Goal: Task Accomplishment & Management: Complete application form

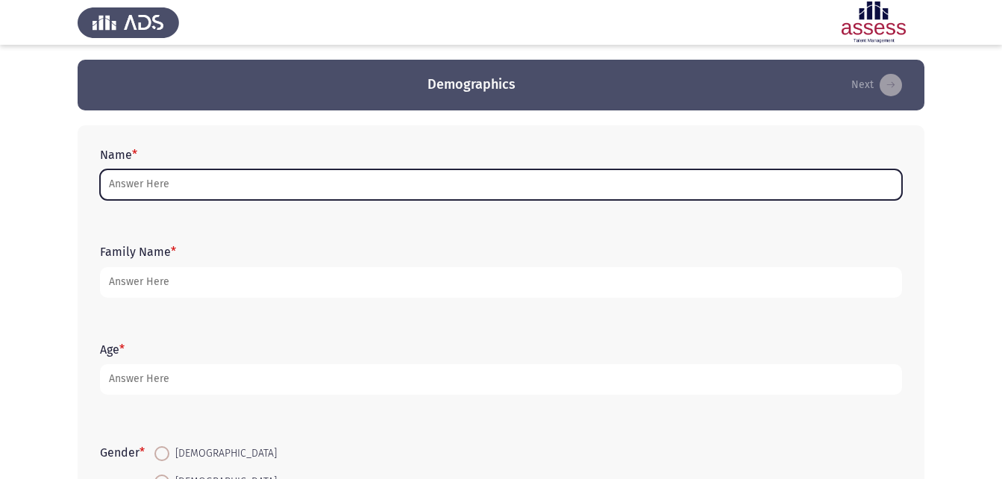
click at [249, 188] on input "Name *" at bounding box center [501, 184] width 802 height 31
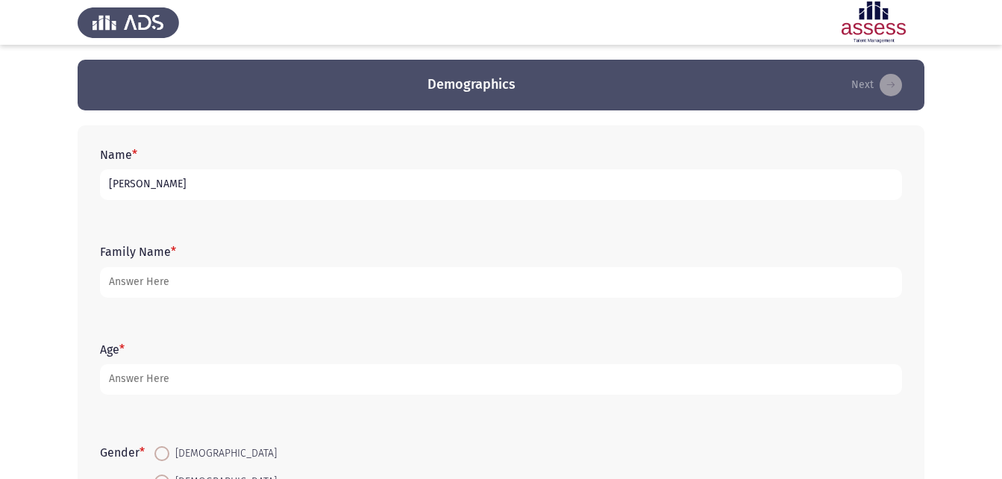
type input "[PERSON_NAME]"
type input "NU - 30704180101758"
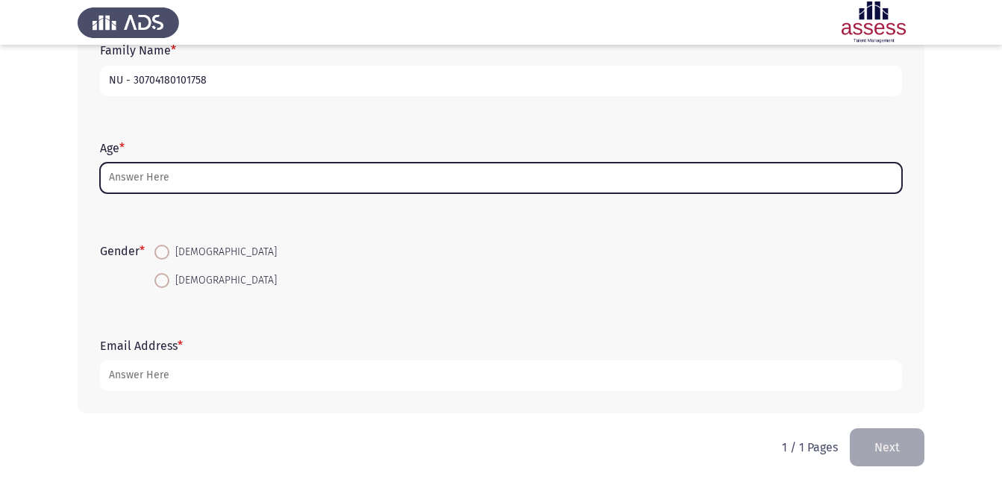
scroll to position [210, 0]
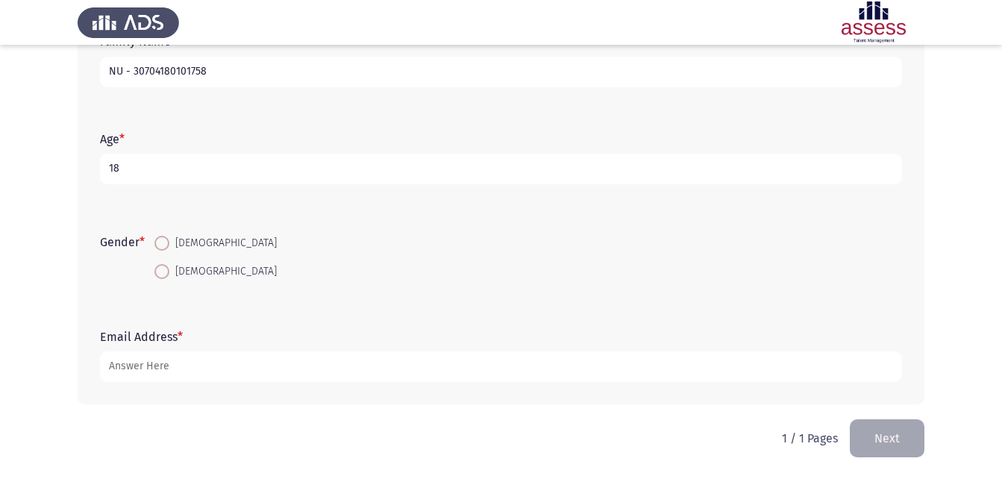
type input "18"
click at [160, 241] on span at bounding box center [161, 243] width 15 height 15
click at [160, 241] on input "[DEMOGRAPHIC_DATA]" at bounding box center [161, 243] width 15 height 15
radio input "true"
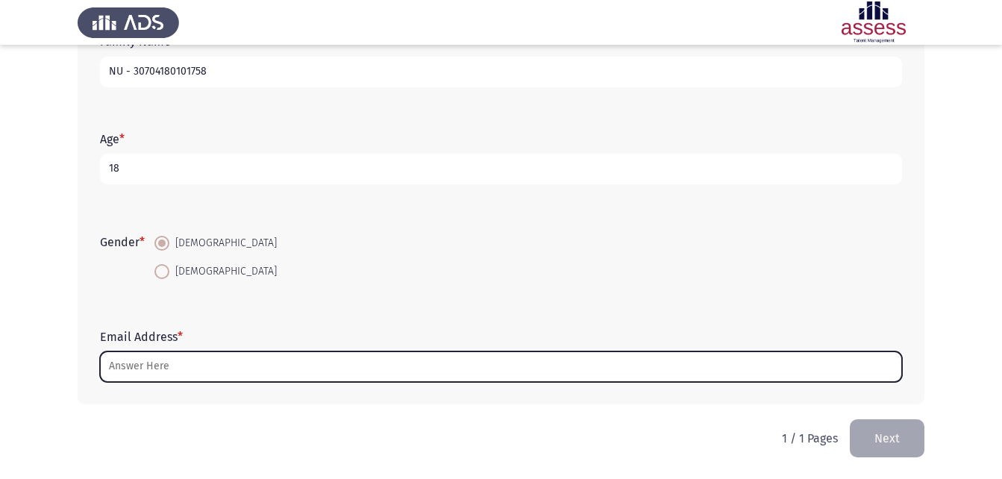
click at [153, 379] on input "Email Address *" at bounding box center [501, 367] width 802 height 31
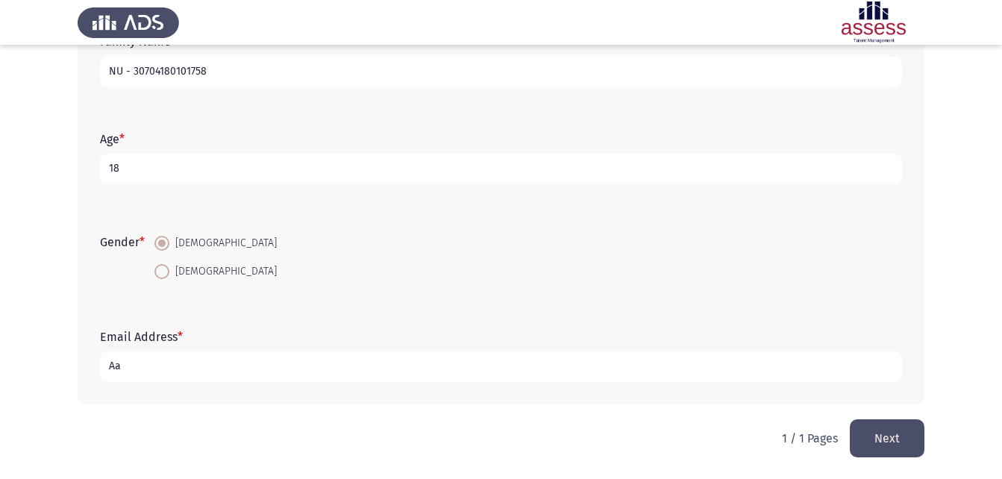
type input "A"
type input "[DOMAIN_NAME][EMAIL_ADDRESS][DOMAIN_NAME]"
click at [889, 420] on button "Next" at bounding box center [887, 438] width 75 height 38
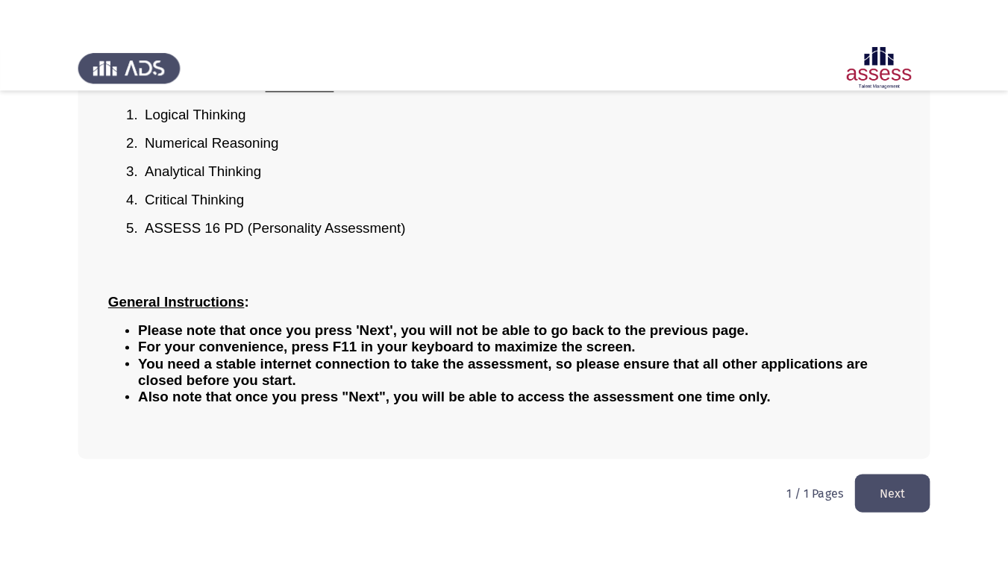
scroll to position [87, 0]
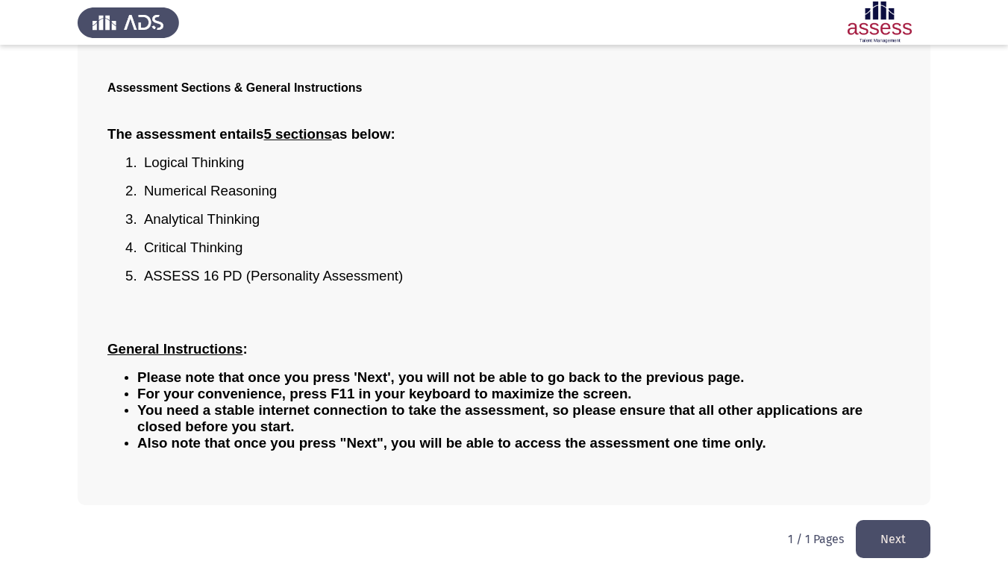
click at [910, 478] on button "Next" at bounding box center [893, 539] width 75 height 38
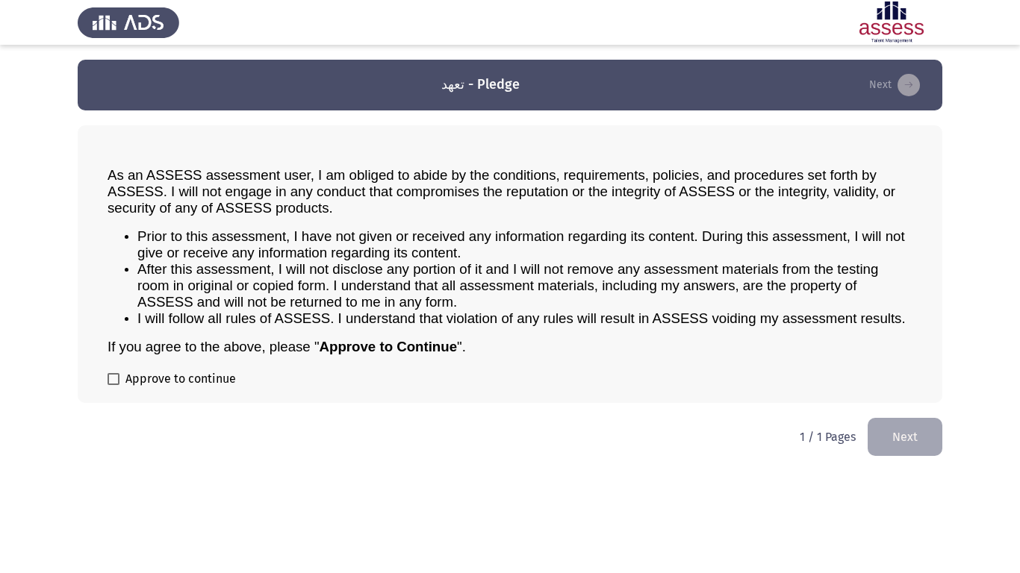
click at [125, 369] on div "As an ASSESS assessment user, I am obliged to abide by the conditions, requirem…" at bounding box center [510, 264] width 864 height 278
click at [122, 380] on label "Approve to continue" at bounding box center [171, 379] width 128 height 18
click at [113, 385] on input "Approve to continue" at bounding box center [113, 385] width 1 height 1
checkbox input "true"
click at [921, 449] on button "Next" at bounding box center [904, 437] width 75 height 38
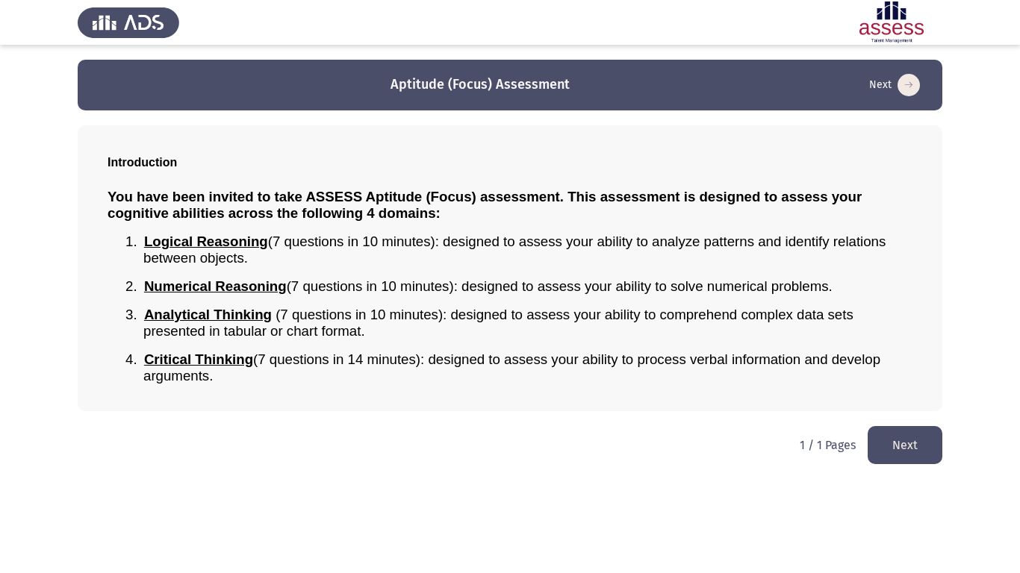
click at [887, 455] on button "Next" at bounding box center [904, 445] width 75 height 38
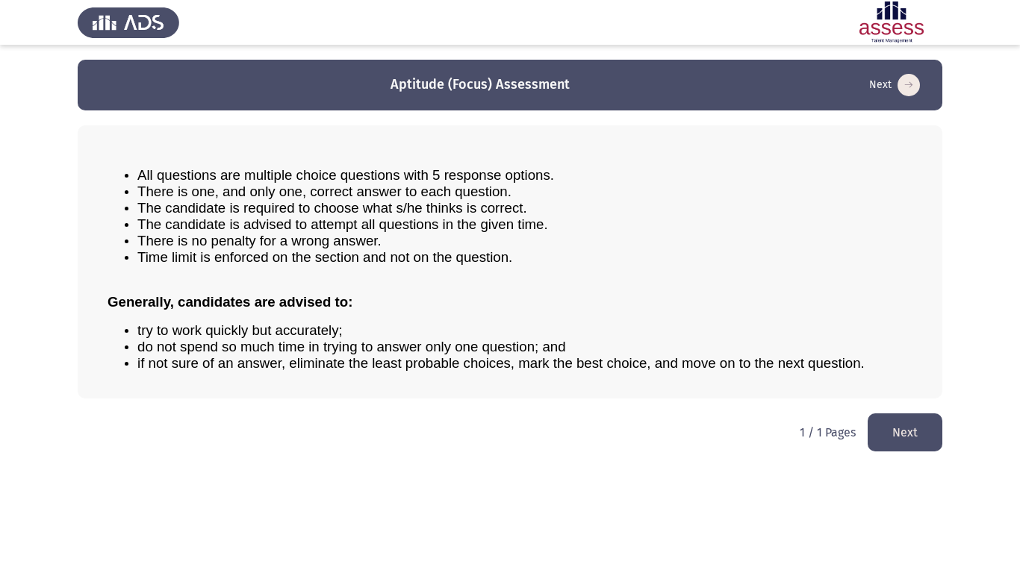
click at [925, 428] on button "Next" at bounding box center [904, 432] width 75 height 38
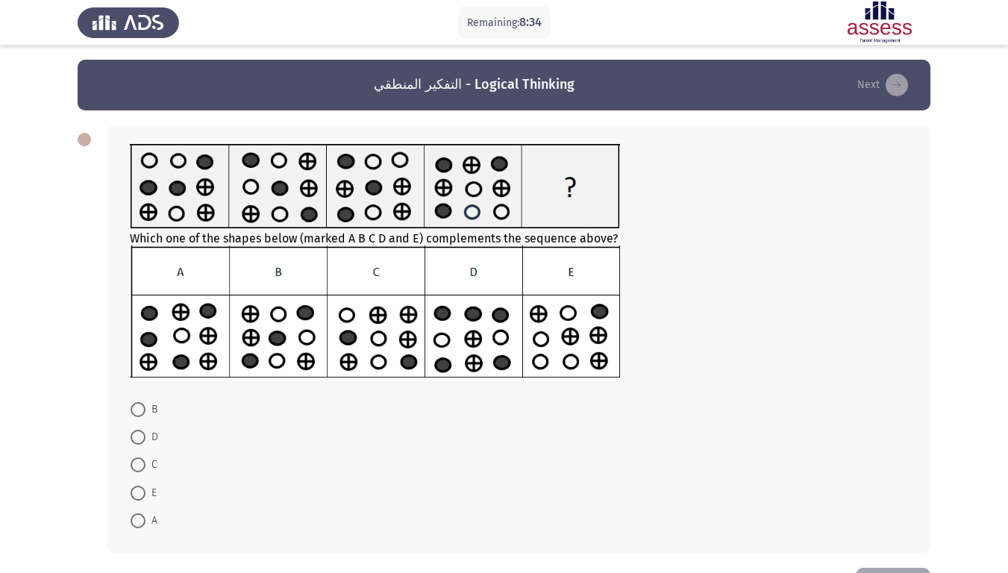
click at [149, 412] on span "B" at bounding box center [152, 410] width 12 height 18
click at [146, 412] on input "B" at bounding box center [138, 409] width 15 height 15
radio input "true"
click at [883, 77] on button "Next" at bounding box center [883, 85] width 60 height 24
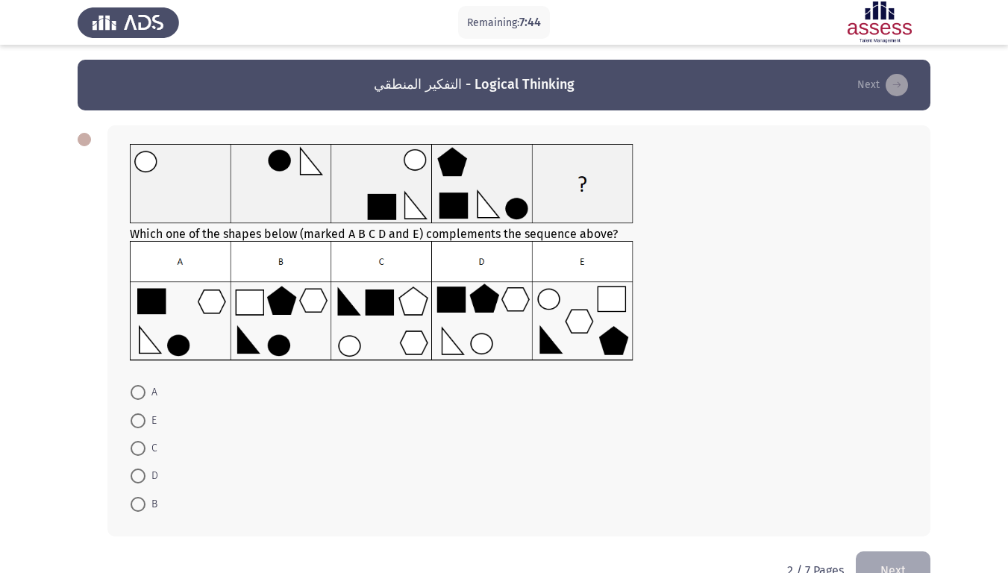
click at [475, 340] on img at bounding box center [382, 301] width 504 height 120
click at [130, 475] on mat-radio-button "D" at bounding box center [144, 476] width 47 height 28
click at [142, 472] on span at bounding box center [138, 476] width 15 height 15
click at [142, 472] on input "D" at bounding box center [138, 476] width 15 height 15
radio input "true"
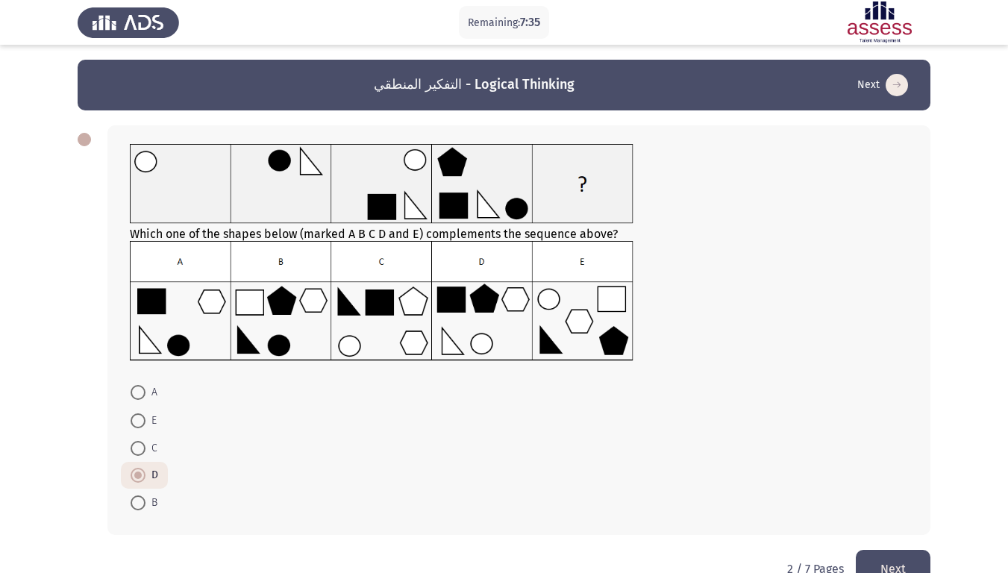
click at [858, 478] on div "Which one of the shapes below (marked A B C D and E) complements the sequence a…" at bounding box center [504, 330] width 853 height 440
click at [875, 478] on button "Next" at bounding box center [893, 569] width 75 height 38
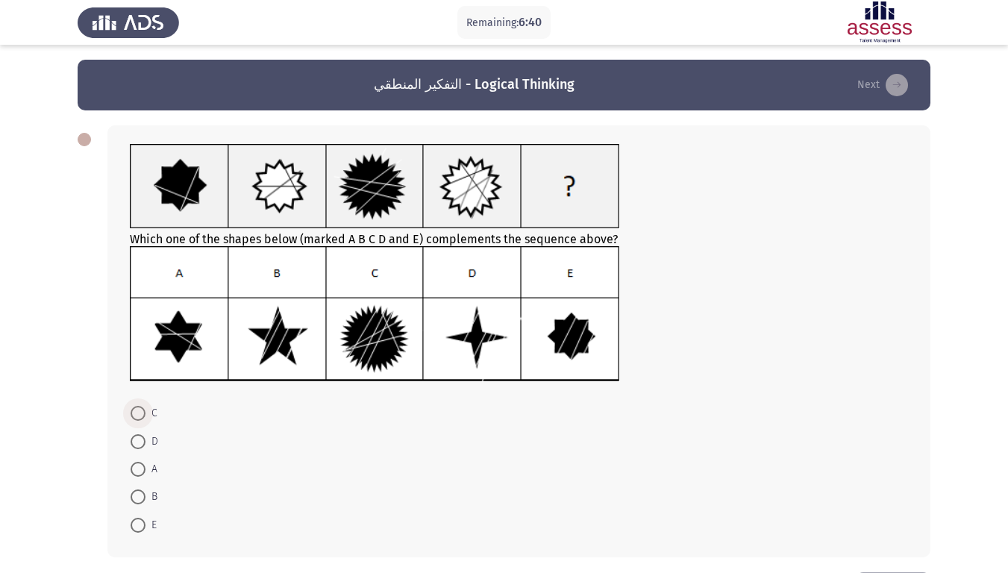
click at [144, 411] on span at bounding box center [138, 413] width 15 height 15
click at [144, 411] on input "C" at bounding box center [138, 413] width 15 height 15
radio input "true"
click at [902, 84] on icon "load next page" at bounding box center [897, 85] width 22 height 22
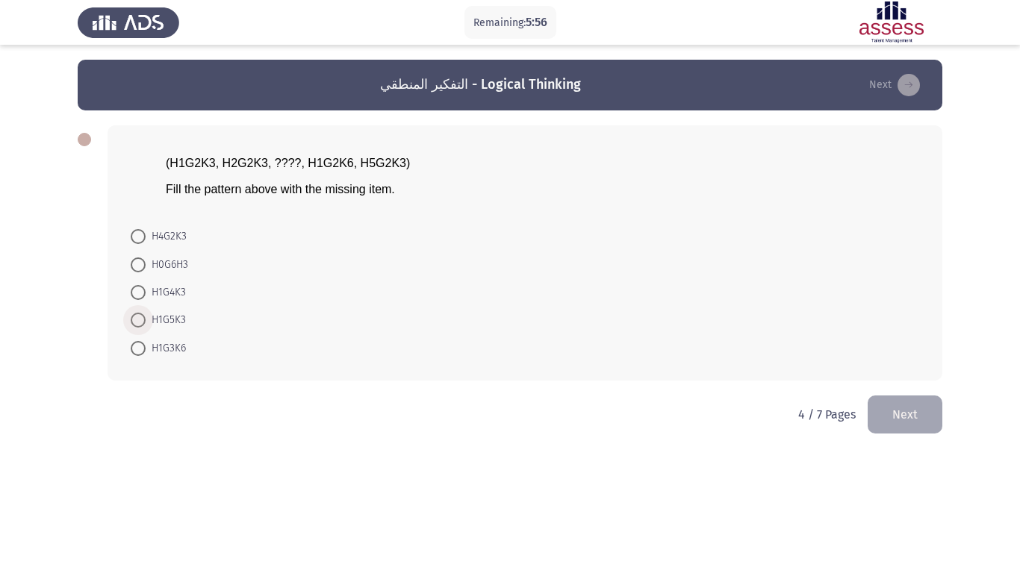
click at [171, 313] on span "H1G5K3" at bounding box center [166, 320] width 40 height 18
click at [146, 313] on input "H1G5K3" at bounding box center [138, 320] width 15 height 15
radio input "true"
click at [146, 292] on span "H1G4K3" at bounding box center [166, 293] width 40 height 18
click at [146, 292] on input "H1G4K3" at bounding box center [138, 292] width 15 height 15
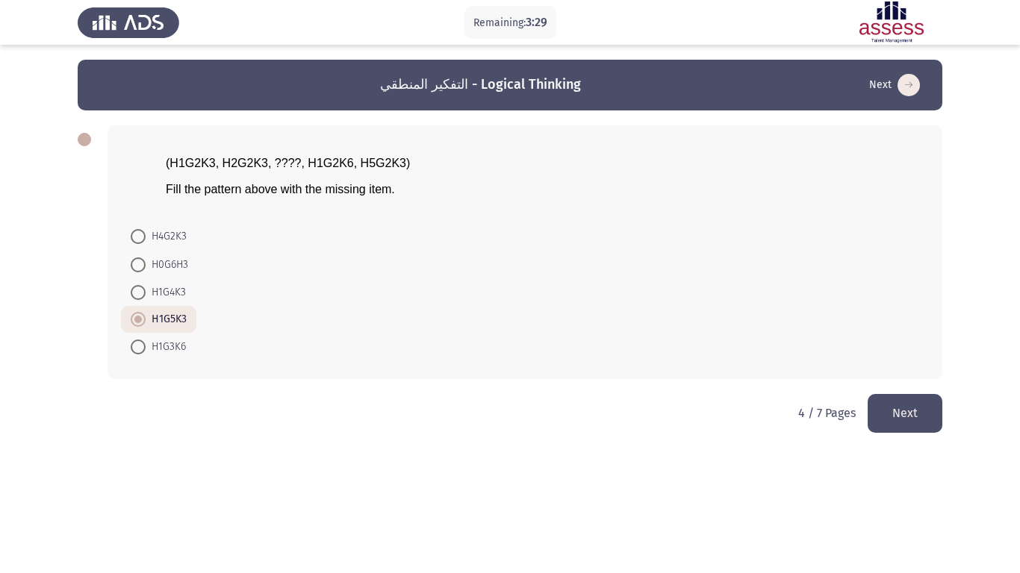
radio input "true"
click at [904, 399] on button "Next" at bounding box center [904, 413] width 75 height 38
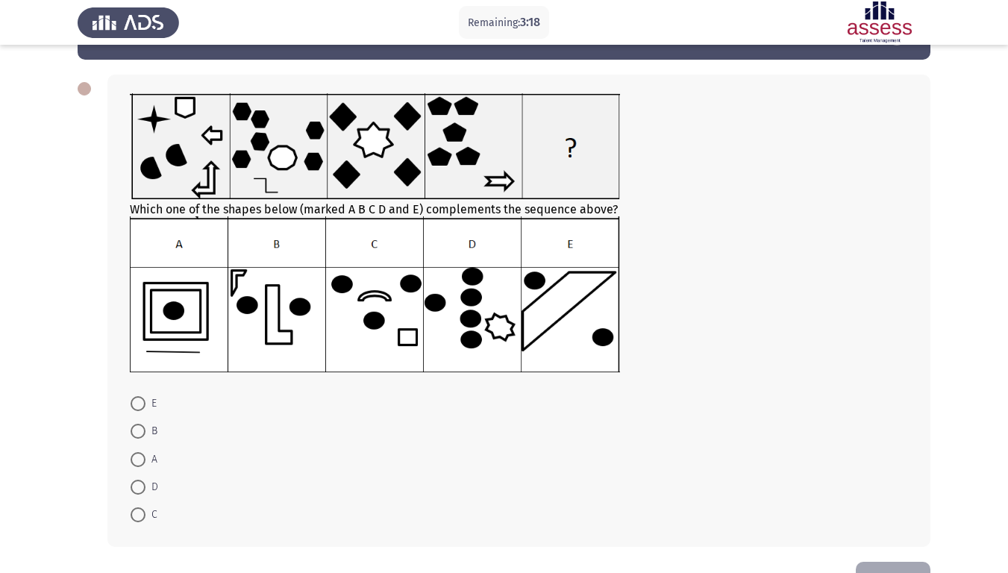
scroll to position [25, 0]
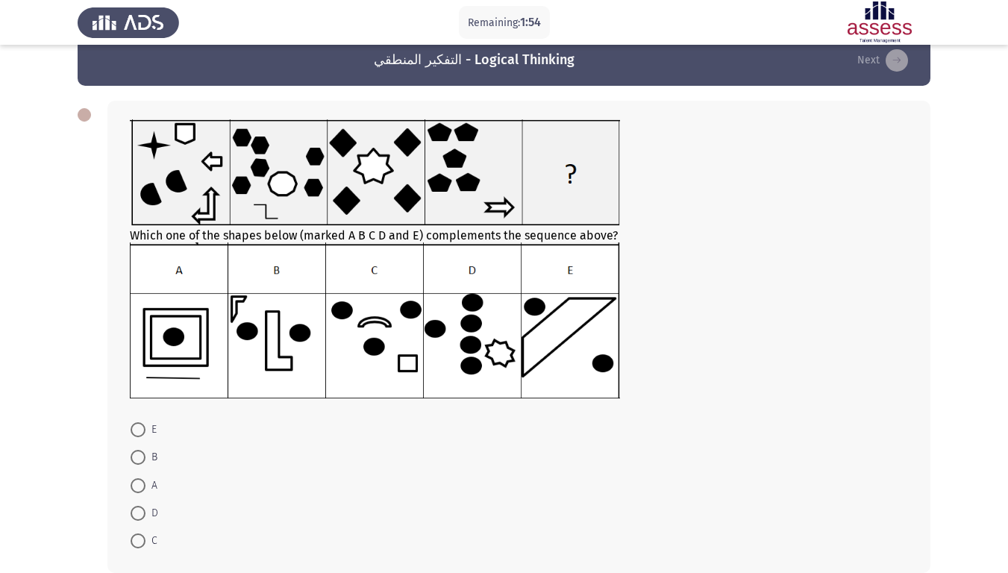
click at [139, 478] on span at bounding box center [138, 513] width 15 height 15
click at [139, 478] on input "D" at bounding box center [138, 513] width 15 height 15
radio input "true"
click at [898, 61] on icon "load next page" at bounding box center [897, 60] width 22 height 22
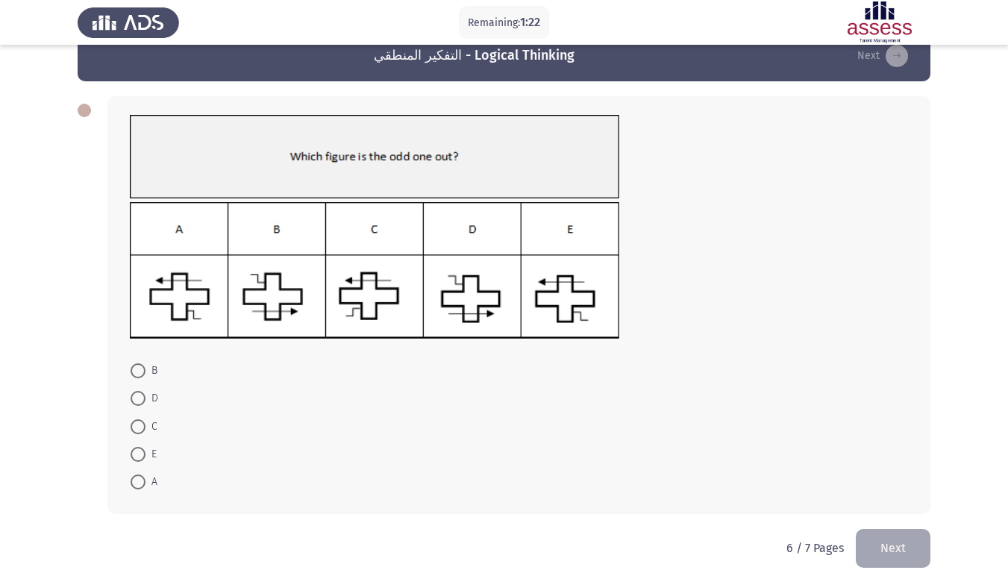
scroll to position [45, 0]
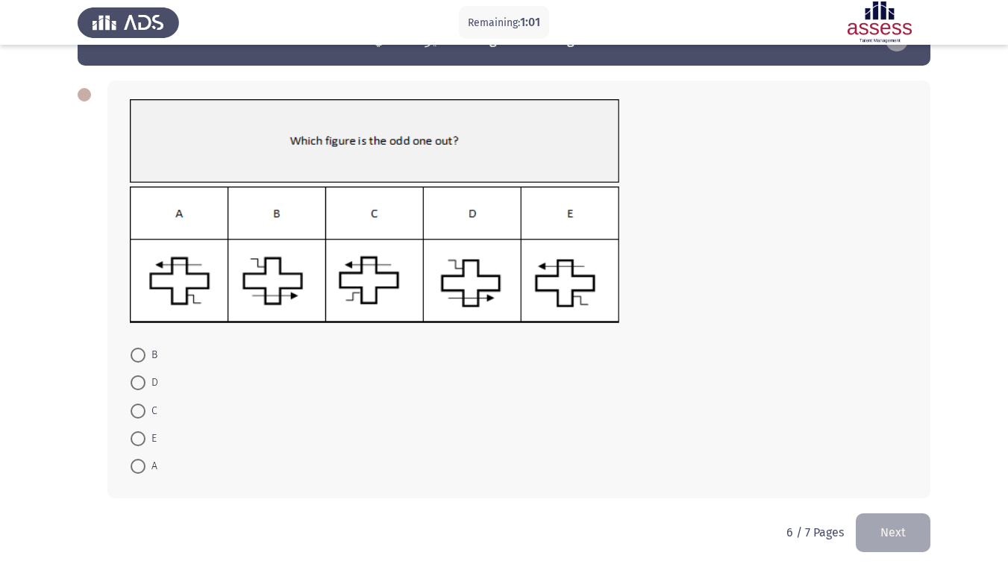
click at [366, 266] on img at bounding box center [375, 255] width 490 height 137
click at [151, 411] on span "C" at bounding box center [152, 411] width 12 height 18
click at [146, 411] on input "C" at bounding box center [138, 411] width 15 height 15
radio input "true"
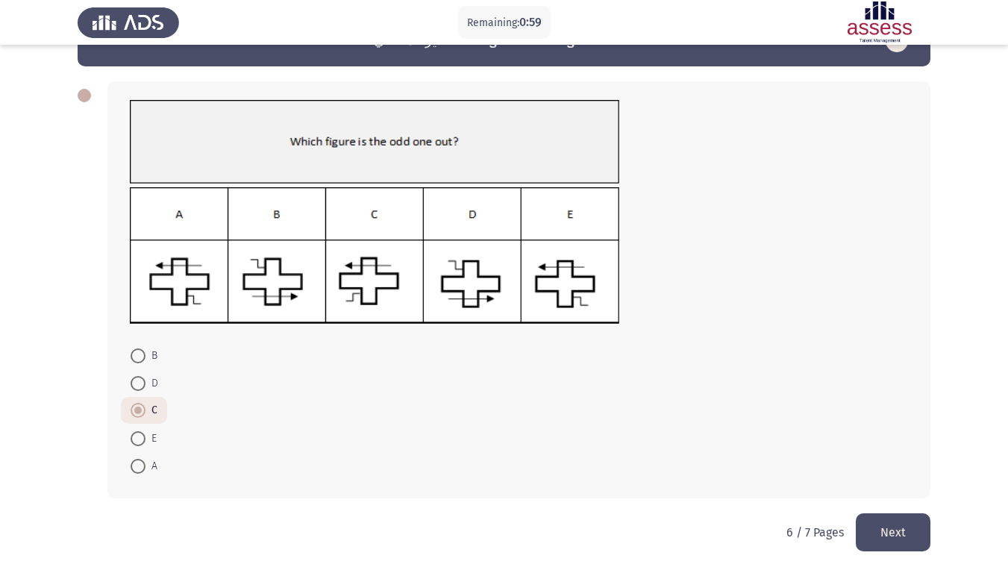
click at [891, 478] on button "Next" at bounding box center [893, 532] width 75 height 38
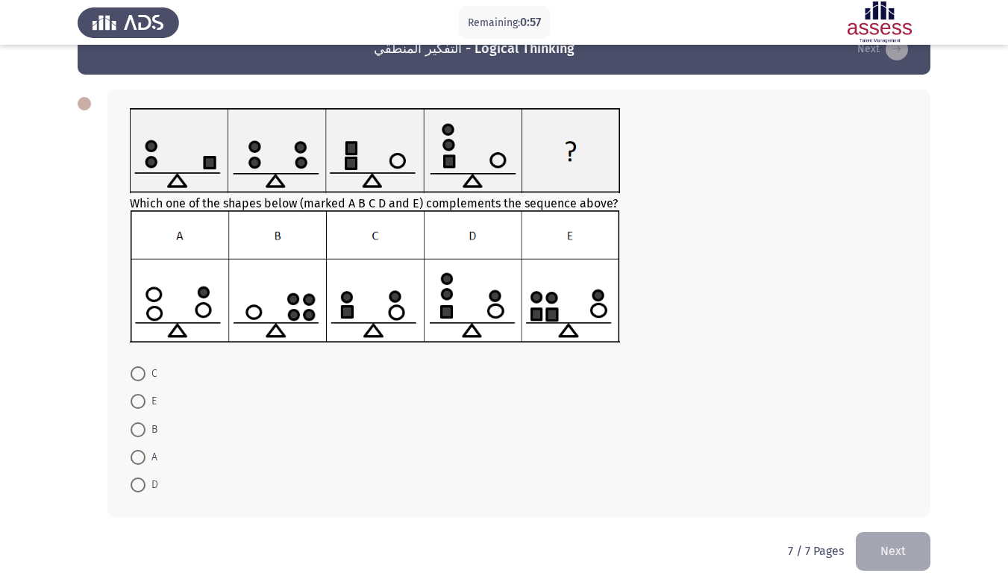
scroll to position [54, 0]
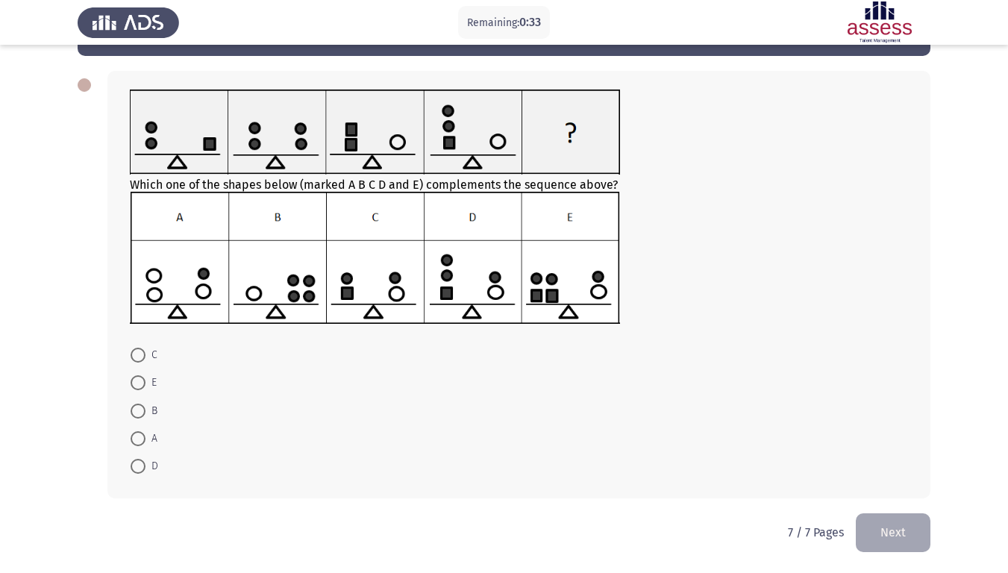
click at [177, 303] on img at bounding box center [375, 258] width 490 height 132
click at [139, 404] on span at bounding box center [138, 411] width 15 height 15
click at [139, 404] on input "B" at bounding box center [138, 411] width 15 height 15
radio input "true"
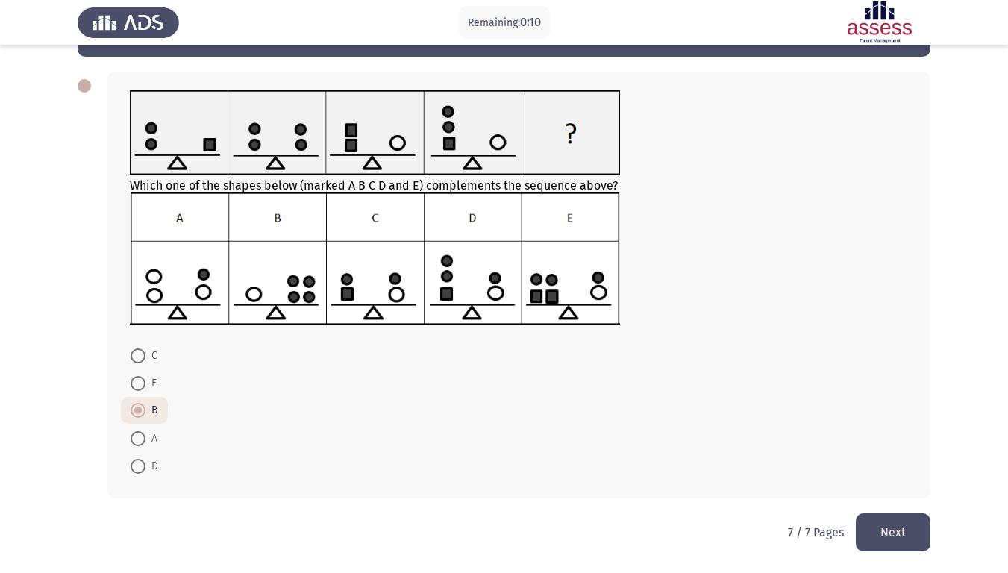
click at [887, 478] on button "Next" at bounding box center [893, 532] width 75 height 38
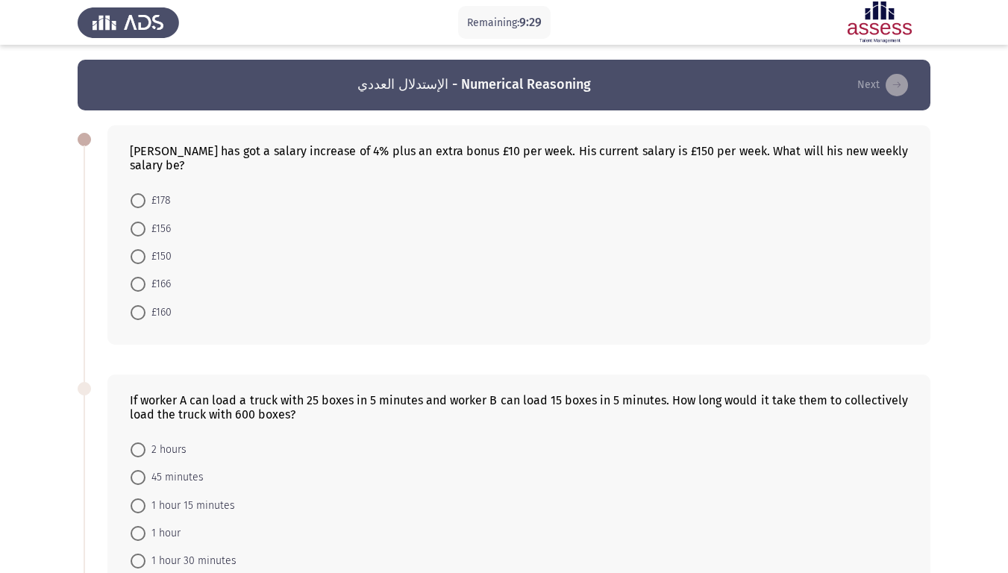
click at [145, 286] on span at bounding box center [138, 284] width 15 height 15
click at [145, 286] on input "£166" at bounding box center [138, 284] width 15 height 15
radio input "true"
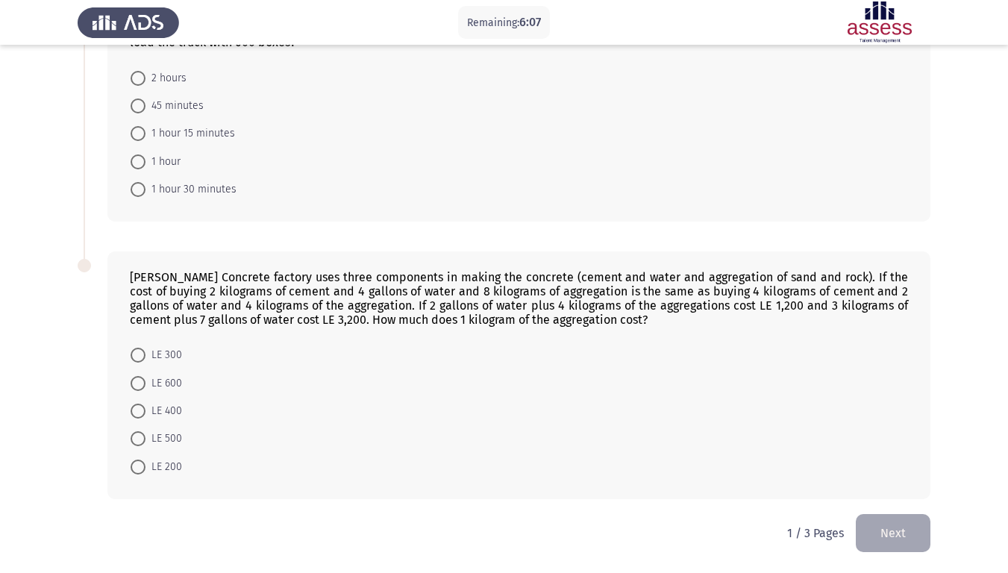
scroll to position [372, 0]
click at [145, 474] on label "LE 200" at bounding box center [156, 467] width 51 height 18
click at [145, 474] on input "LE 200" at bounding box center [138, 466] width 15 height 15
radio input "true"
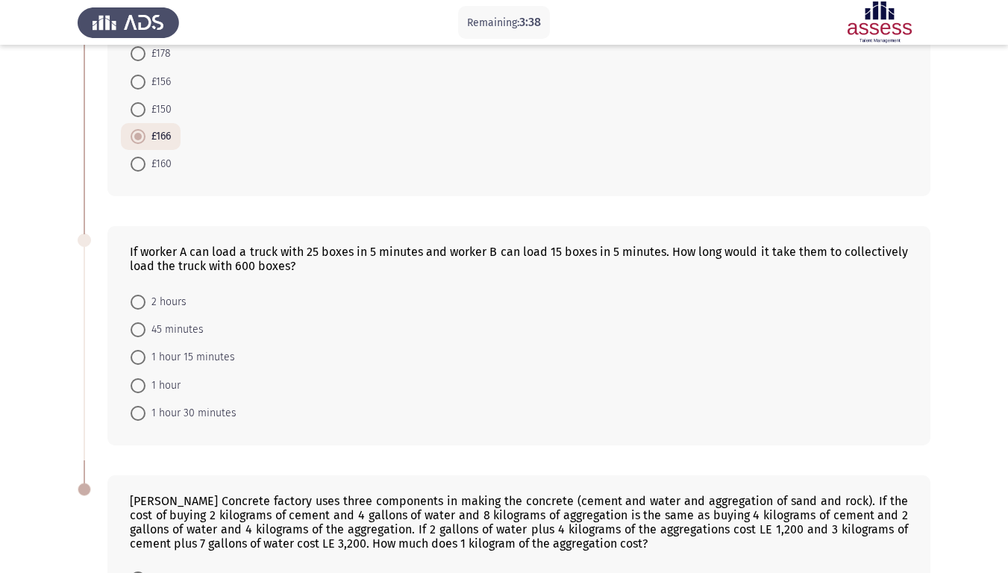
scroll to position [146, 0]
click at [190, 355] on span "1 hour 15 minutes" at bounding box center [191, 358] width 90 height 18
click at [146, 355] on input "1 hour 15 minutes" at bounding box center [138, 358] width 15 height 15
radio input "true"
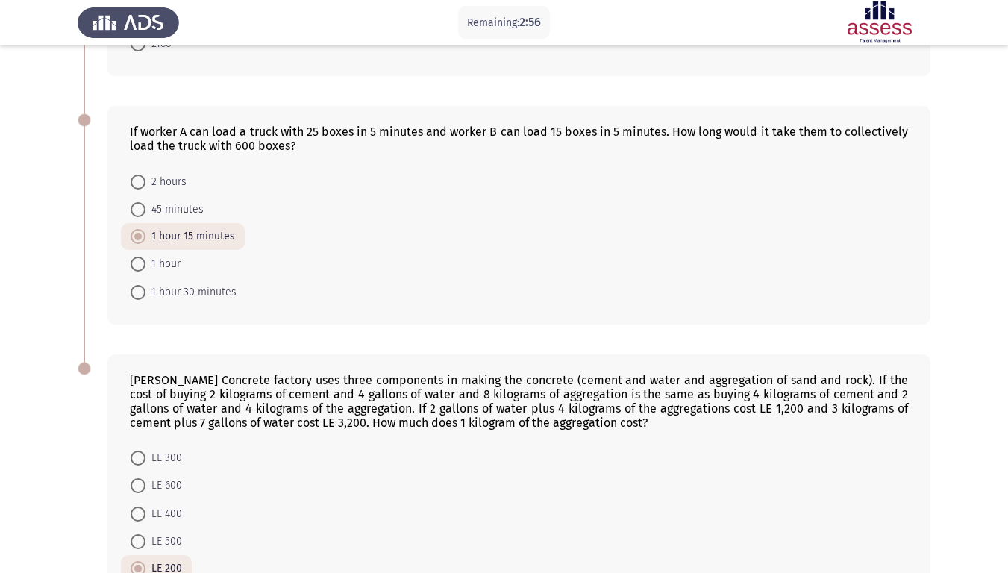
scroll to position [369, 0]
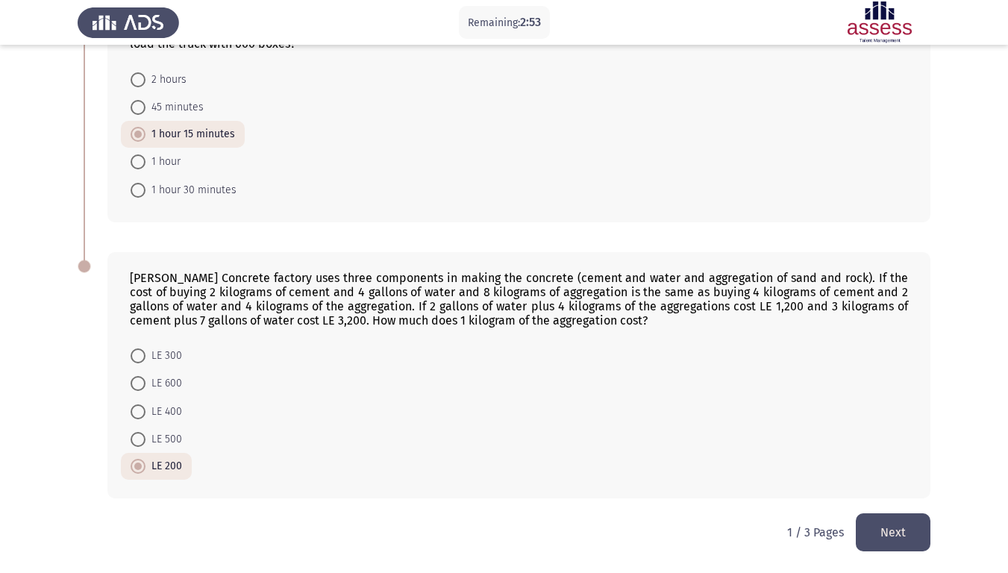
click at [140, 470] on span at bounding box center [138, 466] width 15 height 15
click at [140, 470] on input "LE 200" at bounding box center [138, 466] width 15 height 15
click at [881, 478] on button "Next" at bounding box center [893, 532] width 75 height 38
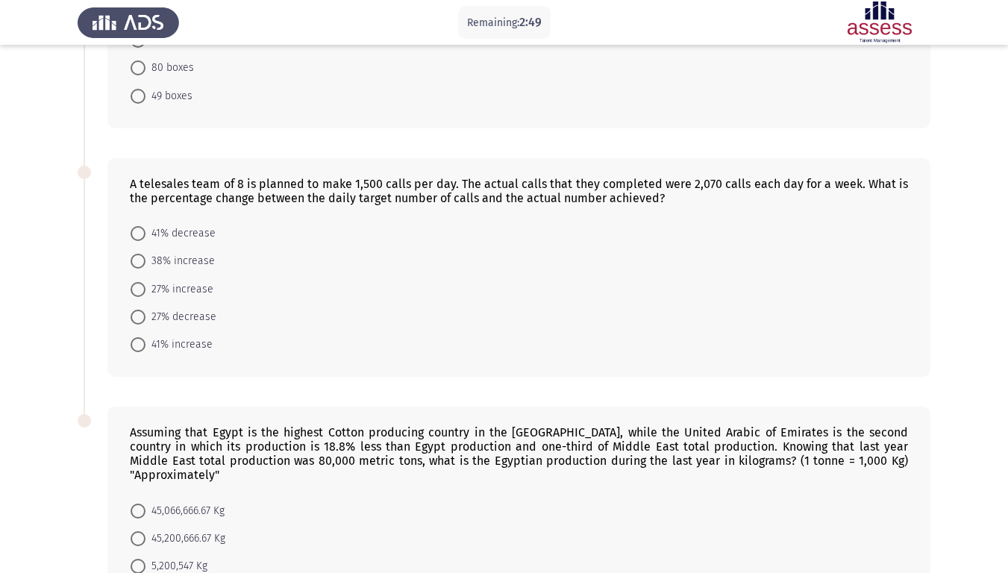
scroll to position [0, 0]
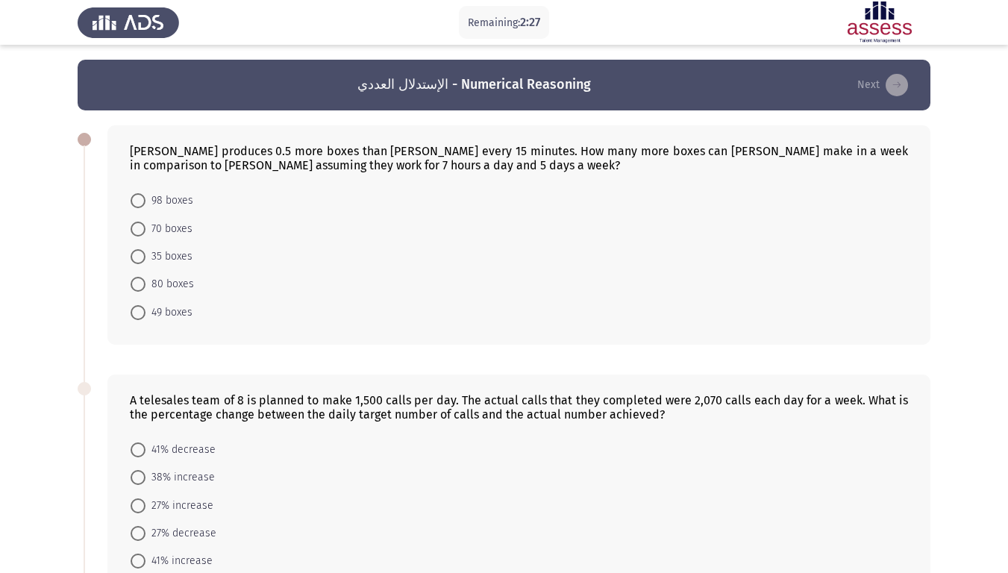
drag, startPoint x: 130, startPoint y: 223, endPoint x: 137, endPoint y: 230, distance: 10.0
click at [131, 223] on mat-radio-button "70 boxes" at bounding box center [161, 228] width 81 height 28
click at [137, 231] on span at bounding box center [138, 229] width 15 height 15
click at [137, 231] on input "70 boxes" at bounding box center [138, 229] width 15 height 15
radio input "true"
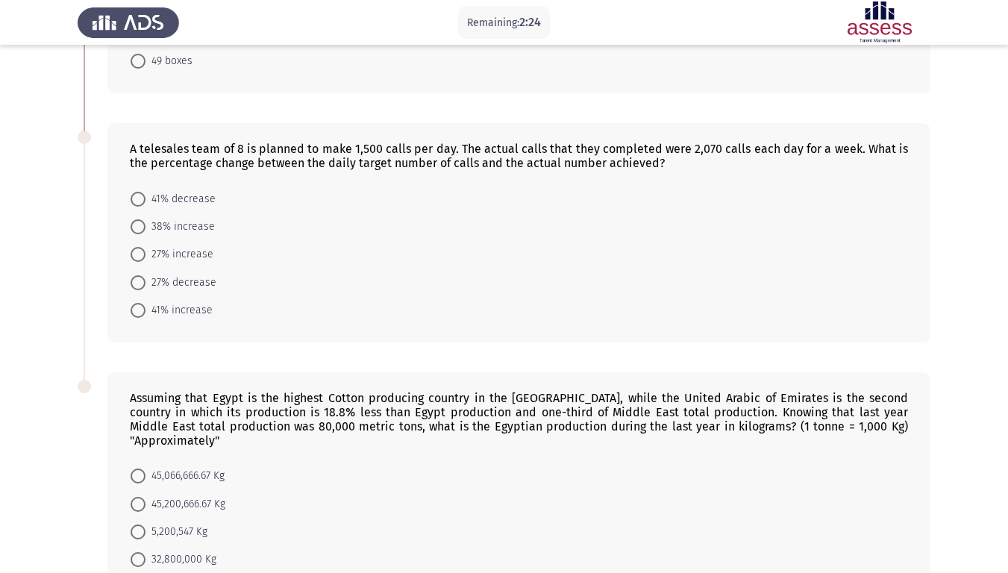
scroll to position [224, 0]
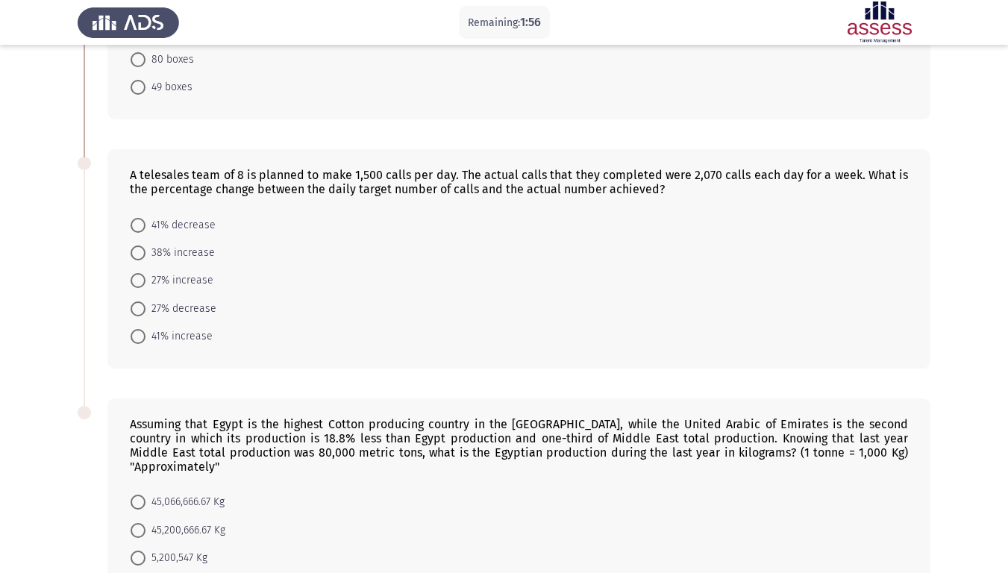
click at [180, 264] on mat-radio-button "38% increase" at bounding box center [173, 253] width 104 height 28
click at [190, 258] on span "38% increase" at bounding box center [180, 253] width 69 height 18
click at [146, 258] on input "38% increase" at bounding box center [138, 253] width 15 height 15
radio input "true"
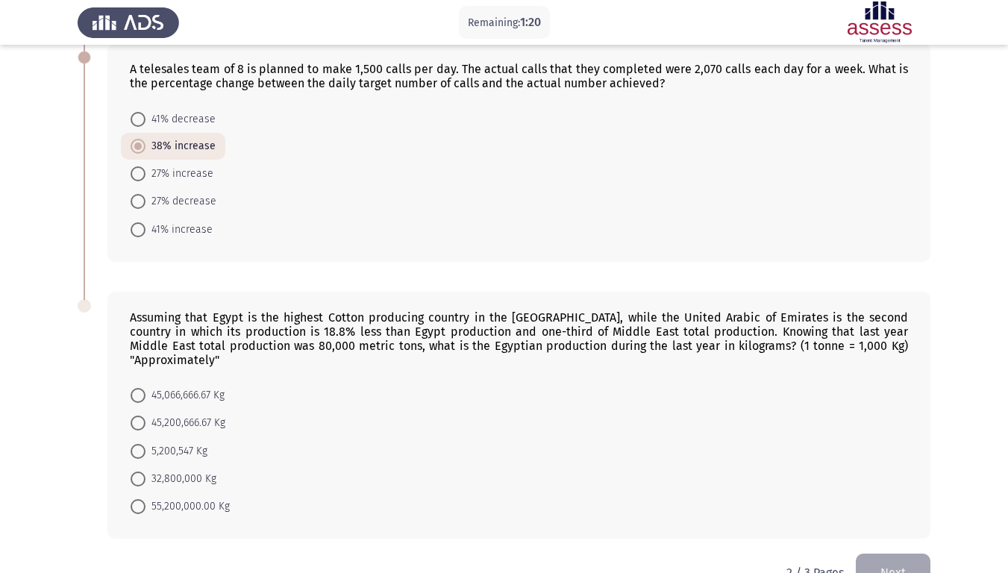
scroll to position [356, 0]
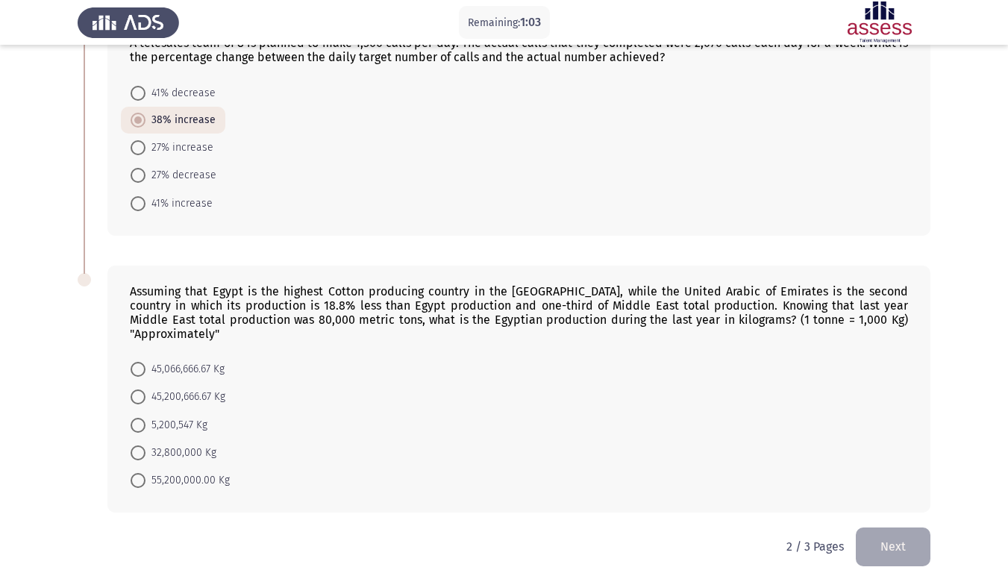
click at [205, 444] on span "32,800,000 Kg" at bounding box center [181, 453] width 71 height 18
click at [146, 446] on input "32,800,000 Kg" at bounding box center [138, 453] width 15 height 15
radio input "true"
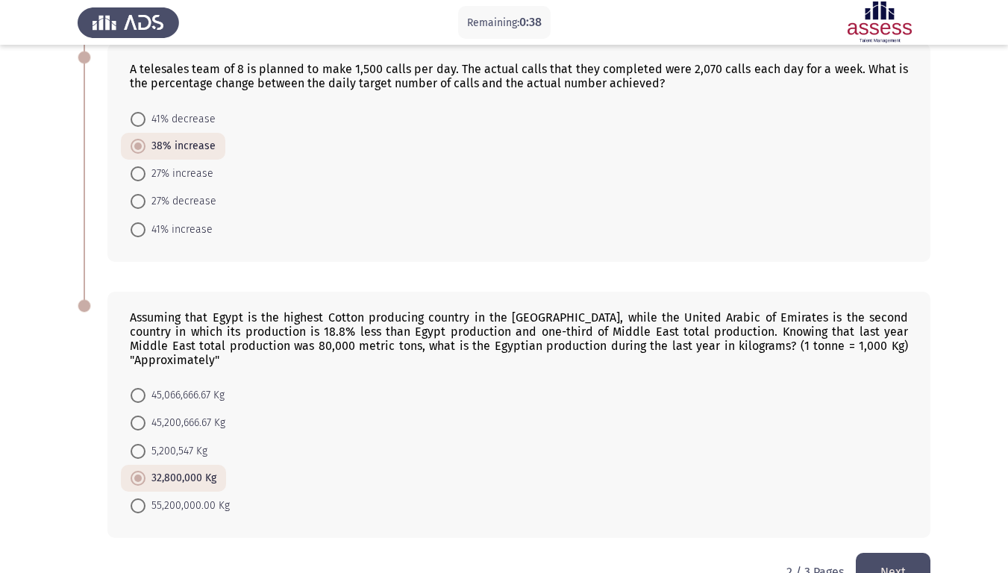
scroll to position [355, 0]
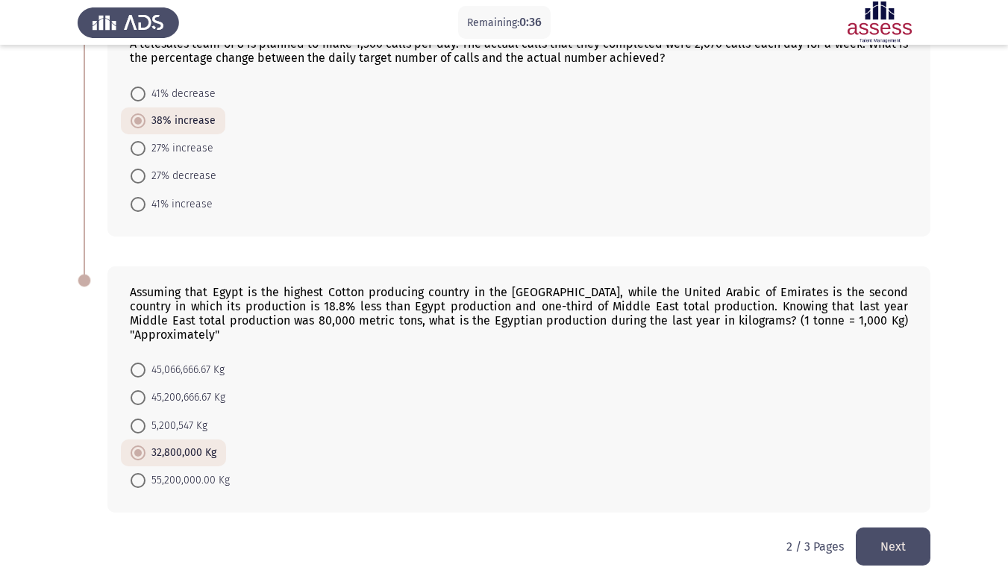
click at [864, 478] on button "Next" at bounding box center [893, 547] width 75 height 38
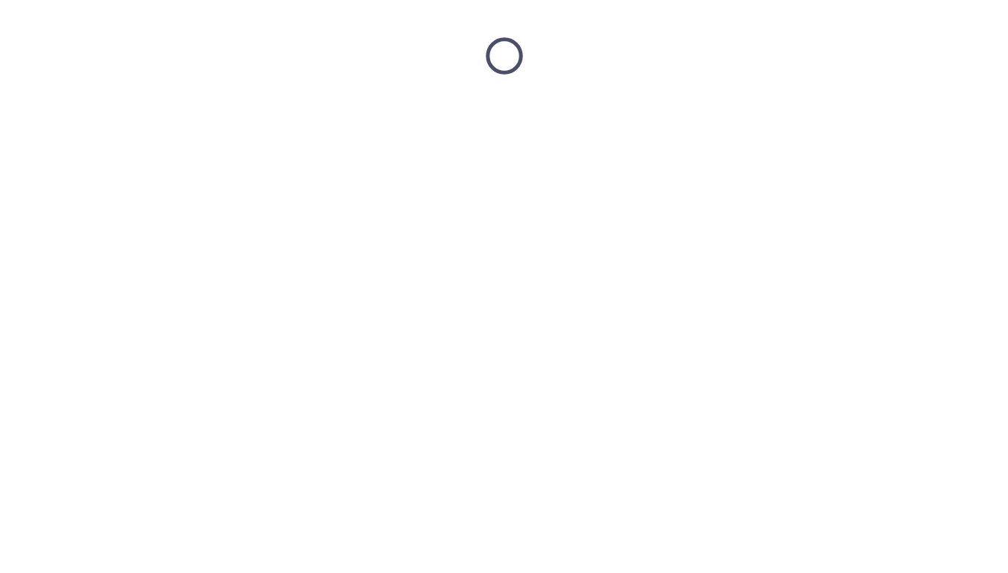
scroll to position [0, 0]
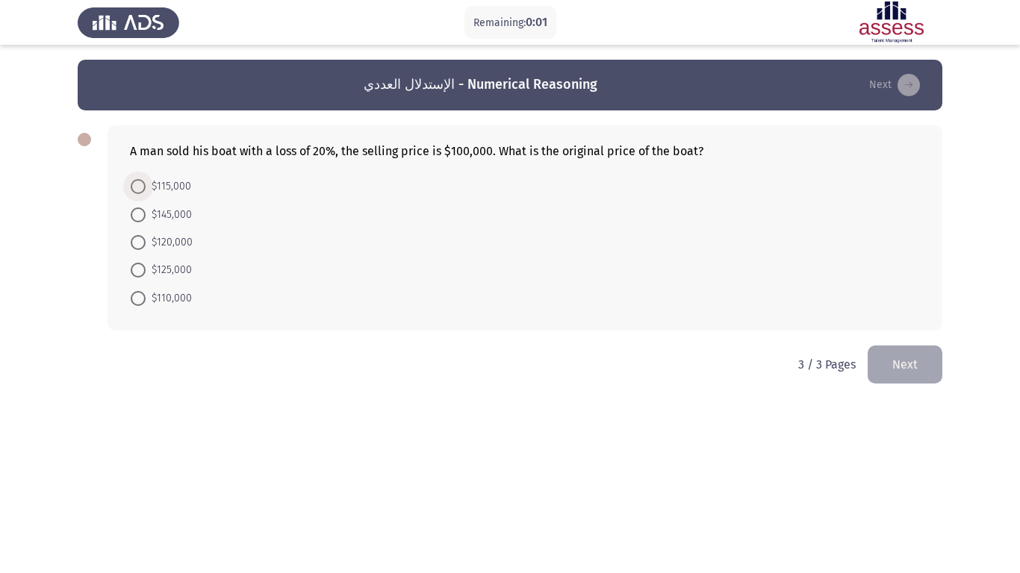
click at [154, 183] on span "$115,000" at bounding box center [169, 187] width 46 height 18
click at [146, 183] on input "$115,000" at bounding box center [138, 186] width 15 height 15
radio input "true"
click at [909, 369] on button "Next" at bounding box center [904, 363] width 75 height 38
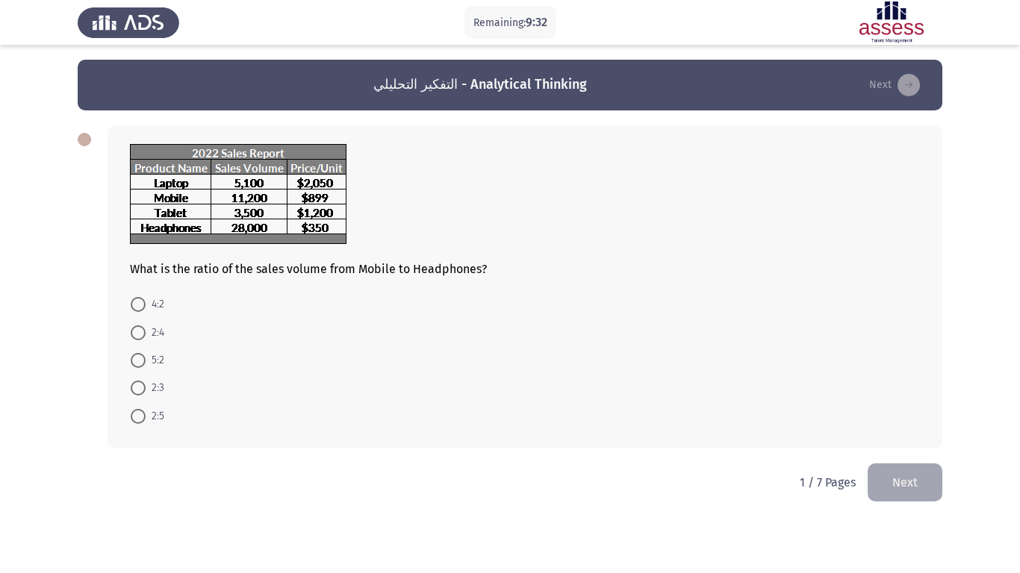
click at [165, 419] on mat-radio-button "2:5" at bounding box center [147, 416] width 53 height 28
click at [129, 410] on mat-radio-button "2:5" at bounding box center [147, 416] width 53 height 28
click at [139, 420] on span at bounding box center [138, 416] width 15 height 15
click at [139, 420] on input "2:5" at bounding box center [138, 416] width 15 height 15
radio input "true"
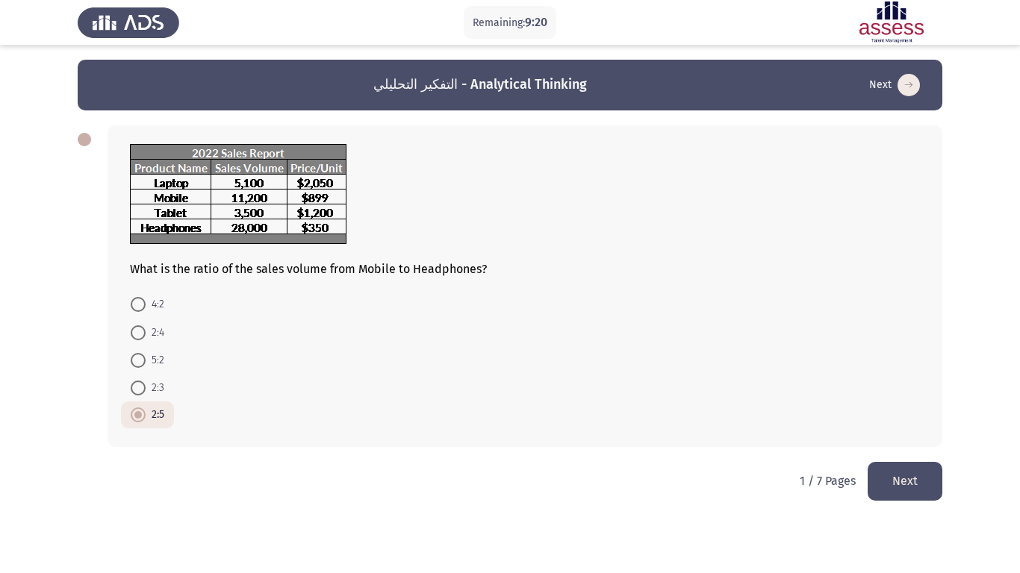
click at [925, 478] on button "Next" at bounding box center [904, 481] width 75 height 38
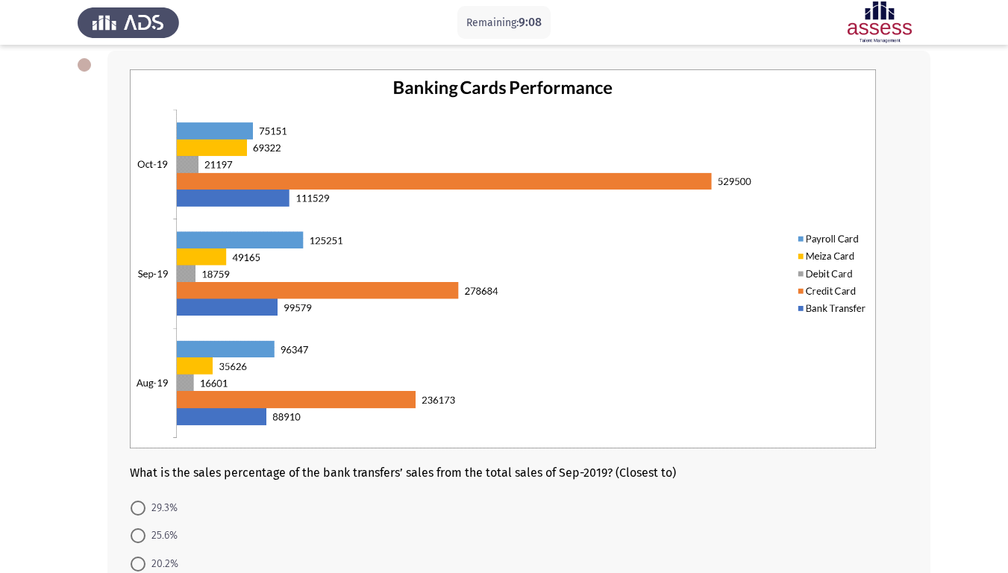
scroll to position [149, 0]
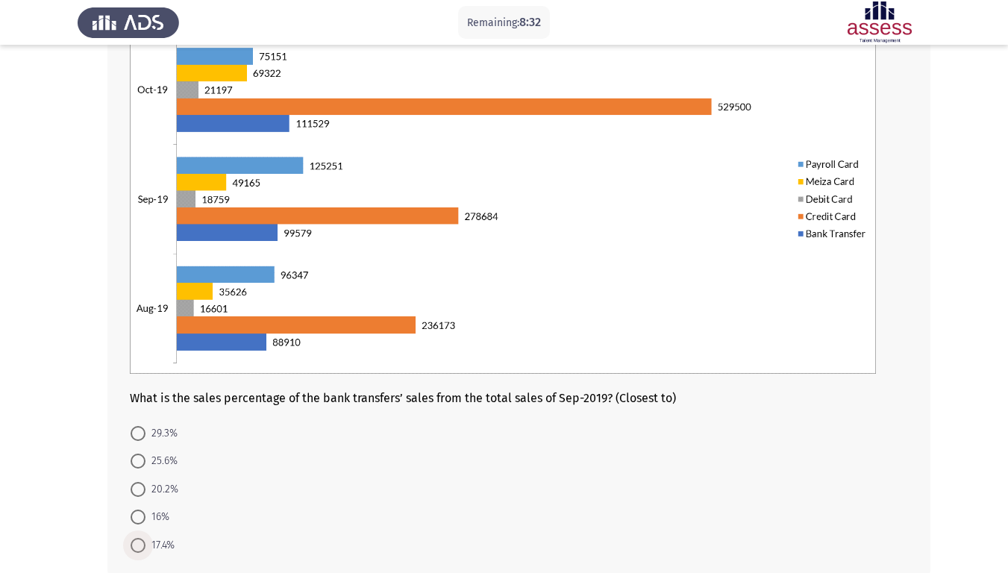
click at [157, 478] on span "17.4%" at bounding box center [160, 546] width 29 height 18
click at [146, 478] on input "17.4%" at bounding box center [138, 545] width 15 height 15
radio input "true"
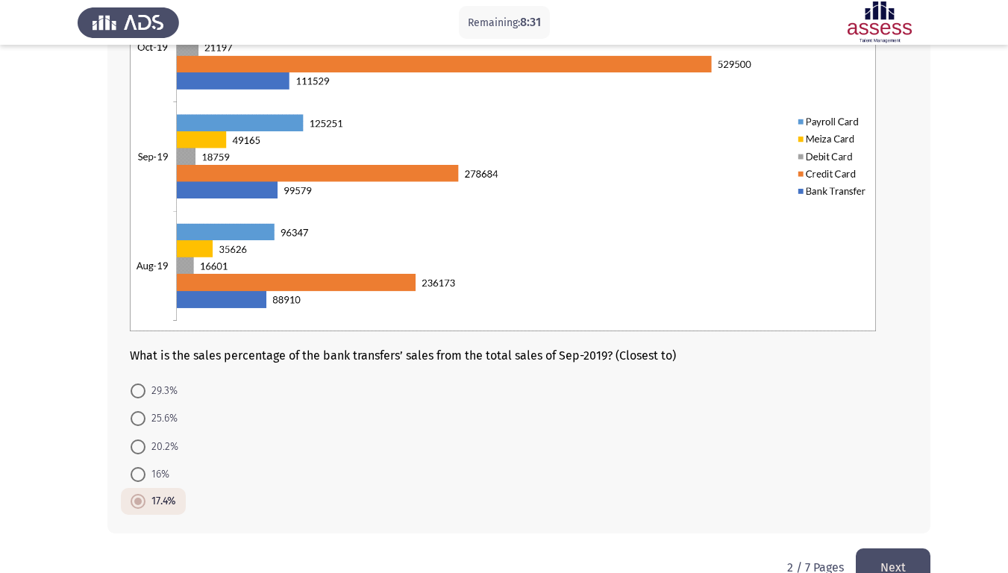
scroll to position [227, 0]
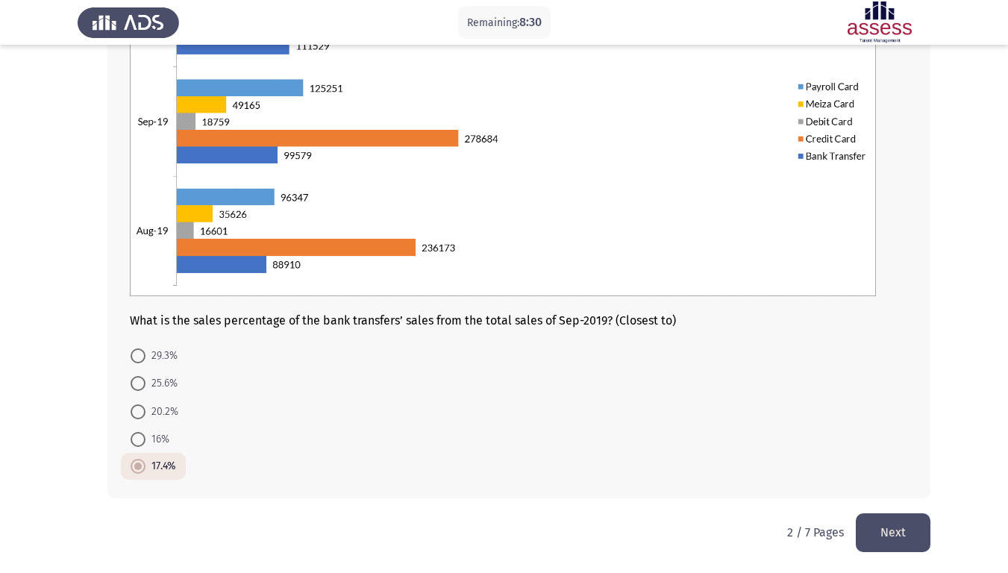
click at [862, 478] on button "Next" at bounding box center [893, 532] width 75 height 38
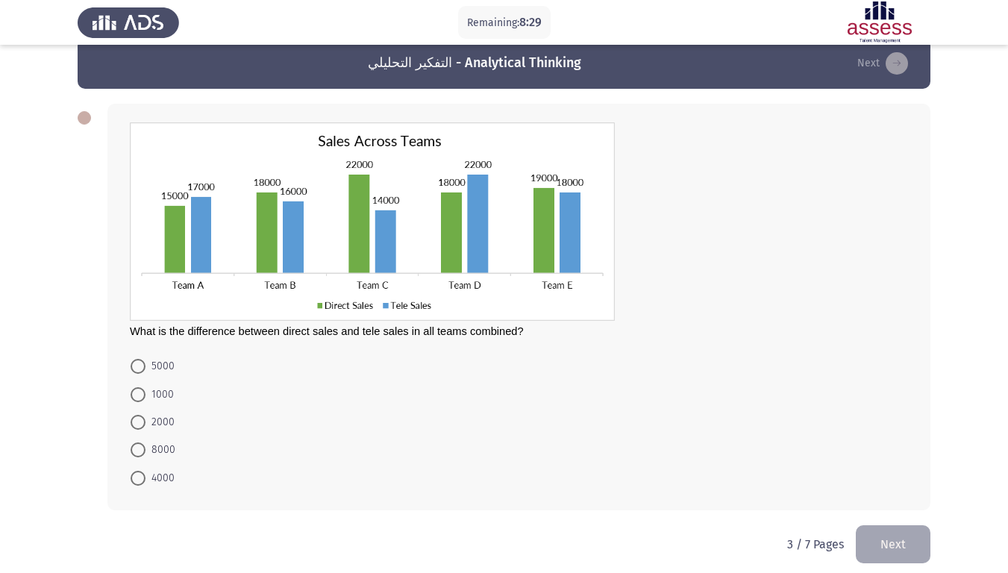
scroll to position [34, 0]
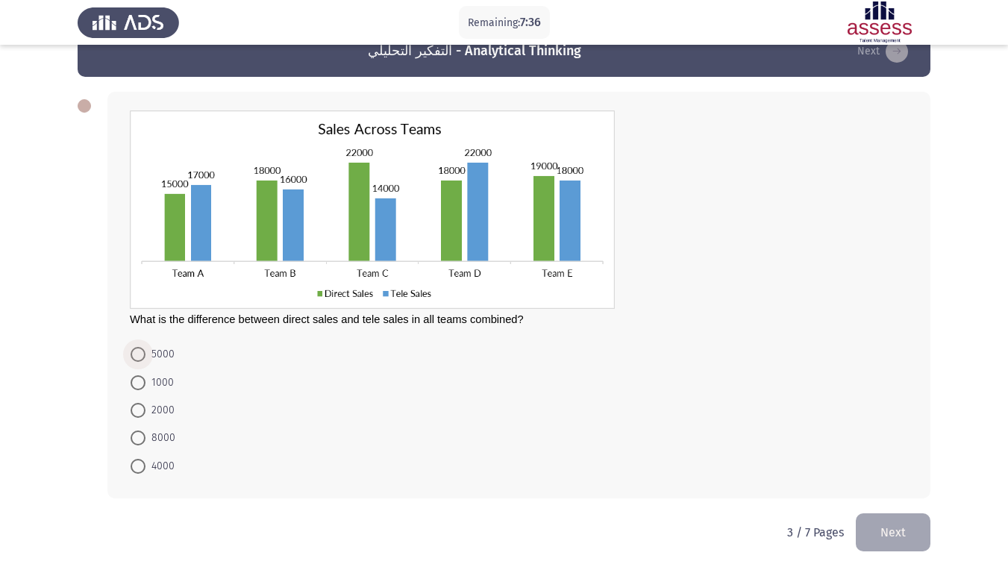
click at [137, 360] on span at bounding box center [138, 354] width 15 height 15
click at [137, 360] on input "5000" at bounding box center [138, 354] width 15 height 15
radio input "true"
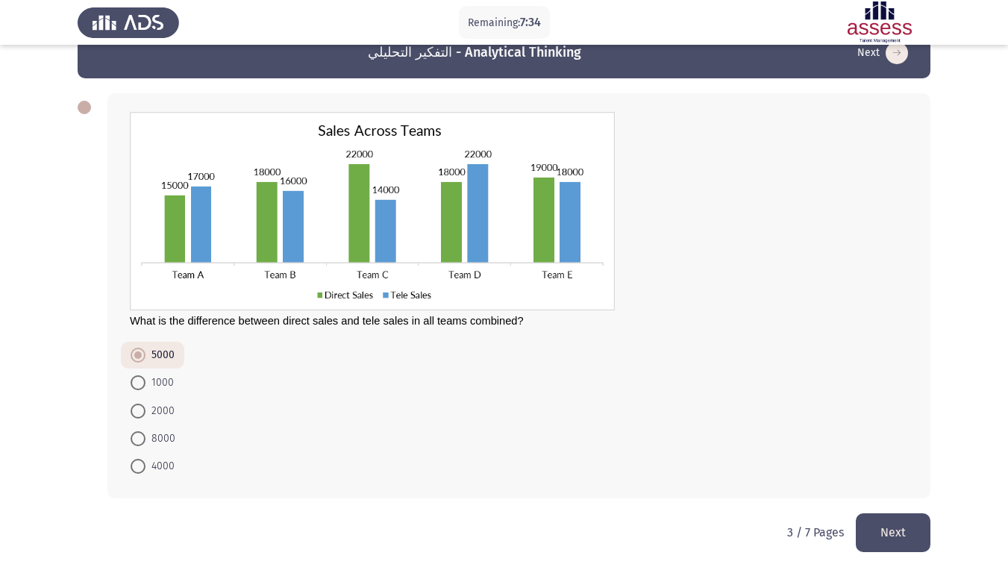
click at [877, 478] on button "Next" at bounding box center [893, 532] width 75 height 38
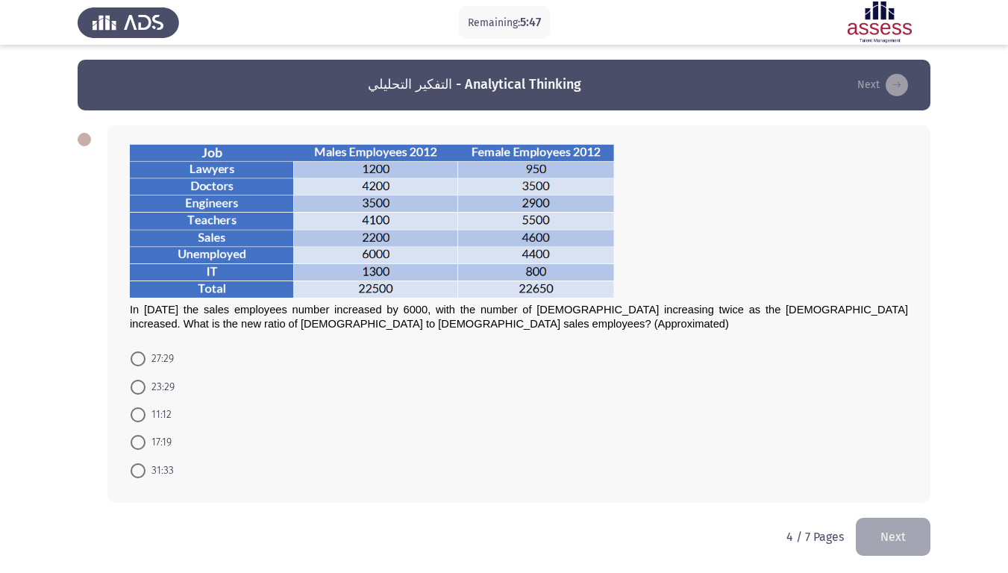
click at [164, 390] on span "23:29" at bounding box center [160, 387] width 29 height 18
click at [146, 390] on input "23:29" at bounding box center [138, 387] width 15 height 15
radio input "true"
click at [899, 478] on button "Next" at bounding box center [893, 535] width 75 height 38
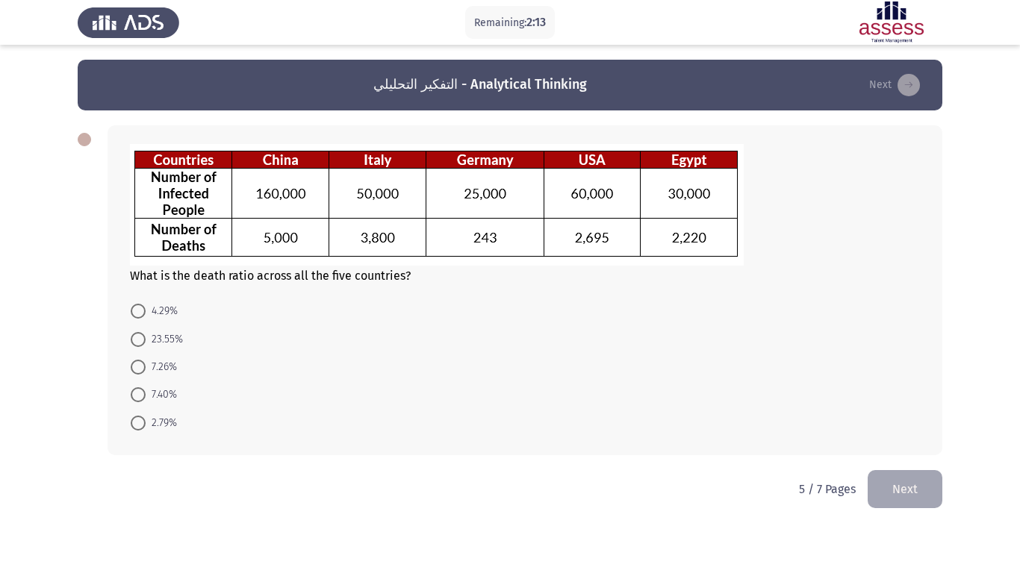
click at [142, 343] on span at bounding box center [138, 339] width 15 height 15
click at [142, 343] on input "23.55%" at bounding box center [138, 339] width 15 height 15
radio input "true"
click at [912, 478] on button "Next" at bounding box center [904, 488] width 75 height 38
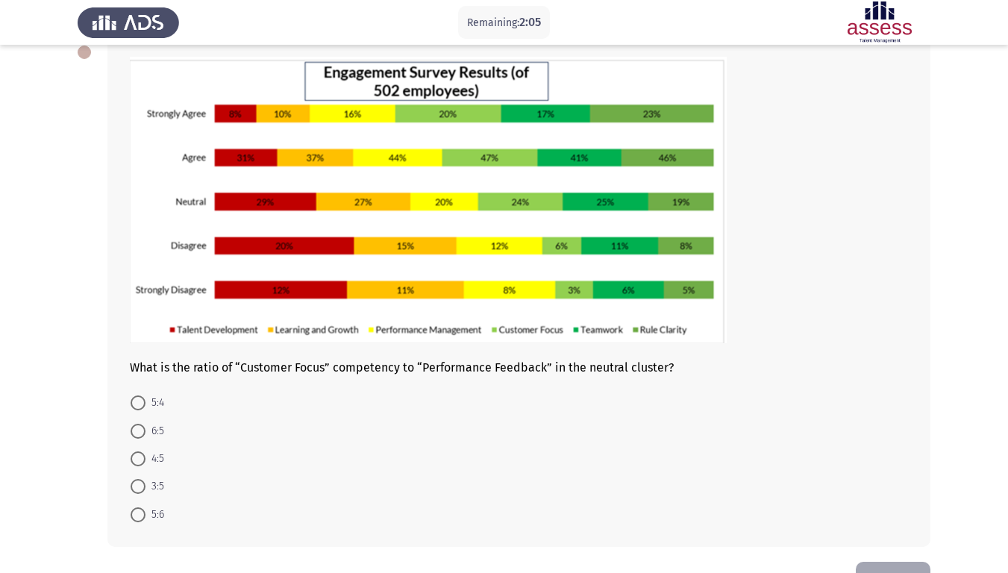
scroll to position [61, 0]
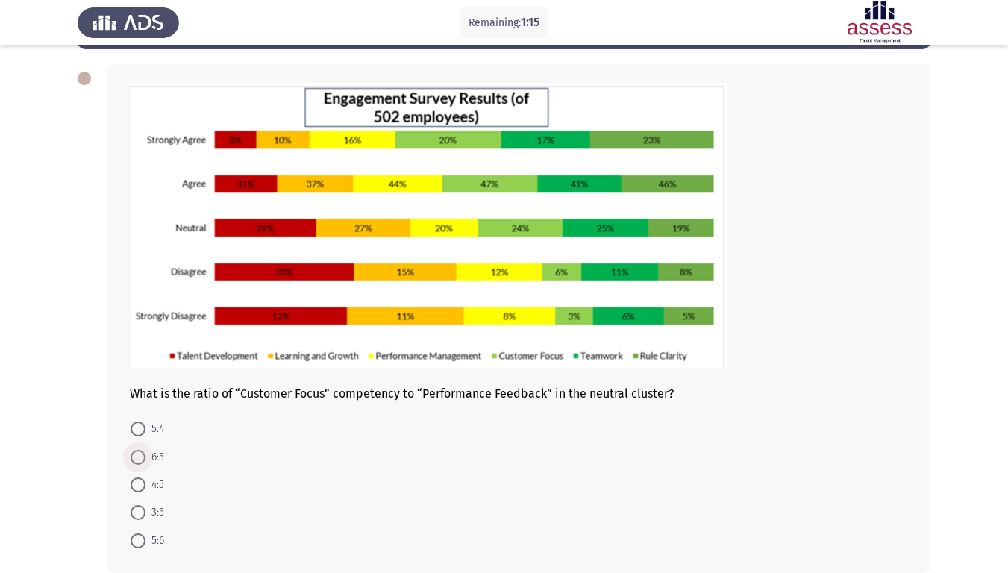
click at [146, 460] on span "6:5" at bounding box center [155, 458] width 19 height 18
click at [146, 460] on input "6:5" at bounding box center [138, 457] width 15 height 15
radio input "true"
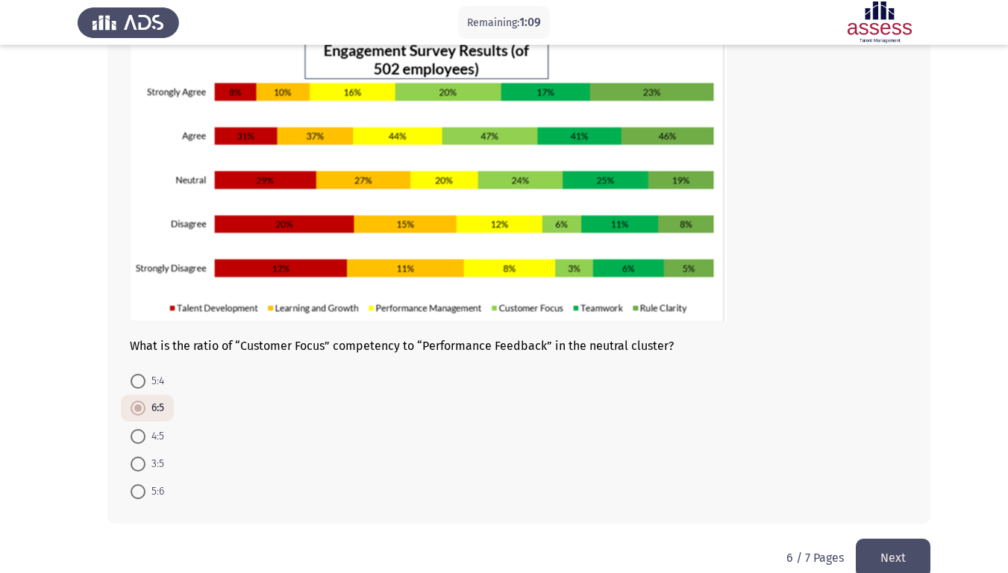
scroll to position [134, 0]
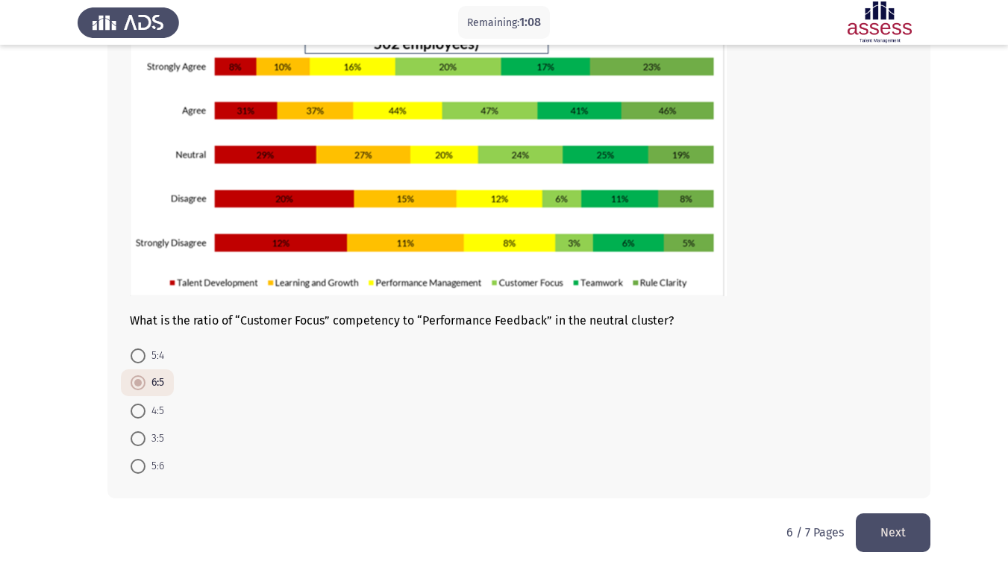
click at [932, 478] on html "Remaining: 1:08 التفكير التحليلي - Analytical Thinking Next What is the ratio o…" at bounding box center [504, 220] width 1008 height 708
click at [923, 478] on button "Next" at bounding box center [893, 532] width 75 height 38
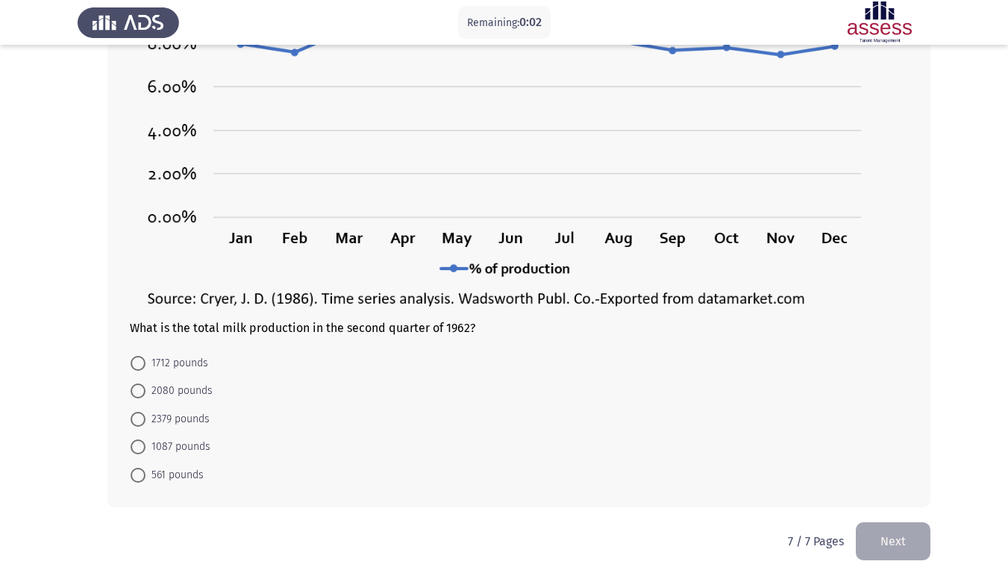
scroll to position [249, 0]
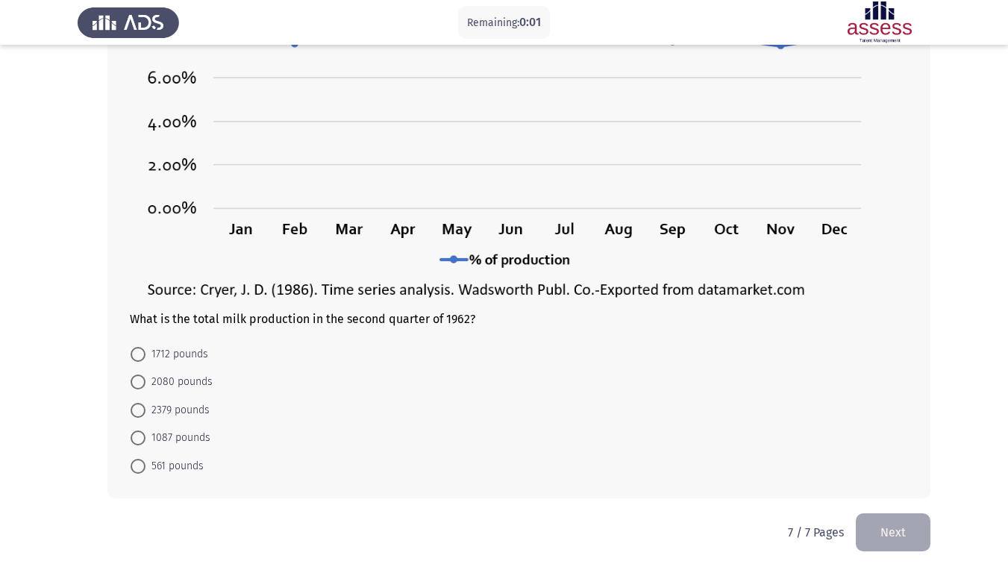
click at [193, 409] on span "2379 pounds" at bounding box center [178, 411] width 64 height 18
click at [146, 409] on input "2379 pounds" at bounding box center [138, 410] width 15 height 15
radio input "true"
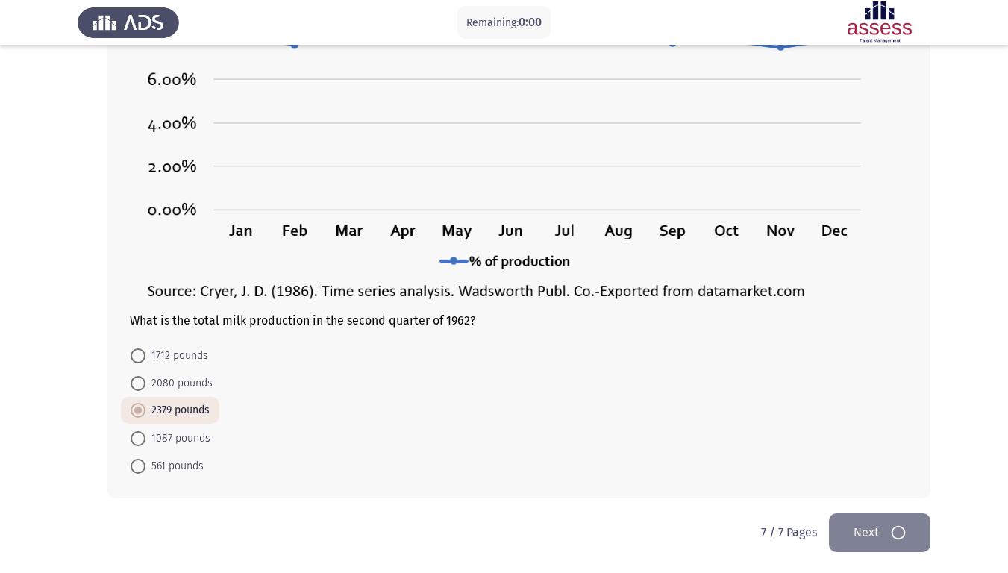
scroll to position [0, 0]
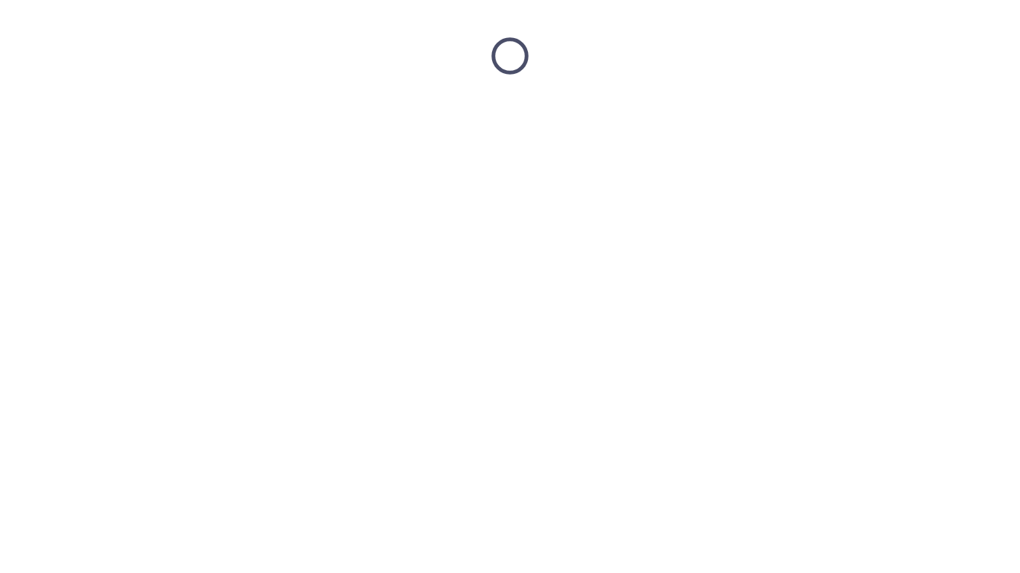
click at [889, 112] on html at bounding box center [510, 56] width 1020 height 112
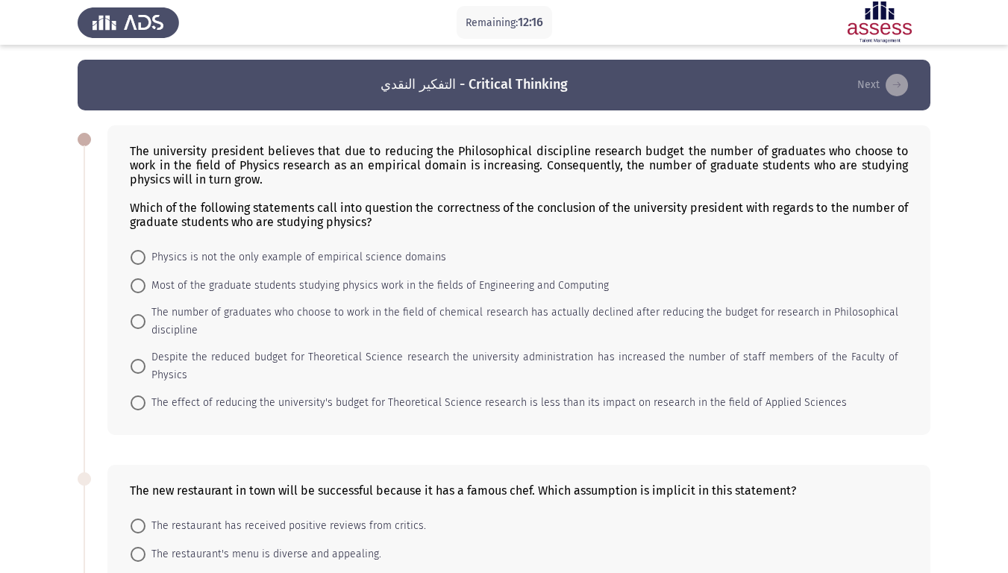
click at [252, 257] on span "Physics is not the only example of empirical science domains" at bounding box center [296, 258] width 301 height 18
click at [146, 257] on input "Physics is not the only example of empirical science domains" at bounding box center [138, 257] width 15 height 15
radio input "true"
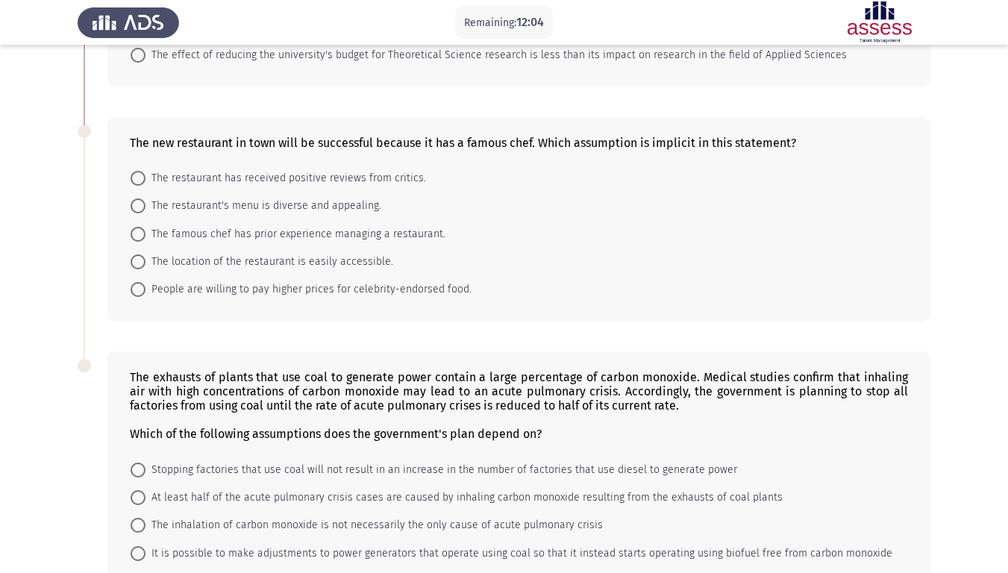
scroll to position [373, 0]
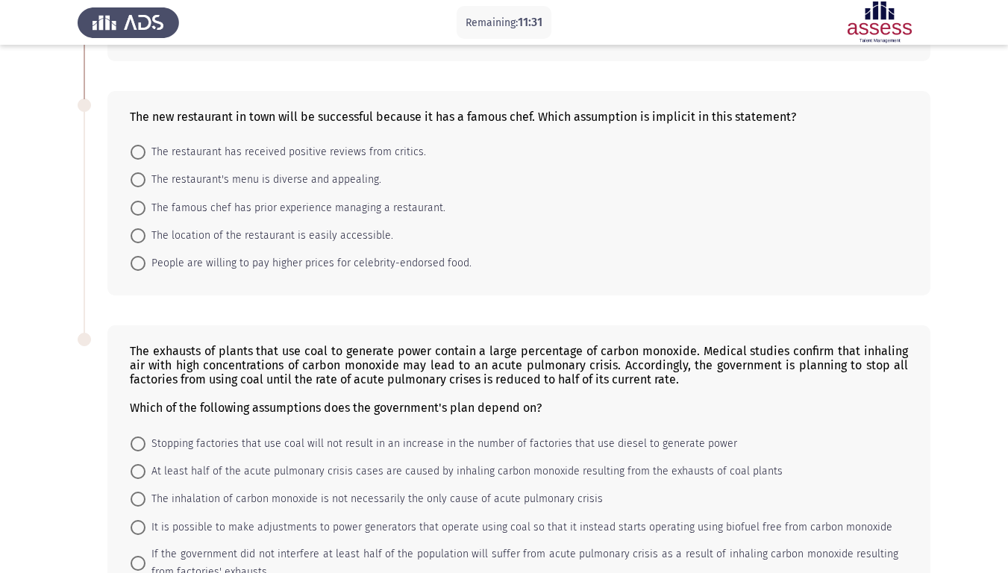
click at [416, 255] on span "People are willing to pay higher prices for celebrity-endorsed food." at bounding box center [309, 264] width 326 height 18
click at [146, 256] on input "People are willing to pay higher prices for celebrity-endorsed food." at bounding box center [138, 263] width 15 height 15
radio input "true"
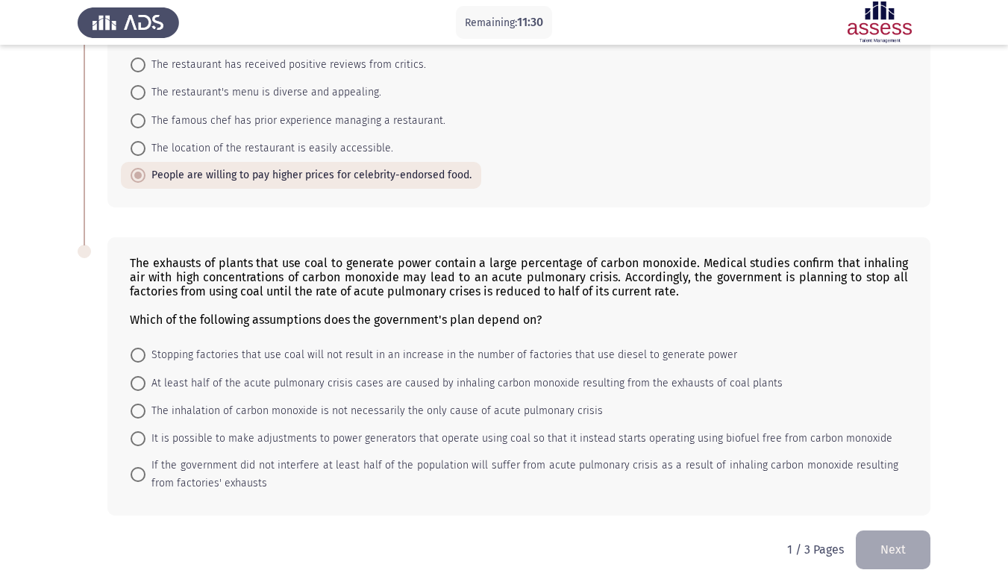
scroll to position [461, 0]
click at [857, 429] on span "It is possible to make adjustments to power generators that operate using coal …" at bounding box center [519, 438] width 747 height 18
click at [146, 431] on input "It is possible to make adjustments to power generators that operate using coal …" at bounding box center [138, 438] width 15 height 15
radio input "true"
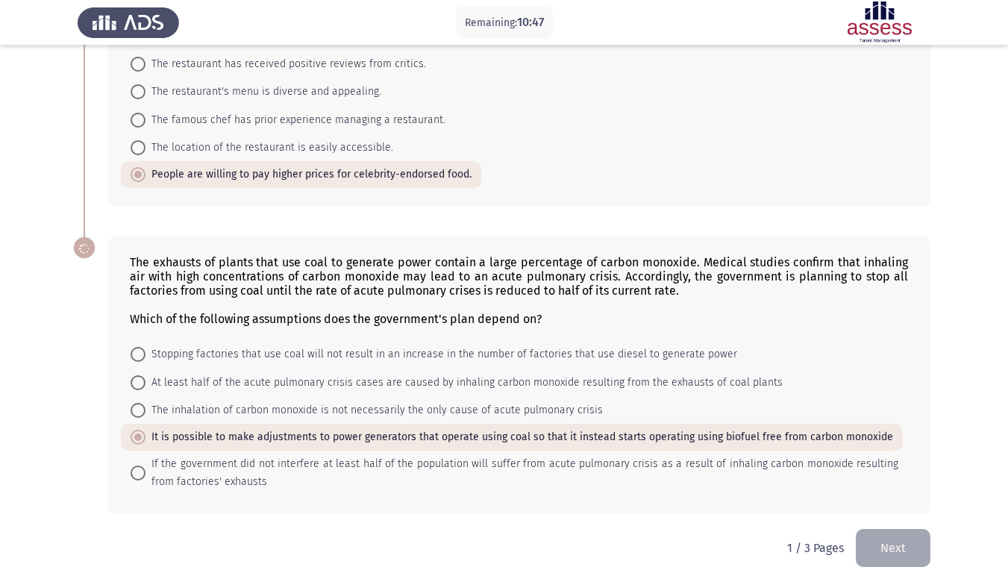
scroll to position [460, 0]
click at [503, 375] on span "At least half of the acute pulmonary crisis cases are caused by inhaling carbon…" at bounding box center [464, 384] width 637 height 18
click at [146, 377] on input "At least half of the acute pulmonary crisis cases are caused by inhaling carbon…" at bounding box center [138, 384] width 15 height 15
radio input "true"
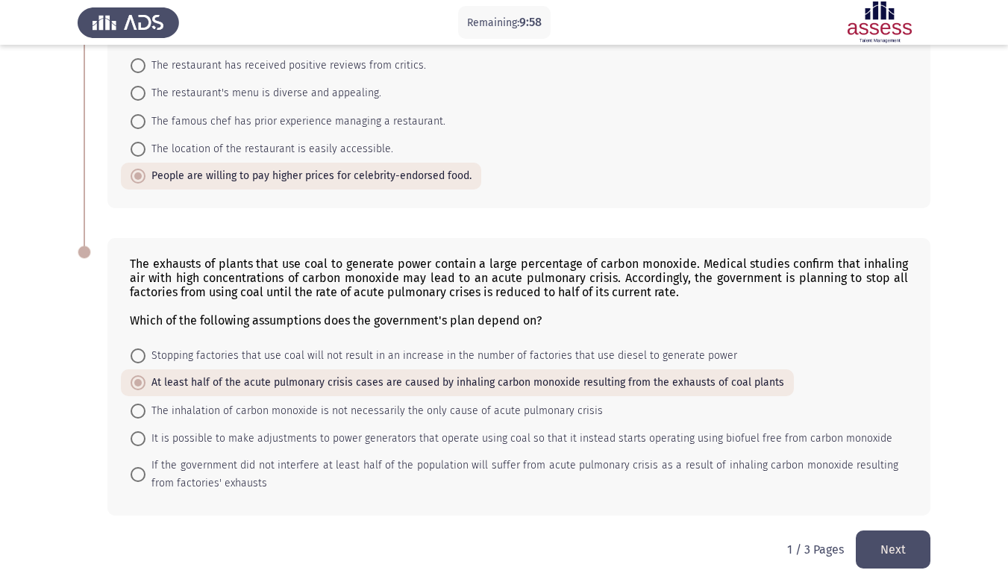
click at [908, 478] on button "Next" at bounding box center [893, 550] width 75 height 38
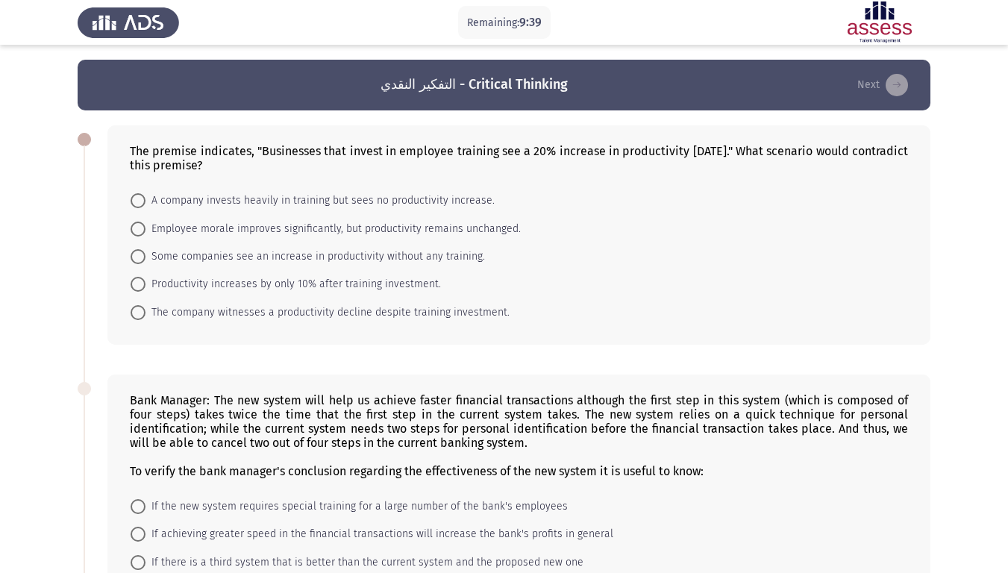
click at [473, 197] on span "A company invests heavily in training but sees no productivity increase." at bounding box center [320, 201] width 349 height 18
click at [146, 197] on input "A company invests heavily in training but sees no productivity increase." at bounding box center [138, 200] width 15 height 15
radio input "true"
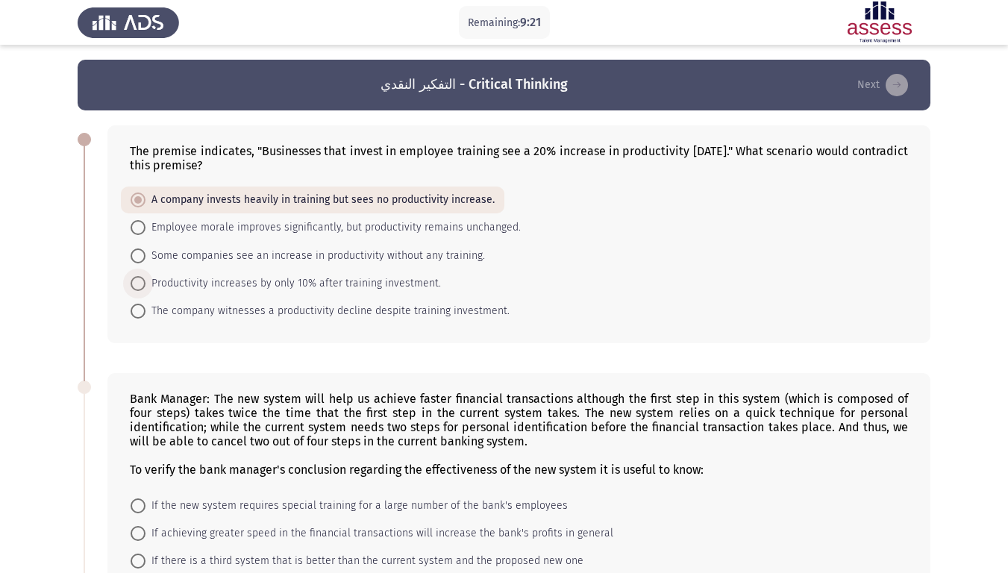
click at [333, 284] on span "Productivity increases by only 10% after training investment." at bounding box center [294, 284] width 296 height 18
click at [146, 284] on input "Productivity increases by only 10% after training investment." at bounding box center [138, 283] width 15 height 15
radio input "true"
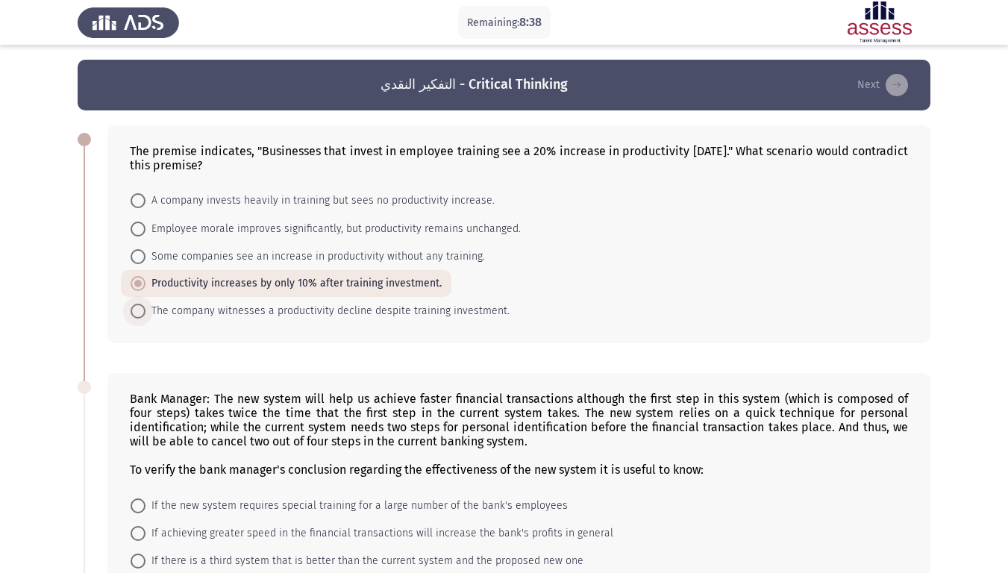
click at [400, 313] on span "The company witnesses a productivity decline despite training investment." at bounding box center [328, 311] width 364 height 18
click at [146, 313] on input "The company witnesses a productivity decline despite training investment." at bounding box center [138, 311] width 15 height 15
radio input "true"
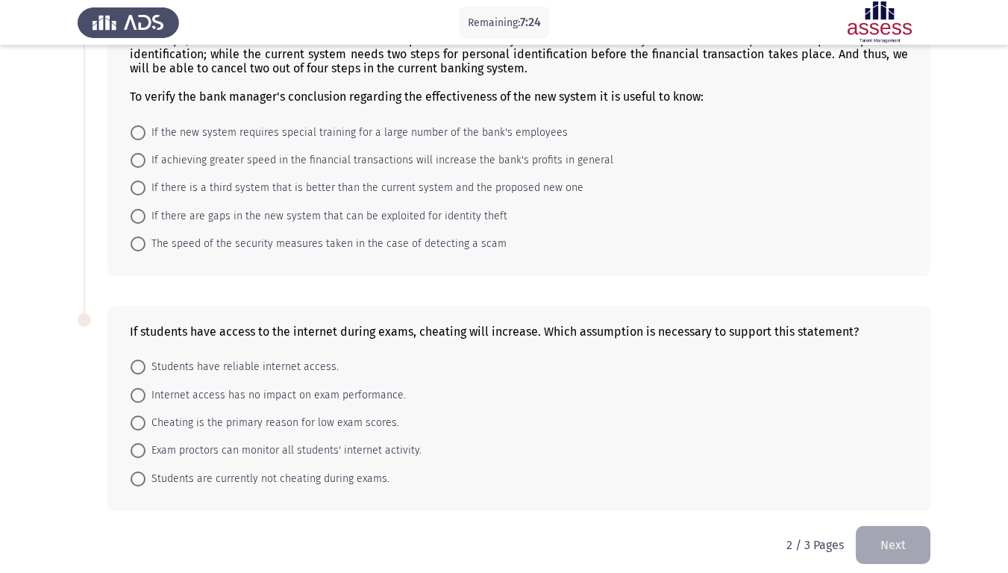
scroll to position [386, 0]
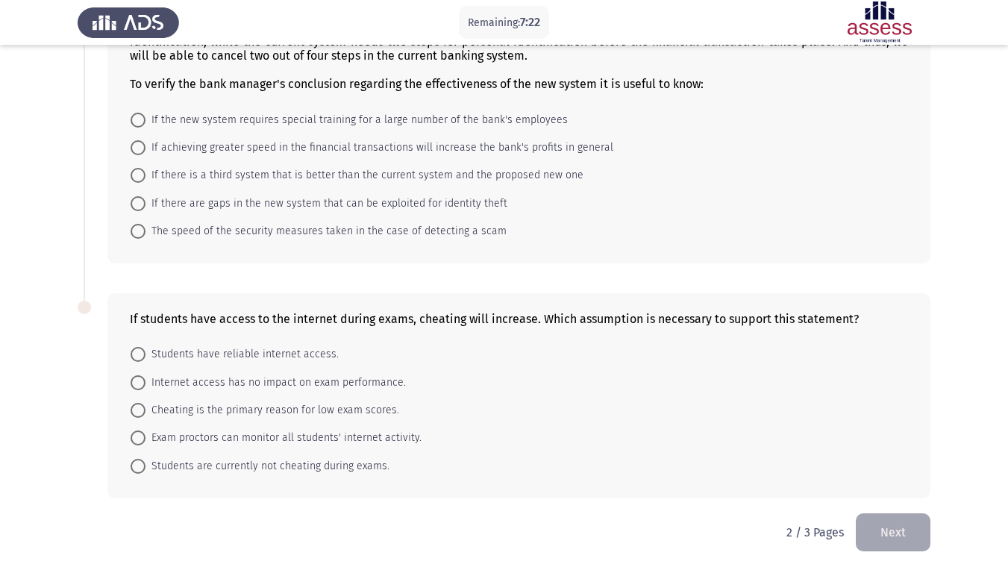
click at [461, 201] on span "If there are gaps in the new system that can be exploited for identity theft" at bounding box center [327, 204] width 362 height 18
click at [146, 201] on input "If there are gaps in the new system that can be exploited for identity theft" at bounding box center [138, 203] width 15 height 15
radio input "true"
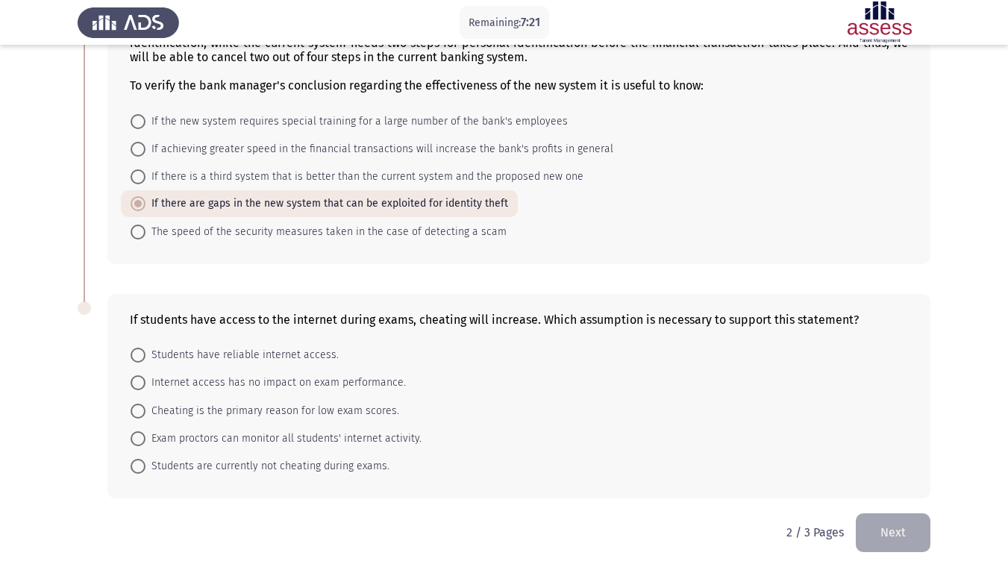
scroll to position [384, 0]
click at [318, 360] on span "Students have reliable internet access." at bounding box center [242, 355] width 193 height 18
click at [146, 360] on input "Students have reliable internet access." at bounding box center [138, 355] width 15 height 15
radio input "true"
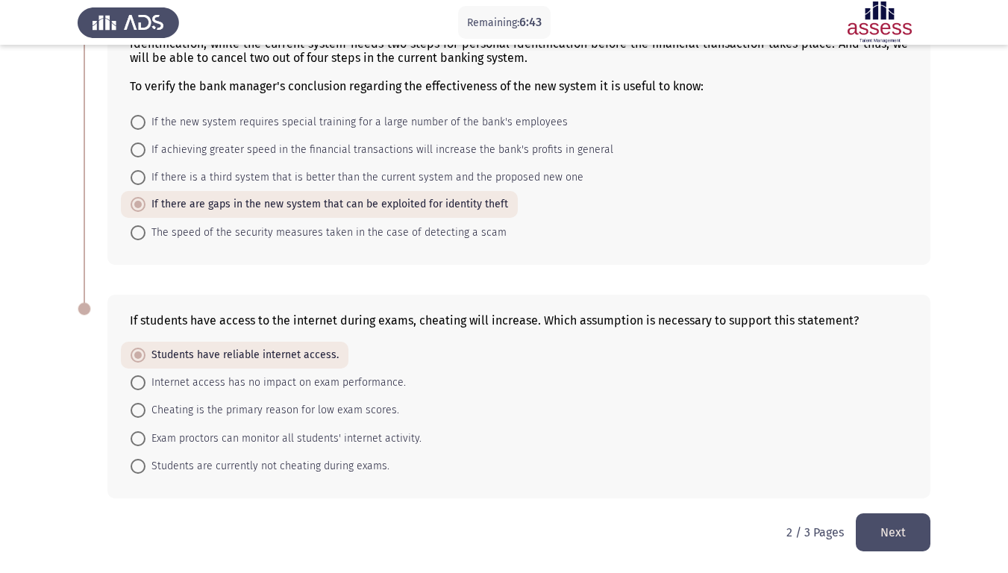
click at [905, 478] on button "Next" at bounding box center [893, 532] width 75 height 38
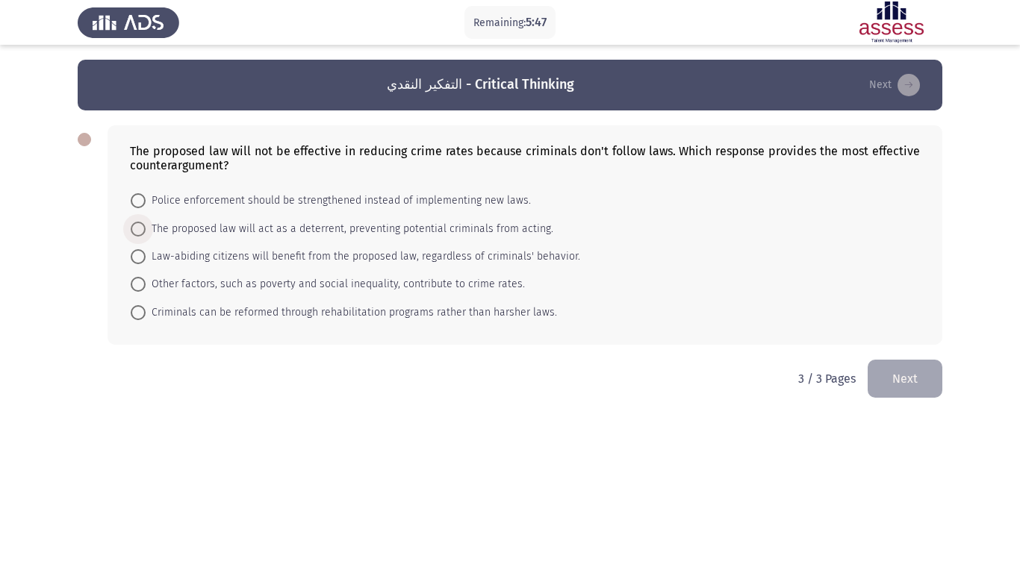
click at [219, 234] on span "The proposed law will act as a deterrent, preventing potential criminals from a…" at bounding box center [350, 229] width 408 height 18
click at [146, 234] on input "The proposed law will act as a deterrent, preventing potential criminals from a…" at bounding box center [138, 229] width 15 height 15
radio input "true"
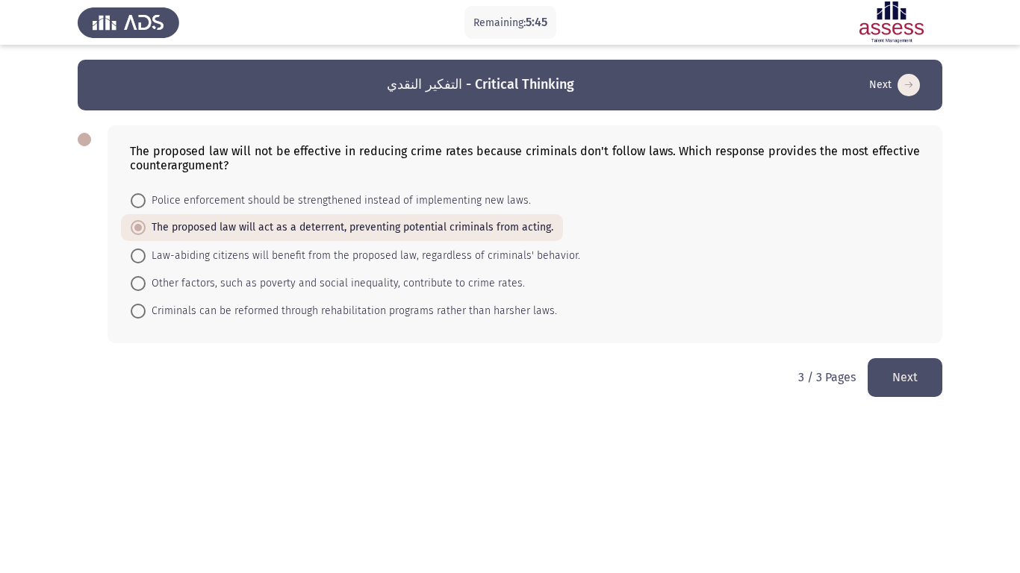
click at [927, 384] on button "Next" at bounding box center [904, 377] width 75 height 38
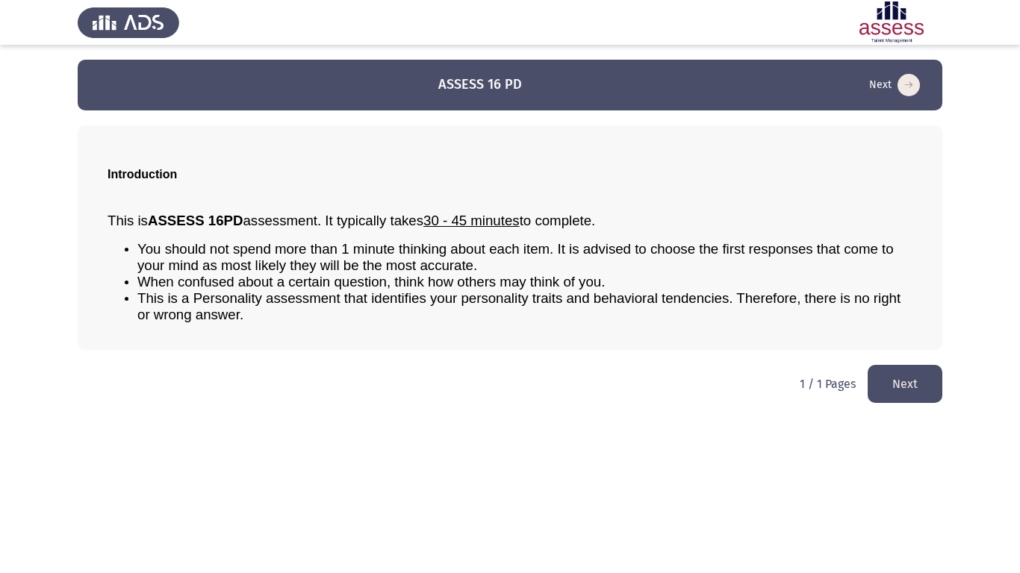
click at [892, 358] on html "ASSESS 16 PD Next Introduction This is ASSESS 16PD assessment. It typically tak…" at bounding box center [510, 209] width 1020 height 418
click at [901, 389] on button "Next" at bounding box center [904, 384] width 75 height 38
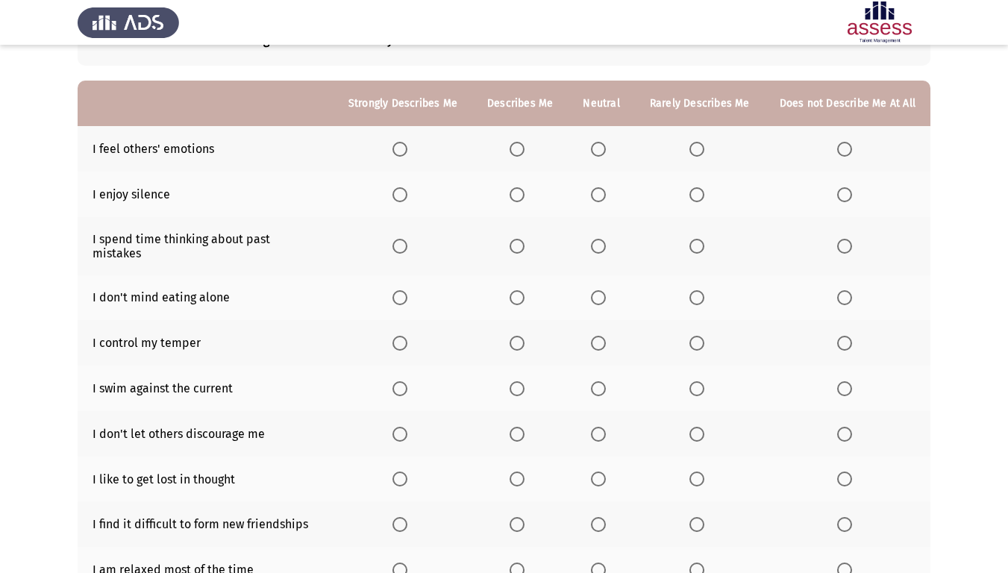
scroll to position [75, 0]
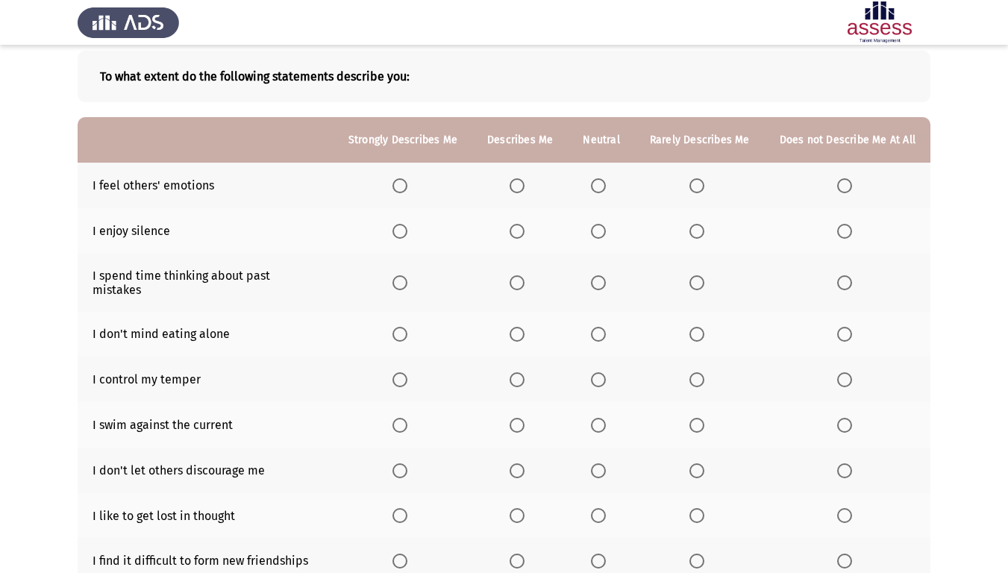
click at [398, 188] on span "Select an option" at bounding box center [400, 185] width 15 height 15
click at [398, 188] on input "Select an option" at bounding box center [400, 185] width 15 height 15
click at [517, 231] on span "Select an option" at bounding box center [517, 231] width 15 height 15
click at [517, 231] on input "Select an option" at bounding box center [517, 231] width 15 height 15
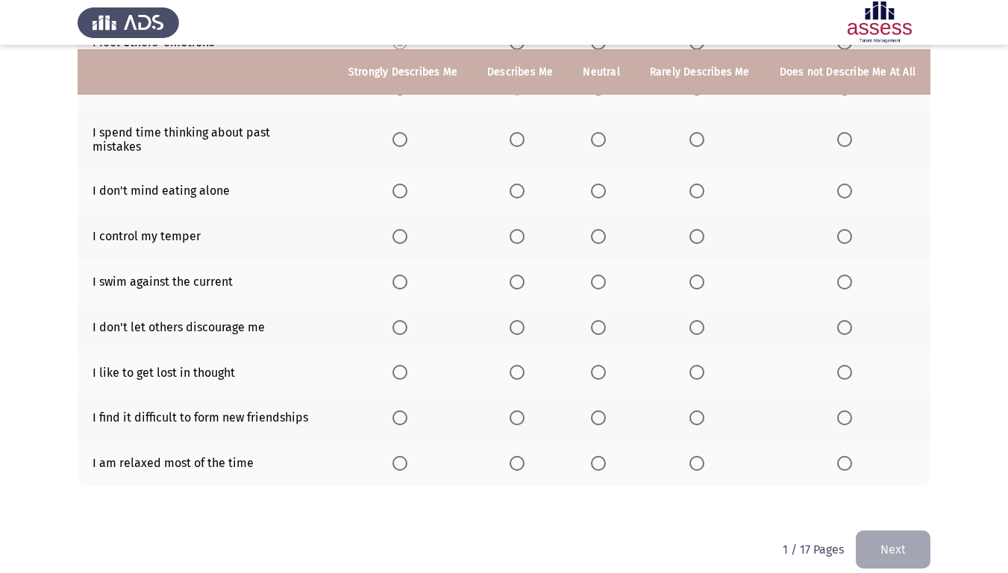
scroll to position [222, 0]
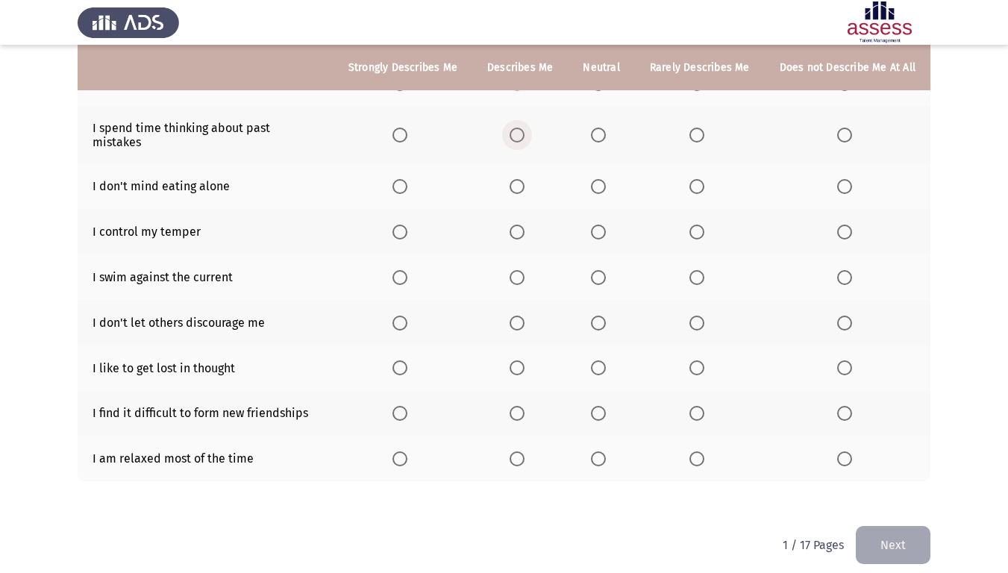
click at [522, 132] on span "Select an option" at bounding box center [517, 135] width 15 height 15
click at [522, 132] on input "Select an option" at bounding box center [517, 135] width 15 height 15
click at [399, 179] on span "Select an option" at bounding box center [400, 186] width 15 height 15
click at [399, 179] on input "Select an option" at bounding box center [400, 186] width 15 height 15
click at [160, 213] on td "I control my temper" at bounding box center [206, 232] width 256 height 46
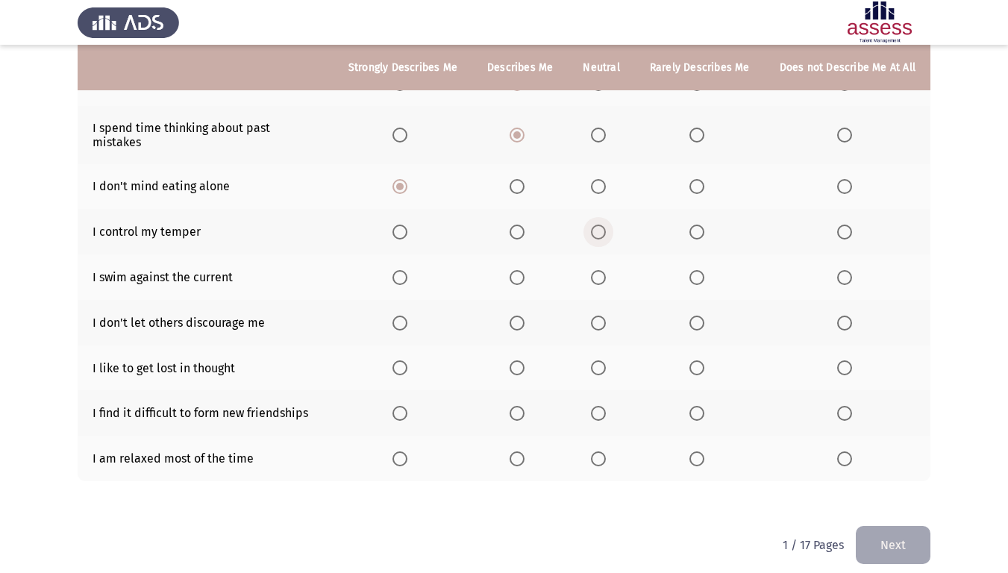
click at [600, 225] on span "Select an option" at bounding box center [598, 232] width 15 height 15
click at [600, 225] on input "Select an option" at bounding box center [598, 232] width 15 height 15
click at [606, 270] on span "Select an option" at bounding box center [598, 277] width 15 height 15
click at [606, 270] on input "Select an option" at bounding box center [598, 277] width 15 height 15
click at [405, 316] on span "Select an option" at bounding box center [400, 323] width 15 height 15
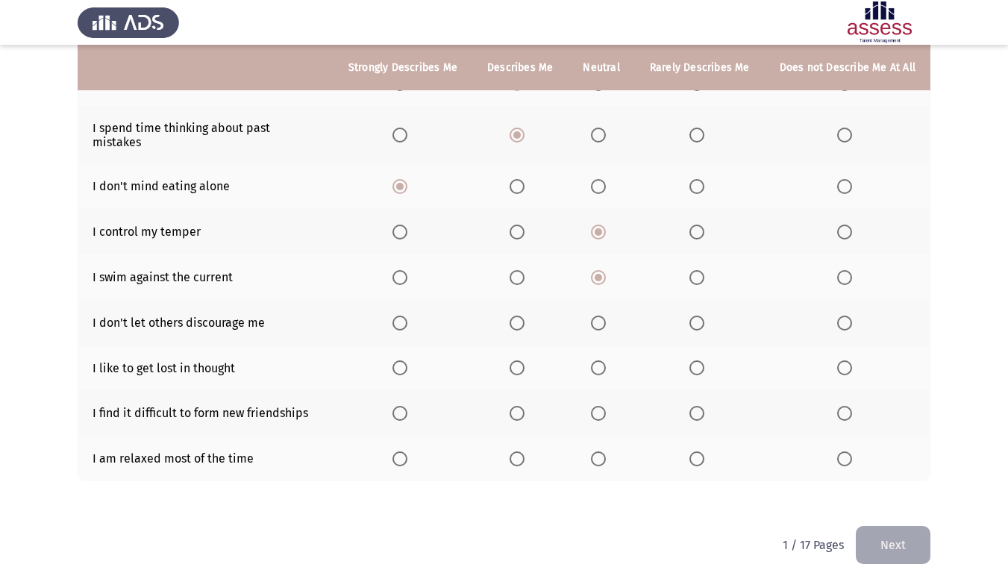
click at [405, 316] on input "Select an option" at bounding box center [400, 323] width 15 height 15
click at [605, 360] on span "Select an option" at bounding box center [598, 367] width 15 height 15
click at [605, 360] on input "Select an option" at bounding box center [598, 367] width 15 height 15
click at [854, 406] on label "Select an option" at bounding box center [847, 413] width 21 height 15
click at [852, 406] on input "Select an option" at bounding box center [844, 413] width 15 height 15
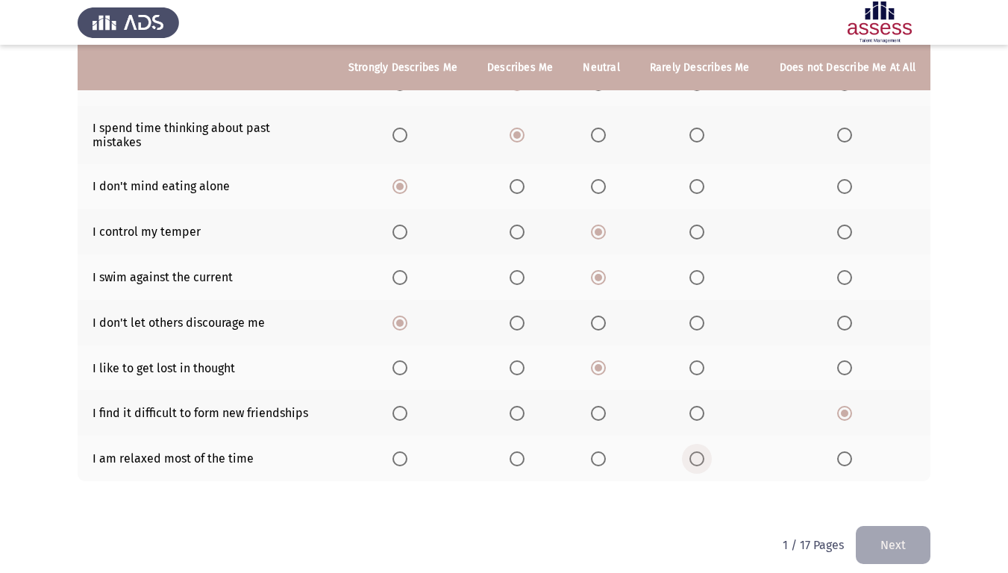
click at [708, 452] on label "Select an option" at bounding box center [700, 459] width 21 height 15
click at [705, 452] on input "Select an option" at bounding box center [697, 459] width 15 height 15
click at [879, 478] on button "Next" at bounding box center [893, 545] width 75 height 38
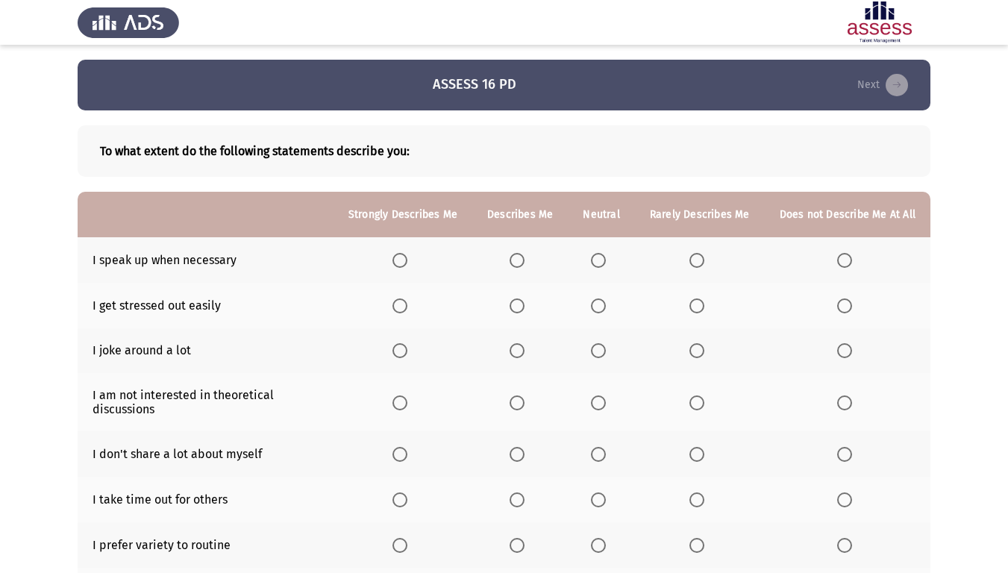
click at [521, 259] on span "Select an option" at bounding box center [517, 260] width 15 height 15
click at [521, 259] on input "Select an option" at bounding box center [517, 260] width 15 height 15
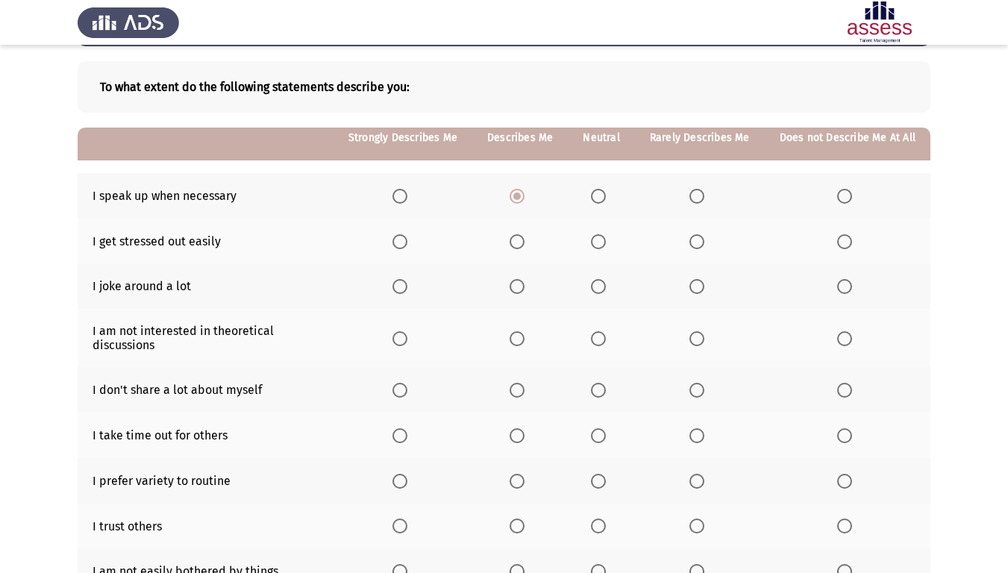
scroll to position [149, 0]
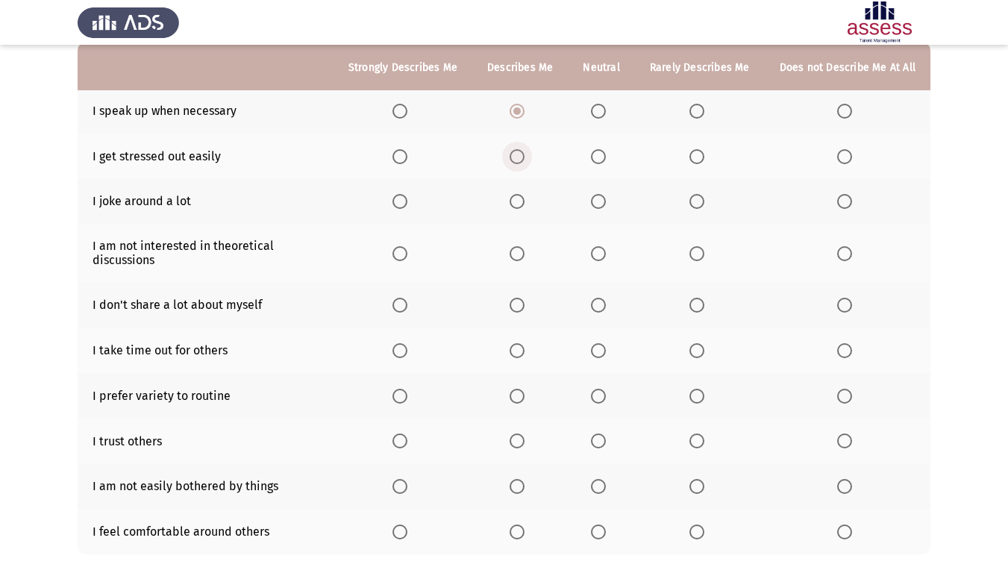
click at [518, 149] on span "Select an option" at bounding box center [517, 156] width 15 height 15
click at [518, 149] on input "Select an option" at bounding box center [517, 156] width 15 height 15
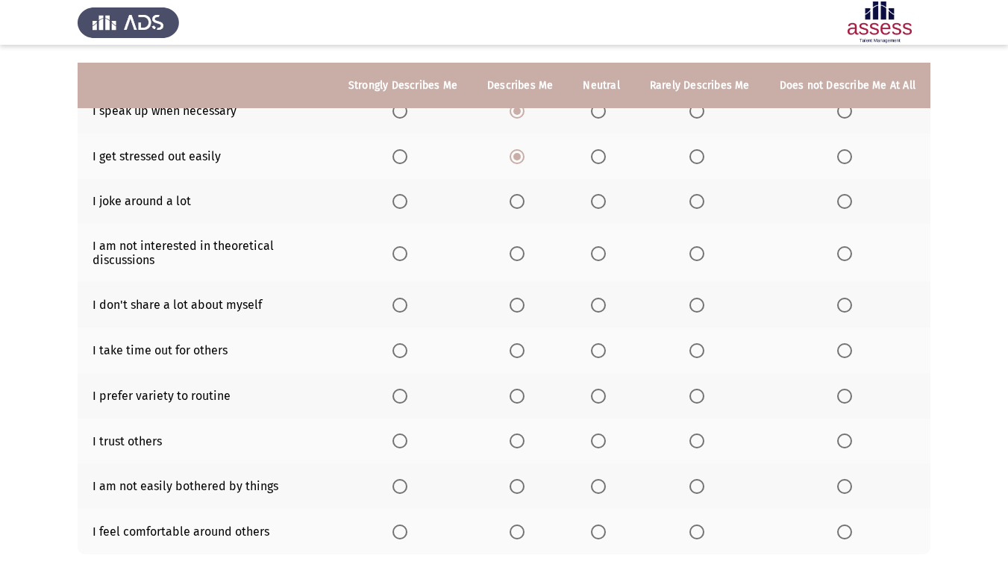
scroll to position [224, 0]
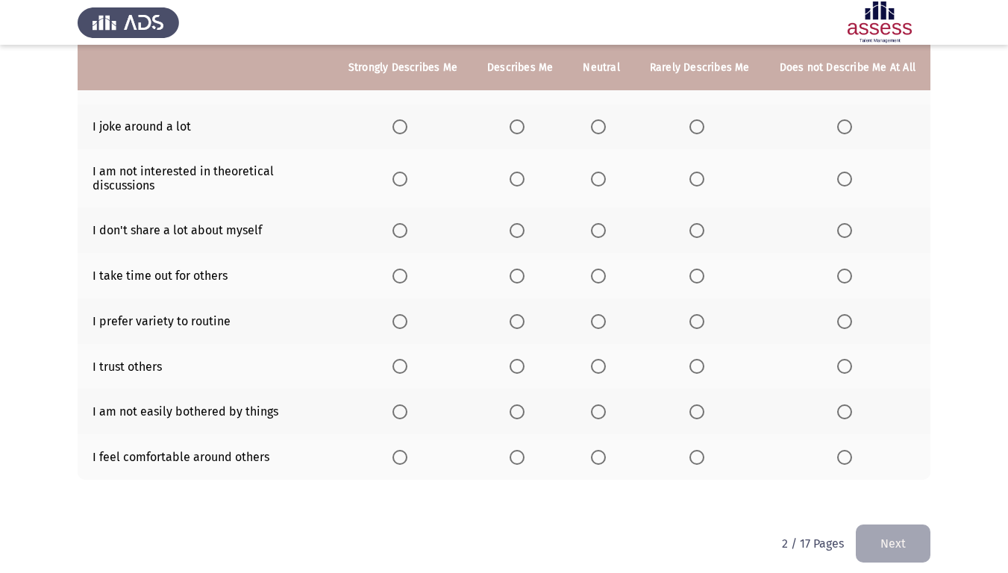
click at [708, 128] on label "Select an option" at bounding box center [700, 126] width 21 height 15
click at [705, 128] on input "Select an option" at bounding box center [697, 126] width 15 height 15
click at [702, 175] on span "Select an option" at bounding box center [697, 179] width 15 height 15
click at [702, 175] on input "Select an option" at bounding box center [697, 179] width 15 height 15
click at [523, 224] on span "Select an option" at bounding box center [517, 230] width 15 height 15
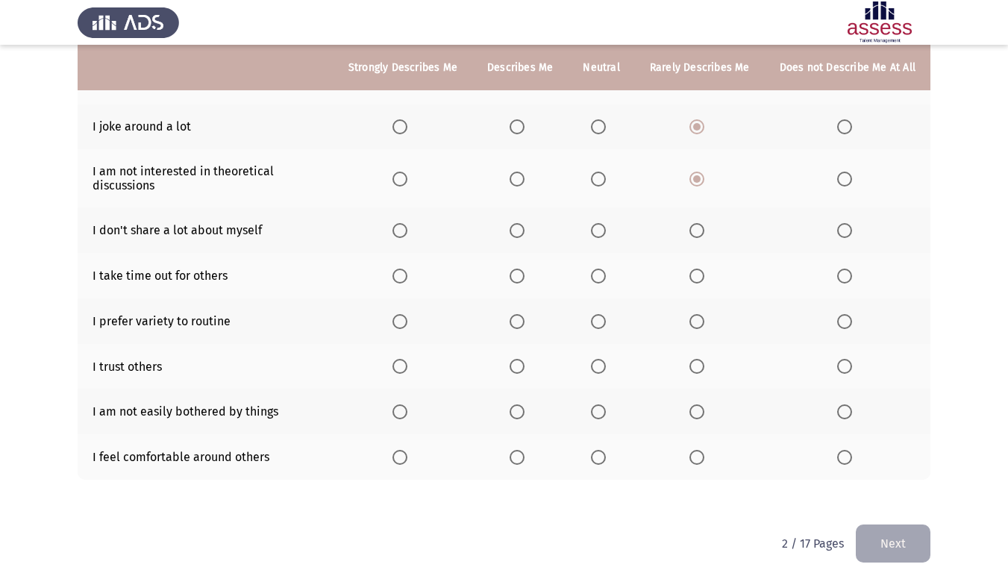
click at [523, 224] on input "Select an option" at bounding box center [517, 230] width 15 height 15
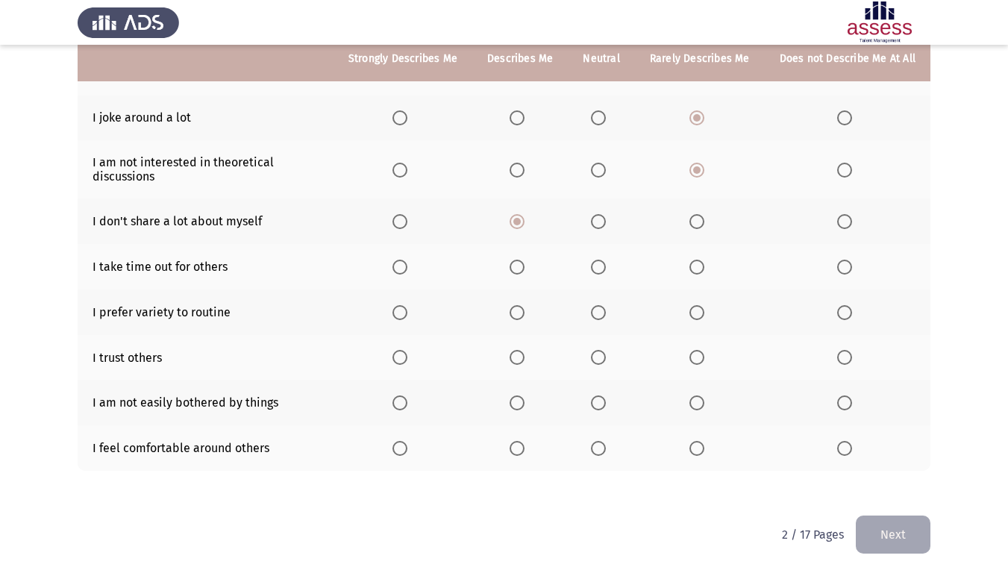
scroll to position [235, 0]
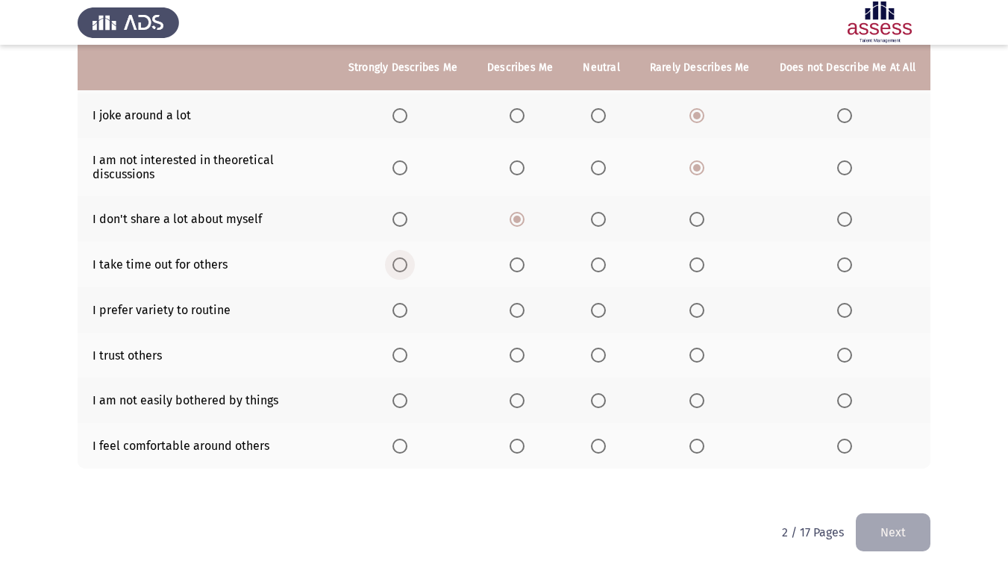
click at [402, 257] on span "Select an option" at bounding box center [400, 264] width 15 height 15
click at [402, 257] on input "Select an option" at bounding box center [400, 264] width 15 height 15
drag, startPoint x: 584, startPoint y: 308, endPoint x: 602, endPoint y: 308, distance: 18.7
click at [584, 308] on th at bounding box center [601, 310] width 66 height 46
click at [605, 308] on span "Select an option" at bounding box center [598, 310] width 15 height 15
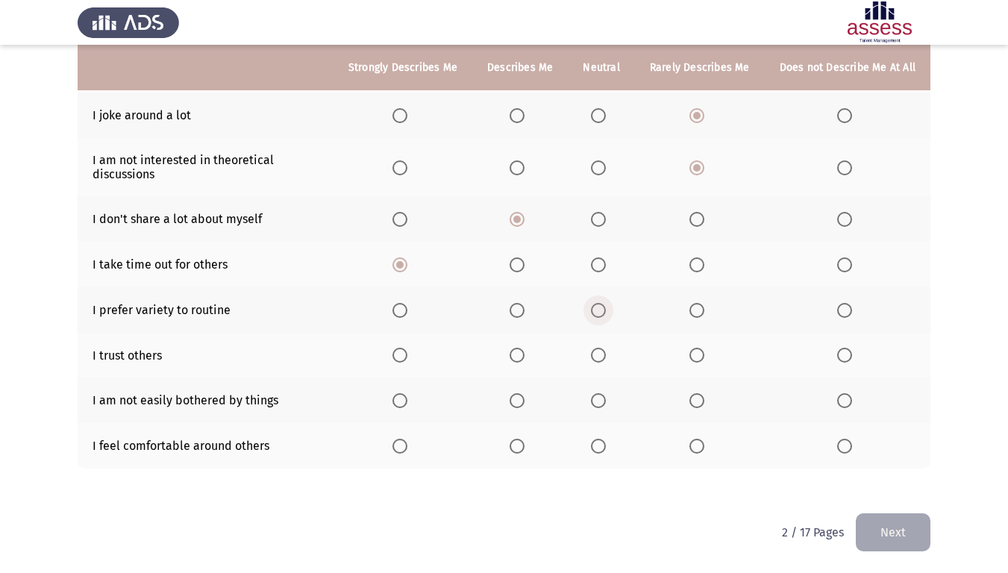
click at [605, 308] on input "Select an option" at bounding box center [598, 310] width 15 height 15
click at [518, 349] on span "Select an option" at bounding box center [517, 355] width 15 height 15
click at [518, 349] on input "Select an option" at bounding box center [517, 355] width 15 height 15
click at [605, 399] on span "Select an option" at bounding box center [598, 400] width 15 height 15
click at [605, 399] on input "Select an option" at bounding box center [598, 400] width 15 height 15
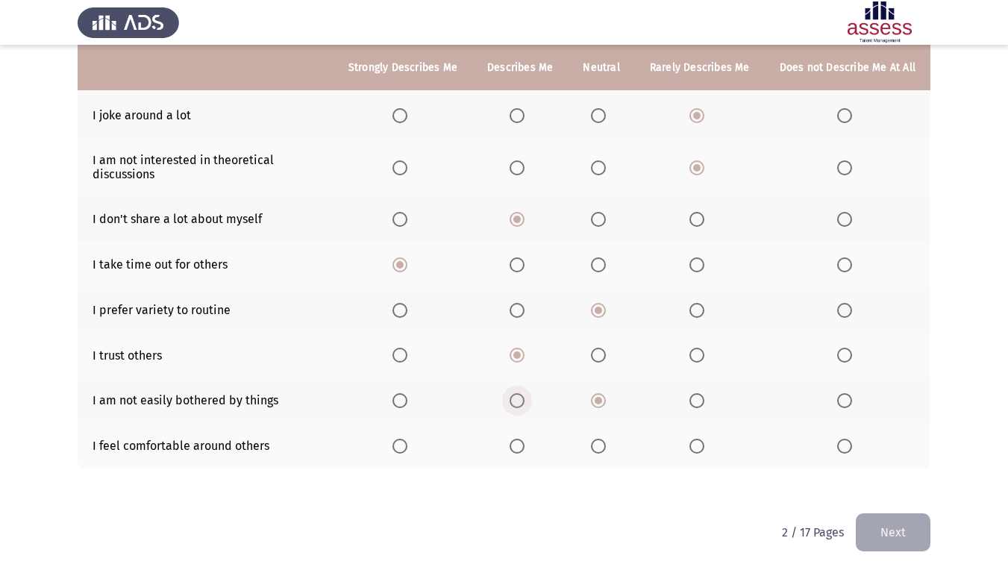
click at [524, 396] on span "Select an option" at bounding box center [517, 400] width 15 height 15
click at [524, 396] on input "Select an option" at bounding box center [517, 400] width 15 height 15
click at [524, 446] on span "Select an option" at bounding box center [517, 446] width 15 height 15
click at [524, 446] on input "Select an option" at bounding box center [517, 446] width 15 height 15
click at [908, 478] on button "Next" at bounding box center [893, 532] width 75 height 38
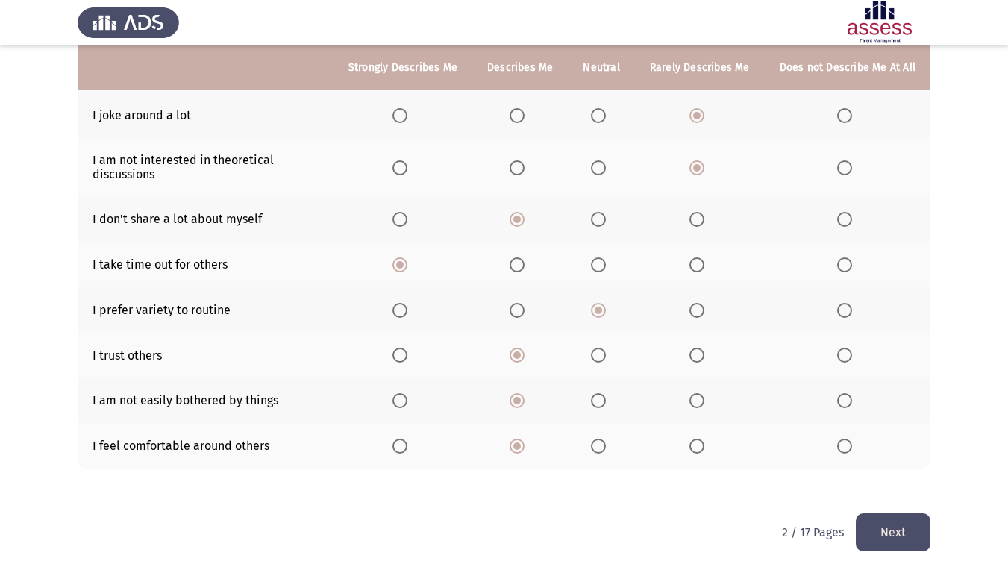
scroll to position [0, 0]
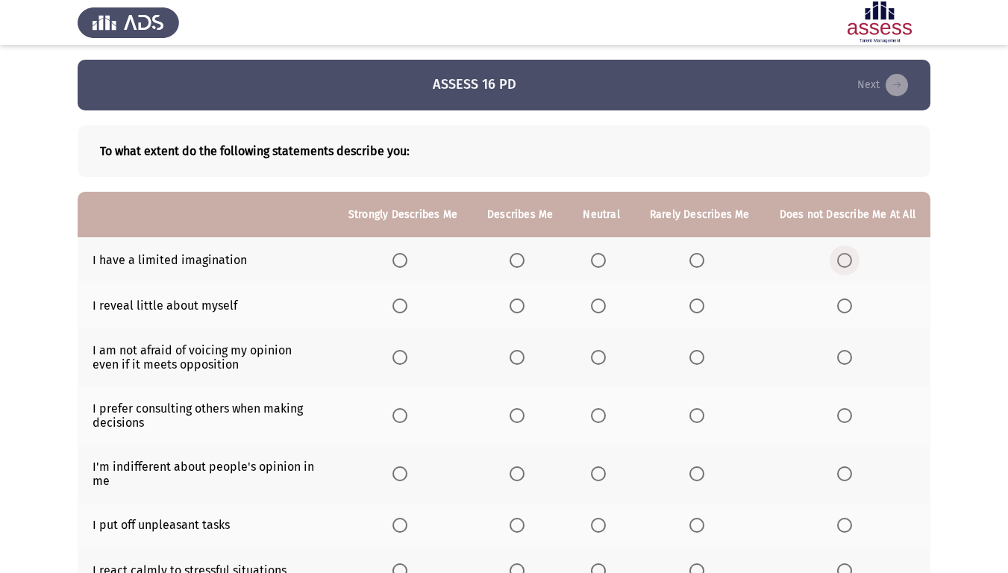
click at [847, 260] on span "Select an option" at bounding box center [844, 260] width 15 height 15
click at [847, 260] on input "Select an option" at bounding box center [844, 260] width 15 height 15
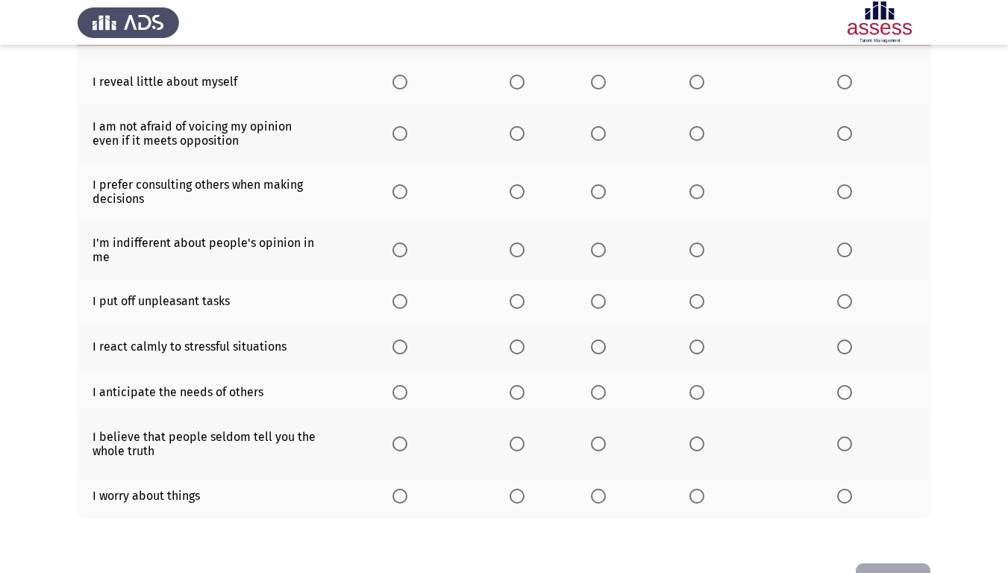
scroll to position [75, 0]
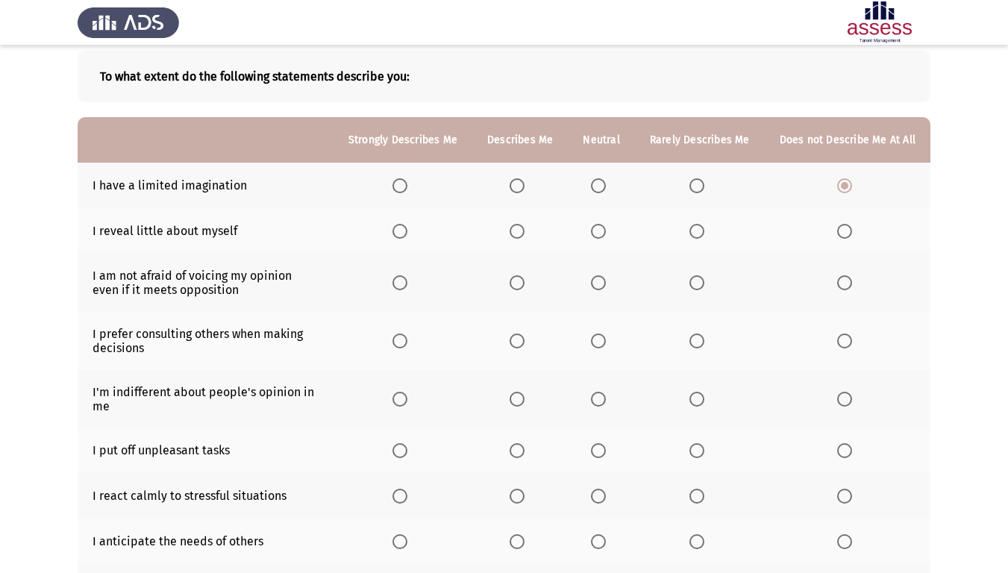
click at [525, 236] on span "Select an option" at bounding box center [517, 231] width 15 height 15
click at [525, 236] on input "Select an option" at bounding box center [517, 231] width 15 height 15
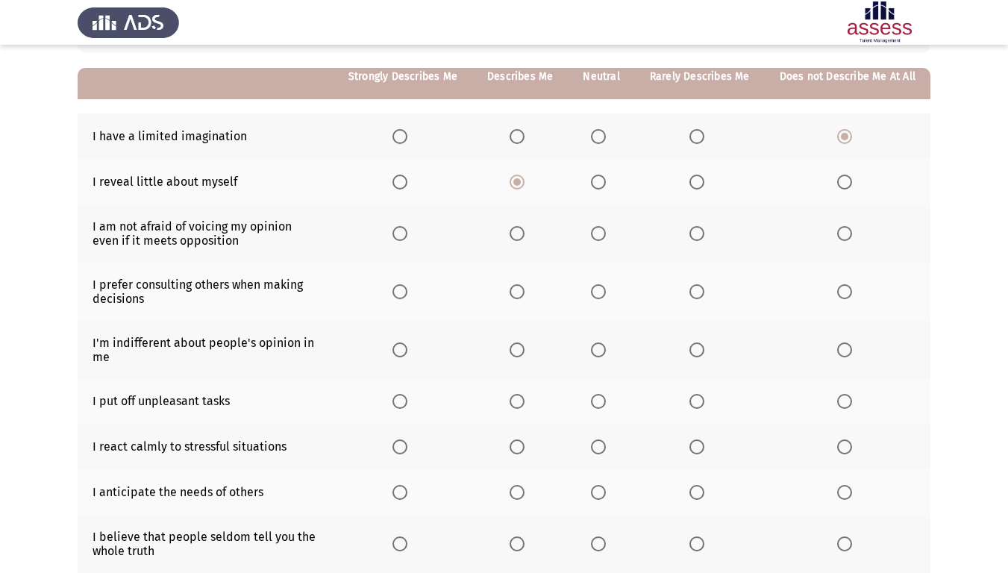
scroll to position [149, 0]
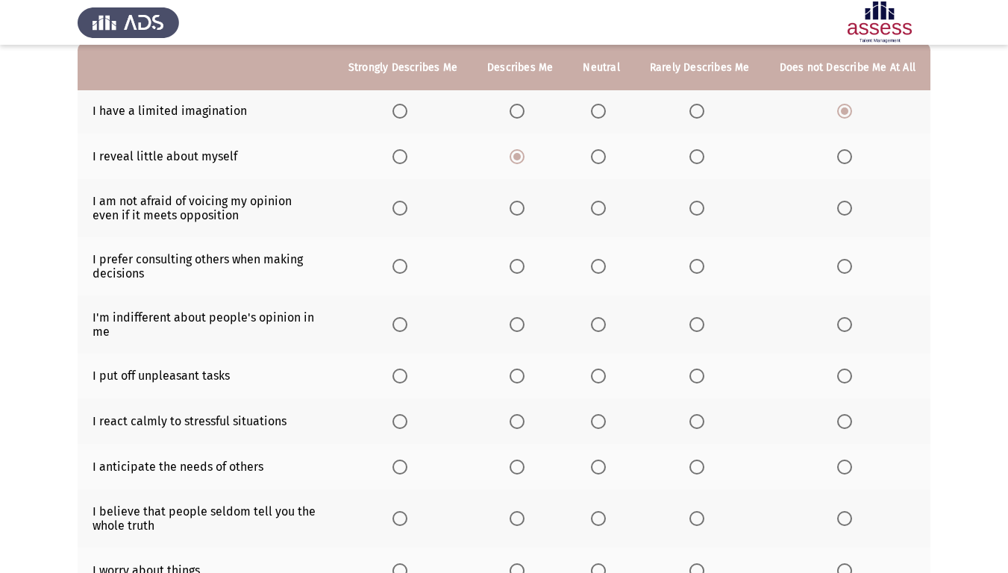
click at [525, 208] on span "Select an option" at bounding box center [517, 208] width 15 height 15
click at [525, 208] on input "Select an option" at bounding box center [517, 208] width 15 height 15
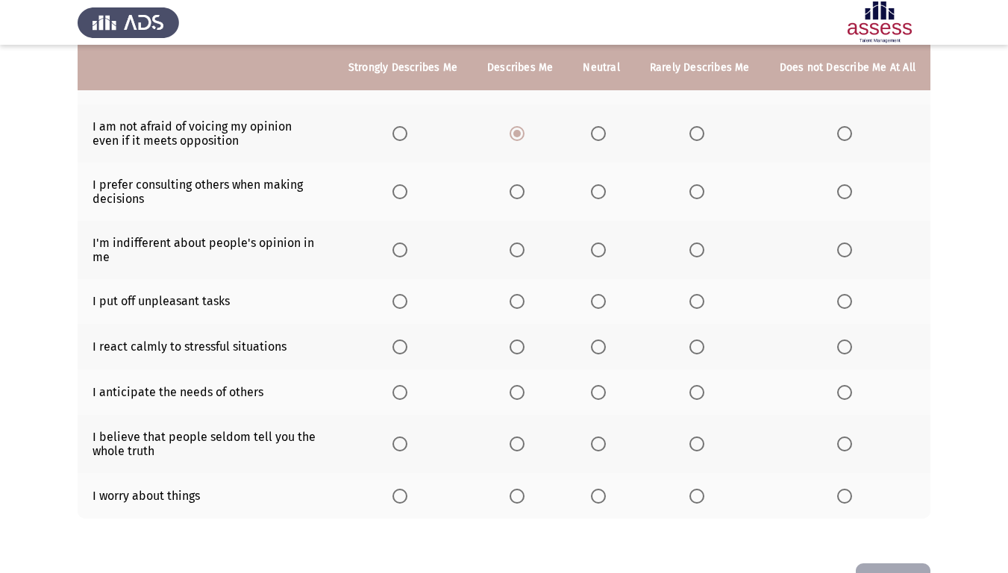
click at [404, 195] on span "Select an option" at bounding box center [400, 191] width 15 height 15
click at [404, 195] on input "Select an option" at bounding box center [400, 191] width 15 height 15
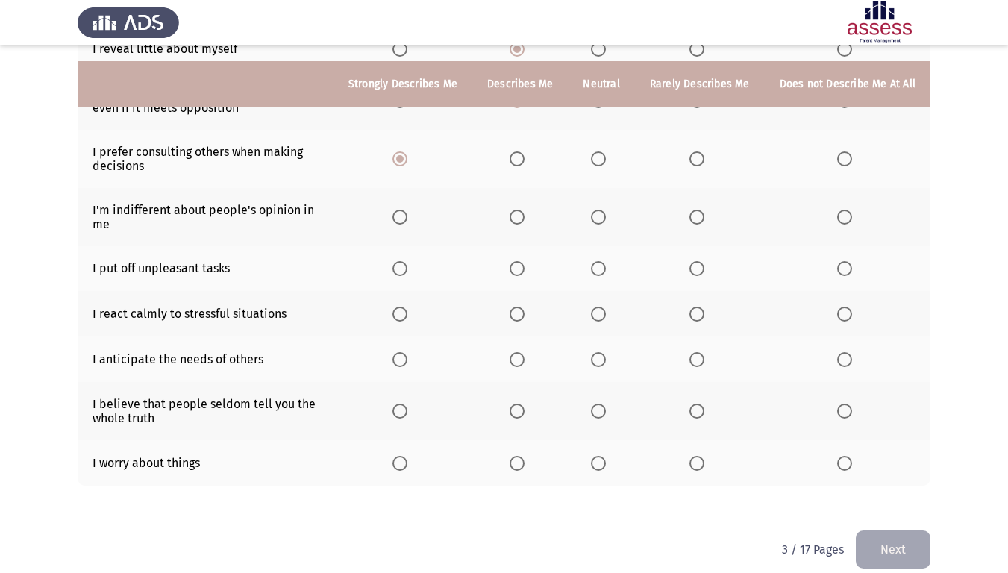
scroll to position [274, 0]
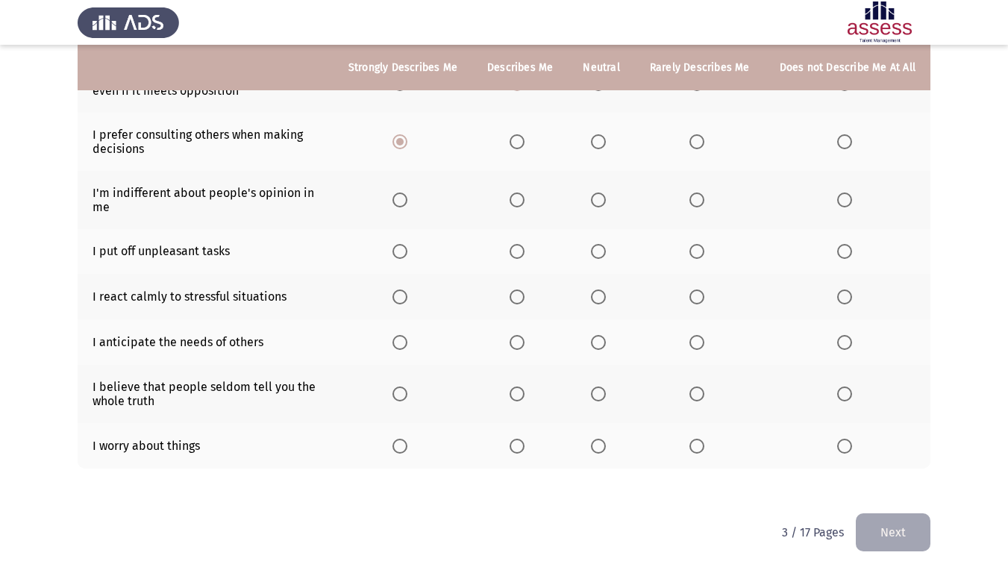
click at [593, 196] on th at bounding box center [601, 200] width 66 height 58
click at [523, 202] on span "Select an option" at bounding box center [517, 200] width 15 height 15
click at [523, 202] on input "Select an option" at bounding box center [517, 200] width 15 height 15
click at [596, 249] on span "Select an option" at bounding box center [598, 251] width 15 height 15
click at [596, 249] on input "Select an option" at bounding box center [598, 251] width 15 height 15
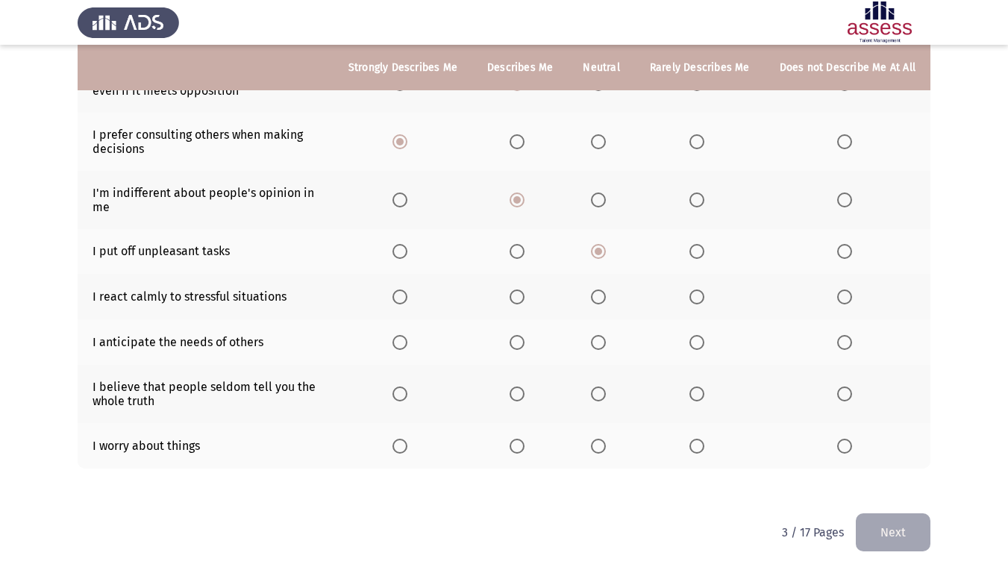
click at [691, 252] on th at bounding box center [700, 252] width 130 height 46
click at [525, 290] on span "Select an option" at bounding box center [517, 297] width 15 height 15
click at [525, 290] on input "Select an option" at bounding box center [517, 297] width 15 height 15
click at [408, 342] on span "Select an option" at bounding box center [400, 342] width 15 height 15
click at [408, 342] on input "Select an option" at bounding box center [400, 342] width 15 height 15
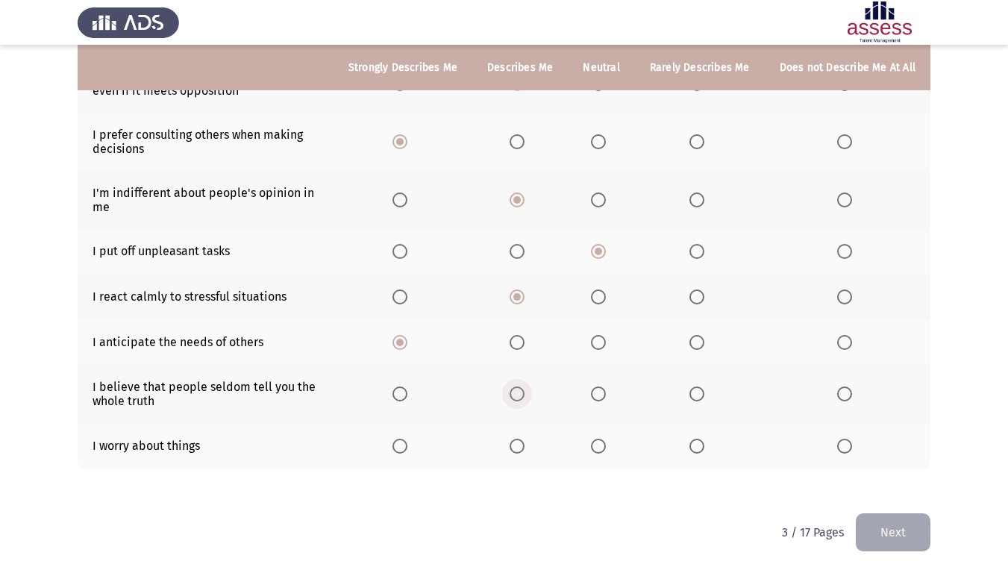
click at [522, 391] on span "Select an option" at bounding box center [517, 394] width 15 height 15
click at [522, 391] on input "Select an option" at bounding box center [517, 394] width 15 height 15
click at [523, 456] on th at bounding box center [520, 446] width 96 height 46
click at [525, 450] on span "Select an option" at bounding box center [517, 446] width 15 height 15
click at [525, 450] on input "Select an option" at bounding box center [517, 446] width 15 height 15
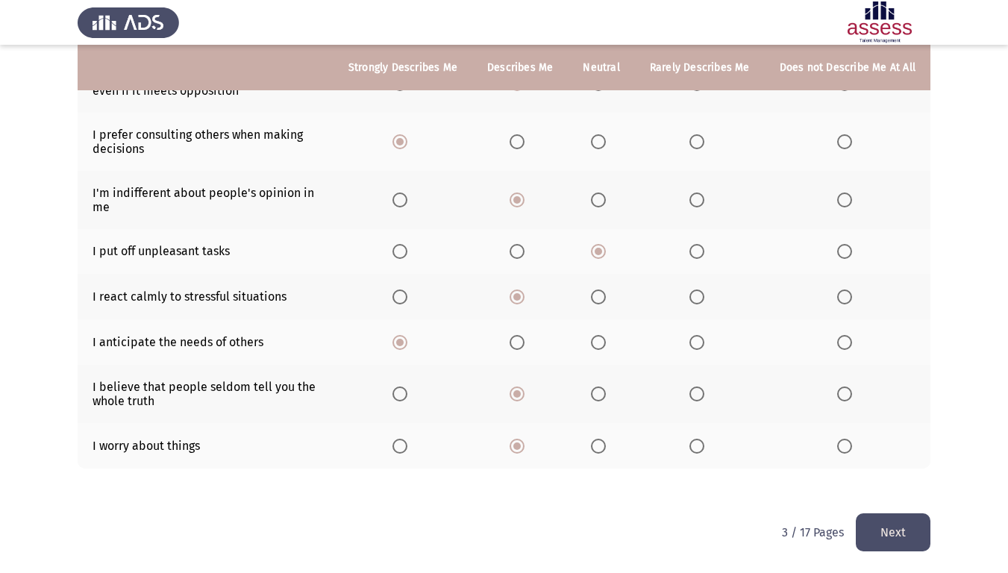
click at [889, 478] on button "Next" at bounding box center [893, 532] width 75 height 38
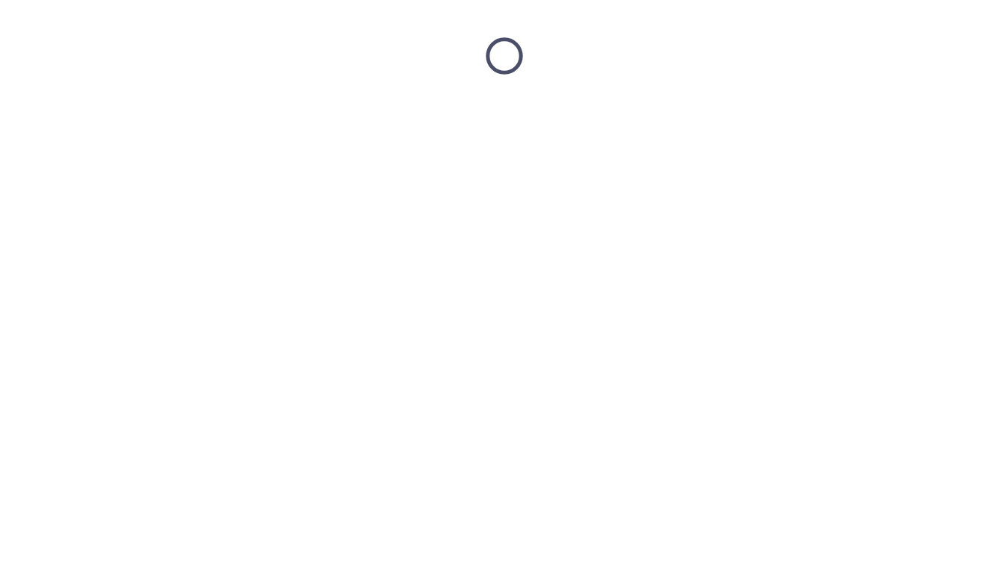
scroll to position [0, 0]
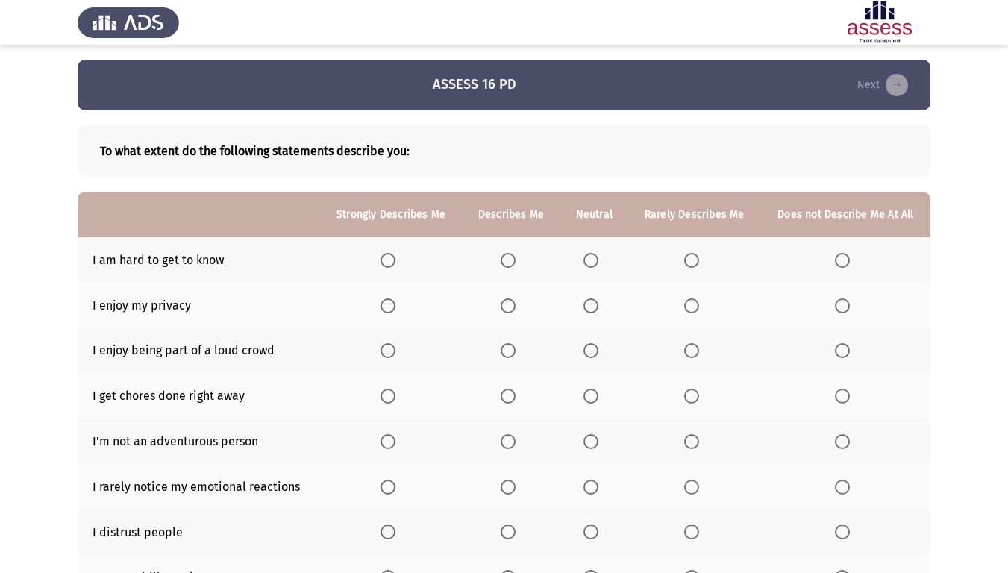
click at [843, 263] on span "Select an option" at bounding box center [842, 260] width 15 height 15
click at [843, 263] on input "Select an option" at bounding box center [842, 260] width 15 height 15
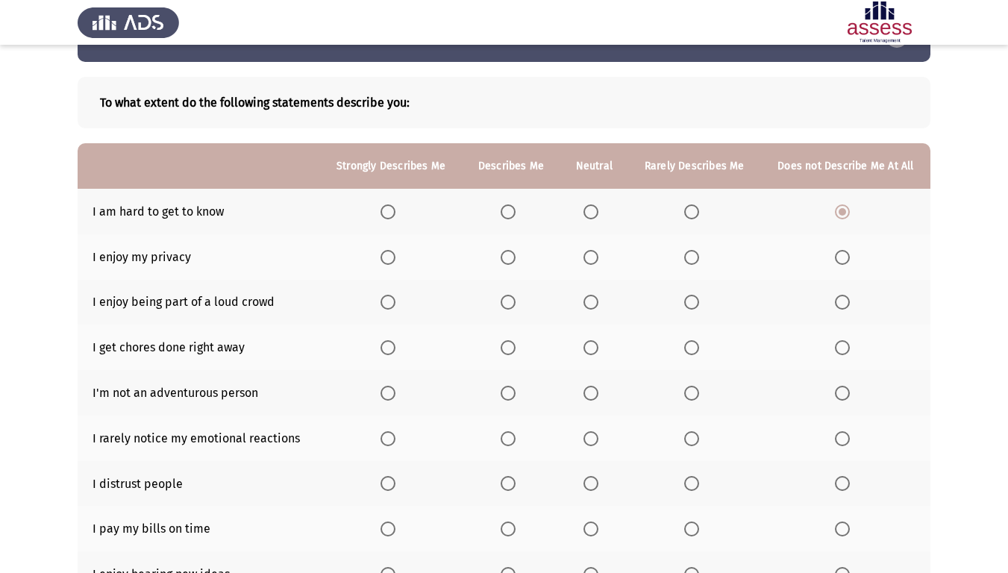
scroll to position [75, 0]
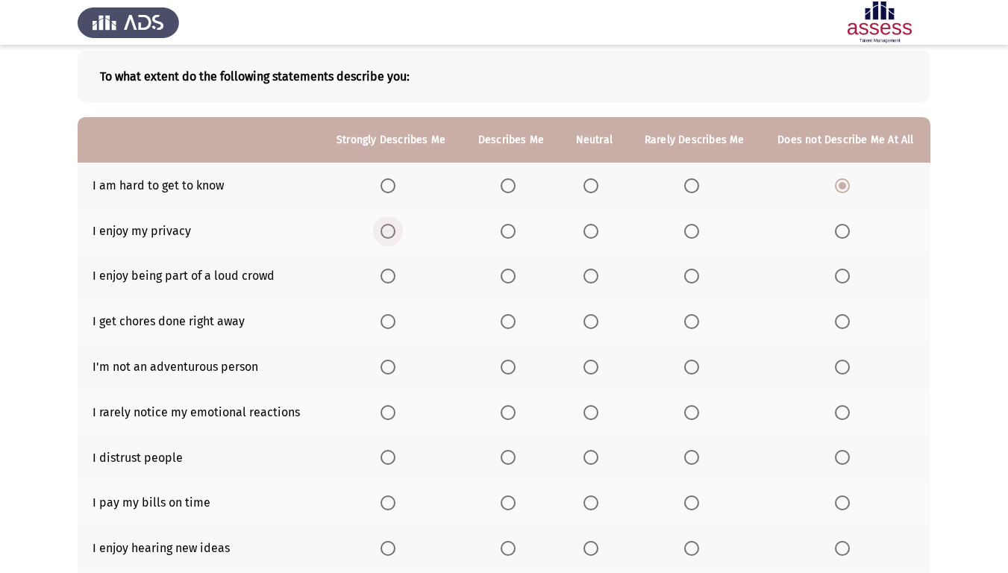
click at [387, 225] on span "Select an option" at bounding box center [388, 231] width 15 height 15
click at [387, 225] on input "Select an option" at bounding box center [388, 231] width 15 height 15
click at [395, 273] on span "Select an option" at bounding box center [388, 276] width 15 height 15
click at [395, 273] on input "Select an option" at bounding box center [388, 276] width 15 height 15
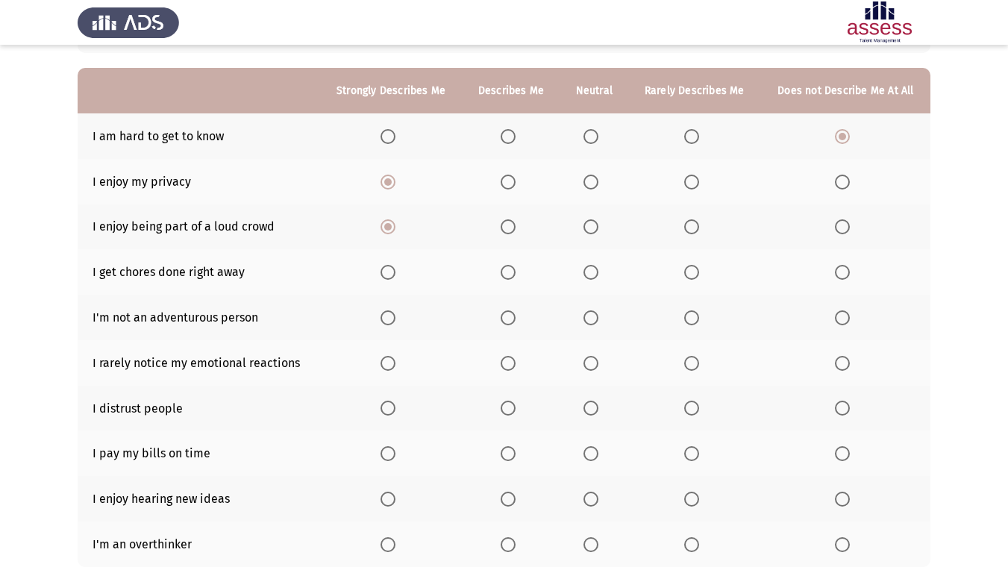
scroll to position [149, 0]
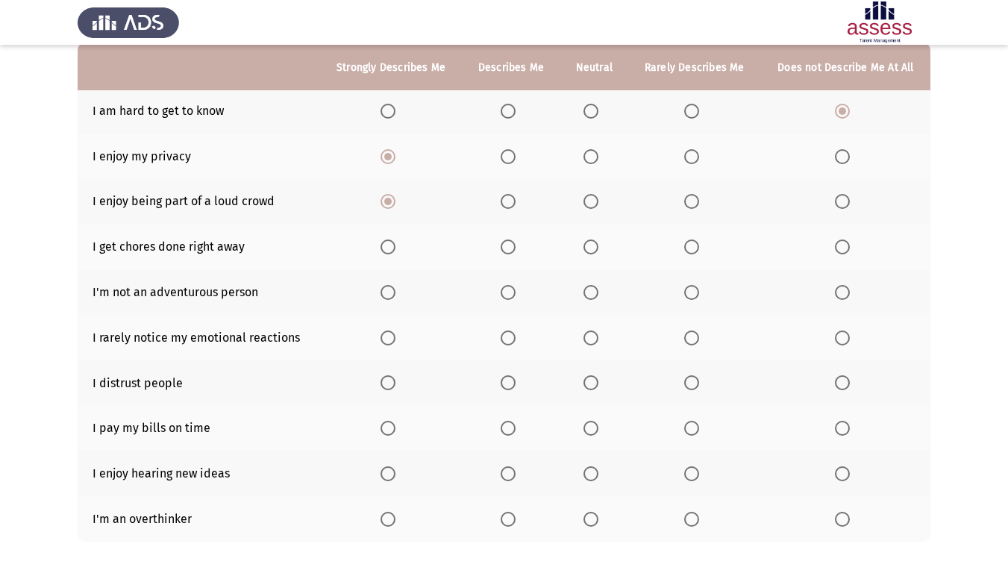
click at [383, 243] on span "Select an option" at bounding box center [388, 247] width 15 height 15
click at [383, 243] on input "Select an option" at bounding box center [388, 247] width 15 height 15
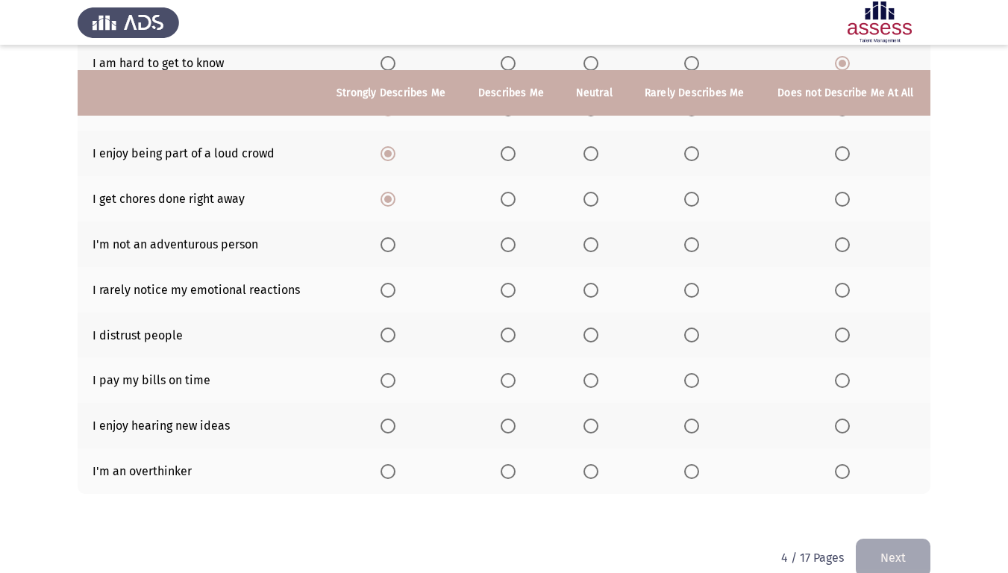
scroll to position [222, 0]
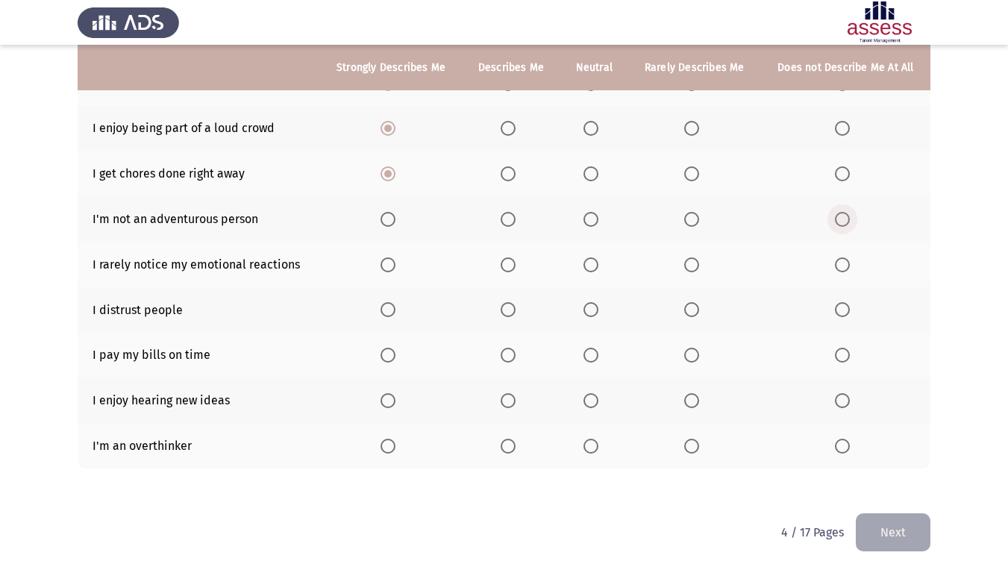
click at [835, 215] on span "Select an option" at bounding box center [842, 219] width 15 height 15
click at [835, 215] on input "Select an option" at bounding box center [842, 219] width 15 height 15
click at [693, 271] on span "Select an option" at bounding box center [691, 264] width 15 height 15
click at [693, 271] on input "Select an option" at bounding box center [691, 264] width 15 height 15
click at [708, 305] on th at bounding box center [694, 310] width 133 height 46
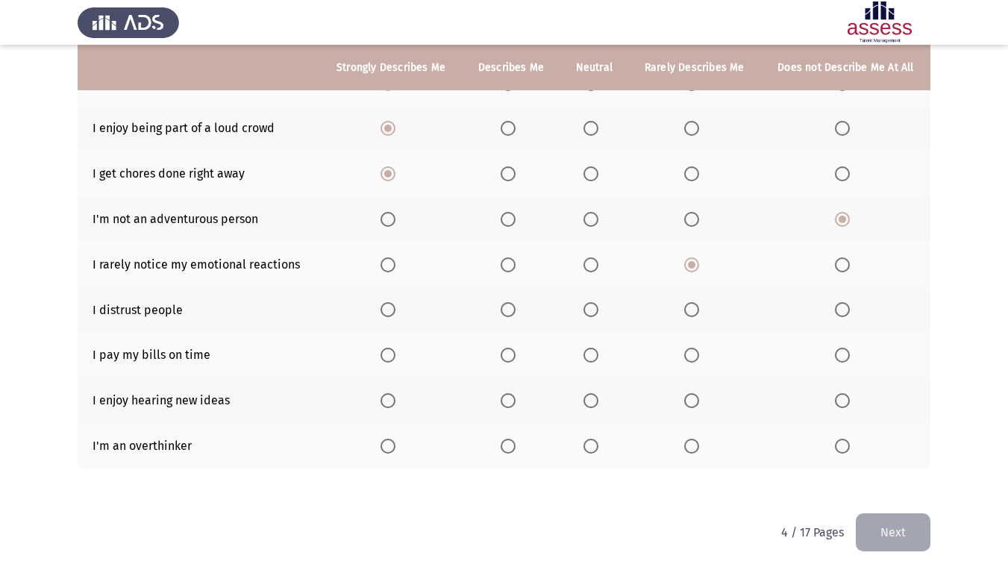
click at [699, 308] on label "Select an option" at bounding box center [694, 309] width 21 height 15
click at [699, 308] on input "Select an option" at bounding box center [691, 309] width 15 height 15
click at [385, 352] on span "Select an option" at bounding box center [388, 355] width 15 height 15
click at [385, 352] on input "Select an option" at bounding box center [388, 355] width 15 height 15
click at [384, 402] on span "Select an option" at bounding box center [388, 400] width 15 height 15
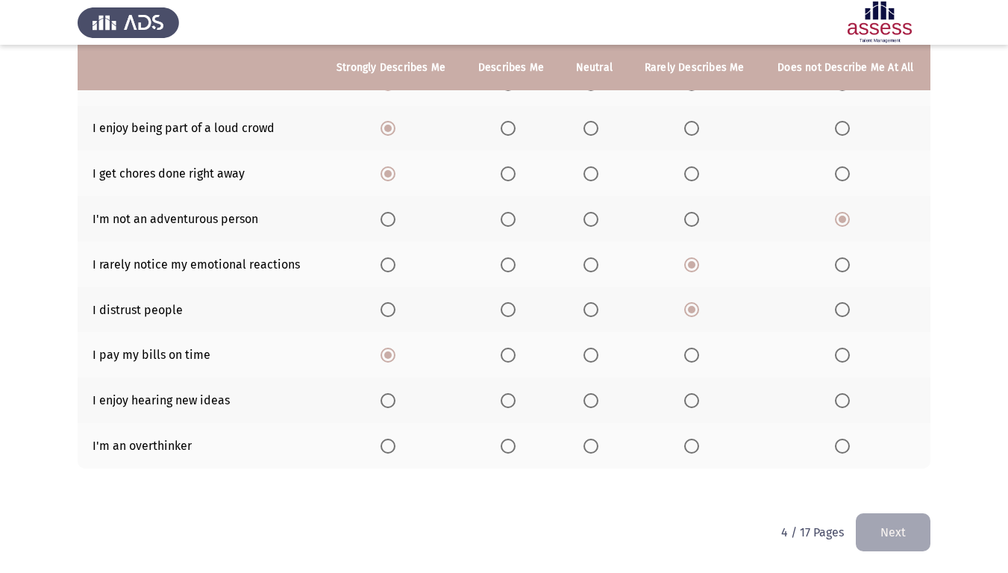
click at [384, 402] on input "Select an option" at bounding box center [388, 400] width 15 height 15
click at [512, 447] on span "Select an option" at bounding box center [508, 446] width 15 height 15
click at [512, 447] on input "Select an option" at bounding box center [508, 446] width 15 height 15
click at [588, 434] on th at bounding box center [595, 446] width 68 height 46
click at [593, 451] on span "Select an option" at bounding box center [591, 446] width 15 height 15
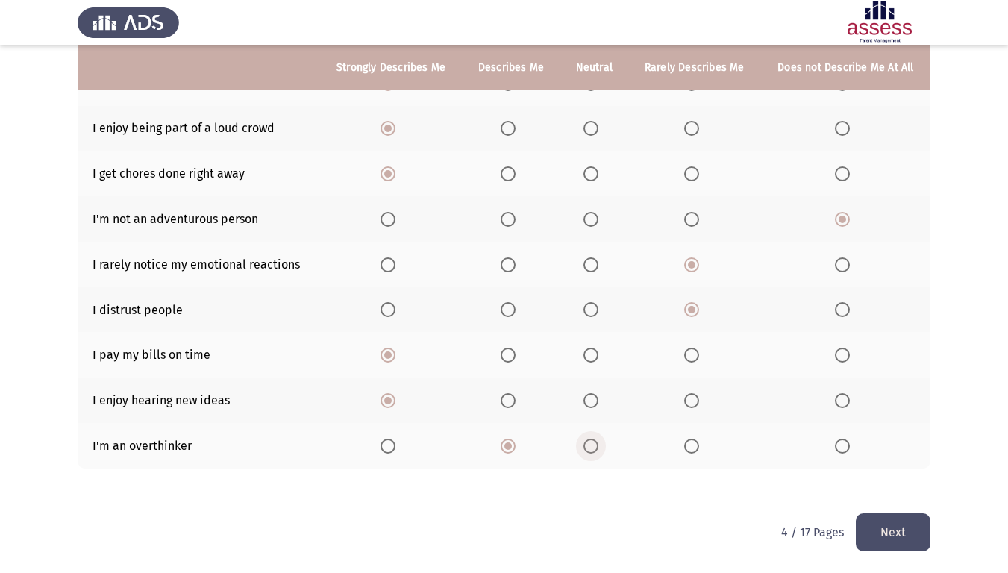
click at [593, 451] on input "Select an option" at bounding box center [591, 446] width 15 height 15
click at [878, 478] on button "Next" at bounding box center [893, 532] width 75 height 38
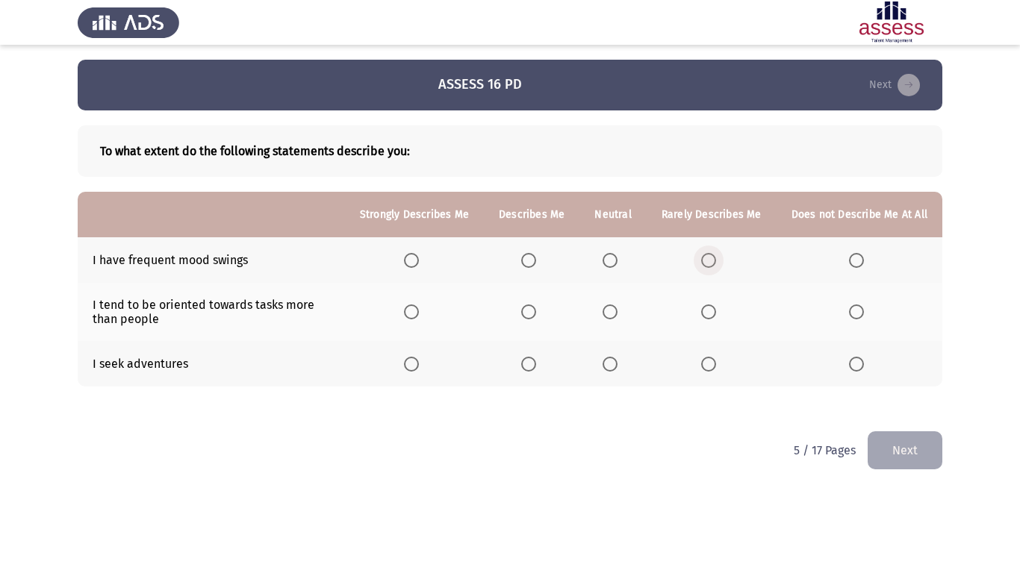
click at [708, 259] on span "Select an option" at bounding box center [708, 260] width 15 height 15
click at [708, 259] on input "Select an option" at bounding box center [708, 260] width 15 height 15
click at [703, 305] on span "Select an option" at bounding box center [708, 312] width 15 height 15
click at [703, 305] on input "Select an option" at bounding box center [708, 312] width 15 height 15
click at [425, 362] on label "Select an option" at bounding box center [414, 364] width 21 height 15
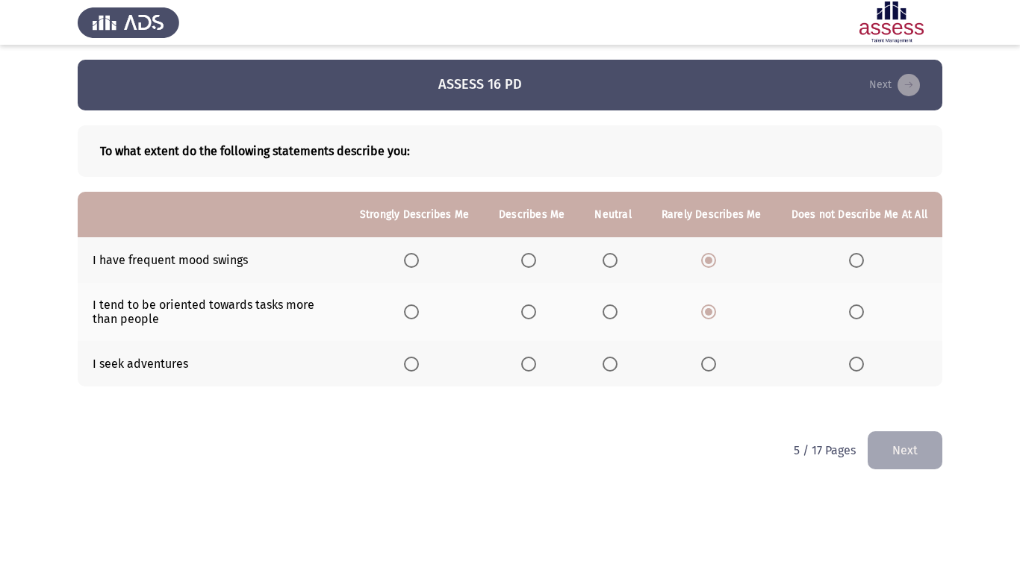
click at [419, 362] on input "Select an option" at bounding box center [411, 364] width 15 height 15
click at [943, 455] on html "ASSESS 16 PD Next To what extent do the following statements describe you: Stro…" at bounding box center [510, 245] width 1020 height 491
click at [939, 455] on button "Next" at bounding box center [904, 450] width 75 height 38
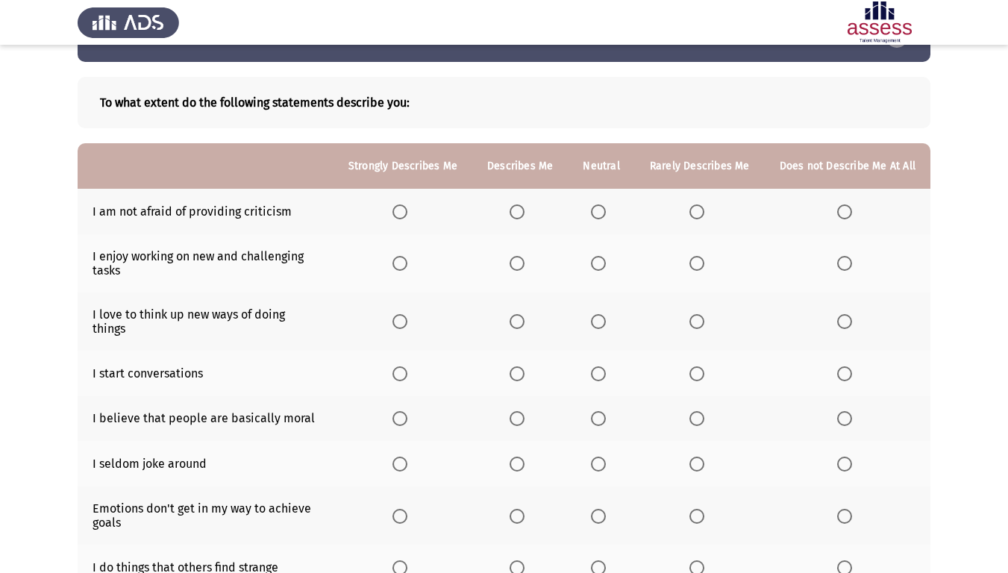
scroll to position [75, 0]
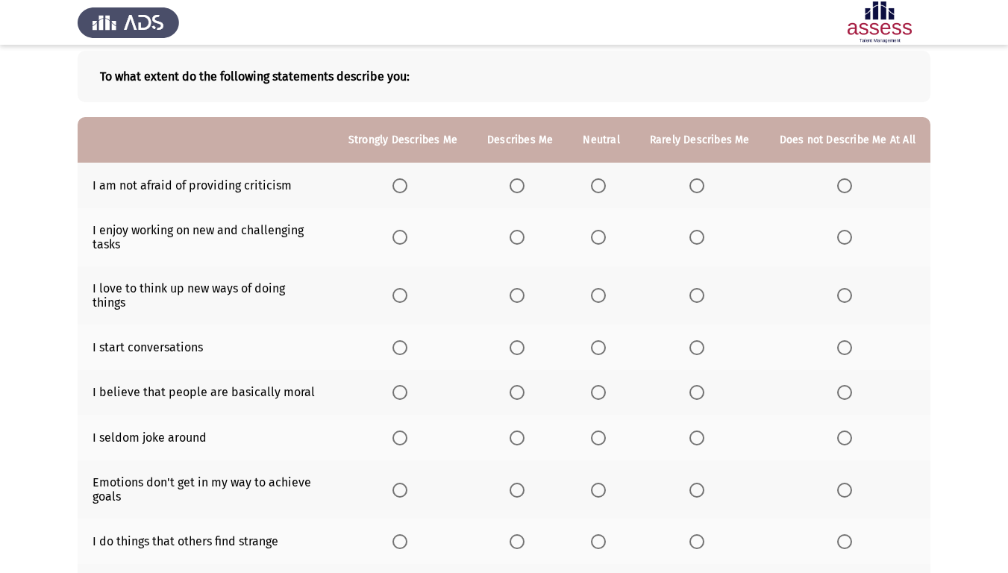
click at [410, 194] on th at bounding box center [403, 186] width 139 height 46
click at [408, 191] on span "Select an option" at bounding box center [400, 185] width 15 height 15
click at [408, 191] on input "Select an option" at bounding box center [400, 185] width 15 height 15
click at [525, 190] on span "Select an option" at bounding box center [517, 185] width 15 height 15
click at [525, 190] on input "Select an option" at bounding box center [517, 185] width 15 height 15
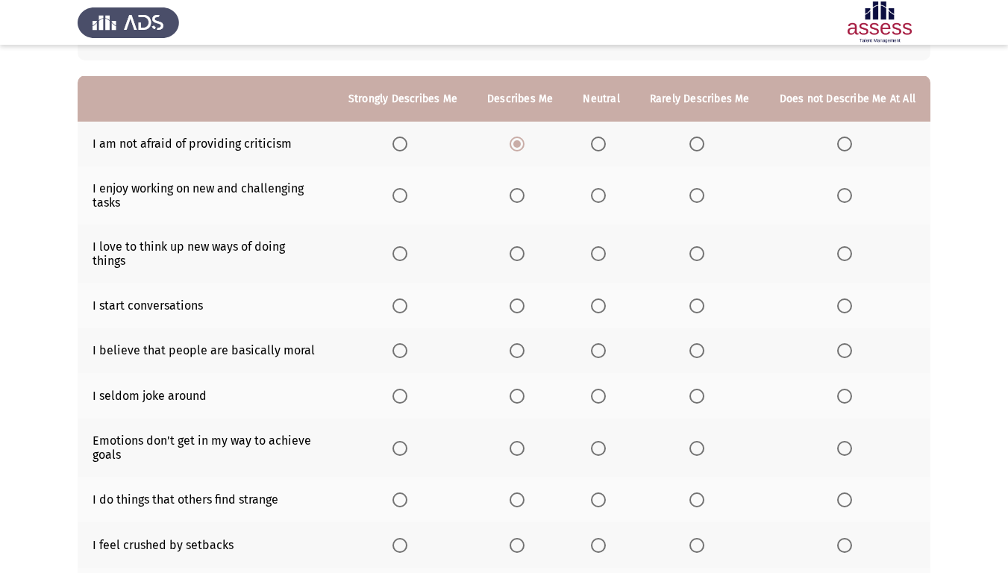
scroll to position [149, 0]
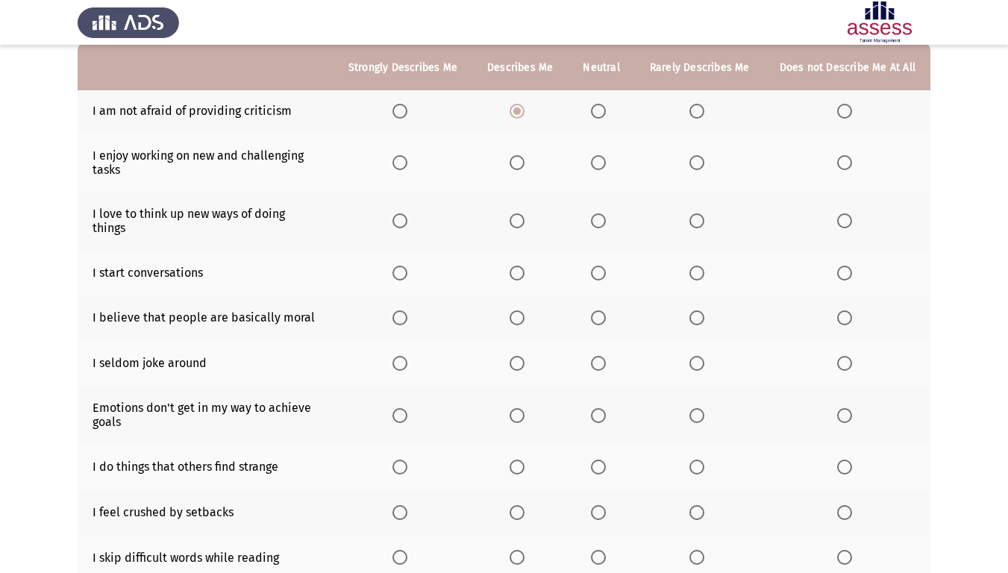
click at [400, 159] on span "Select an option" at bounding box center [400, 162] width 15 height 15
click at [400, 159] on input "Select an option" at bounding box center [400, 162] width 15 height 15
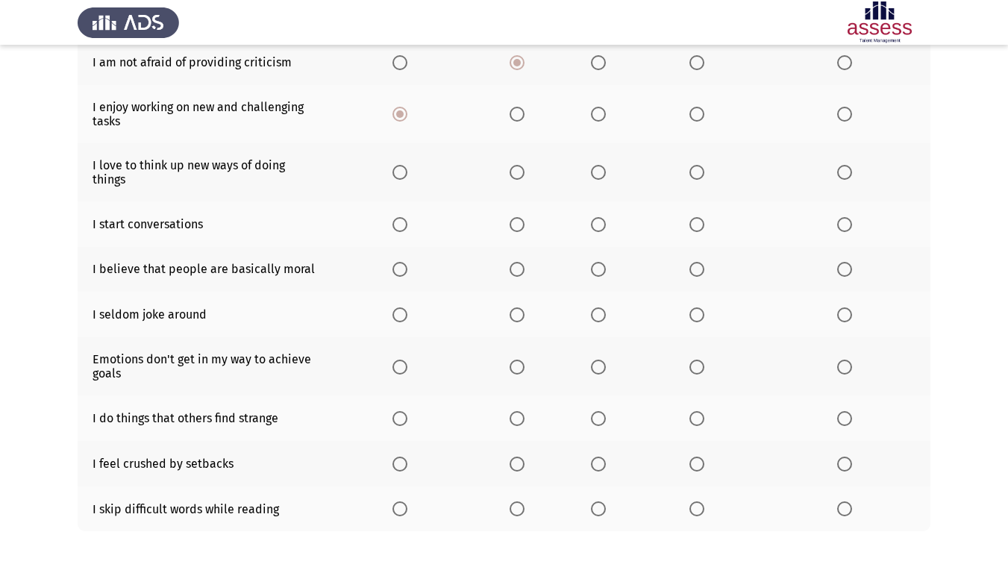
scroll to position [224, 0]
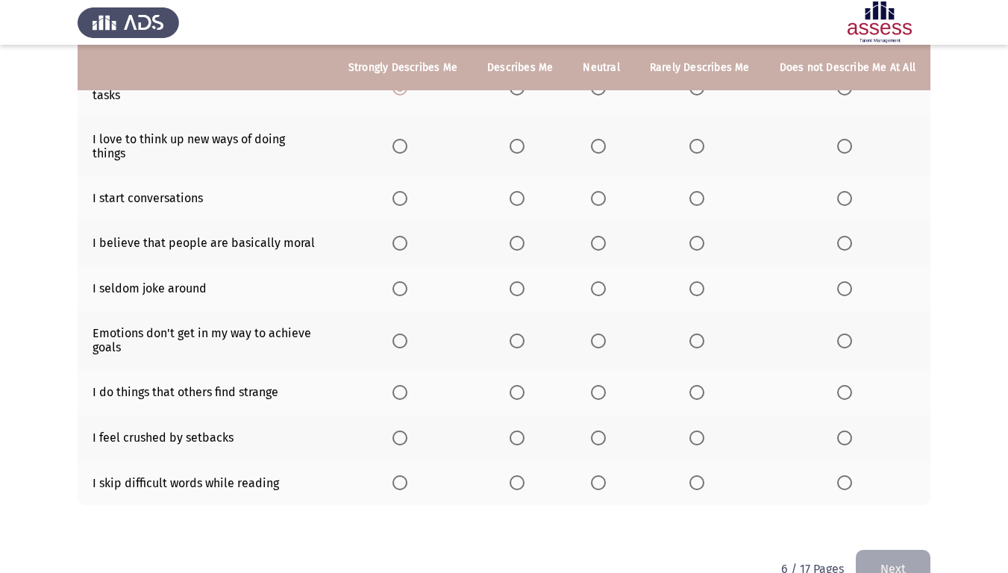
click at [408, 139] on span "Select an option" at bounding box center [400, 146] width 15 height 15
click at [408, 139] on input "Select an option" at bounding box center [400, 146] width 15 height 15
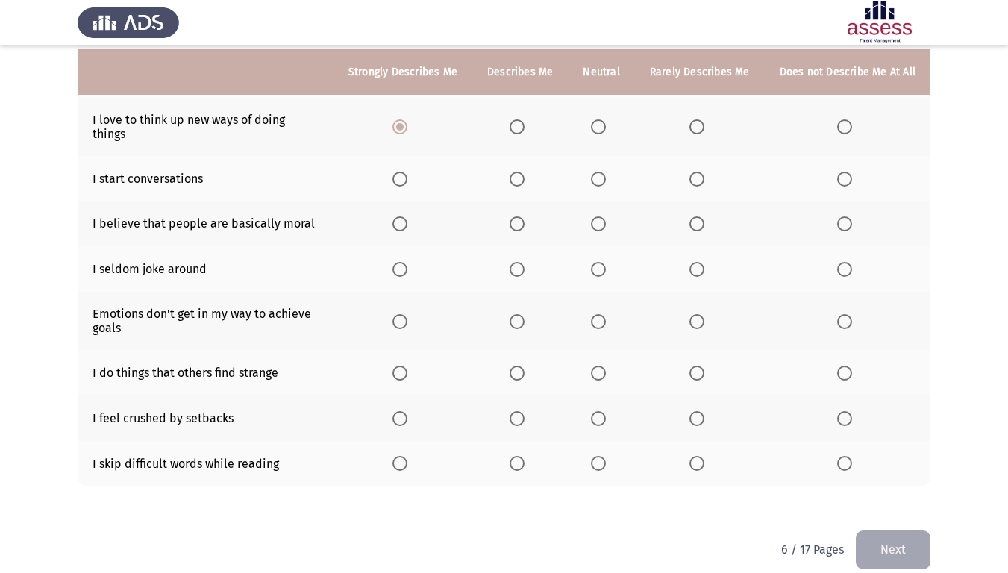
scroll to position [248, 0]
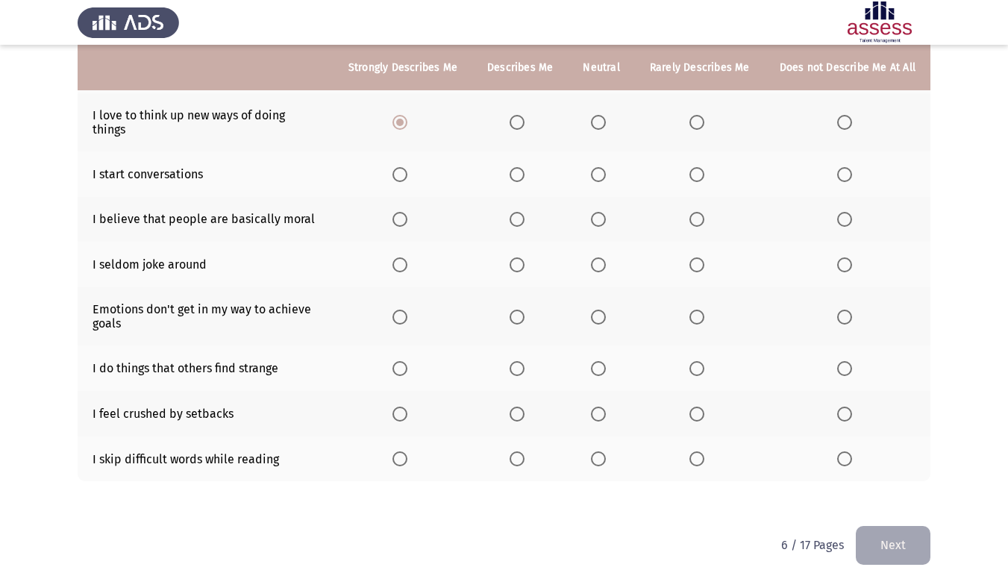
click at [408, 168] on span "Select an option" at bounding box center [400, 174] width 15 height 15
click at [408, 168] on input "Select an option" at bounding box center [400, 174] width 15 height 15
click at [407, 212] on span "Select an option" at bounding box center [400, 219] width 15 height 15
click at [407, 212] on input "Select an option" at bounding box center [400, 219] width 15 height 15
click at [599, 257] on span "Select an option" at bounding box center [598, 264] width 15 height 15
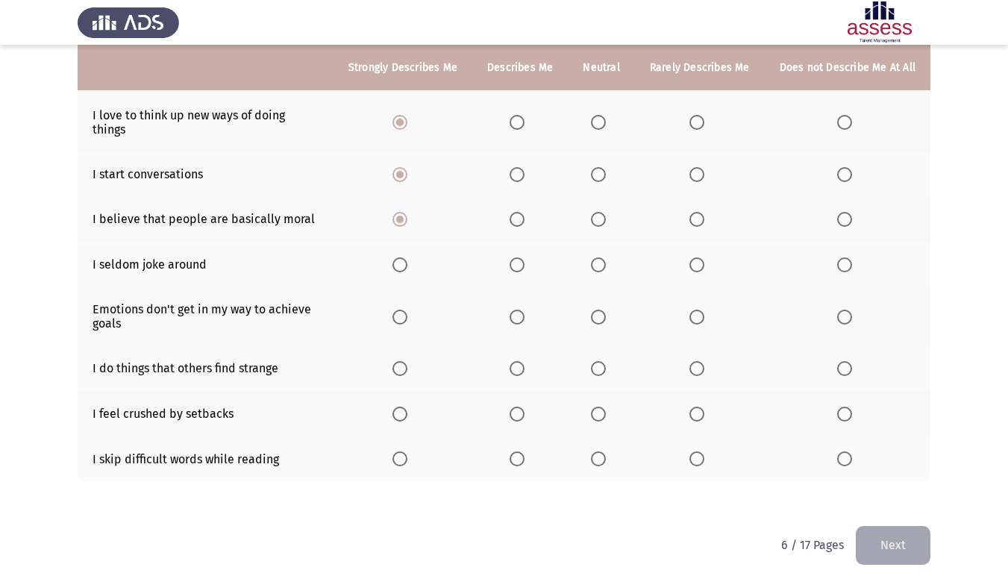
click at [599, 257] on input "Select an option" at bounding box center [598, 264] width 15 height 15
click at [519, 310] on span "Select an option" at bounding box center [517, 317] width 15 height 15
click at [519, 310] on input "Select an option" at bounding box center [517, 317] width 15 height 15
click at [525, 361] on span "Select an option" at bounding box center [517, 368] width 15 height 15
click at [525, 361] on input "Select an option" at bounding box center [517, 368] width 15 height 15
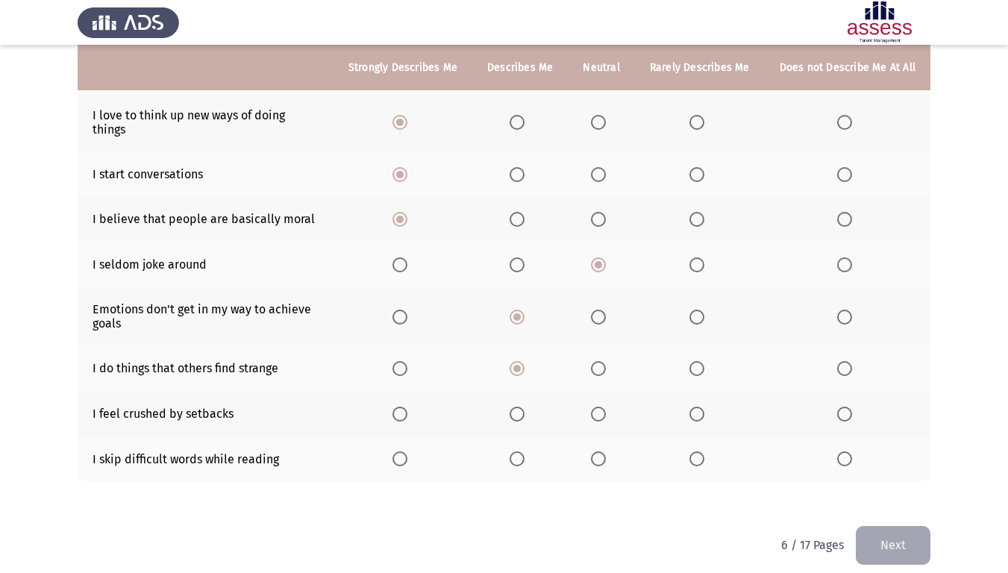
click at [701, 407] on span "Select an option" at bounding box center [697, 414] width 15 height 15
click at [701, 407] on input "Select an option" at bounding box center [697, 414] width 15 height 15
click at [854, 452] on label "Select an option" at bounding box center [847, 459] width 21 height 15
click at [852, 452] on input "Select an option" at bounding box center [844, 459] width 15 height 15
click at [905, 478] on button "Next" at bounding box center [893, 545] width 75 height 38
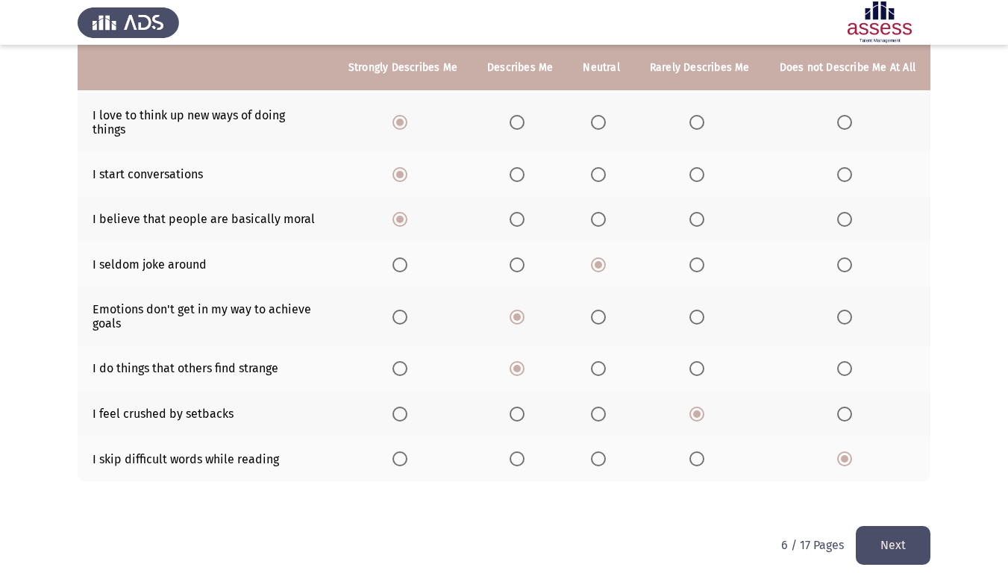
scroll to position [0, 0]
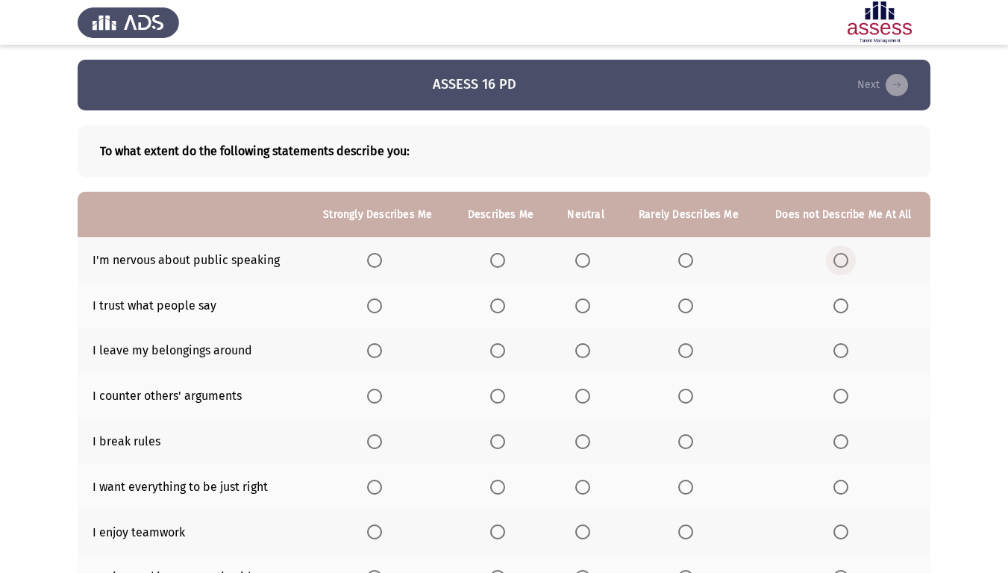
click at [834, 256] on span "Select an option" at bounding box center [841, 260] width 15 height 15
click at [834, 256] on input "Select an option" at bounding box center [841, 260] width 15 height 15
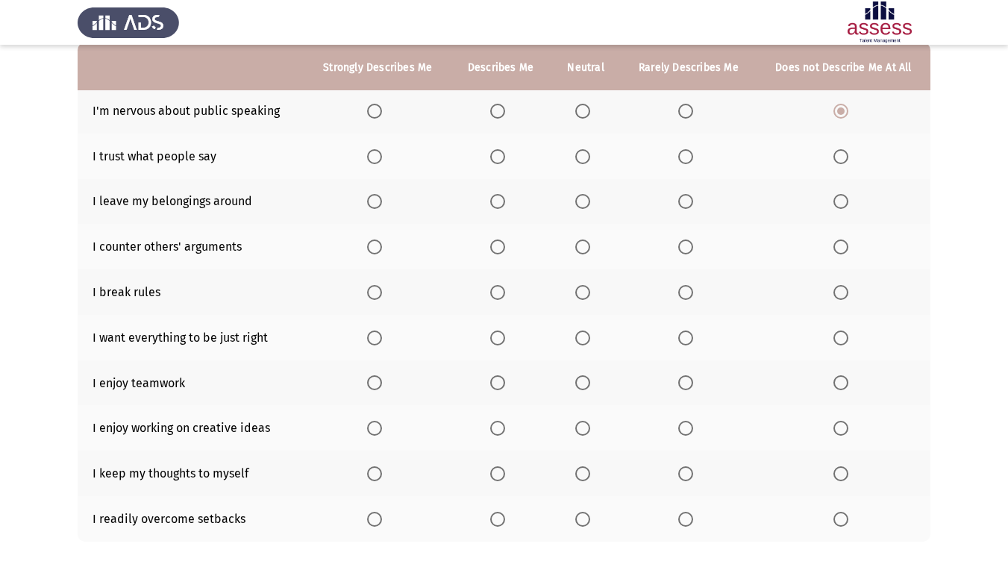
click at [588, 162] on span "Select an option" at bounding box center [582, 156] width 15 height 15
click at [588, 162] on input "Select an option" at bounding box center [582, 156] width 15 height 15
click at [696, 201] on label "Select an option" at bounding box center [688, 201] width 21 height 15
click at [693, 201] on input "Select an option" at bounding box center [685, 201] width 15 height 15
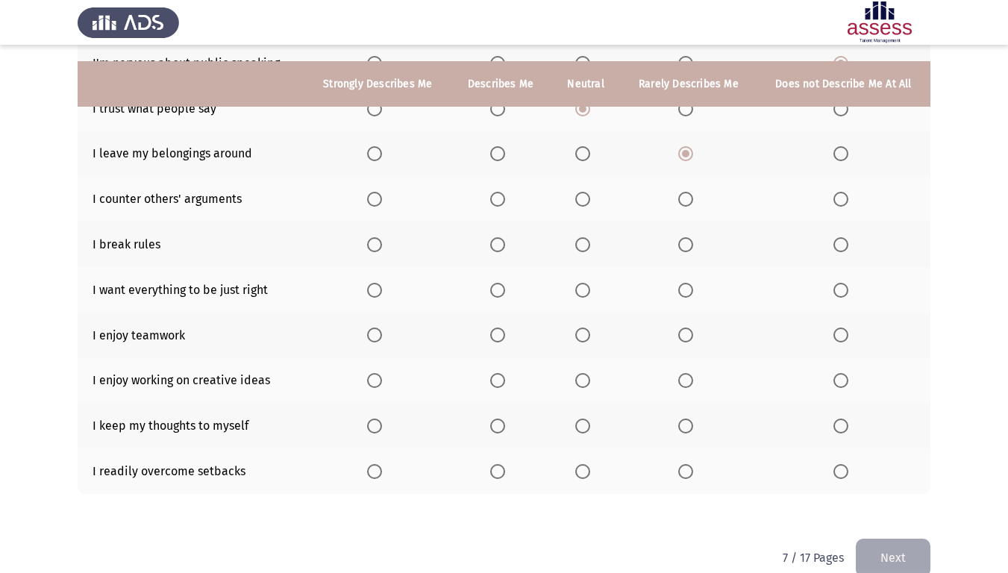
scroll to position [222, 0]
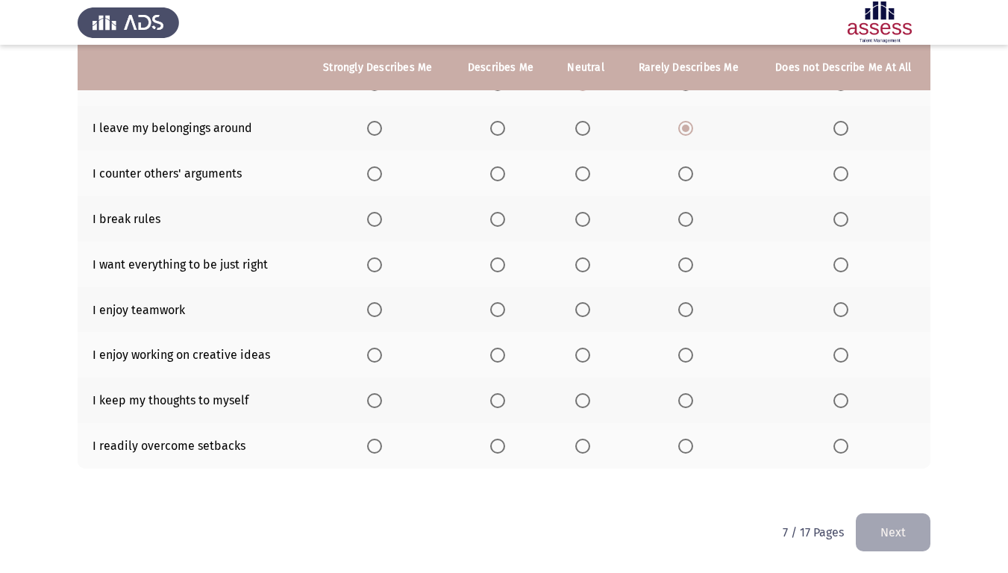
click at [500, 175] on span "Select an option" at bounding box center [497, 173] width 15 height 15
click at [500, 175] on input "Select an option" at bounding box center [497, 173] width 15 height 15
click at [849, 225] on label "Select an option" at bounding box center [844, 219] width 21 height 15
click at [849, 225] on input "Select an option" at bounding box center [841, 219] width 15 height 15
click at [505, 263] on span "Select an option" at bounding box center [497, 264] width 15 height 15
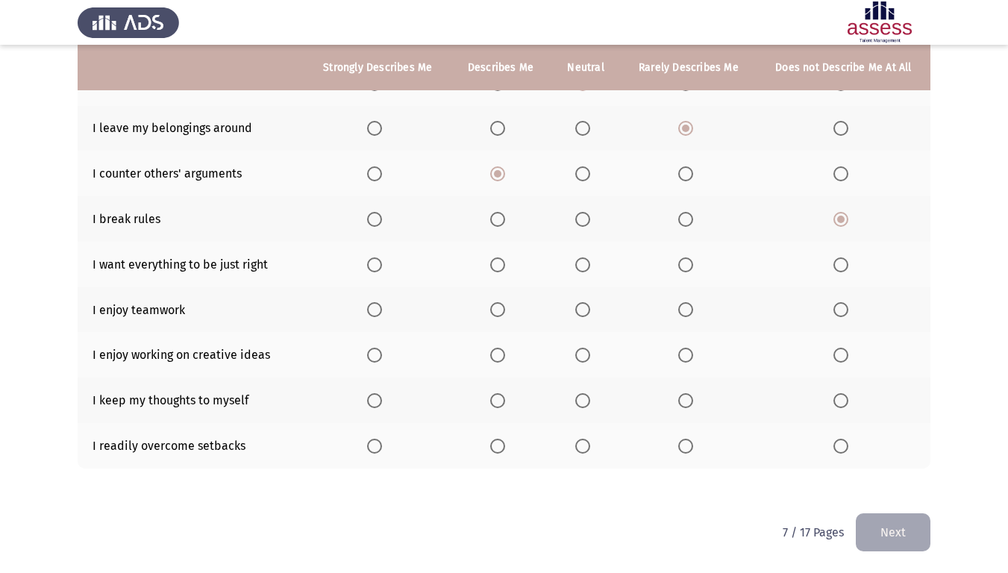
click at [505, 263] on input "Select an option" at bounding box center [497, 264] width 15 height 15
click at [372, 310] on span "Select an option" at bounding box center [374, 309] width 15 height 15
click at [372, 310] on input "Select an option" at bounding box center [374, 309] width 15 height 15
click at [375, 355] on span "Select an option" at bounding box center [375, 355] width 0 height 0
click at [375, 355] on input "Select an option" at bounding box center [374, 355] width 15 height 15
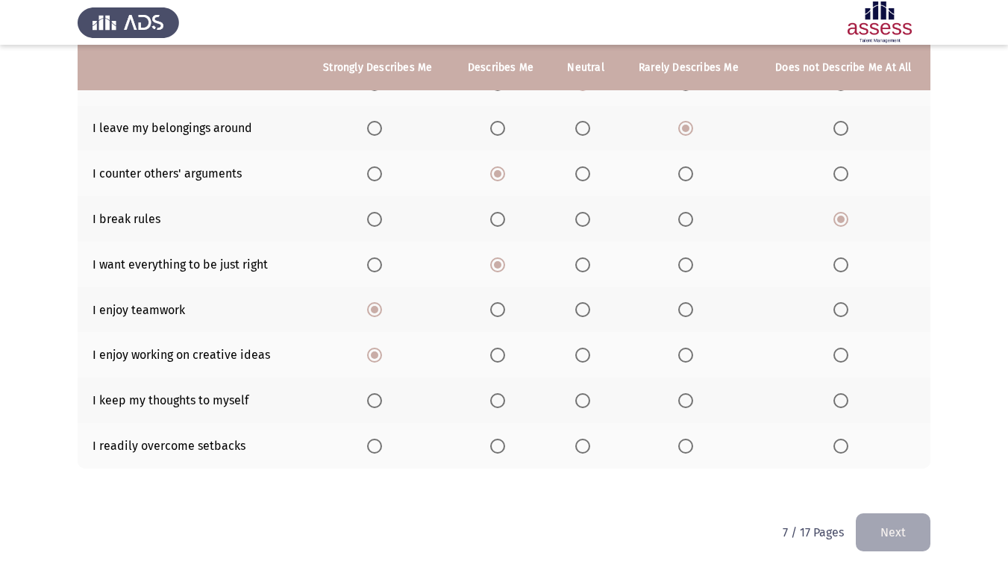
click at [690, 400] on span "Select an option" at bounding box center [685, 400] width 15 height 15
click at [690, 400] on input "Select an option" at bounding box center [685, 400] width 15 height 15
click at [493, 449] on span "Select an option" at bounding box center [497, 446] width 15 height 15
click at [493, 449] on input "Select an option" at bounding box center [497, 446] width 15 height 15
click at [906, 478] on button "Next" at bounding box center [893, 532] width 75 height 38
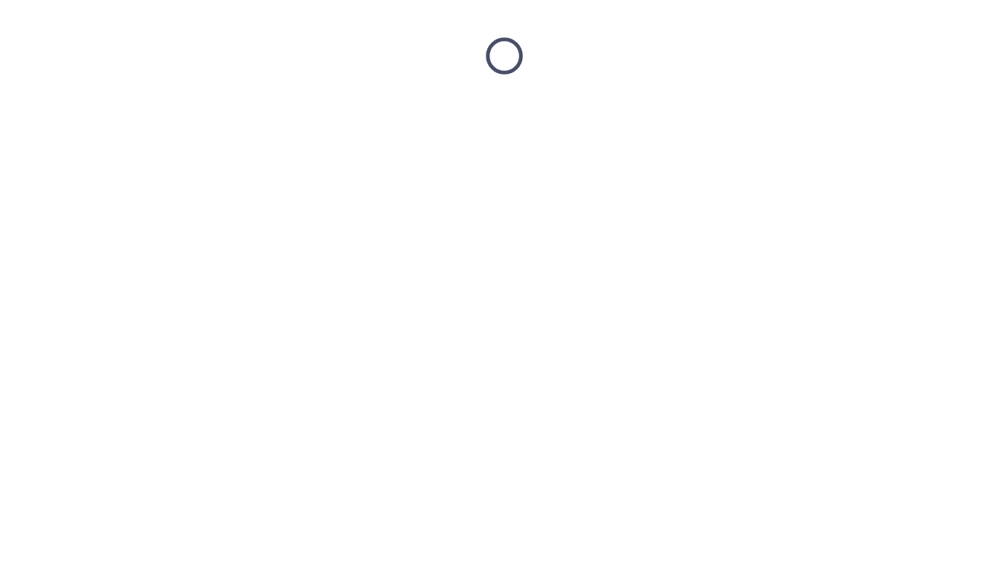
scroll to position [0, 0]
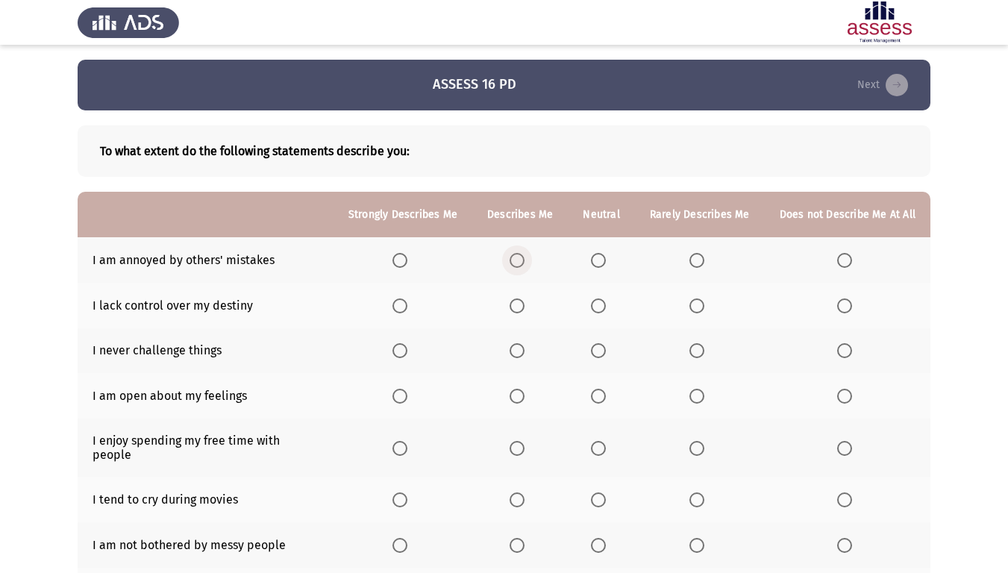
click at [522, 266] on span "Select an option" at bounding box center [517, 260] width 15 height 15
click at [522, 266] on input "Select an option" at bounding box center [517, 260] width 15 height 15
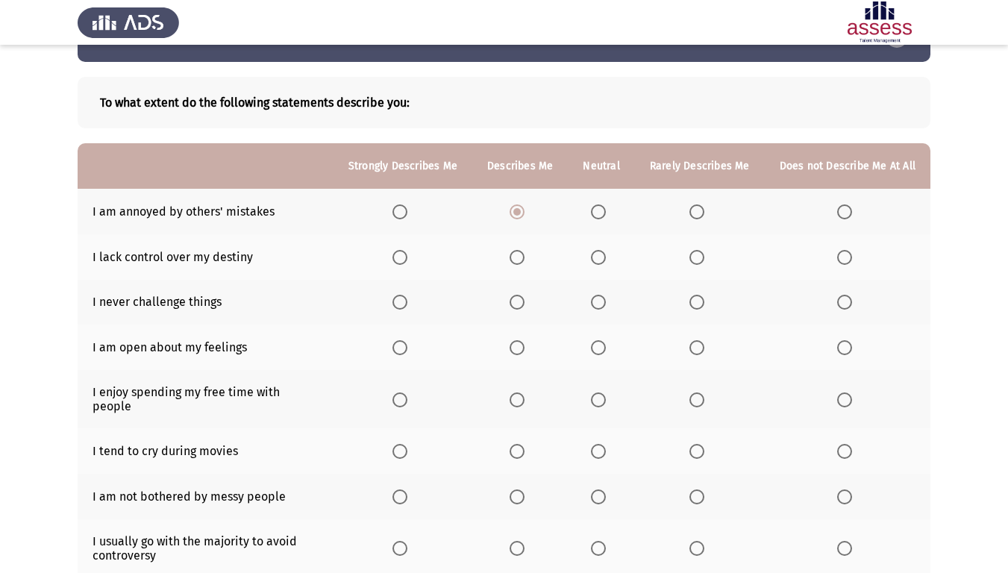
scroll to position [75, 0]
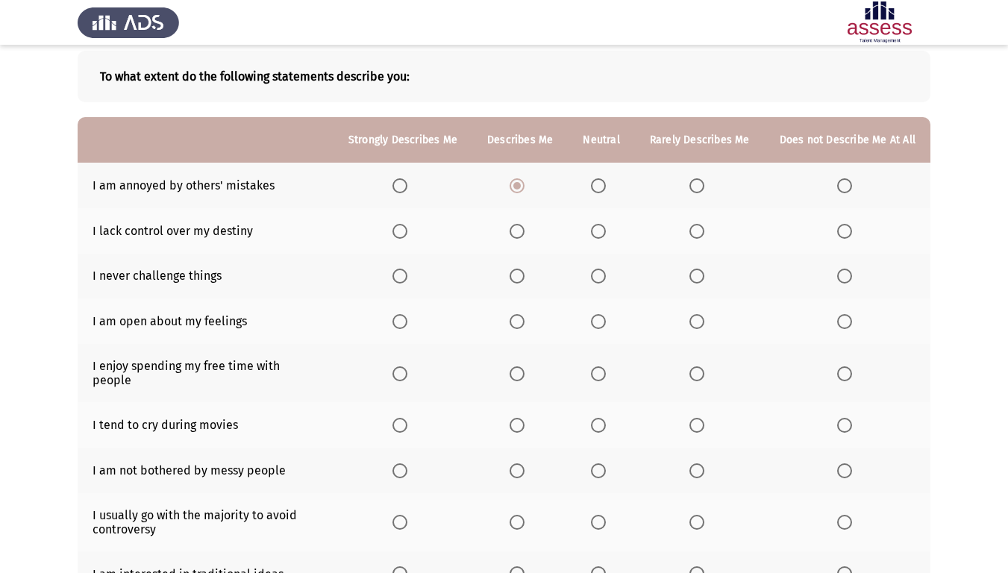
click at [695, 225] on span "Select an option" at bounding box center [697, 231] width 15 height 15
click at [695, 225] on input "Select an option" at bounding box center [697, 231] width 15 height 15
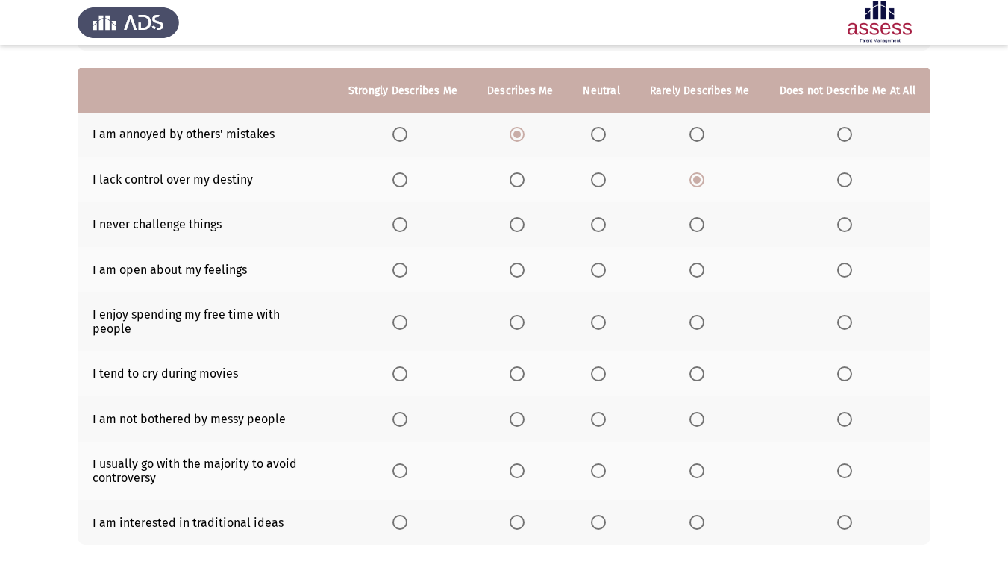
scroll to position [149, 0]
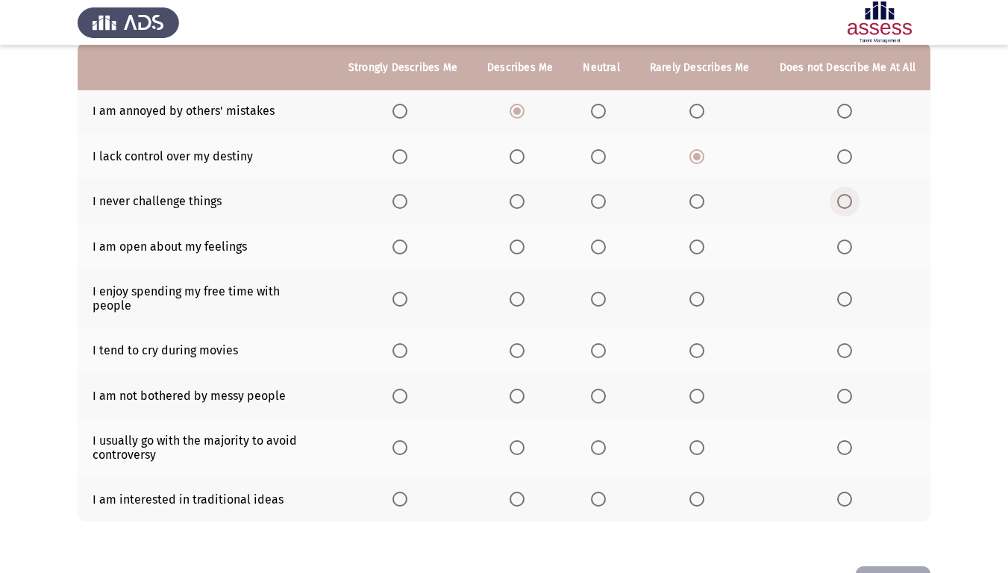
click at [848, 207] on span "Select an option" at bounding box center [844, 201] width 15 height 15
click at [848, 207] on input "Select an option" at bounding box center [844, 201] width 15 height 15
click at [591, 242] on th at bounding box center [601, 247] width 66 height 46
click at [599, 243] on span "Select an option" at bounding box center [598, 247] width 15 height 15
click at [599, 243] on input "Select an option" at bounding box center [598, 247] width 15 height 15
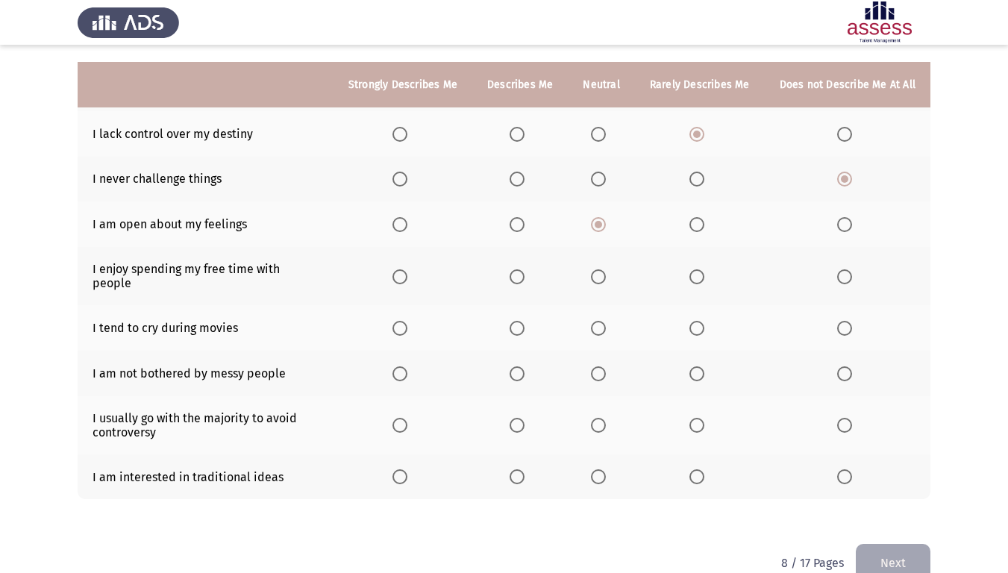
scroll to position [190, 0]
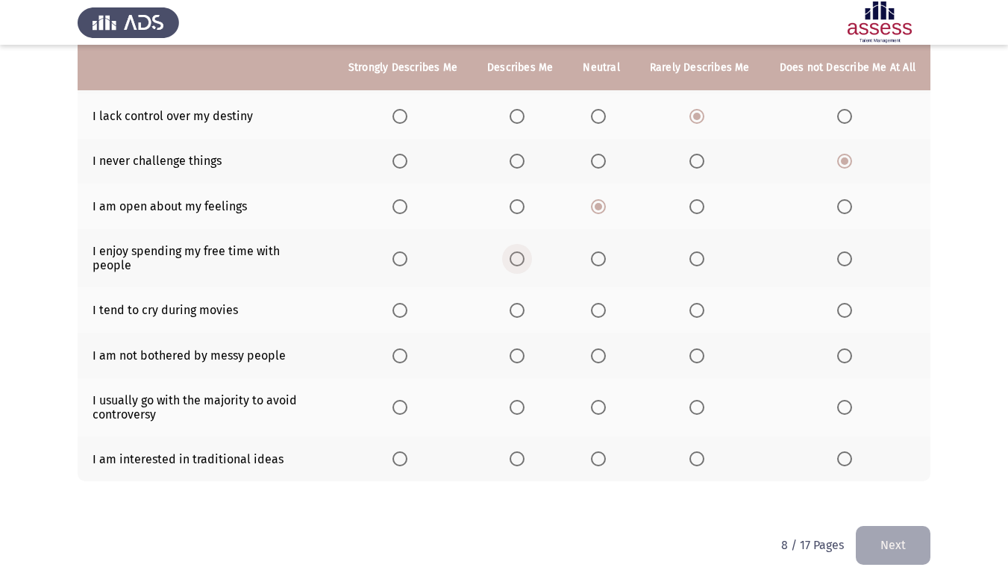
click at [517, 259] on span "Select an option" at bounding box center [517, 259] width 0 height 0
click at [522, 252] on input "Select an option" at bounding box center [517, 259] width 15 height 15
click at [854, 303] on label "Select an option" at bounding box center [847, 310] width 21 height 15
click at [852, 303] on input "Select an option" at bounding box center [844, 310] width 15 height 15
click at [850, 349] on span "Select an option" at bounding box center [844, 356] width 15 height 15
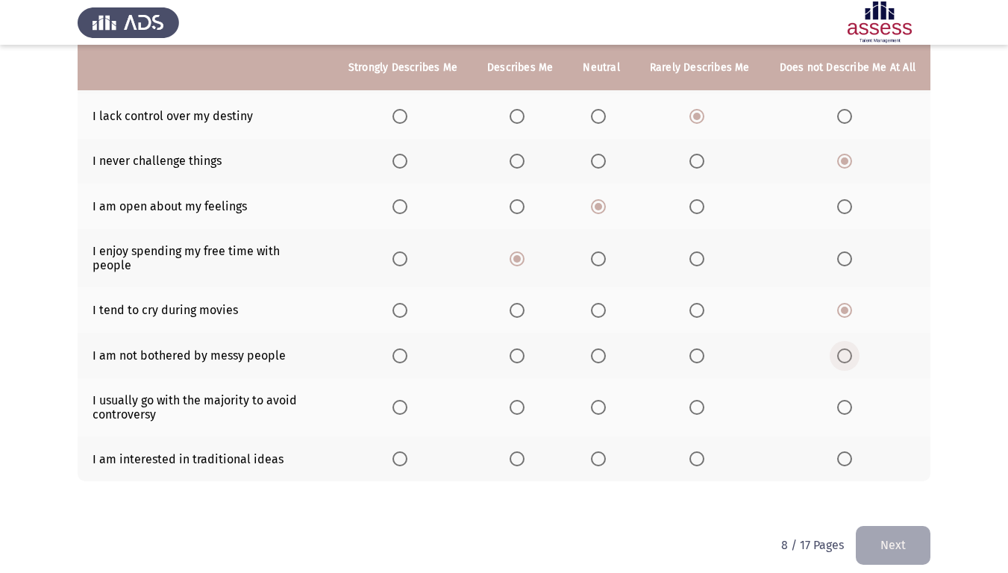
click at [850, 349] on input "Select an option" at bounding box center [844, 356] width 15 height 15
click at [696, 400] on span "Select an option" at bounding box center [697, 407] width 15 height 15
click at [696, 400] on input "Select an option" at bounding box center [697, 407] width 15 height 15
click at [605, 452] on span "Select an option" at bounding box center [598, 459] width 15 height 15
click at [605, 452] on input "Select an option" at bounding box center [598, 459] width 15 height 15
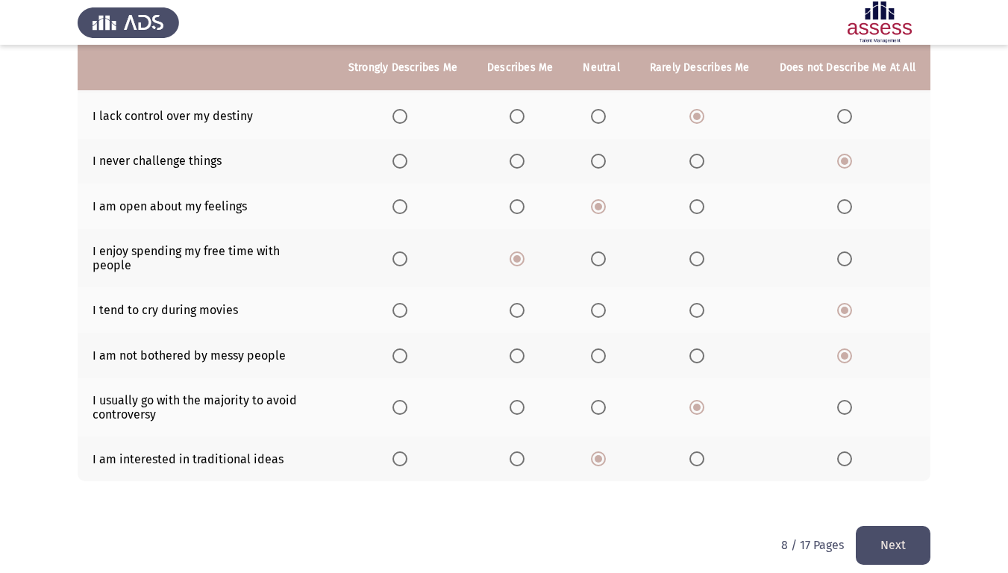
click at [914, 478] on button "Next" at bounding box center [893, 545] width 75 height 38
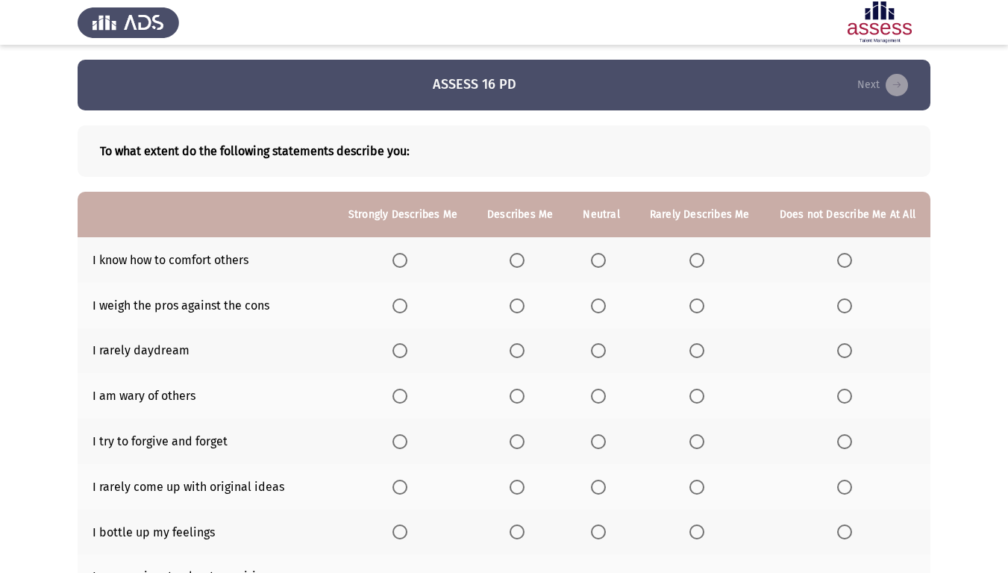
click at [408, 261] on span "Select an option" at bounding box center [400, 260] width 15 height 15
click at [408, 261] on input "Select an option" at bounding box center [400, 260] width 15 height 15
click at [408, 303] on span "Select an option" at bounding box center [400, 306] width 15 height 15
click at [408, 303] on input "Select an option" at bounding box center [400, 306] width 15 height 15
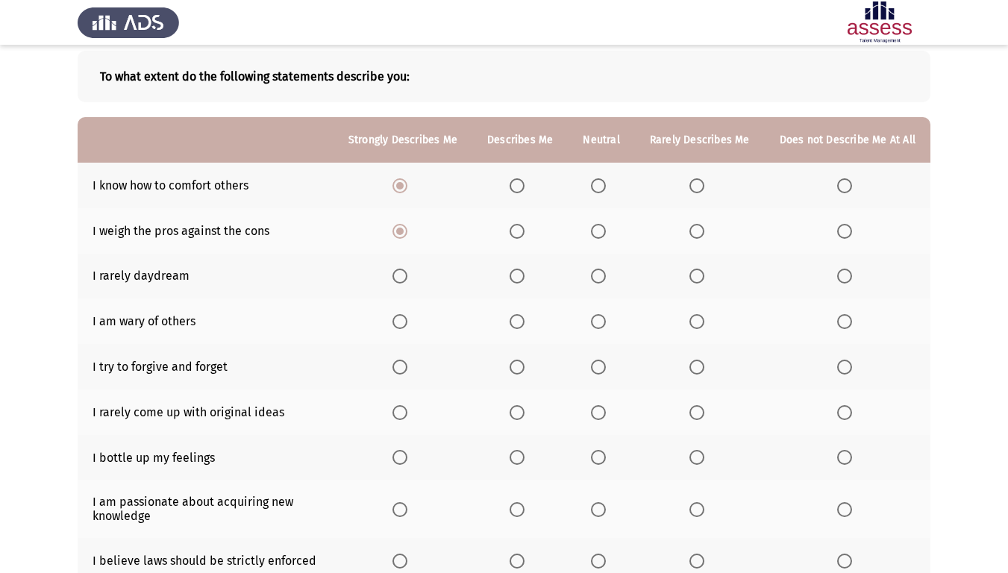
click at [408, 269] on span "Select an option" at bounding box center [400, 276] width 15 height 15
click at [408, 269] on input "Select an option" at bounding box center [400, 276] width 15 height 15
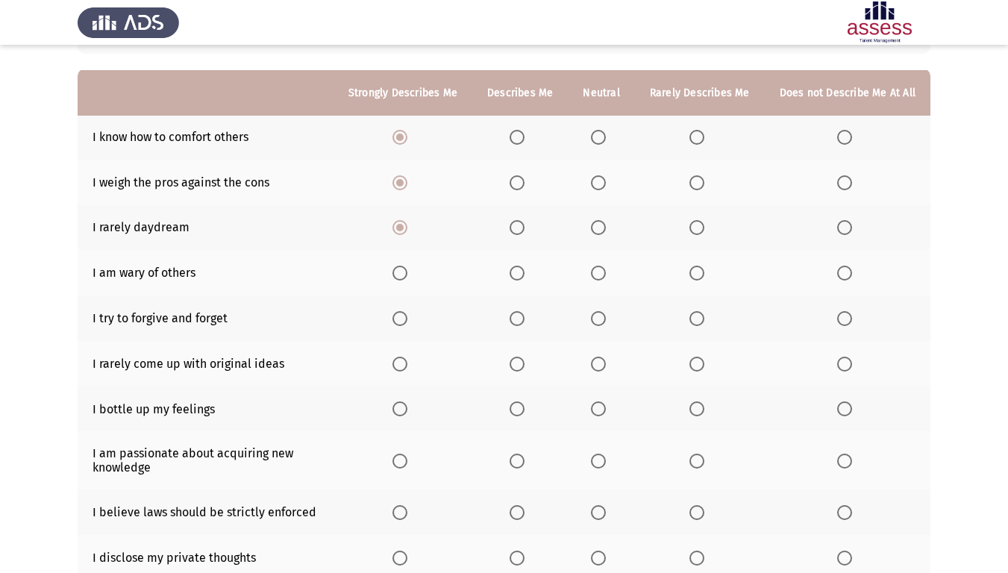
scroll to position [149, 0]
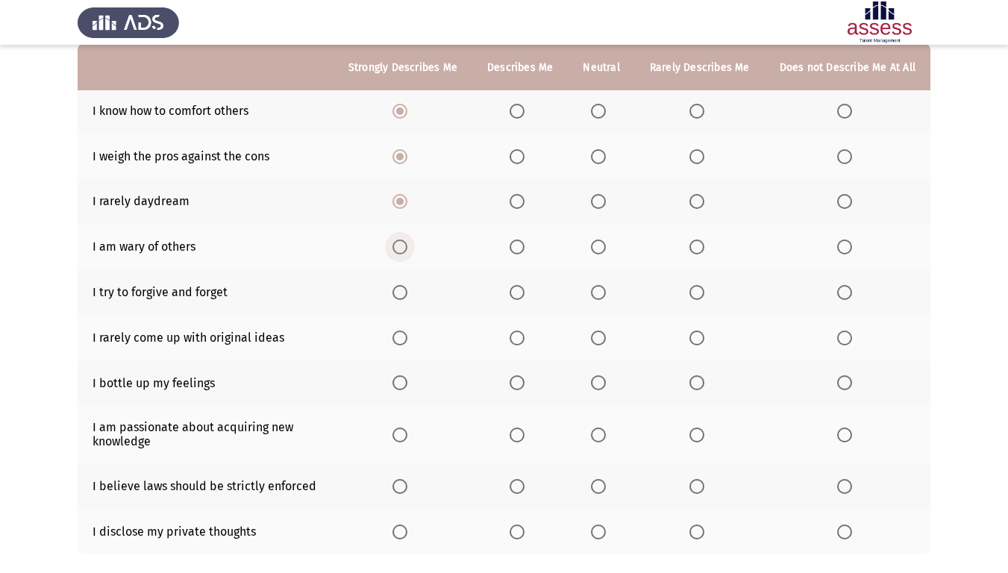
click at [405, 240] on span "Select an option" at bounding box center [400, 247] width 15 height 15
click at [405, 240] on input "Select an option" at bounding box center [400, 247] width 15 height 15
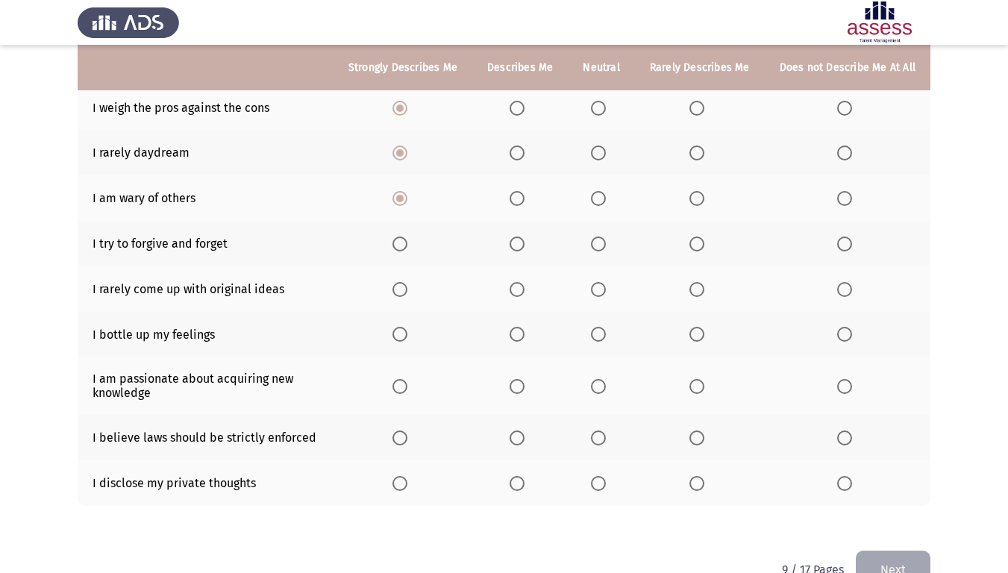
scroll to position [224, 0]
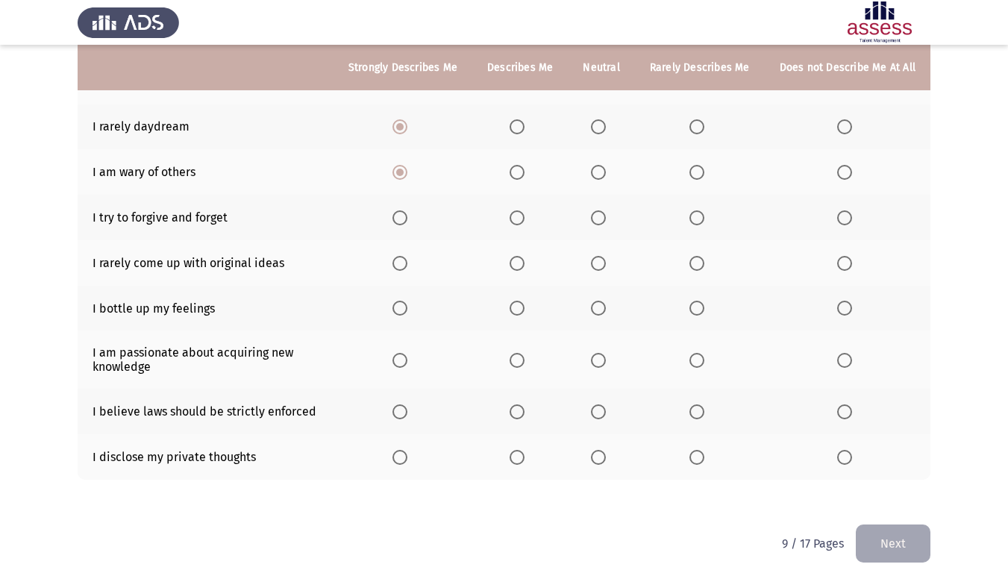
click at [524, 215] on span "Select an option" at bounding box center [517, 217] width 15 height 15
click at [524, 215] on input "Select an option" at bounding box center [517, 217] width 15 height 15
click at [846, 256] on span "Select an option" at bounding box center [844, 263] width 15 height 15
click at [846, 256] on input "Select an option" at bounding box center [844, 263] width 15 height 15
click at [705, 266] on span "Select an option" at bounding box center [697, 263] width 15 height 15
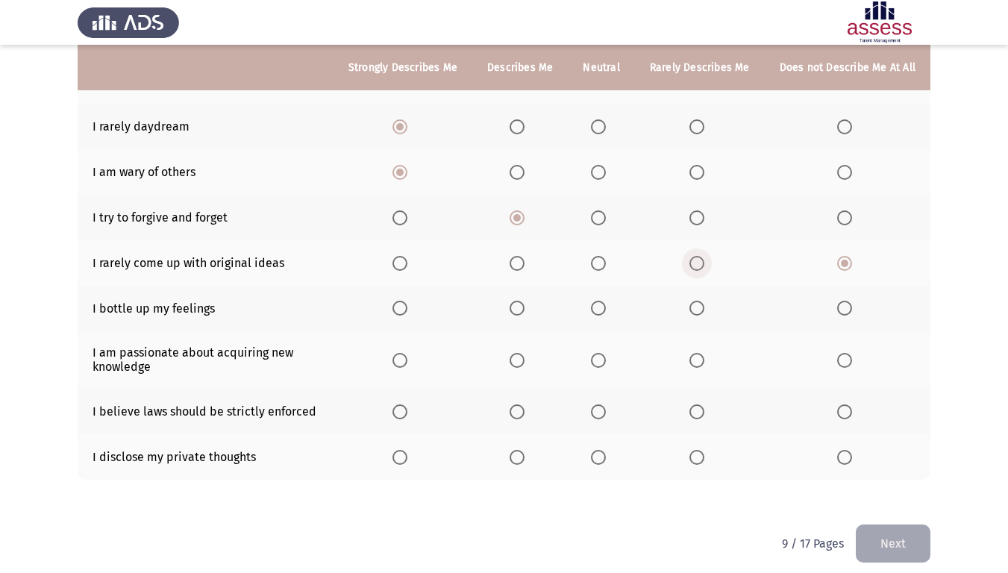
click at [705, 266] on input "Select an option" at bounding box center [697, 263] width 15 height 15
click at [606, 308] on span "Select an option" at bounding box center [598, 308] width 15 height 15
click at [606, 308] on input "Select an option" at bounding box center [598, 308] width 15 height 15
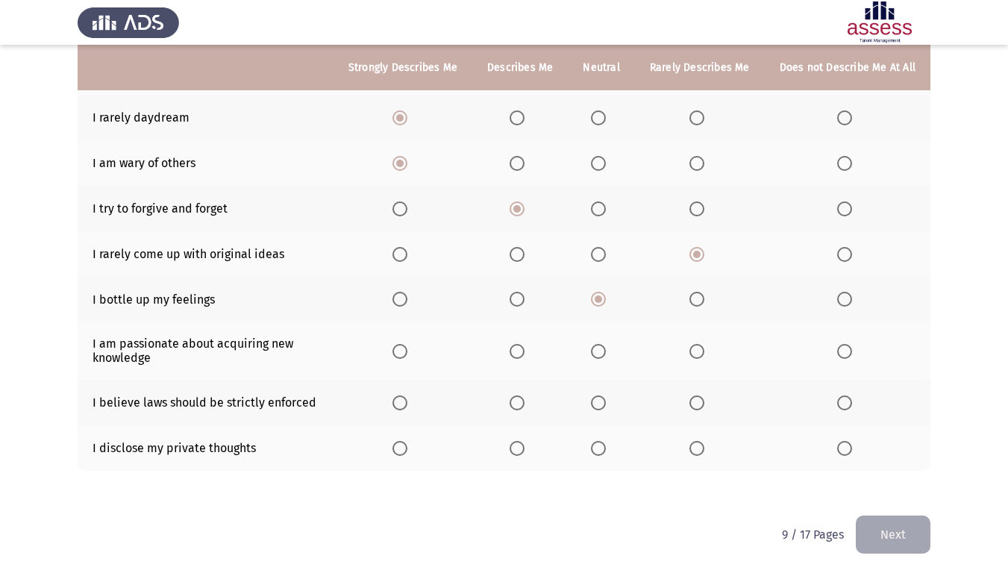
scroll to position [235, 0]
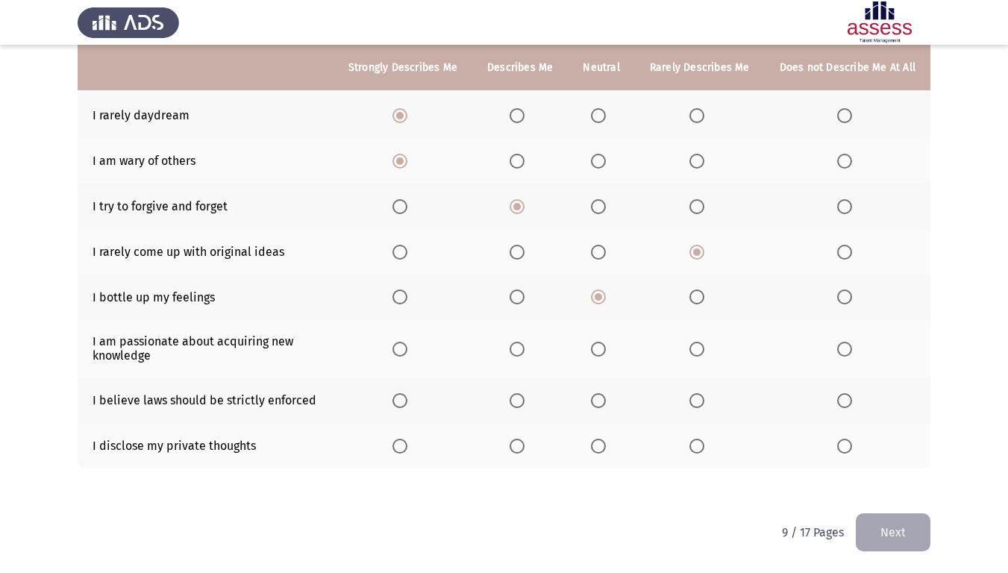
click at [408, 355] on span "Select an option" at bounding box center [400, 349] width 15 height 15
click at [408, 355] on input "Select an option" at bounding box center [400, 349] width 15 height 15
click at [410, 394] on mat-radio-button "Select an option" at bounding box center [403, 401] width 21 height 16
click at [408, 398] on span "Select an option" at bounding box center [400, 400] width 15 height 15
click at [408, 398] on input "Select an option" at bounding box center [400, 400] width 15 height 15
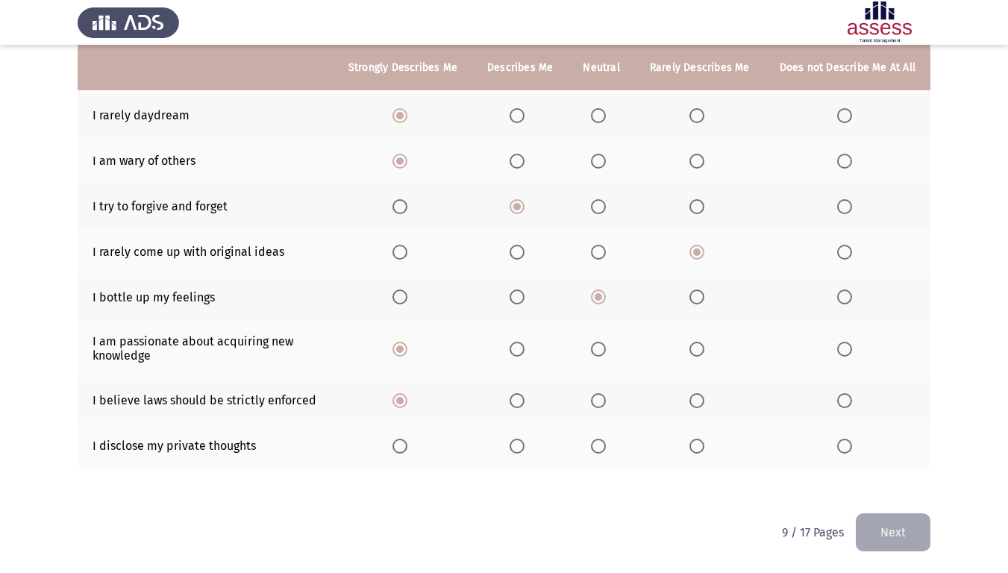
click at [700, 443] on span "Select an option" at bounding box center [697, 446] width 15 height 15
click at [700, 443] on input "Select an option" at bounding box center [697, 446] width 15 height 15
click at [905, 478] on button "Next" at bounding box center [893, 532] width 75 height 38
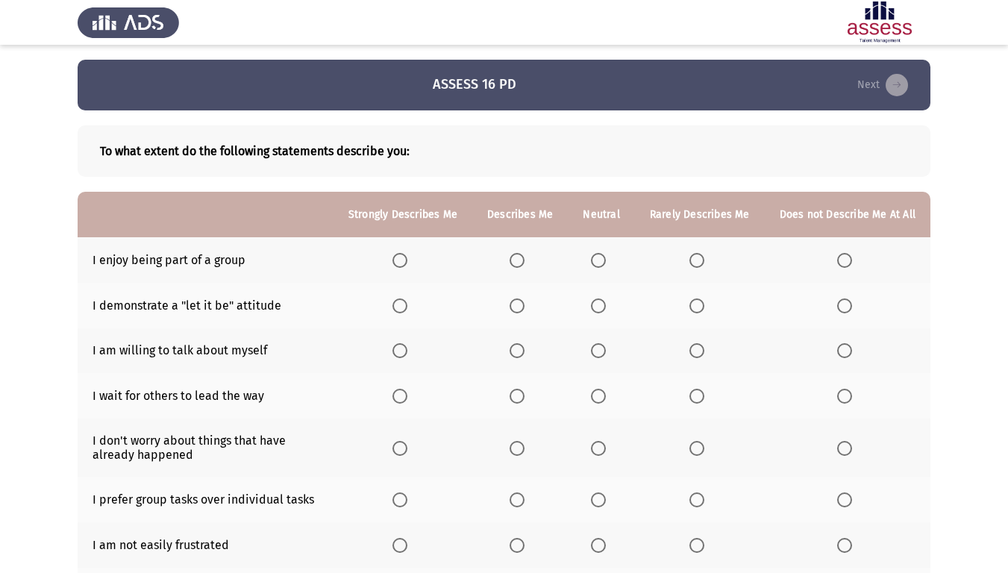
click at [401, 260] on span "Select an option" at bounding box center [400, 260] width 15 height 15
click at [401, 260] on input "Select an option" at bounding box center [400, 260] width 15 height 15
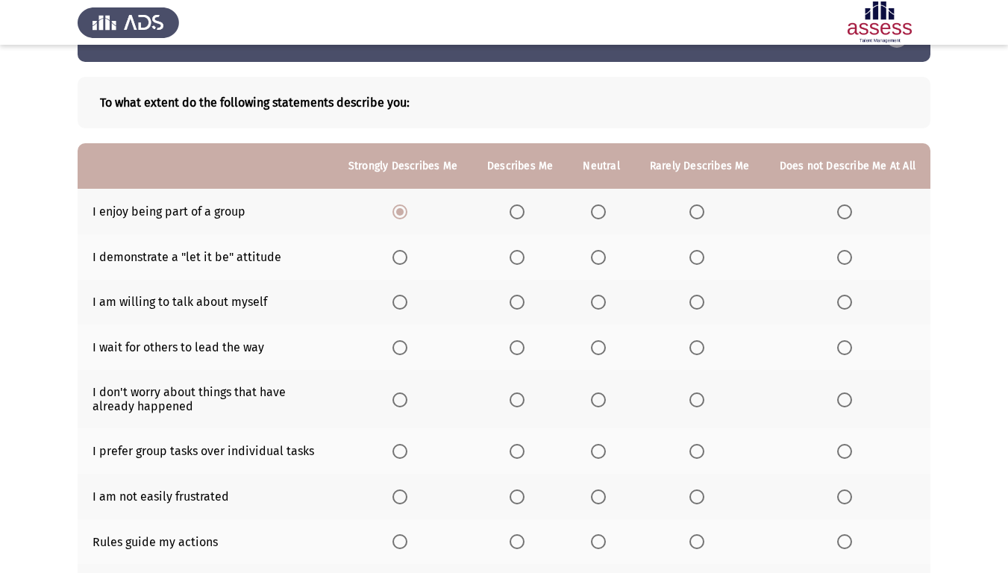
scroll to position [75, 0]
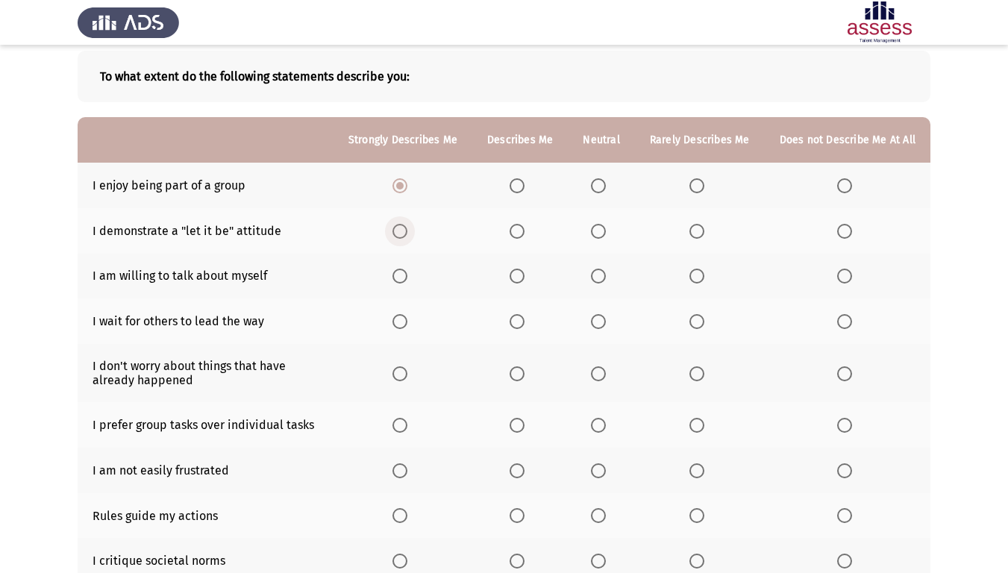
click at [402, 229] on span "Select an option" at bounding box center [400, 231] width 15 height 15
click at [402, 229] on input "Select an option" at bounding box center [400, 231] width 15 height 15
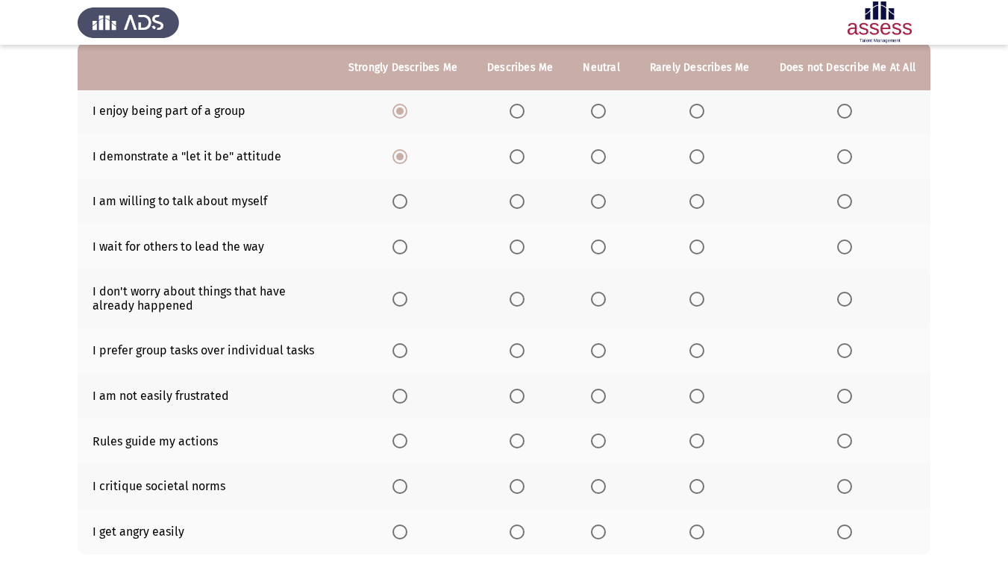
click at [402, 204] on span "Select an option" at bounding box center [400, 201] width 15 height 15
click at [402, 204] on input "Select an option" at bounding box center [400, 201] width 15 height 15
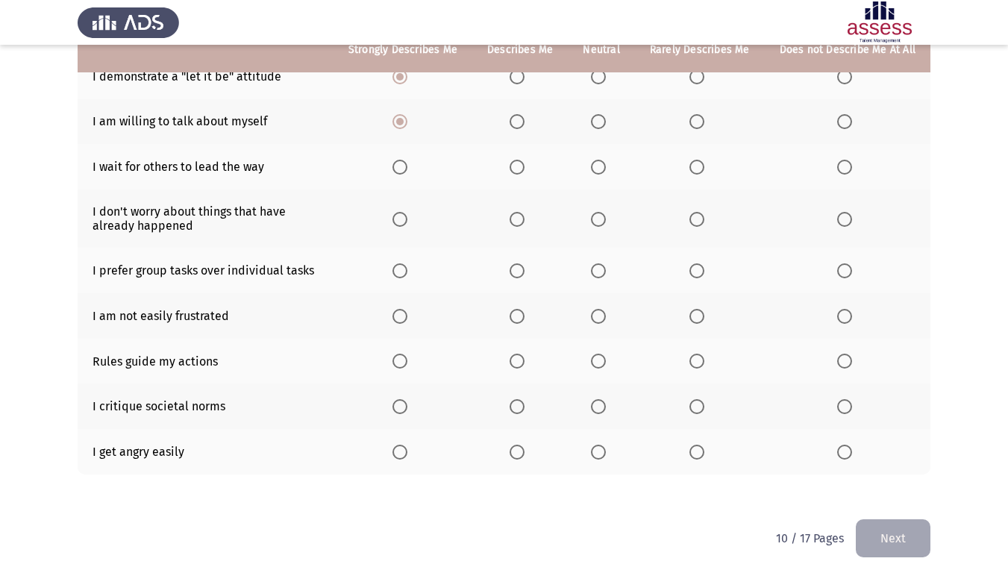
scroll to position [235, 0]
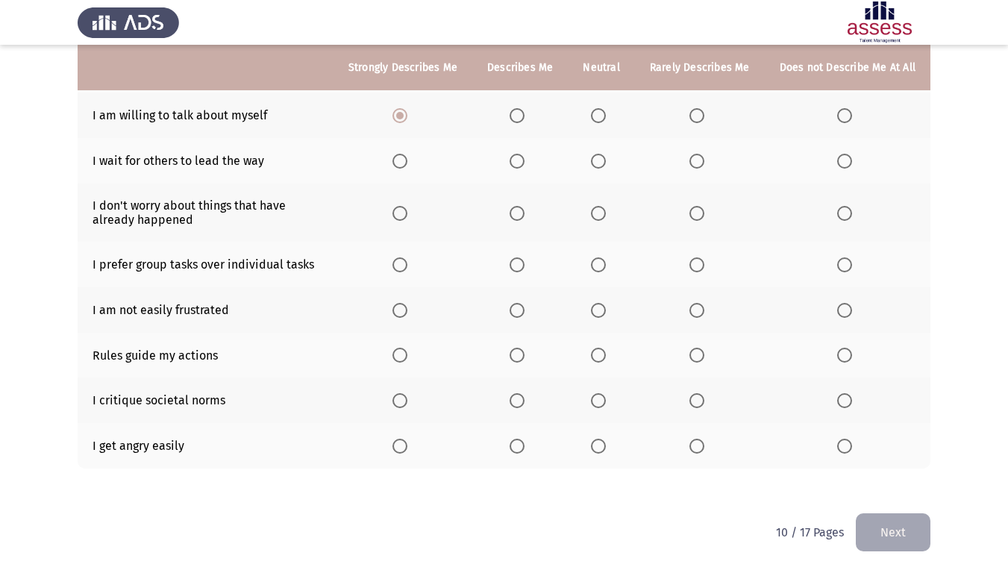
click at [702, 161] on span "Select an option" at bounding box center [697, 161] width 15 height 15
click at [702, 161] on input "Select an option" at bounding box center [697, 161] width 15 height 15
click at [408, 211] on span "Select an option" at bounding box center [400, 213] width 15 height 15
click at [408, 211] on input "Select an option" at bounding box center [400, 213] width 15 height 15
click at [605, 265] on span "Select an option" at bounding box center [598, 264] width 15 height 15
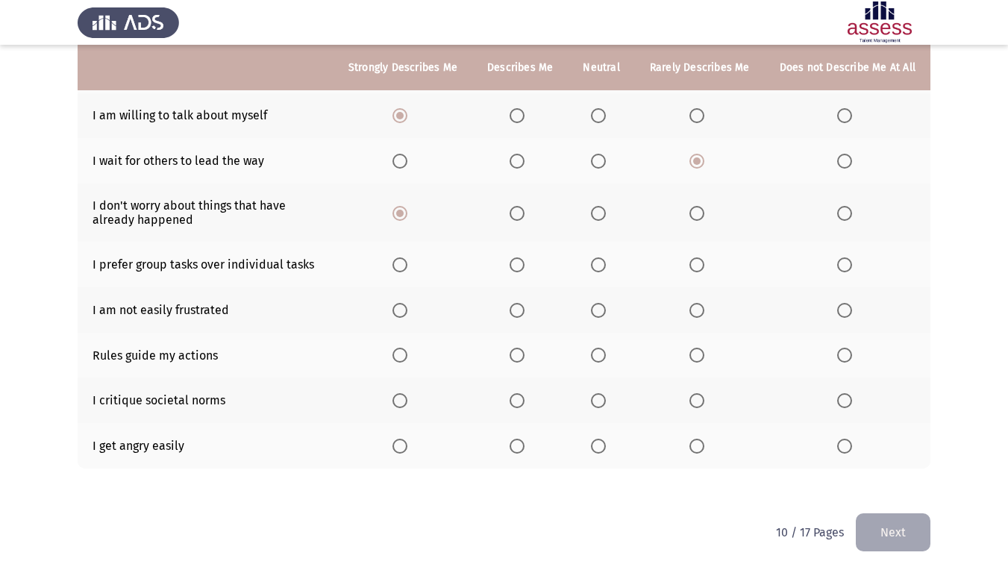
click at [605, 265] on input "Select an option" at bounding box center [598, 264] width 15 height 15
click at [518, 308] on span "Select an option" at bounding box center [517, 310] width 15 height 15
click at [518, 308] on input "Select an option" at bounding box center [517, 310] width 15 height 15
click at [522, 356] on span "Select an option" at bounding box center [517, 355] width 15 height 15
click at [522, 356] on input "Select an option" at bounding box center [517, 355] width 15 height 15
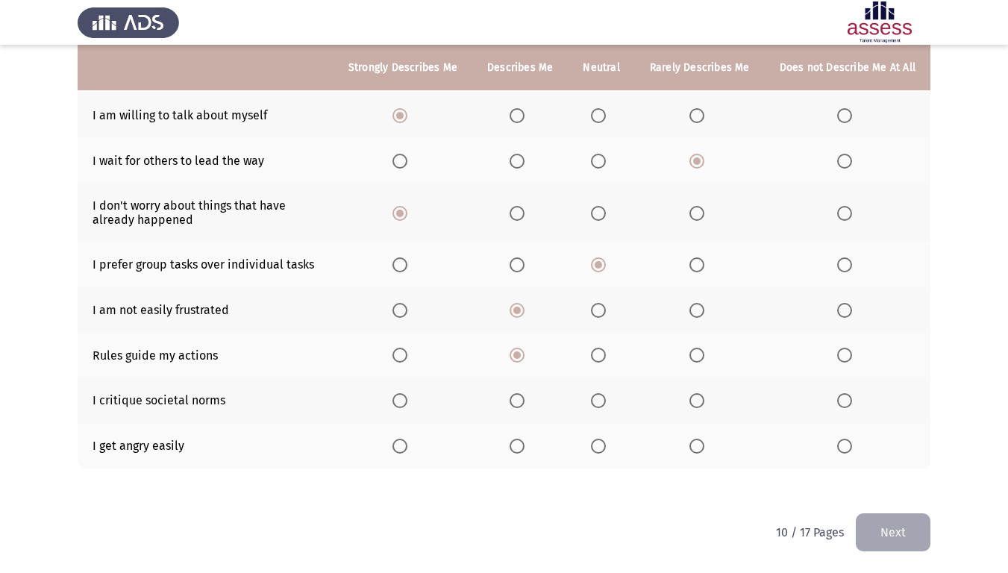
click at [697, 352] on span "Select an option" at bounding box center [697, 355] width 15 height 15
click at [697, 352] on input "Select an option" at bounding box center [697, 355] width 15 height 15
click at [600, 355] on span "Select an option" at bounding box center [598, 355] width 15 height 15
click at [600, 355] on input "Select an option" at bounding box center [598, 355] width 15 height 15
click at [606, 399] on span "Select an option" at bounding box center [598, 400] width 15 height 15
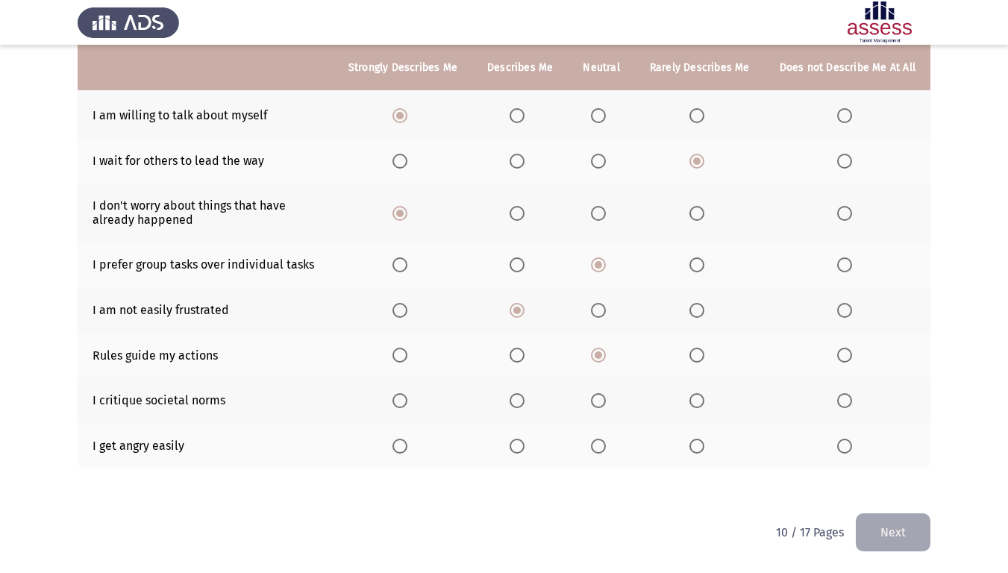
click at [606, 399] on input "Select an option" at bounding box center [598, 400] width 15 height 15
click at [704, 446] on span "Select an option" at bounding box center [697, 446] width 15 height 15
click at [704, 446] on input "Select an option" at bounding box center [697, 446] width 15 height 15
click at [914, 478] on button "Next" at bounding box center [893, 532] width 75 height 38
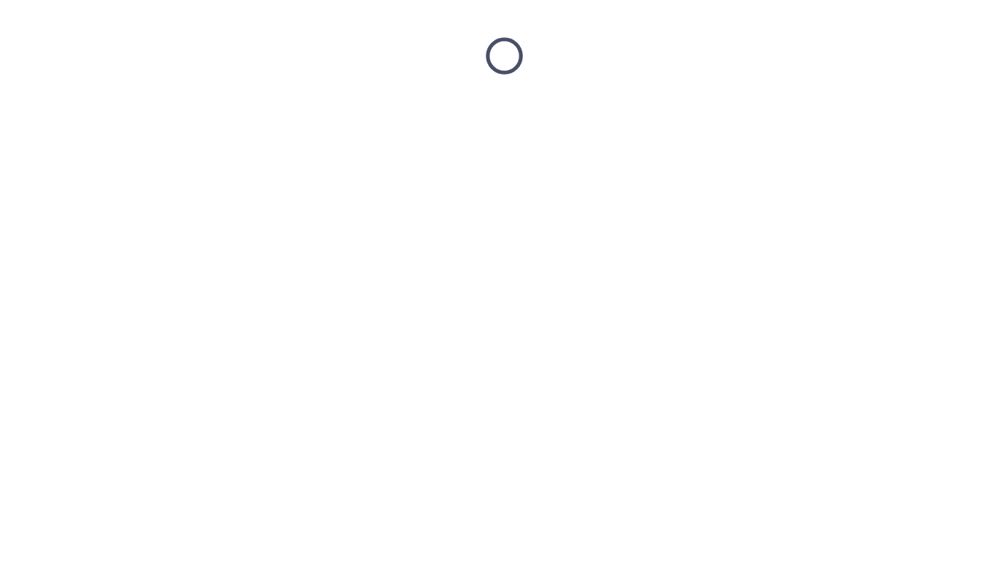
scroll to position [0, 0]
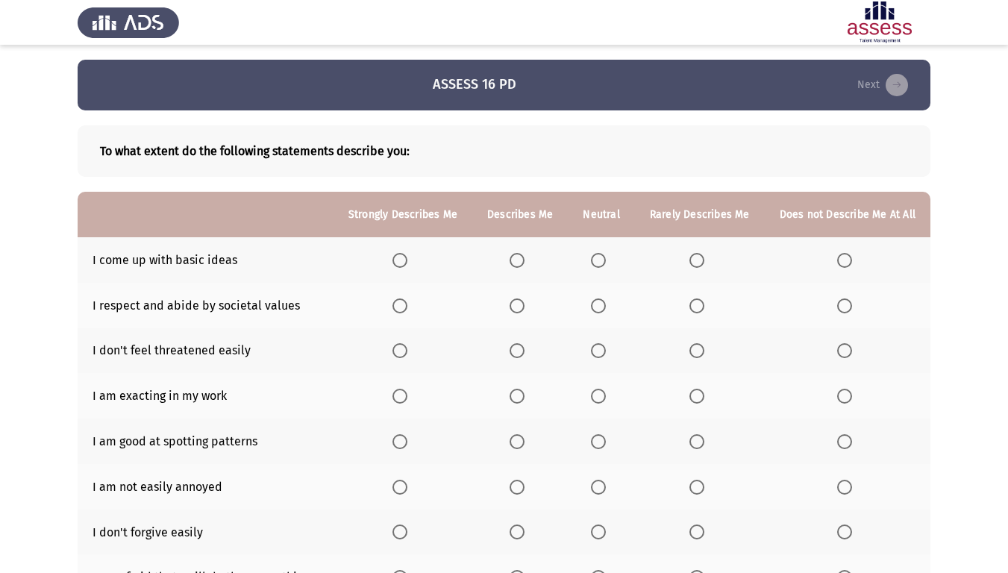
click at [413, 265] on label "Select an option" at bounding box center [403, 260] width 21 height 15
click at [408, 265] on input "Select an option" at bounding box center [400, 260] width 15 height 15
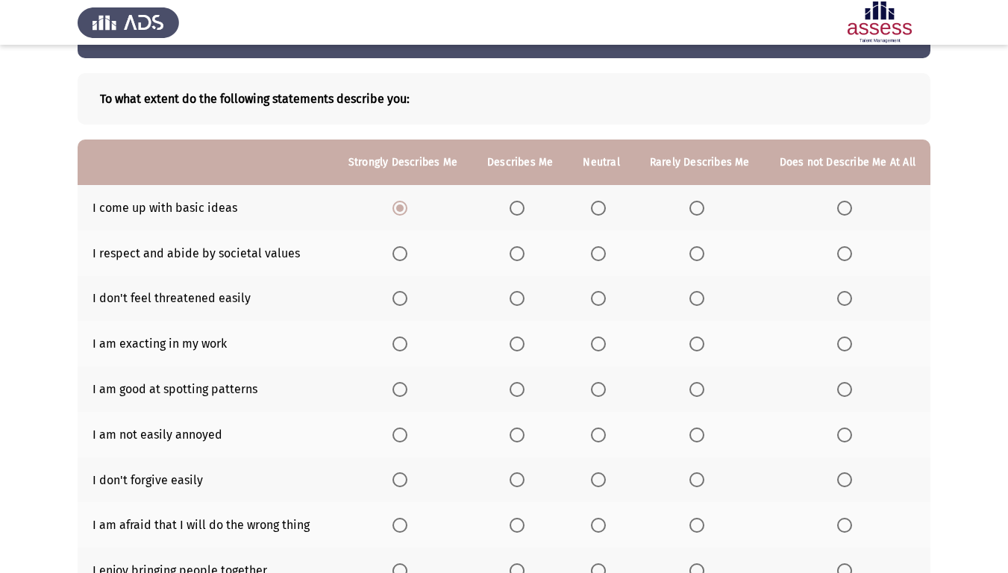
scroll to position [75, 0]
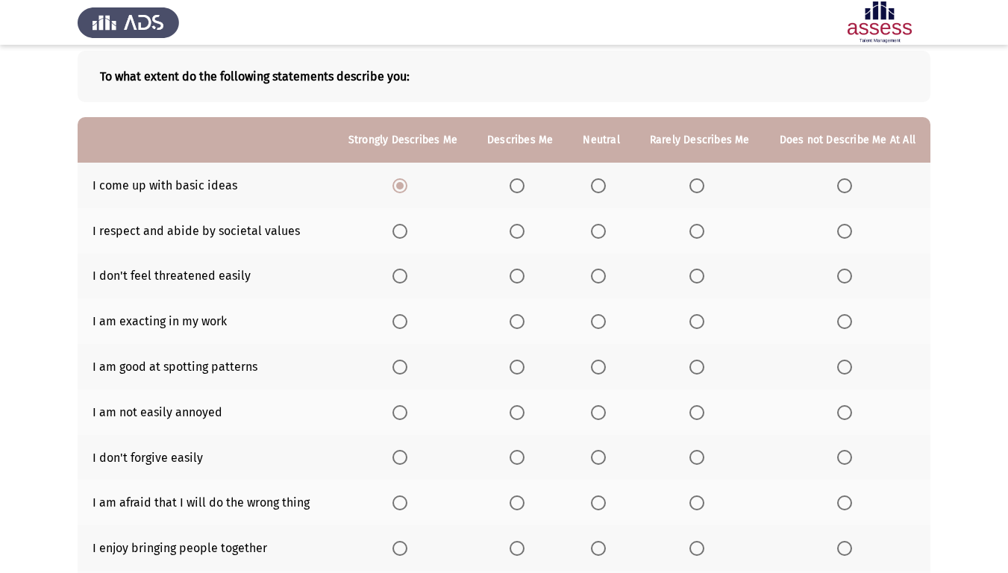
click at [711, 191] on label "Select an option" at bounding box center [700, 185] width 21 height 15
click at [705, 191] on input "Select an option" at bounding box center [697, 185] width 15 height 15
click at [530, 231] on label "Select an option" at bounding box center [520, 231] width 21 height 15
click at [525, 231] on input "Select an option" at bounding box center [517, 231] width 15 height 15
click at [408, 235] on span "Select an option" at bounding box center [400, 231] width 15 height 15
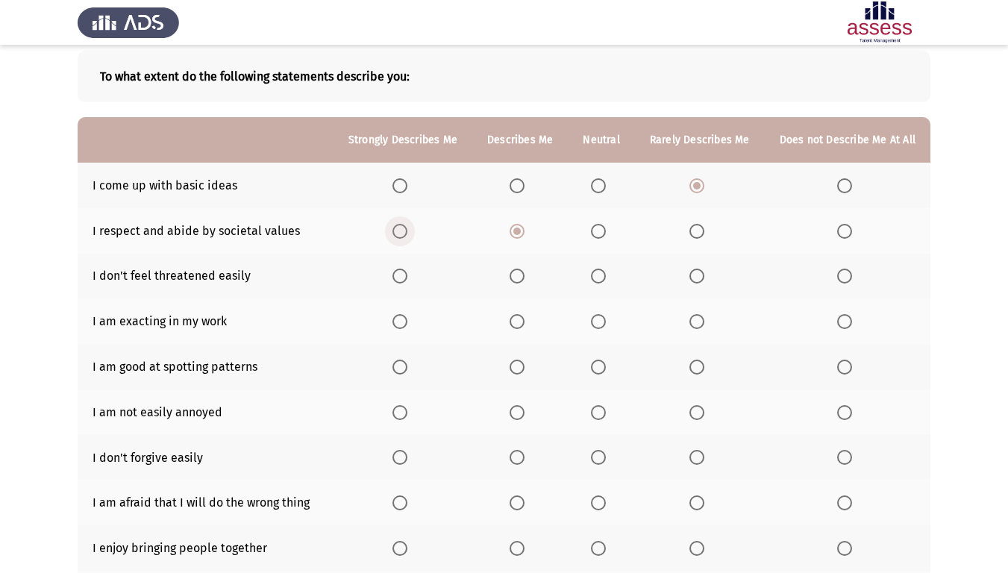
click at [408, 235] on input "Select an option" at bounding box center [400, 231] width 15 height 15
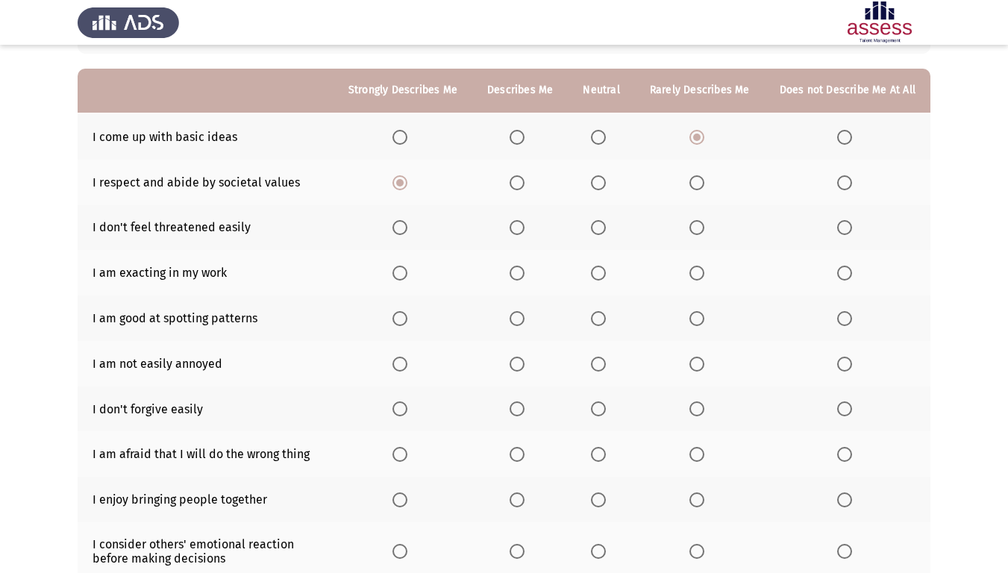
scroll to position [149, 0]
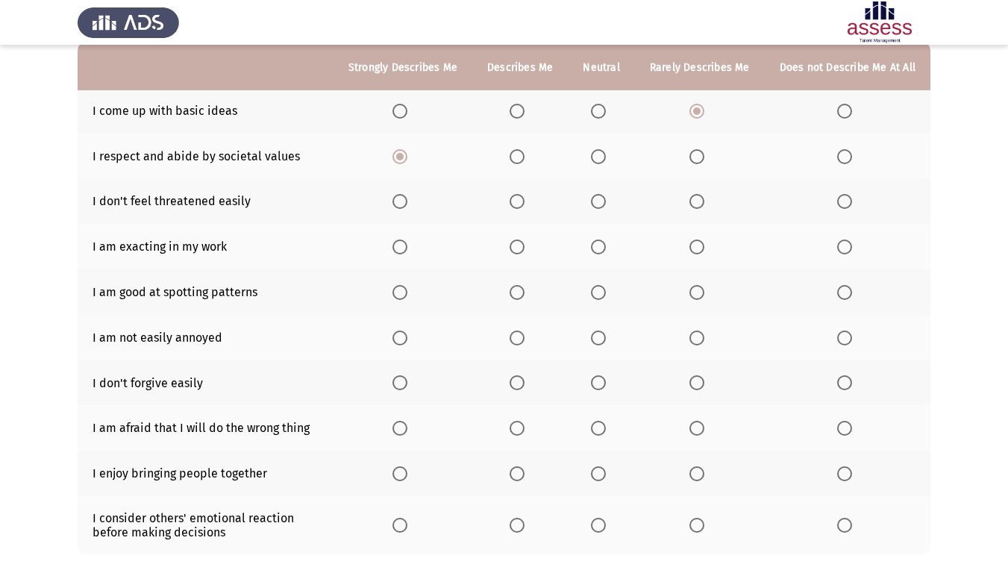
click at [525, 199] on span "Select an option" at bounding box center [517, 201] width 15 height 15
click at [525, 199] on input "Select an option" at bounding box center [517, 201] width 15 height 15
click at [605, 254] on span "Select an option" at bounding box center [598, 247] width 15 height 15
click at [605, 254] on input "Select an option" at bounding box center [598, 247] width 15 height 15
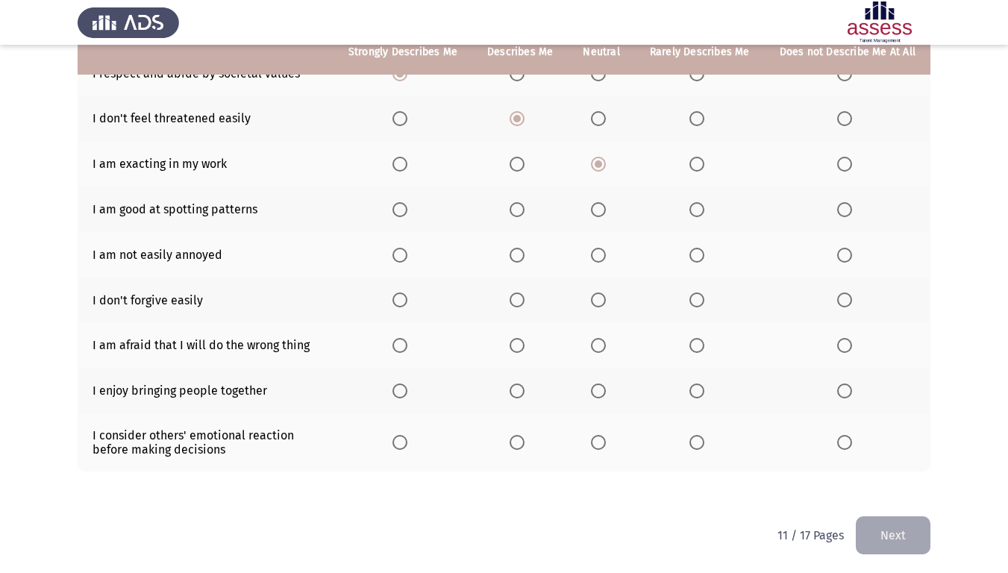
scroll to position [235, 0]
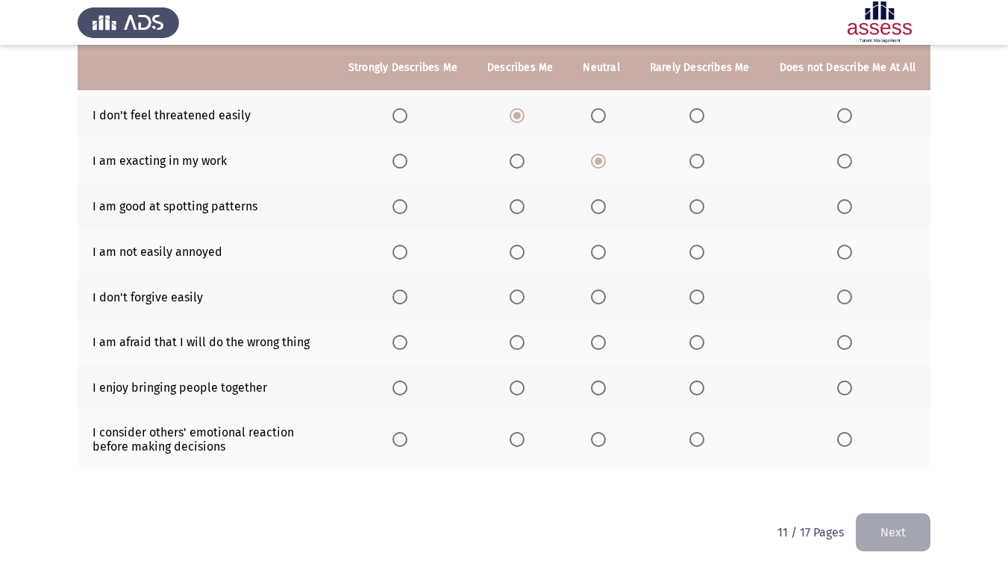
click at [405, 207] on span "Select an option" at bounding box center [400, 206] width 15 height 15
click at [405, 207] on input "Select an option" at bounding box center [400, 206] width 15 height 15
click at [408, 259] on span "Select an option" at bounding box center [400, 252] width 15 height 15
click at [408, 259] on input "Select an option" at bounding box center [400, 252] width 15 height 15
click at [521, 254] on span "Select an option" at bounding box center [517, 252] width 15 height 15
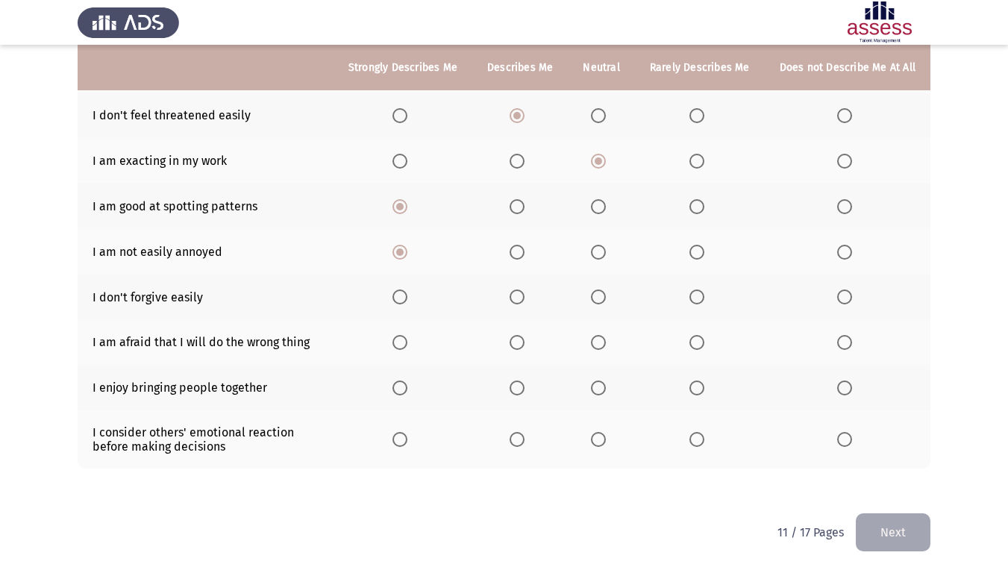
click at [521, 254] on input "Select an option" at bounding box center [517, 252] width 15 height 15
click at [606, 296] on span "Select an option" at bounding box center [598, 297] width 15 height 15
click at [606, 296] on input "Select an option" at bounding box center [598, 297] width 15 height 15
click at [606, 340] on span "Select an option" at bounding box center [598, 342] width 15 height 15
click at [606, 340] on input "Select an option" at bounding box center [598, 342] width 15 height 15
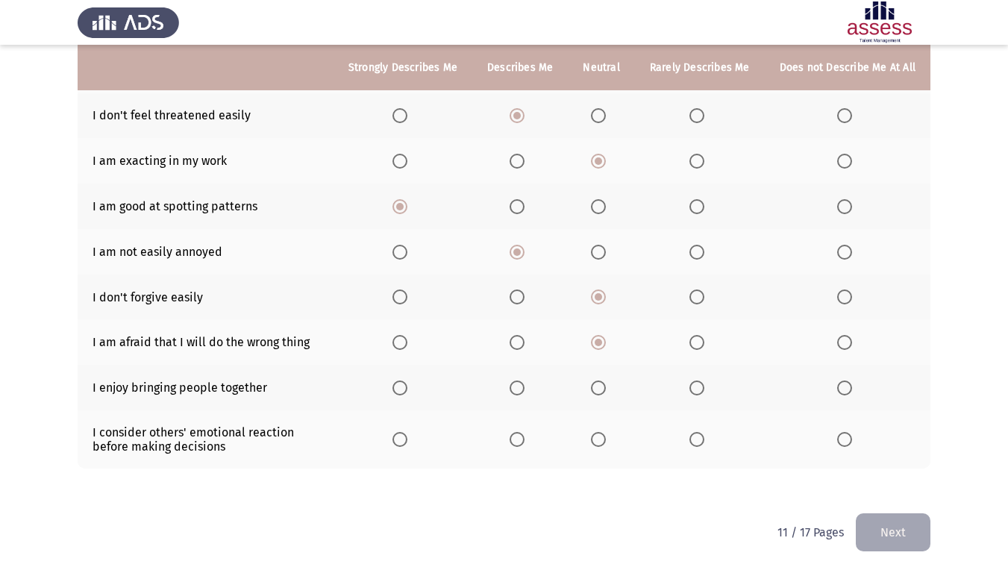
click at [407, 381] on span "Select an option" at bounding box center [400, 388] width 15 height 15
click at [407, 381] on input "Select an option" at bounding box center [400, 388] width 15 height 15
click at [401, 438] on span "Select an option" at bounding box center [400, 439] width 15 height 15
click at [401, 438] on input "Select an option" at bounding box center [400, 439] width 15 height 15
click at [897, 478] on button "Next" at bounding box center [893, 532] width 75 height 38
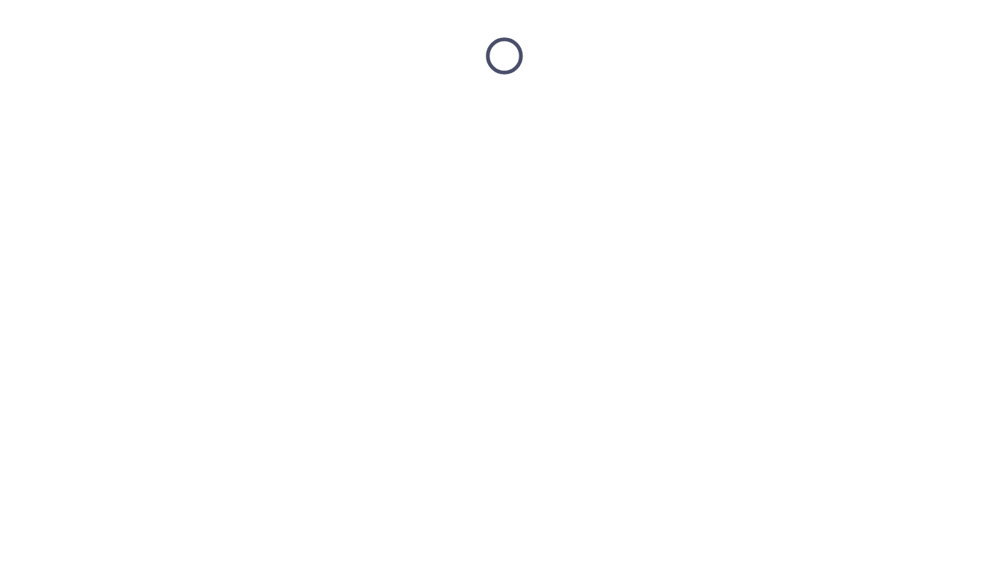
scroll to position [0, 0]
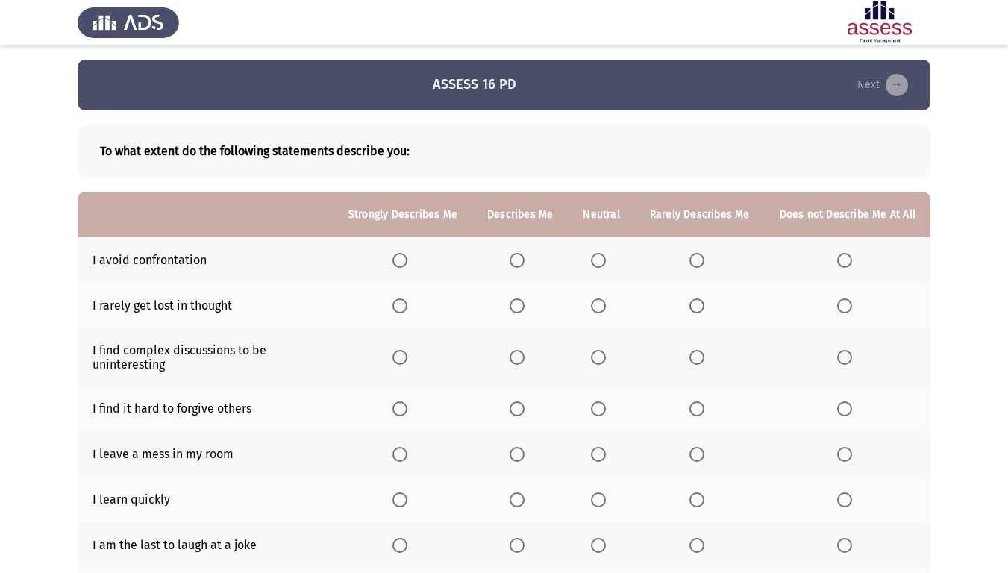
click at [709, 266] on label "Select an option" at bounding box center [700, 260] width 21 height 15
click at [705, 266] on input "Select an option" at bounding box center [697, 260] width 15 height 15
click at [605, 269] on th at bounding box center [601, 260] width 66 height 46
click at [611, 260] on label "Select an option" at bounding box center [601, 260] width 21 height 15
click at [606, 260] on input "Select an option" at bounding box center [598, 260] width 15 height 15
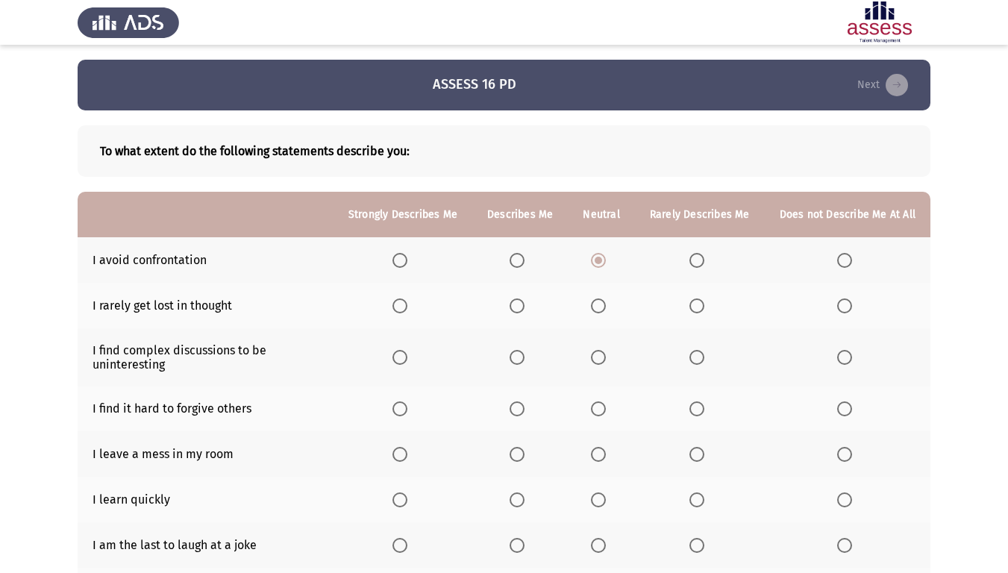
click at [516, 302] on span "Select an option" at bounding box center [517, 306] width 15 height 15
click at [516, 302] on input "Select an option" at bounding box center [517, 306] width 15 height 15
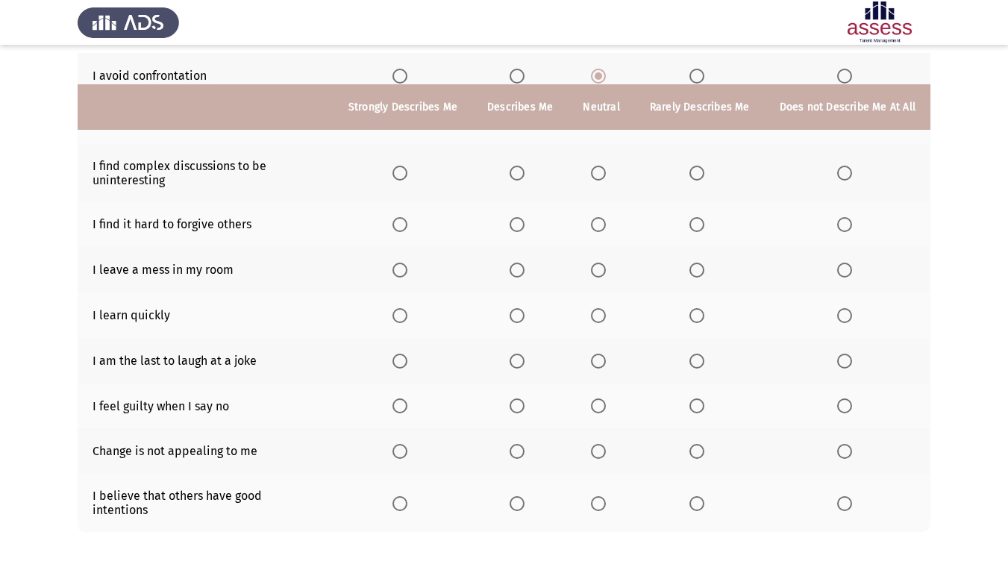
scroll to position [149, 0]
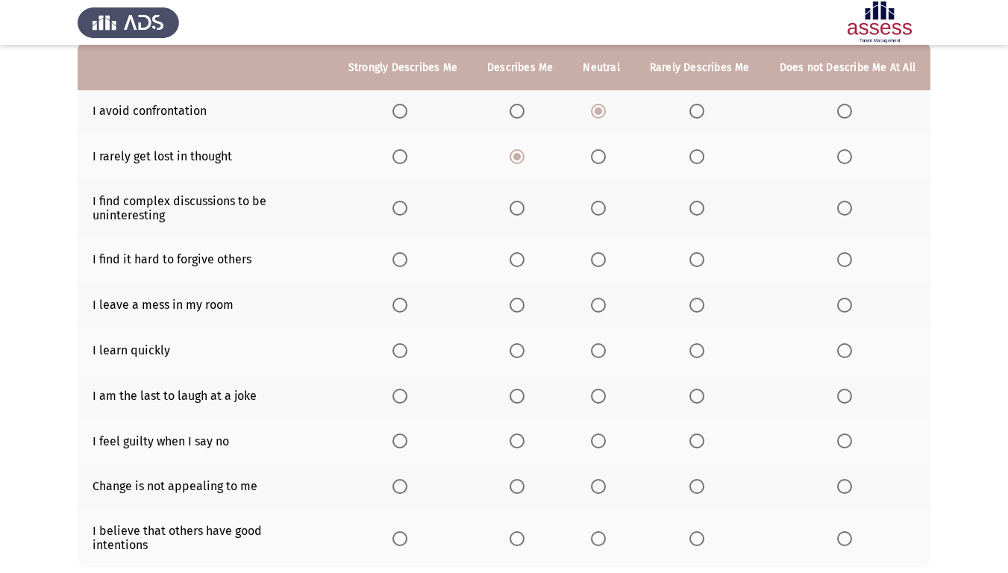
click at [702, 213] on span "Select an option" at bounding box center [697, 208] width 15 height 15
click at [702, 213] on input "Select an option" at bounding box center [697, 208] width 15 height 15
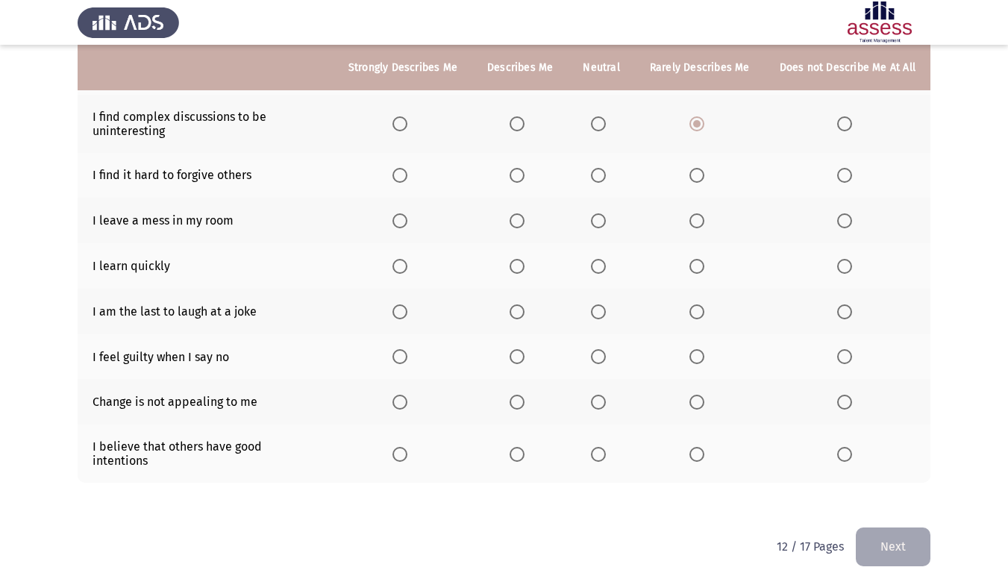
scroll to position [235, 0]
click at [693, 178] on span "Select an option" at bounding box center [697, 173] width 15 height 15
click at [693, 178] on input "Select an option" at bounding box center [697, 173] width 15 height 15
click at [857, 216] on label "Select an option" at bounding box center [847, 219] width 21 height 15
click at [852, 216] on input "Select an option" at bounding box center [844, 219] width 15 height 15
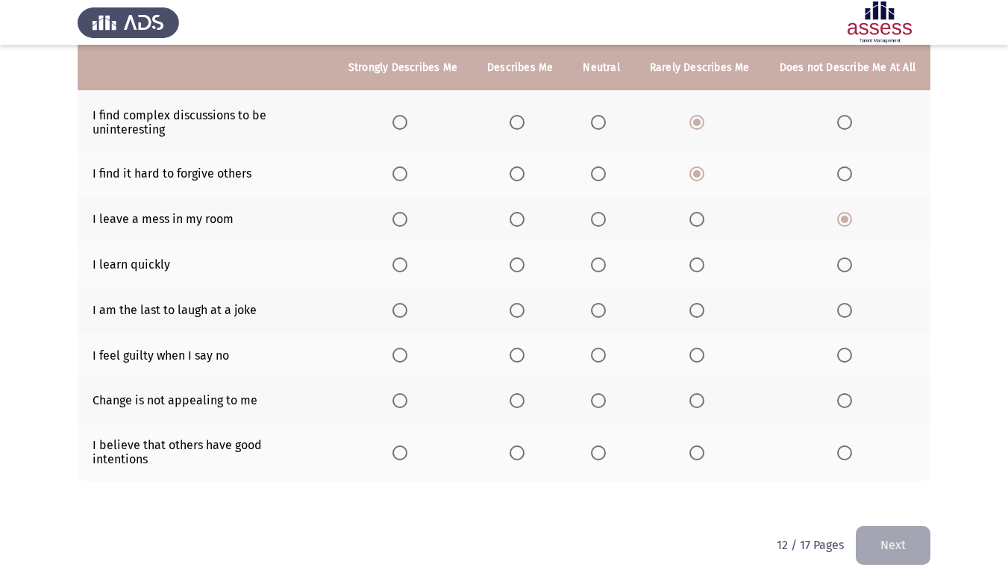
click at [394, 263] on th at bounding box center [403, 265] width 139 height 46
click at [406, 269] on span "Select an option" at bounding box center [400, 264] width 15 height 15
click at [406, 269] on input "Select an option" at bounding box center [400, 264] width 15 height 15
click at [696, 310] on span "Select an option" at bounding box center [697, 310] width 15 height 15
click at [696, 310] on input "Select an option" at bounding box center [697, 310] width 15 height 15
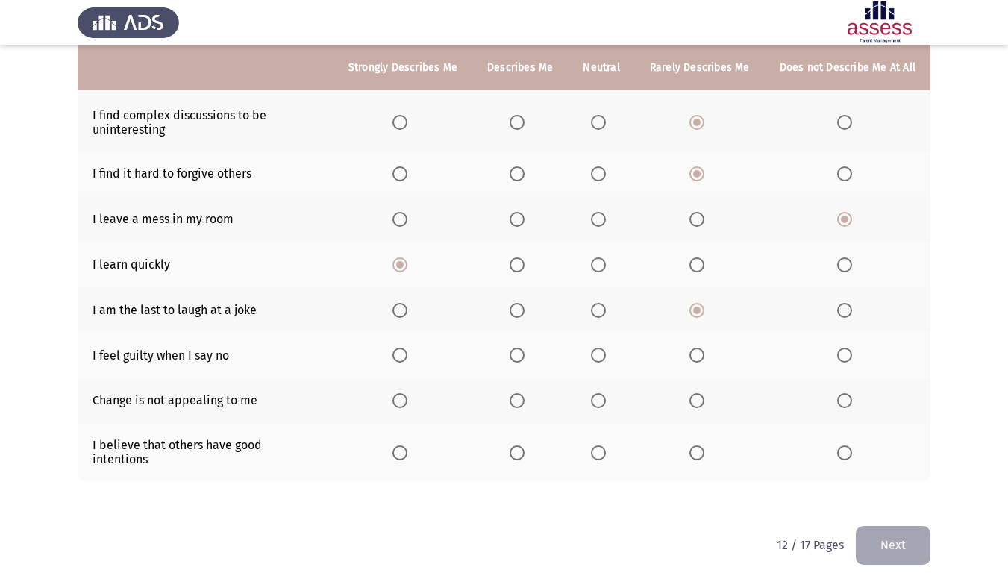
click at [852, 354] on span "Select an option" at bounding box center [844, 355] width 15 height 15
click at [852, 354] on input "Select an option" at bounding box center [844, 355] width 15 height 15
click at [702, 396] on span "Select an option" at bounding box center [697, 400] width 15 height 15
click at [702, 396] on input "Select an option" at bounding box center [697, 400] width 15 height 15
click at [413, 446] on label "Select an option" at bounding box center [403, 453] width 21 height 15
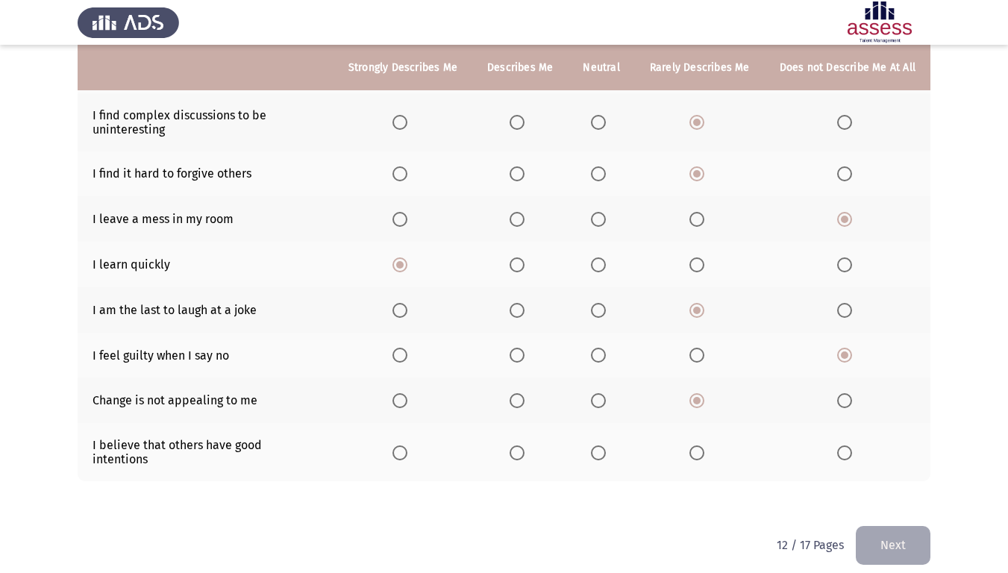
click at [408, 446] on input "Select an option" at bounding box center [400, 453] width 15 height 15
click at [524, 449] on span "Select an option" at bounding box center [517, 453] width 15 height 15
click at [524, 449] on input "Select an option" at bounding box center [517, 453] width 15 height 15
click at [590, 443] on th at bounding box center [601, 452] width 66 height 58
click at [596, 446] on span "Select an option" at bounding box center [598, 453] width 15 height 15
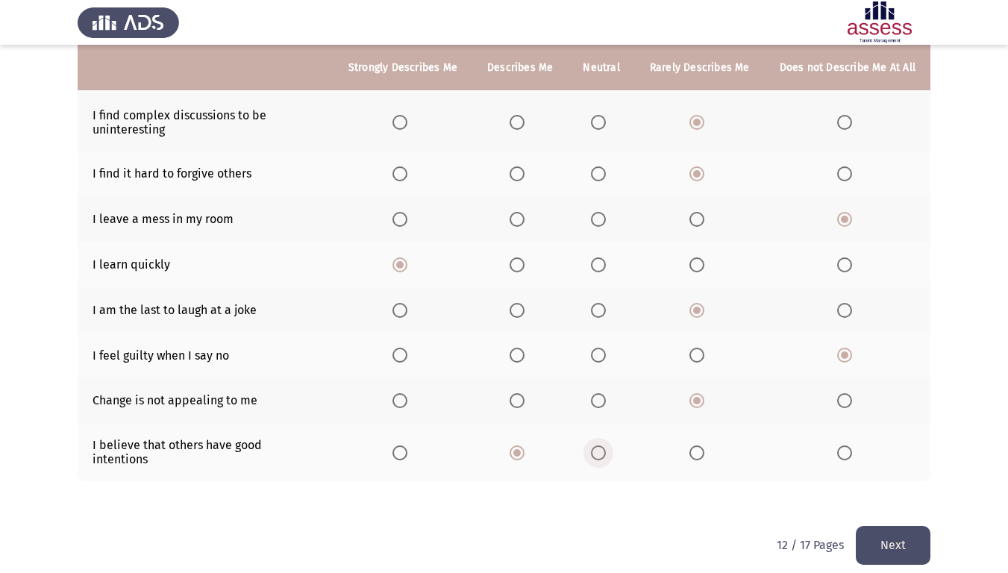
click at [596, 446] on input "Select an option" at bounding box center [598, 453] width 15 height 15
click at [890, 478] on button "Next" at bounding box center [893, 545] width 75 height 38
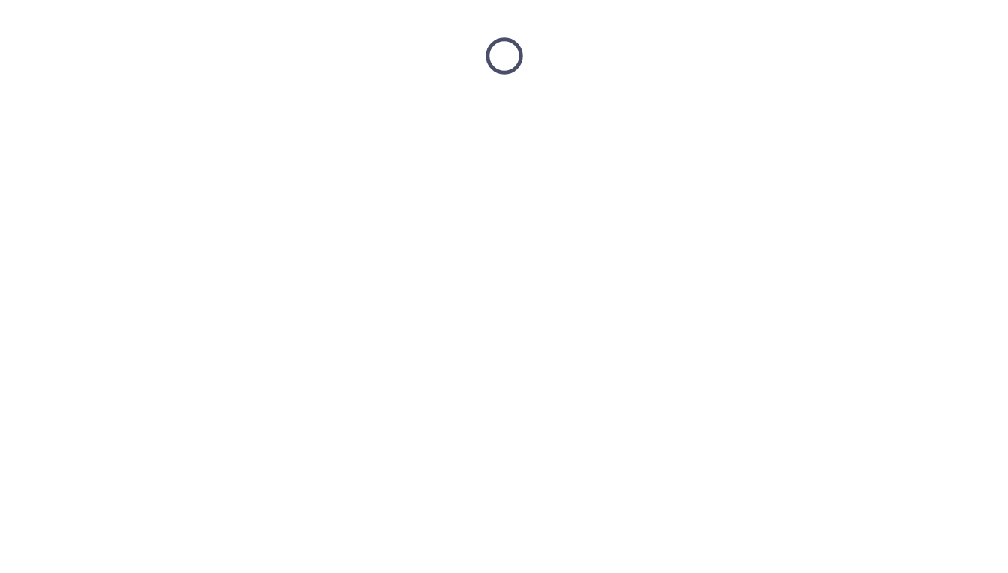
scroll to position [0, 0]
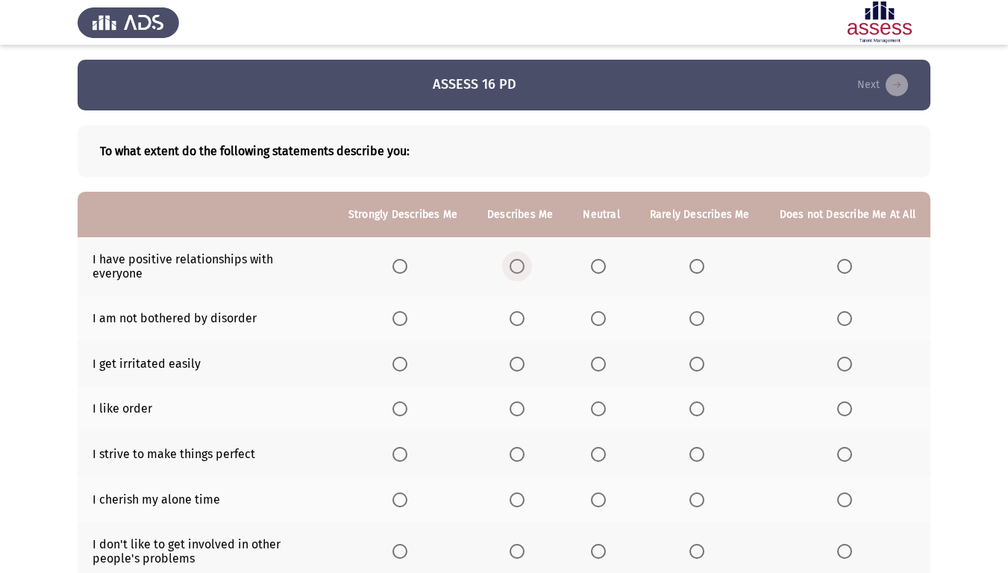
click at [521, 261] on span "Select an option" at bounding box center [517, 266] width 15 height 15
click at [521, 261] on input "Select an option" at bounding box center [517, 266] width 15 height 15
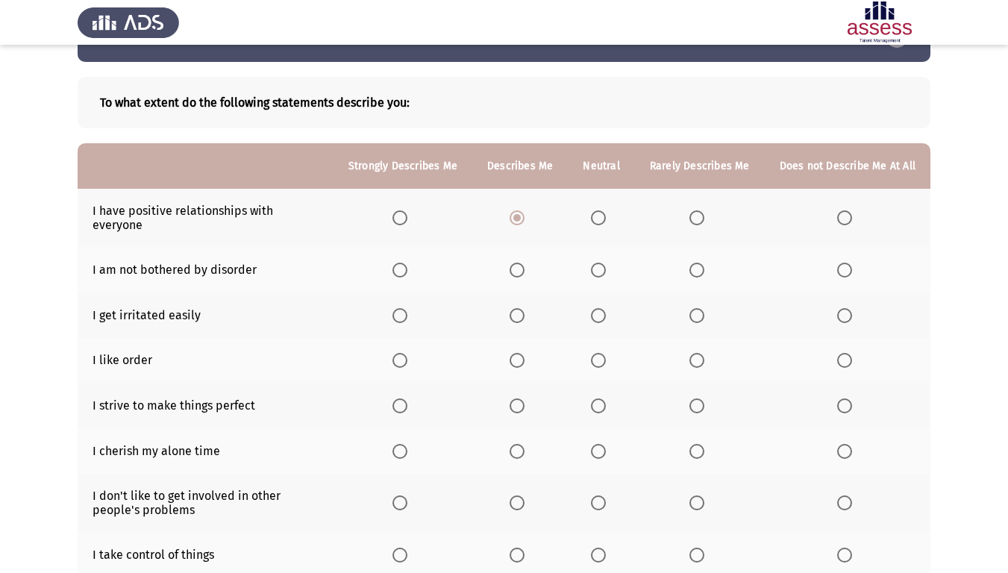
scroll to position [75, 0]
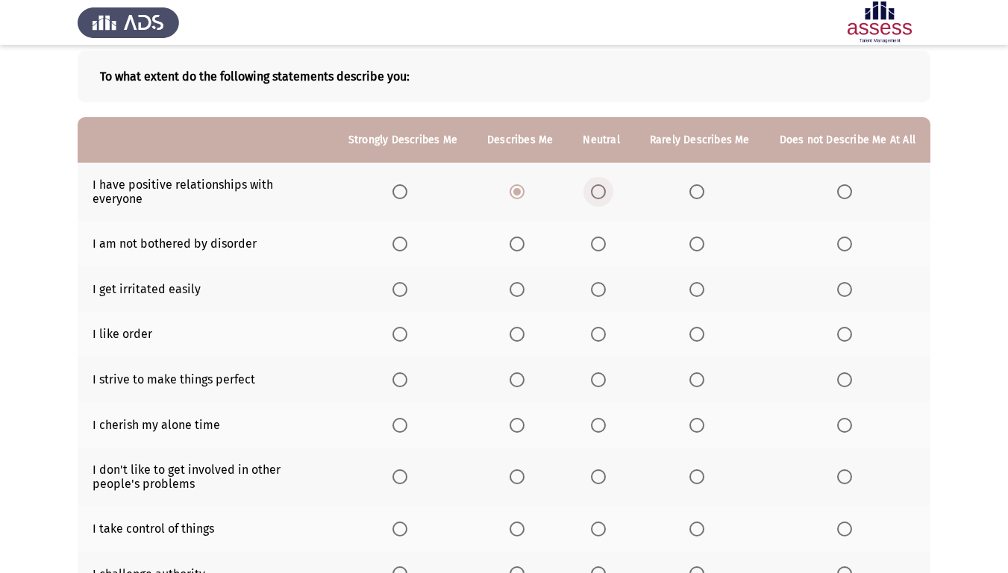
click at [606, 184] on span "Select an option" at bounding box center [598, 191] width 15 height 15
click at [606, 184] on input "Select an option" at bounding box center [598, 191] width 15 height 15
click at [525, 237] on span "Select an option" at bounding box center [517, 244] width 15 height 15
click at [525, 237] on input "Select an option" at bounding box center [517, 244] width 15 height 15
click at [697, 237] on span "Select an option" at bounding box center [697, 244] width 15 height 15
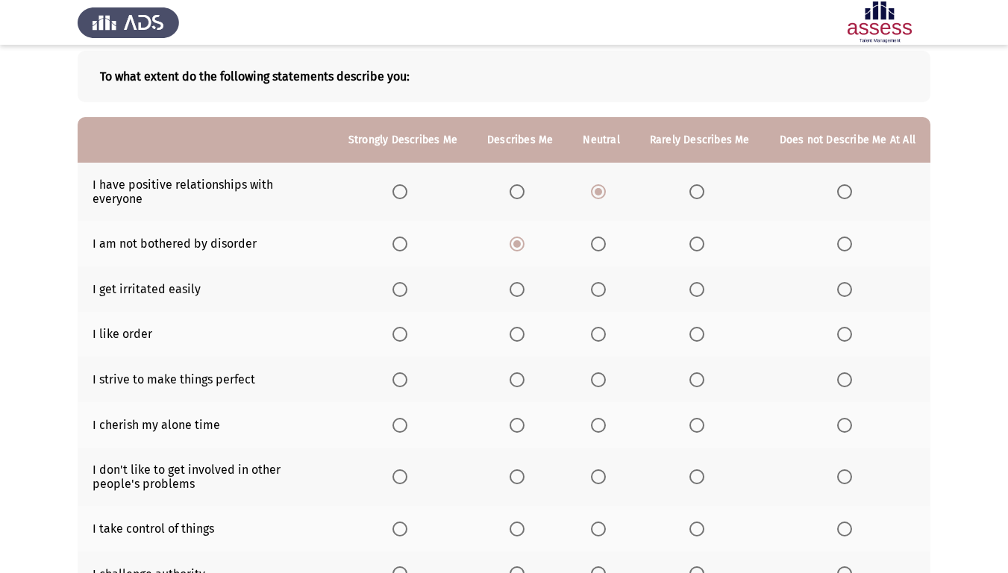
click at [697, 237] on input "Select an option" at bounding box center [697, 244] width 15 height 15
click at [711, 282] on label "Select an option" at bounding box center [700, 289] width 21 height 15
click at [705, 282] on input "Select an option" at bounding box center [697, 289] width 15 height 15
click at [401, 327] on span "Select an option" at bounding box center [400, 334] width 15 height 15
click at [401, 327] on input "Select an option" at bounding box center [400, 334] width 15 height 15
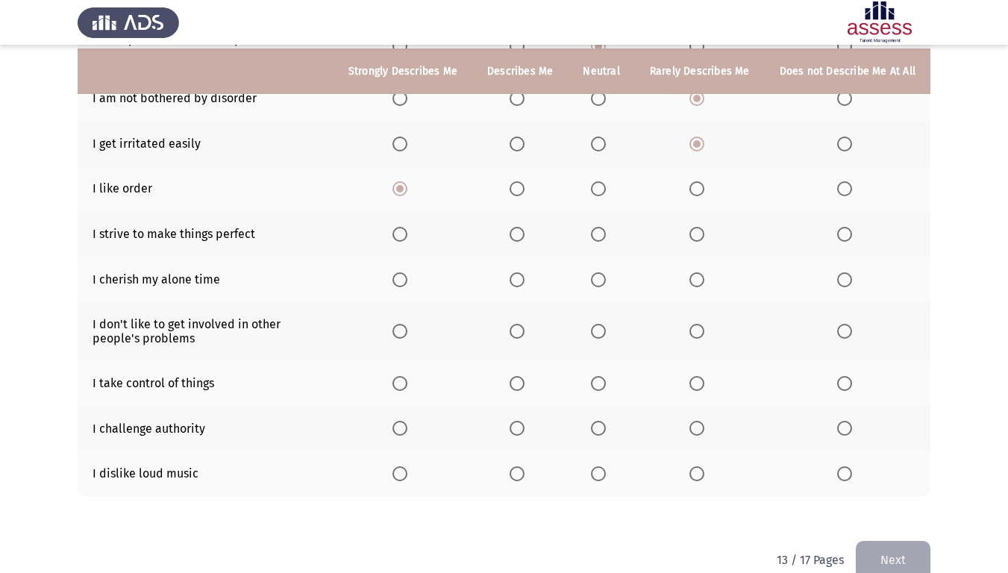
scroll to position [224, 0]
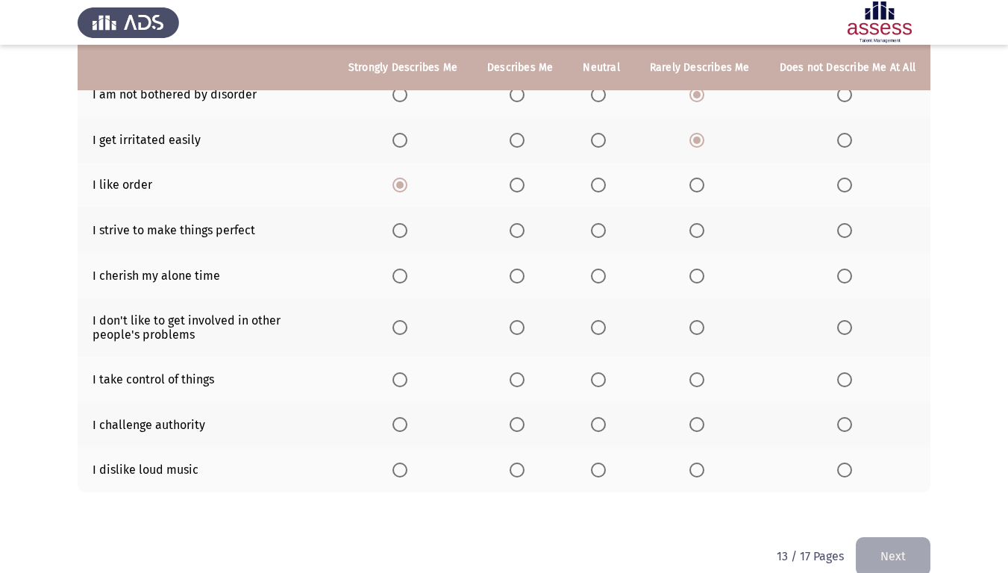
click at [408, 223] on span "Select an option" at bounding box center [400, 230] width 15 height 15
click at [408, 223] on input "Select an option" at bounding box center [400, 230] width 15 height 15
click at [596, 269] on span "Select an option" at bounding box center [598, 276] width 15 height 15
click at [596, 269] on input "Select an option" at bounding box center [598, 276] width 15 height 15
click at [700, 320] on span "Select an option" at bounding box center [697, 327] width 15 height 15
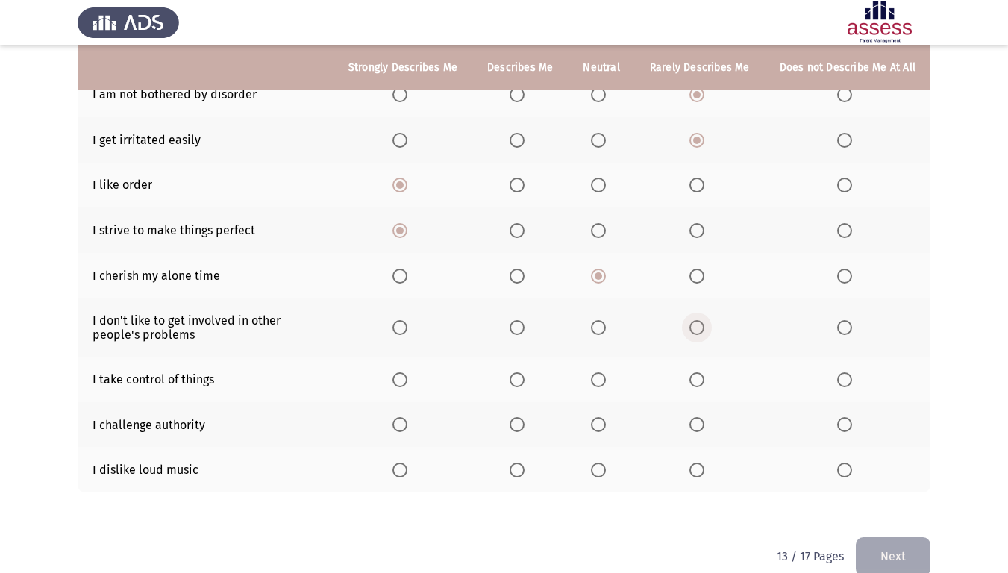
click at [700, 320] on input "Select an option" at bounding box center [697, 327] width 15 height 15
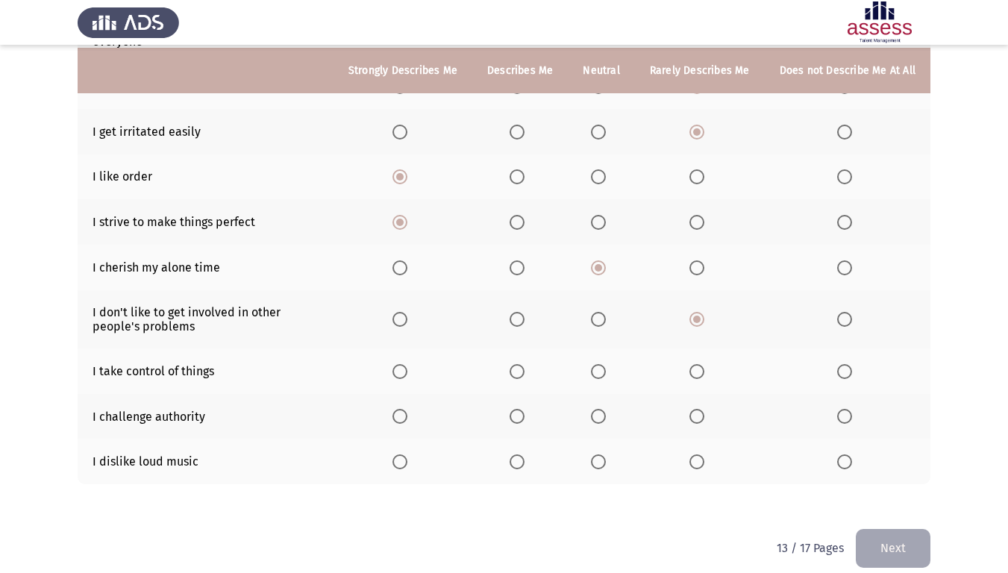
scroll to position [235, 0]
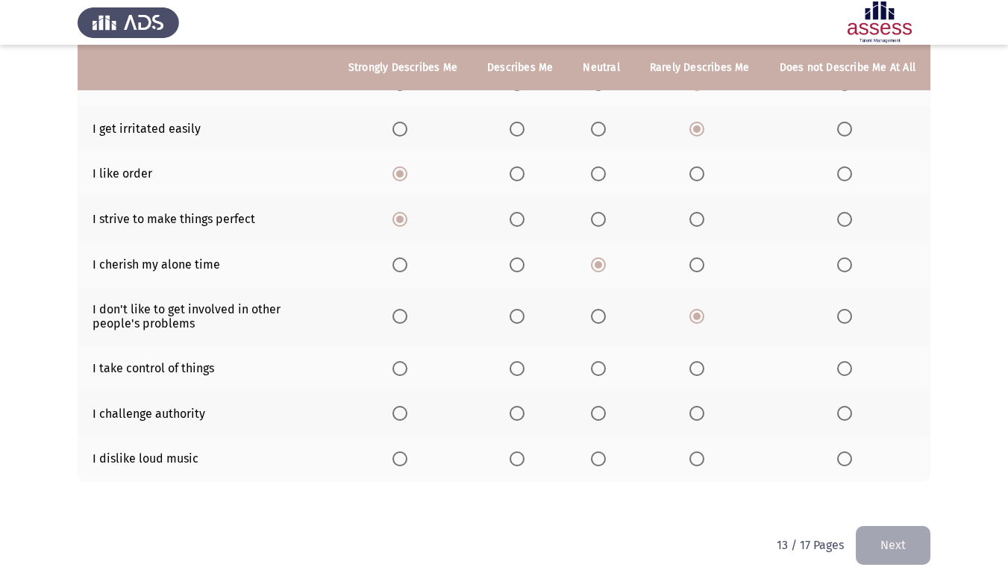
click at [525, 361] on span "Select an option" at bounding box center [517, 368] width 15 height 15
click at [525, 361] on input "Select an option" at bounding box center [517, 368] width 15 height 15
click at [850, 406] on span "Select an option" at bounding box center [844, 413] width 15 height 15
click at [850, 406] on input "Select an option" at bounding box center [844, 413] width 15 height 15
click at [387, 436] on th at bounding box center [403, 459] width 139 height 46
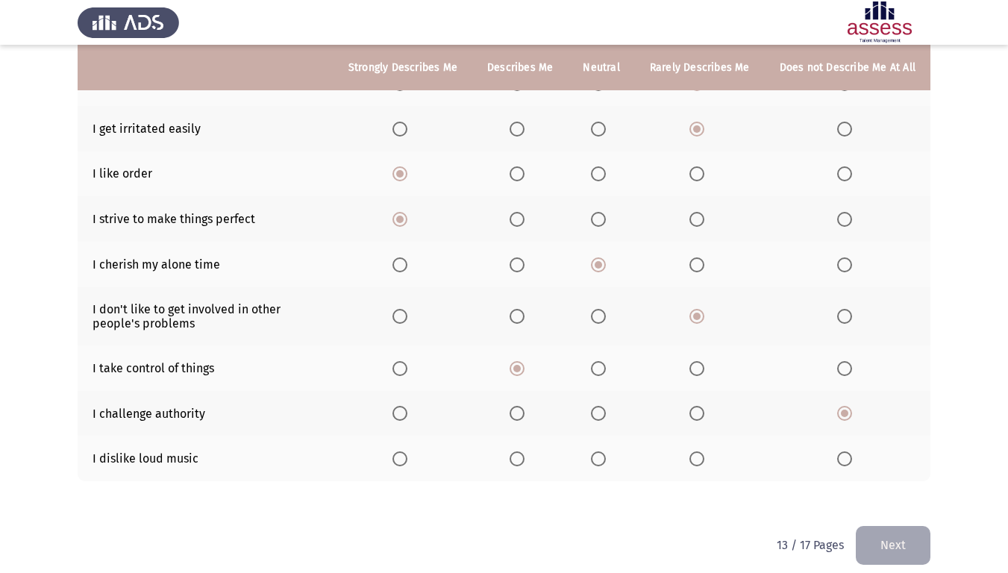
click at [409, 437] on th at bounding box center [403, 459] width 139 height 46
click at [408, 452] on span "Select an option" at bounding box center [400, 459] width 15 height 15
click at [408, 452] on input "Select an option" at bounding box center [400, 459] width 15 height 15
click at [908, 478] on button "Next" at bounding box center [893, 545] width 75 height 38
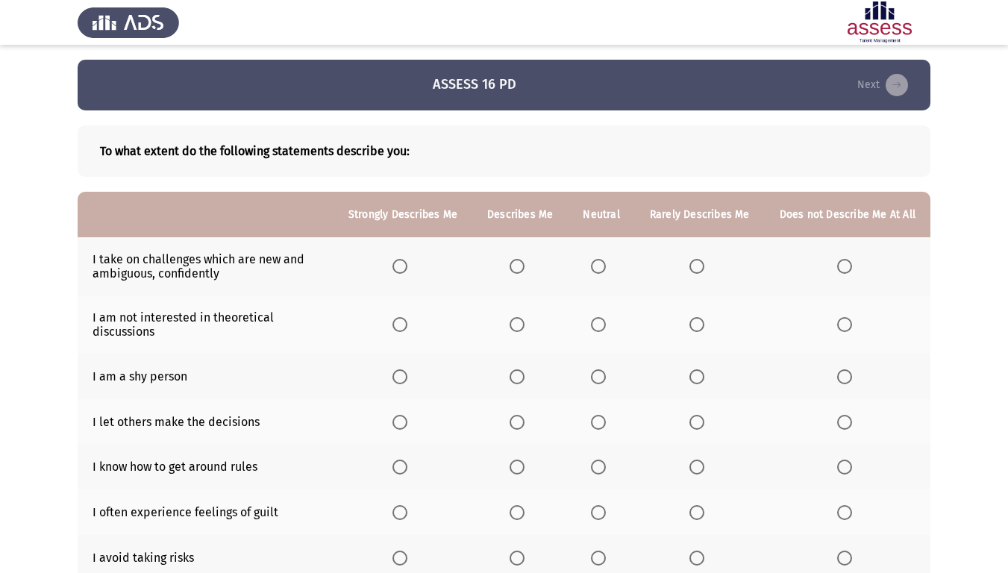
click at [401, 264] on span "Select an option" at bounding box center [400, 266] width 15 height 15
click at [401, 264] on input "Select an option" at bounding box center [400, 266] width 15 height 15
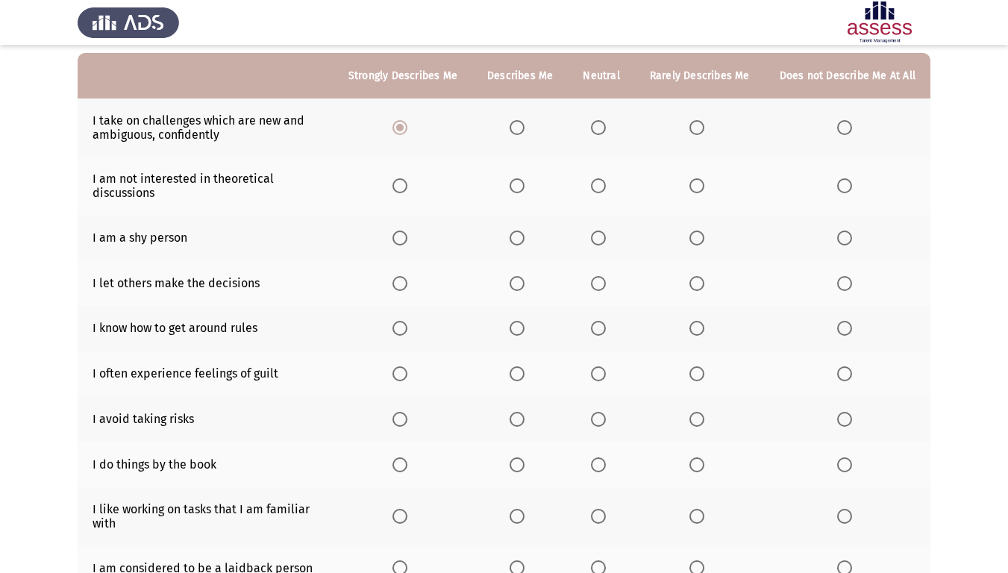
scroll to position [149, 0]
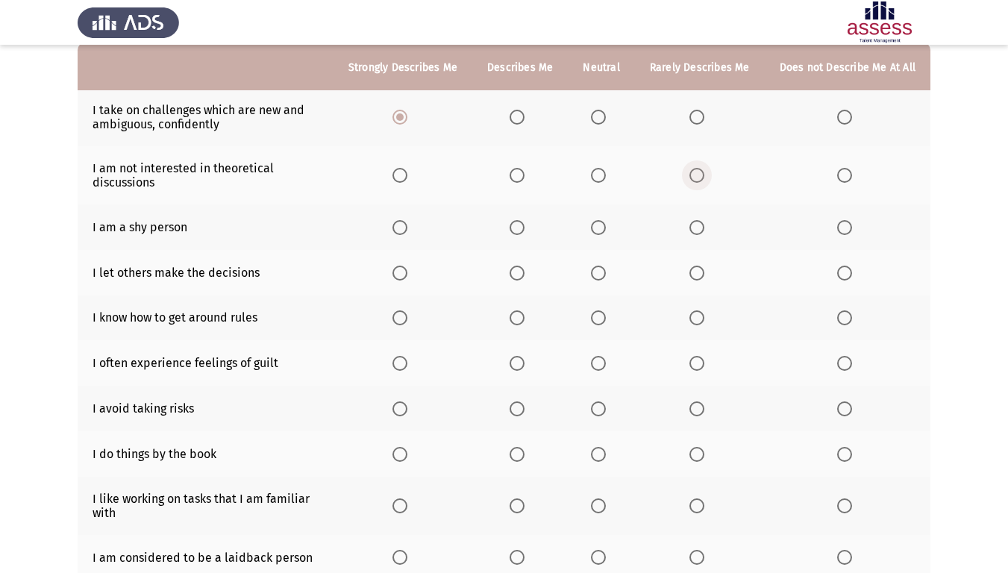
click at [708, 180] on label "Select an option" at bounding box center [700, 175] width 21 height 15
click at [705, 180] on input "Select an option" at bounding box center [697, 175] width 15 height 15
click at [850, 228] on span "Select an option" at bounding box center [844, 227] width 15 height 15
click at [850, 228] on input "Select an option" at bounding box center [844, 227] width 15 height 15
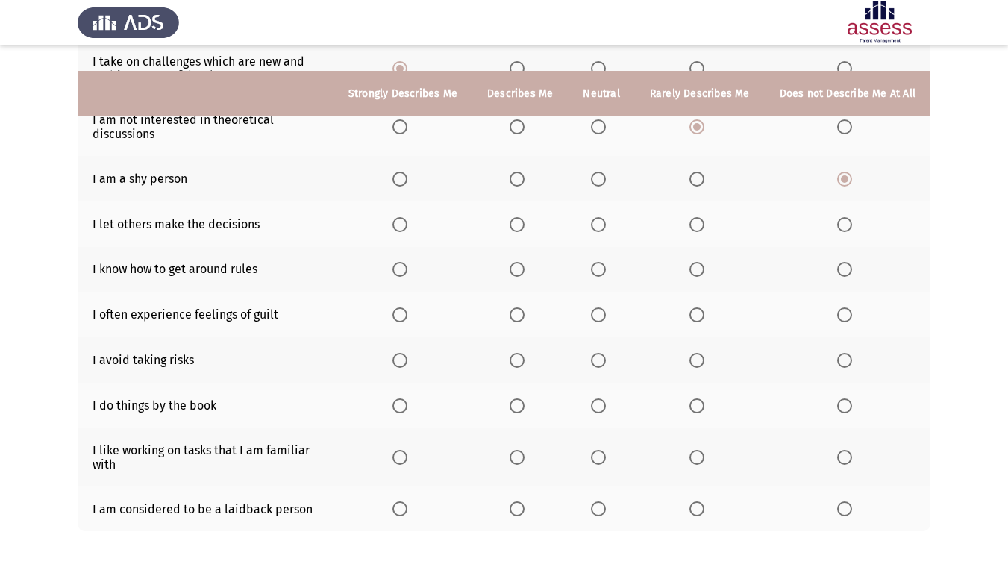
scroll to position [224, 0]
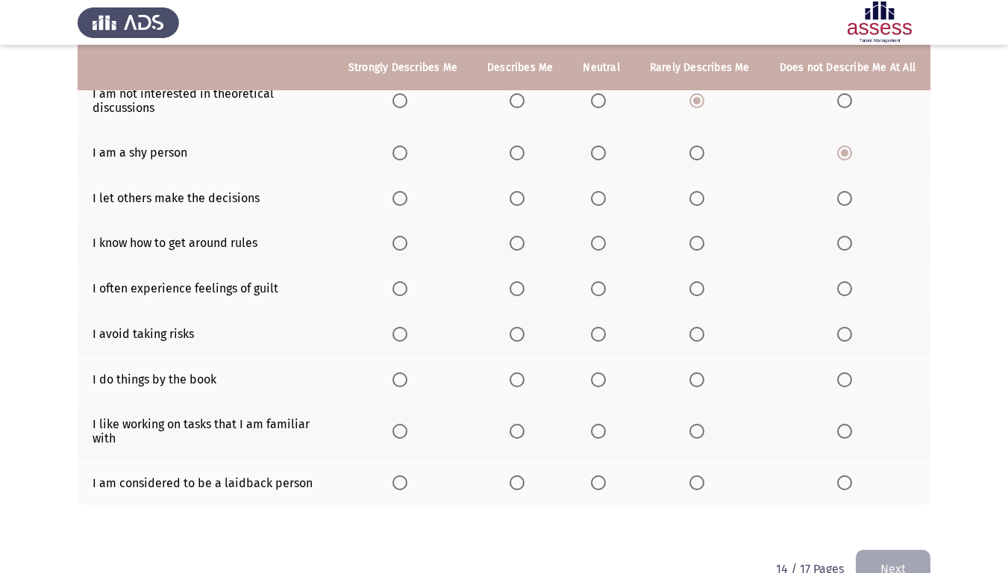
click at [845, 197] on span "Select an option" at bounding box center [844, 198] width 15 height 15
click at [845, 197] on input "Select an option" at bounding box center [844, 198] width 15 height 15
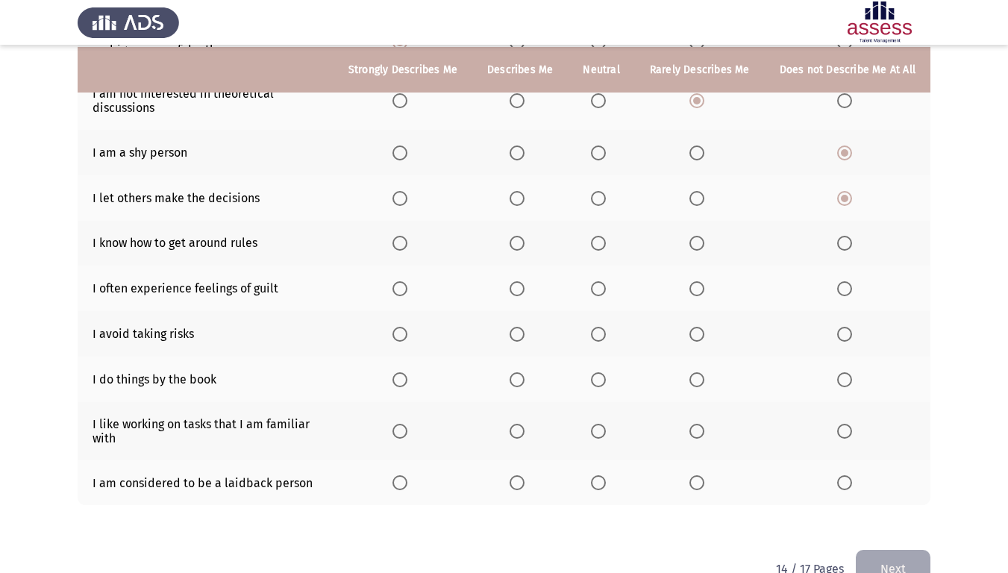
scroll to position [260, 0]
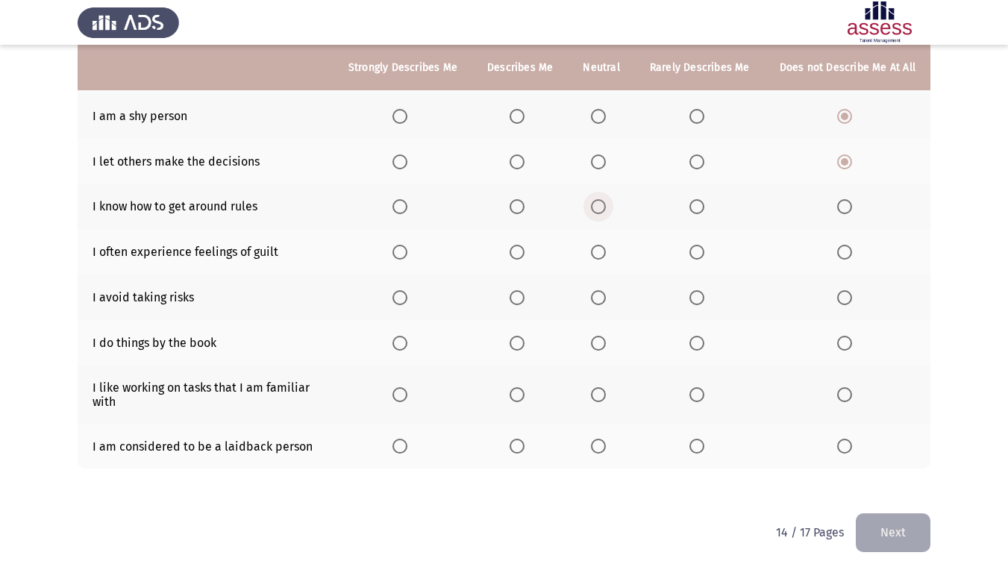
click at [605, 210] on span "Select an option" at bounding box center [598, 206] width 15 height 15
click at [605, 210] on input "Select an option" at bounding box center [598, 206] width 15 height 15
click at [843, 257] on span "Select an option" at bounding box center [844, 252] width 15 height 15
click at [843, 257] on input "Select an option" at bounding box center [844, 252] width 15 height 15
click at [846, 296] on span "Select an option" at bounding box center [844, 297] width 15 height 15
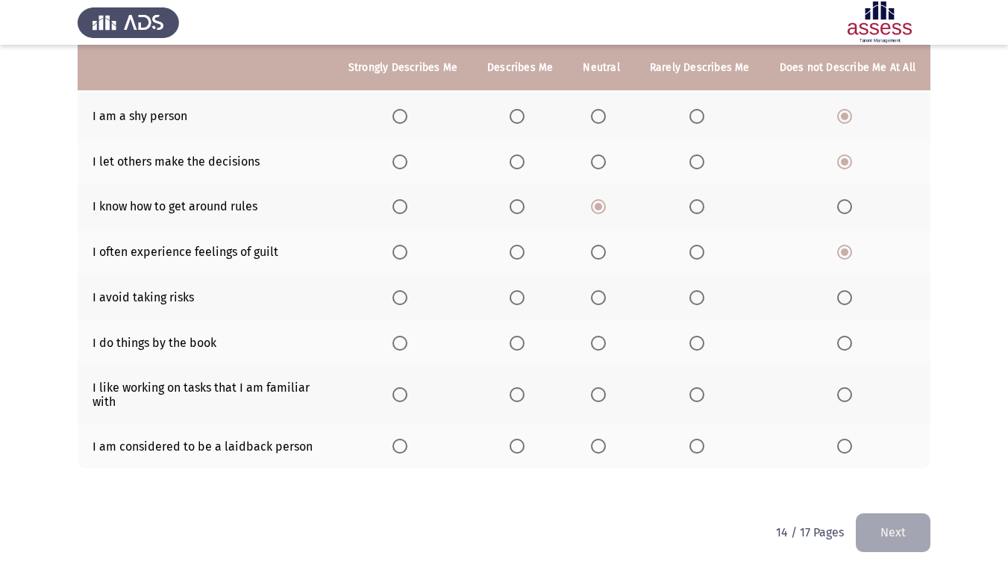
click at [846, 296] on input "Select an option" at bounding box center [844, 297] width 15 height 15
click at [849, 342] on span "Select an option" at bounding box center [844, 343] width 15 height 15
click at [849, 342] on input "Select an option" at bounding box center [844, 343] width 15 height 15
click at [703, 344] on span "Select an option" at bounding box center [697, 343] width 15 height 15
click at [703, 344] on input "Select an option" at bounding box center [697, 343] width 15 height 15
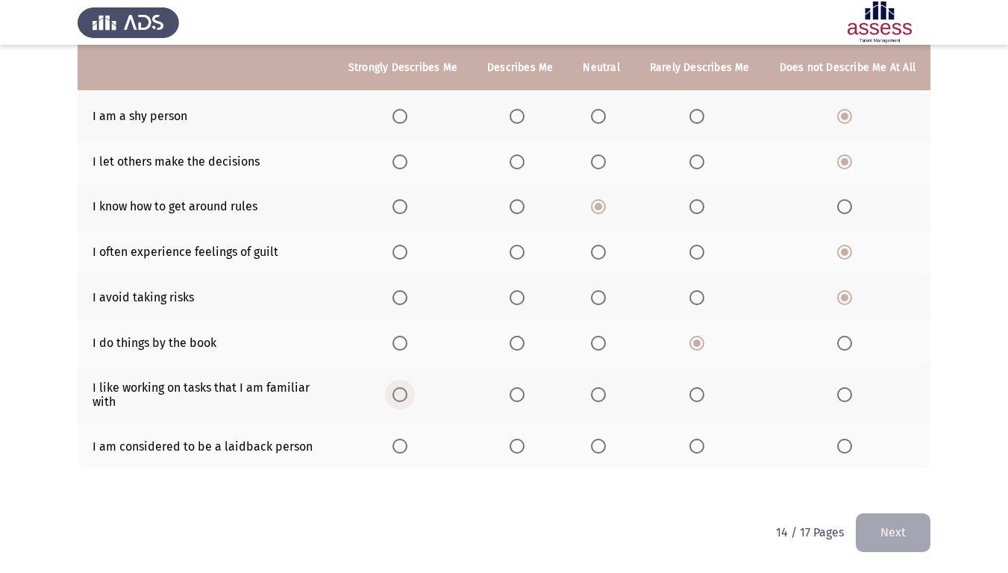
click at [406, 398] on span "Select an option" at bounding box center [400, 394] width 15 height 15
click at [406, 398] on input "Select an option" at bounding box center [400, 394] width 15 height 15
click at [700, 393] on span "Select an option" at bounding box center [697, 394] width 15 height 15
click at [700, 393] on input "Select an option" at bounding box center [697, 394] width 15 height 15
click at [605, 398] on span "Select an option" at bounding box center [598, 394] width 15 height 15
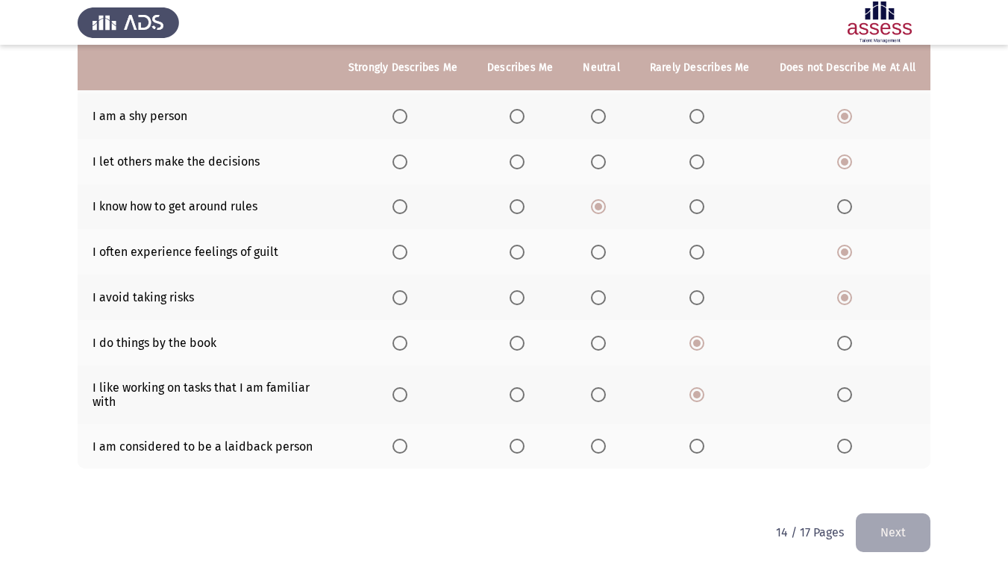
click at [605, 398] on input "Select an option" at bounding box center [598, 394] width 15 height 15
click at [600, 338] on span "Select an option" at bounding box center [598, 343] width 15 height 15
click at [600, 338] on input "Select an option" at bounding box center [598, 343] width 15 height 15
click at [612, 444] on label "Select an option" at bounding box center [601, 446] width 21 height 15
click at [606, 444] on input "Select an option" at bounding box center [598, 446] width 15 height 15
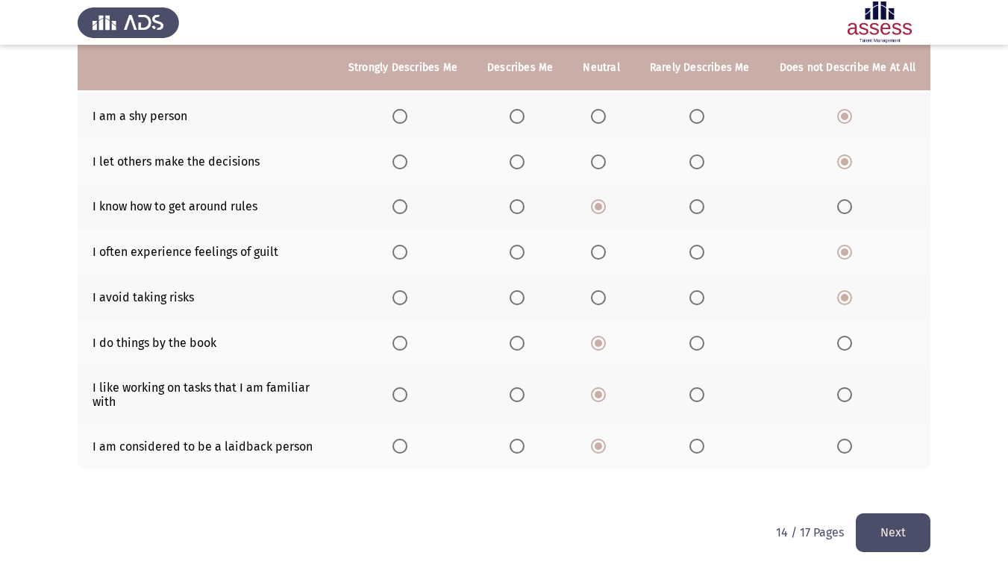
drag, startPoint x: 932, startPoint y: 532, endPoint x: 578, endPoint y: 448, distance: 363.7
click at [522, 440] on mat-radio-button "Select an option" at bounding box center [520, 447] width 21 height 16
click at [520, 448] on span "Select an option" at bounding box center [517, 446] width 15 height 15
click at [520, 448] on input "Select an option" at bounding box center [517, 446] width 15 height 15
click at [899, 478] on button "Next" at bounding box center [893, 532] width 75 height 38
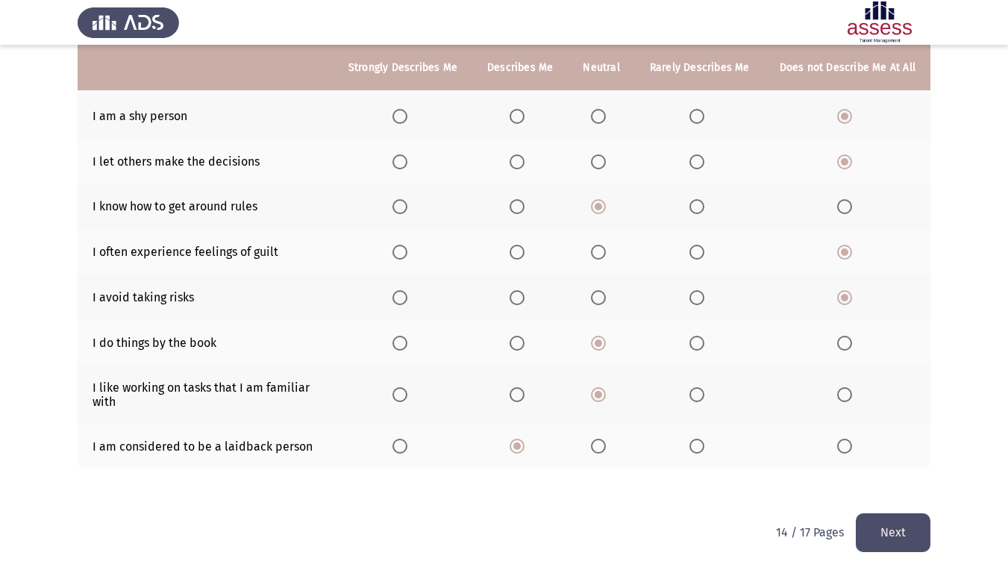
scroll to position [0, 0]
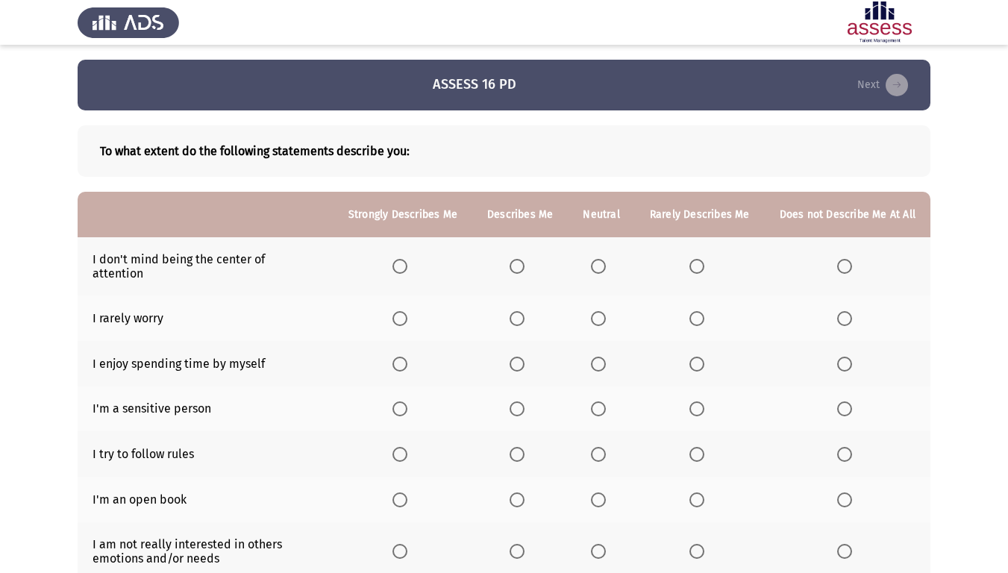
click at [408, 259] on span "Select an option" at bounding box center [400, 266] width 15 height 15
click at [408, 259] on input "Select an option" at bounding box center [400, 266] width 15 height 15
drag, startPoint x: 702, startPoint y: 257, endPoint x: 658, endPoint y: 287, distance: 52.8
click at [702, 259] on span "Select an option" at bounding box center [697, 266] width 15 height 15
click at [702, 259] on input "Select an option" at bounding box center [697, 266] width 15 height 15
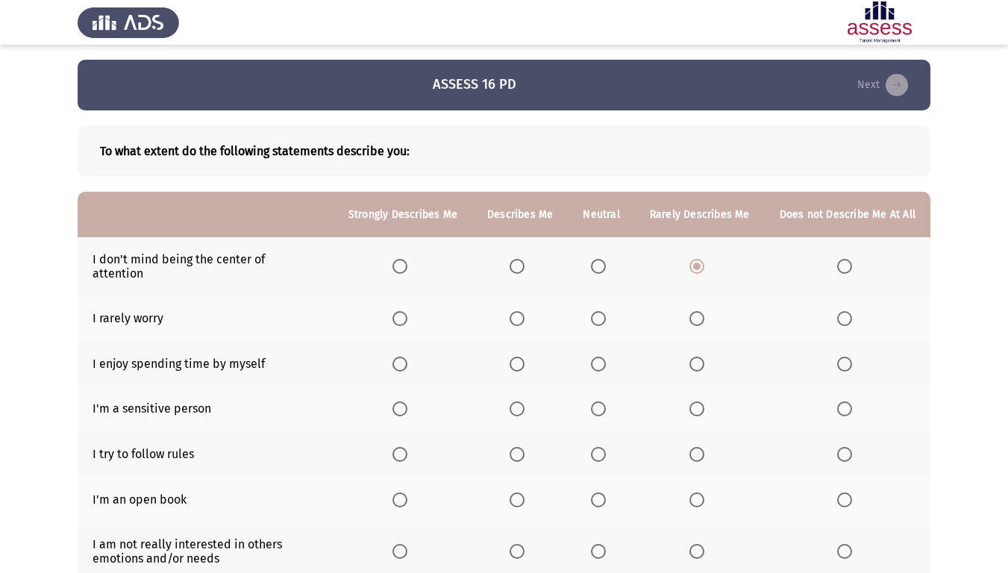
click at [601, 312] on span "Select an option" at bounding box center [598, 318] width 15 height 15
click at [601, 312] on input "Select an option" at bounding box center [598, 318] width 15 height 15
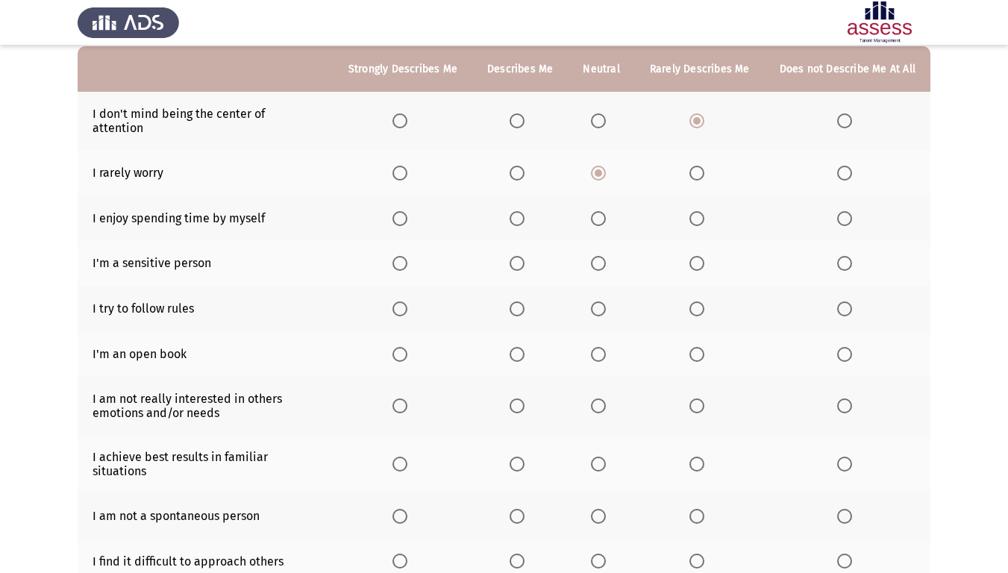
scroll to position [149, 0]
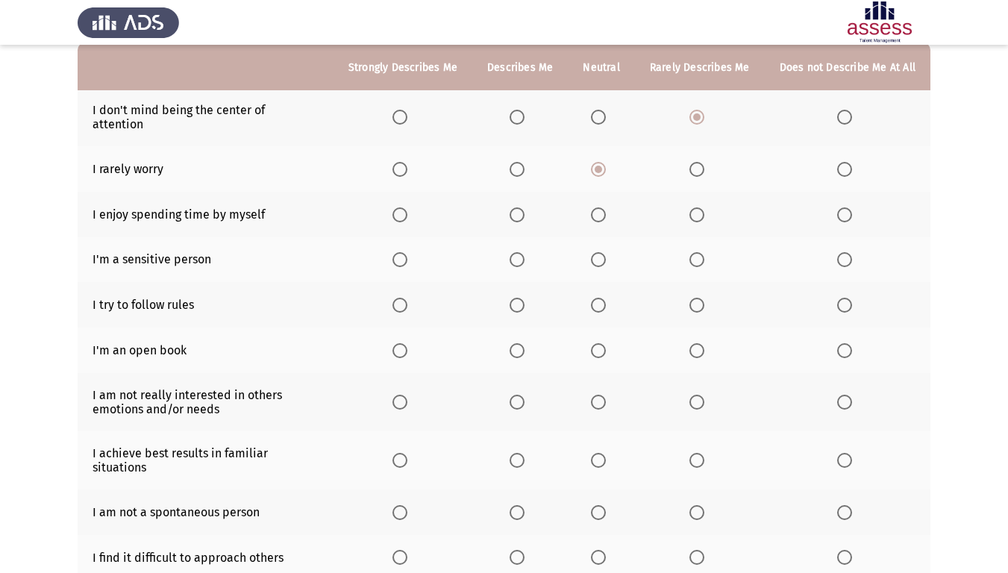
click at [393, 196] on th at bounding box center [403, 215] width 139 height 46
click at [402, 207] on span "Select an option" at bounding box center [400, 214] width 15 height 15
click at [402, 207] on input "Select an option" at bounding box center [400, 214] width 15 height 15
click at [408, 253] on span "Select an option" at bounding box center [400, 259] width 15 height 15
click at [408, 253] on input "Select an option" at bounding box center [400, 259] width 15 height 15
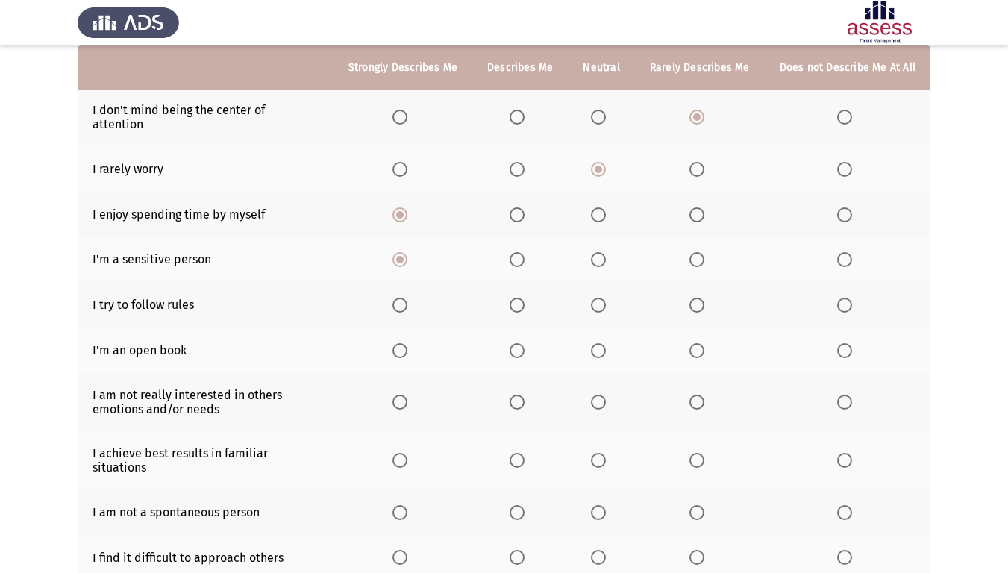
click at [708, 252] on label "Select an option" at bounding box center [700, 259] width 21 height 15
click at [705, 252] on input "Select an option" at bounding box center [697, 259] width 15 height 15
click at [406, 298] on span "Select an option" at bounding box center [400, 305] width 15 height 15
click at [406, 298] on input "Select an option" at bounding box center [400, 305] width 15 height 15
click at [400, 351] on span "Select an option" at bounding box center [400, 351] width 0 height 0
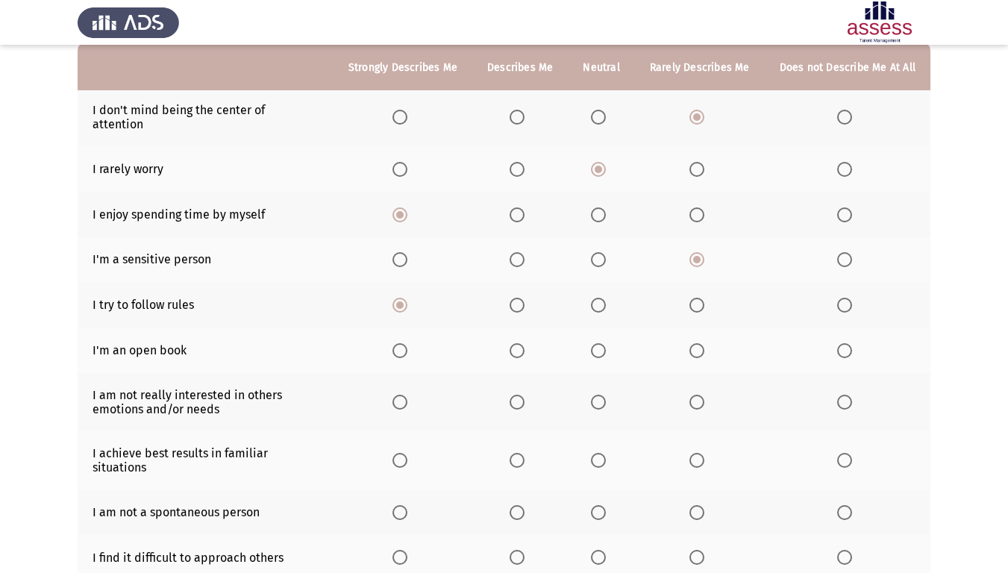
click at [408, 343] on input "Select an option" at bounding box center [400, 350] width 15 height 15
click at [525, 343] on span "Select an option" at bounding box center [517, 350] width 15 height 15
click at [525, 343] on input "Select an option" at bounding box center [517, 350] width 15 height 15
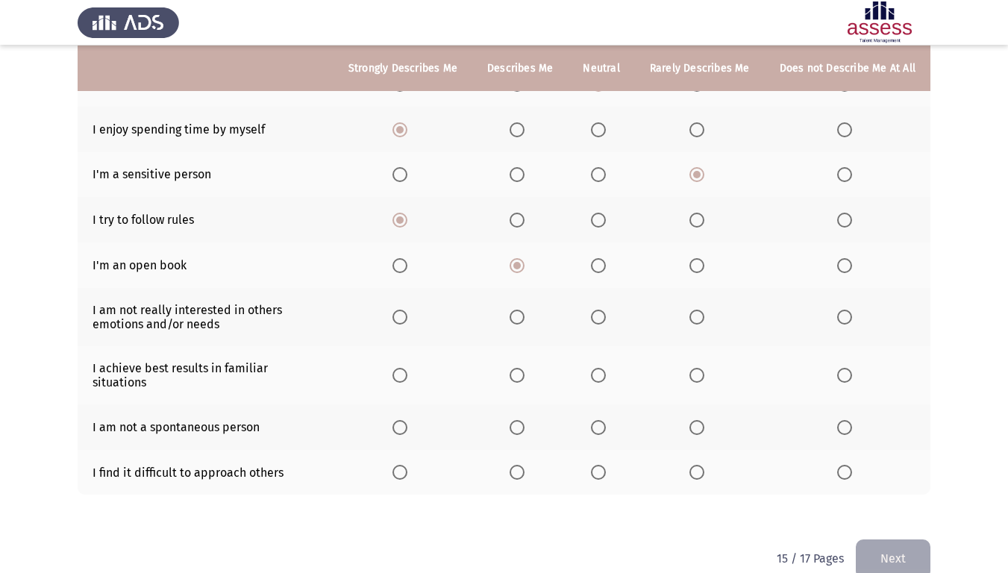
scroll to position [235, 0]
click at [841, 309] on span "Select an option" at bounding box center [844, 316] width 15 height 15
click at [841, 309] on input "Select an option" at bounding box center [844, 316] width 15 height 15
click at [525, 367] on span "Select an option" at bounding box center [517, 374] width 15 height 15
click at [525, 367] on input "Select an option" at bounding box center [517, 374] width 15 height 15
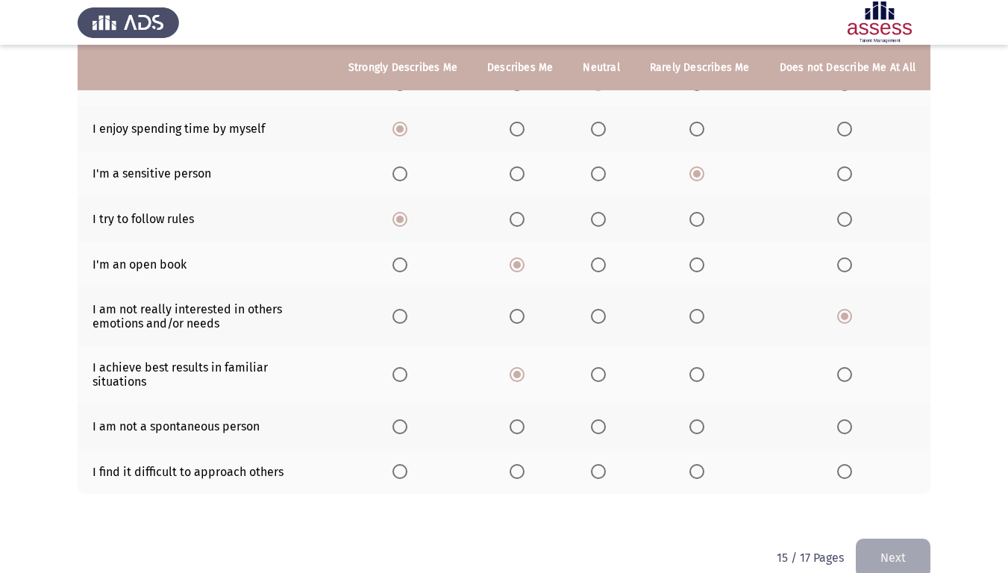
click at [611, 419] on label "Select an option" at bounding box center [601, 426] width 21 height 15
click at [606, 419] on input "Select an option" at bounding box center [598, 426] width 15 height 15
click at [606, 464] on span "Select an option" at bounding box center [598, 471] width 15 height 15
click at [606, 464] on input "Select an option" at bounding box center [598, 471] width 15 height 15
click at [848, 464] on span "Select an option" at bounding box center [844, 471] width 15 height 15
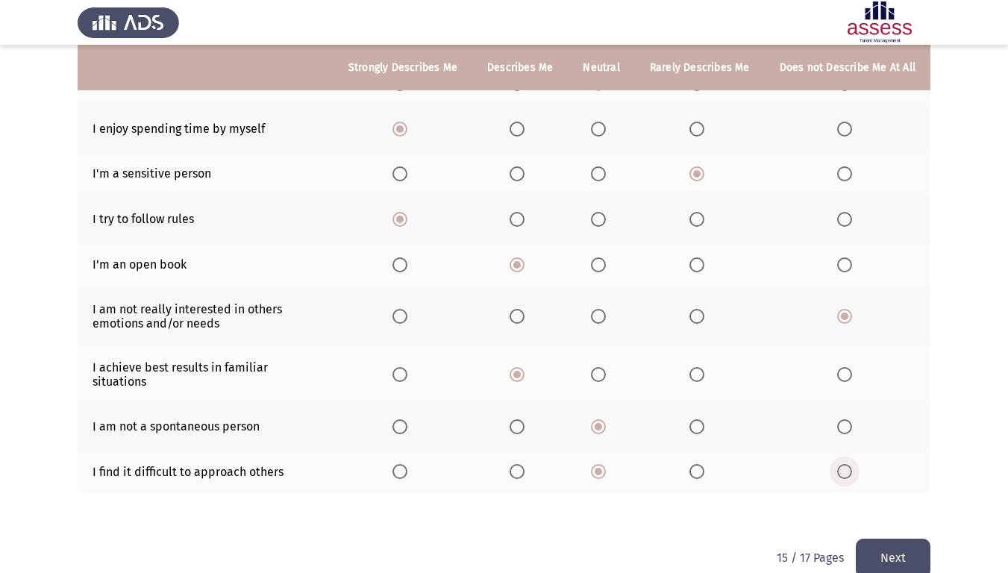
click at [848, 464] on input "Select an option" at bounding box center [844, 471] width 15 height 15
click at [900, 478] on button "Next" at bounding box center [893, 558] width 75 height 38
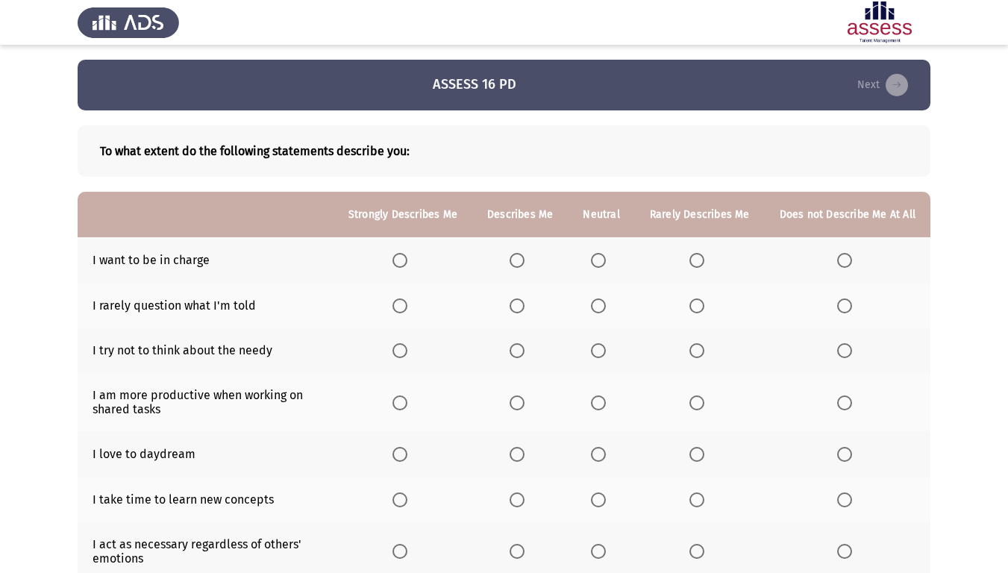
click at [408, 259] on span "Select an option" at bounding box center [400, 260] width 15 height 15
click at [408, 259] on input "Select an option" at bounding box center [400, 260] width 15 height 15
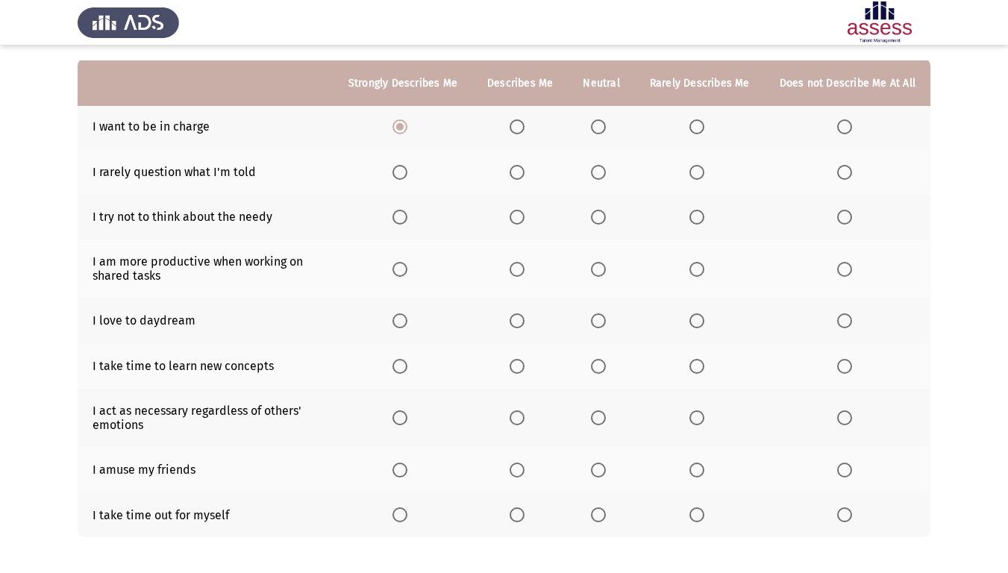
scroll to position [149, 0]
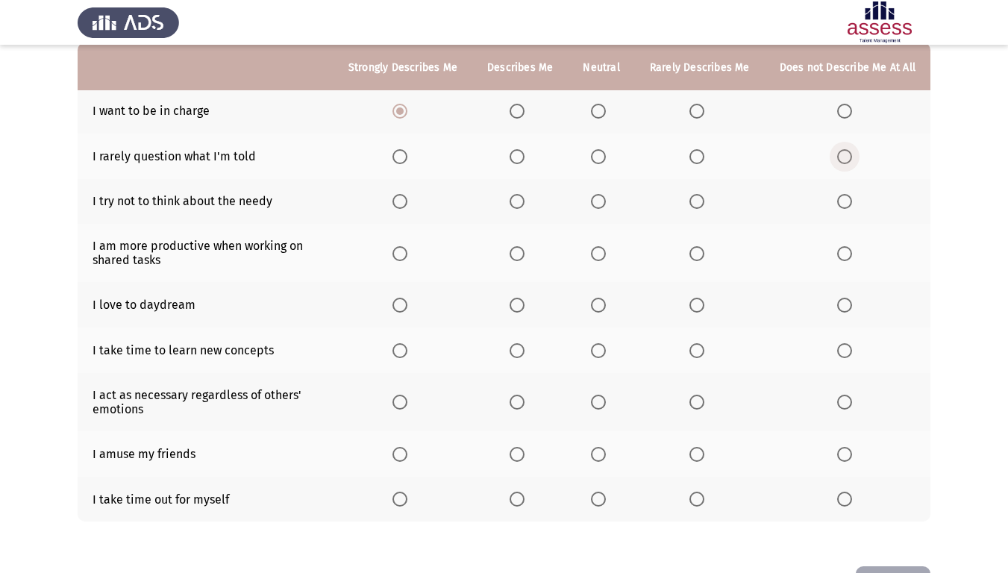
click at [854, 152] on label "Select an option" at bounding box center [847, 156] width 21 height 15
click at [852, 152] on input "Select an option" at bounding box center [844, 156] width 15 height 15
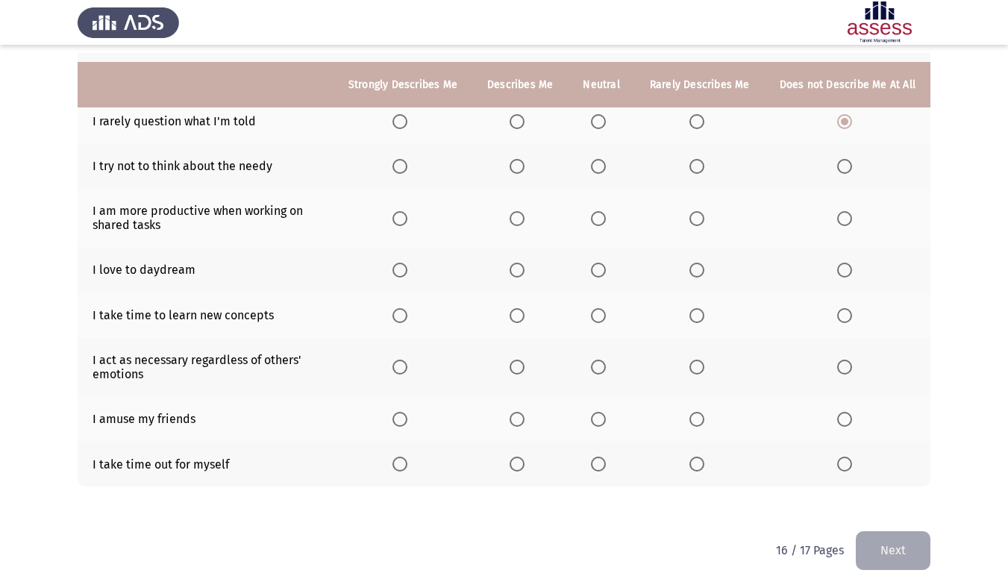
scroll to position [202, 0]
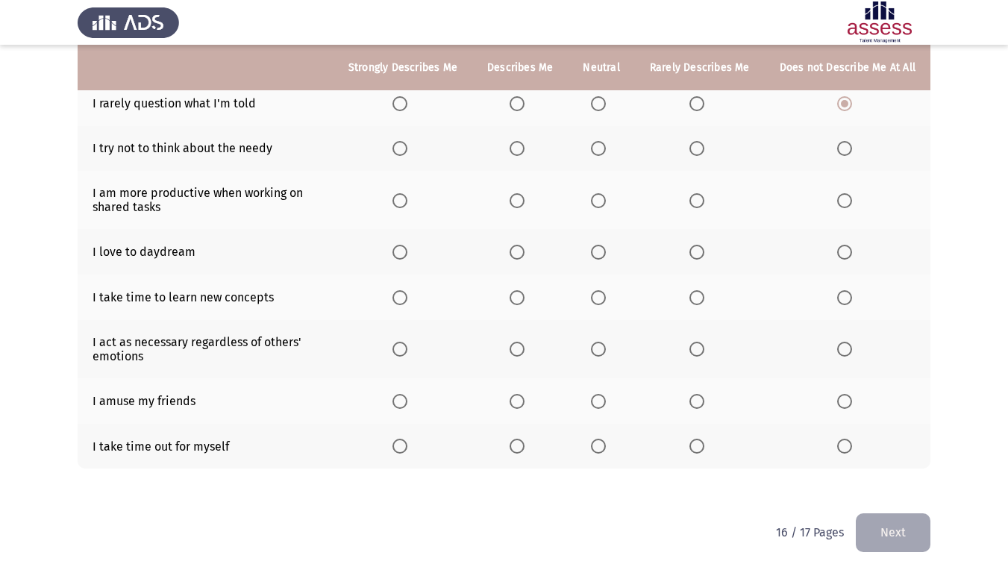
click at [697, 149] on span "Select an option" at bounding box center [697, 149] width 0 height 0
click at [699, 149] on input "Select an option" at bounding box center [697, 148] width 15 height 15
click at [700, 196] on span "Select an option" at bounding box center [697, 200] width 15 height 15
click at [700, 196] on input "Select an option" at bounding box center [697, 200] width 15 height 15
click at [854, 247] on label "Select an option" at bounding box center [847, 252] width 21 height 15
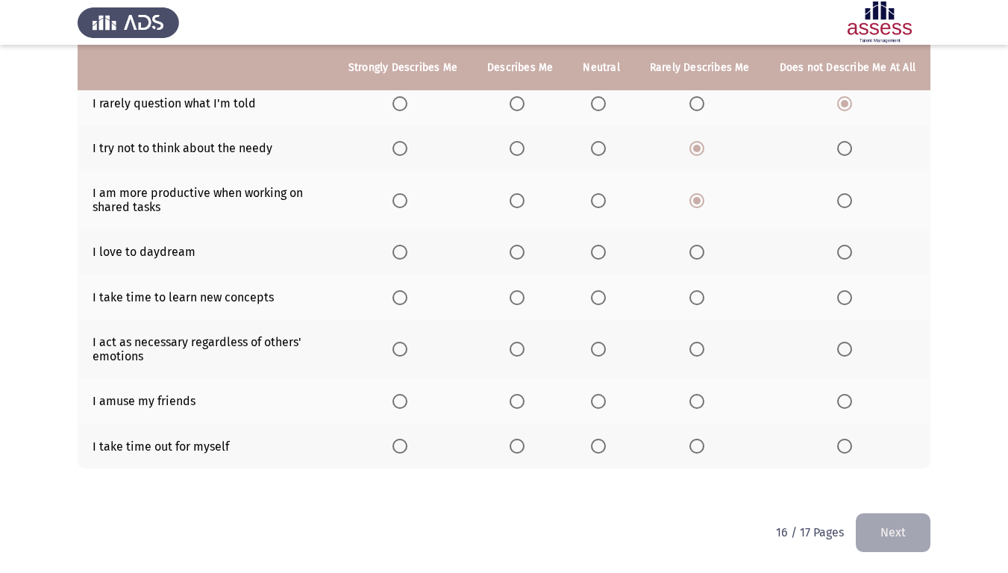
click at [852, 247] on input "Select an option" at bounding box center [844, 252] width 15 height 15
click at [408, 299] on span "Select an option" at bounding box center [400, 297] width 15 height 15
click at [408, 299] on input "Select an option" at bounding box center [400, 297] width 15 height 15
click at [231, 338] on td "I act as necessary regardless of others' emotions" at bounding box center [206, 349] width 256 height 58
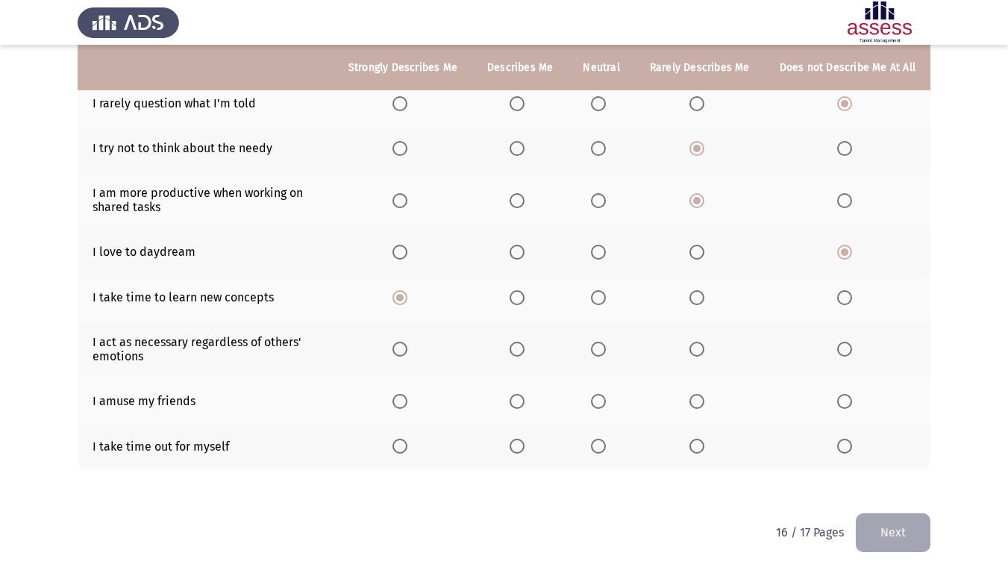
click at [403, 350] on span "Select an option" at bounding box center [400, 349] width 15 height 15
click at [403, 350] on input "Select an option" at bounding box center [400, 349] width 15 height 15
click at [413, 402] on label "Select an option" at bounding box center [403, 401] width 21 height 15
click at [408, 402] on input "Select an option" at bounding box center [400, 401] width 15 height 15
click at [522, 396] on span "Select an option" at bounding box center [517, 401] width 15 height 15
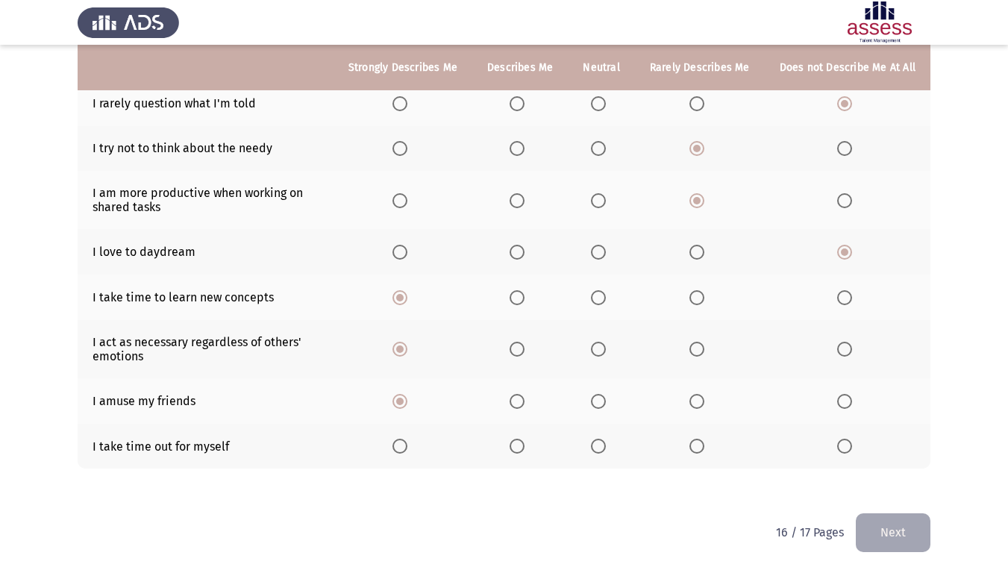
click at [522, 396] on input "Select an option" at bounding box center [517, 401] width 15 height 15
click at [408, 444] on span "Select an option" at bounding box center [400, 446] width 15 height 15
click at [408, 444] on input "Select an option" at bounding box center [400, 446] width 15 height 15
click at [907, 478] on button "Next" at bounding box center [893, 532] width 75 height 38
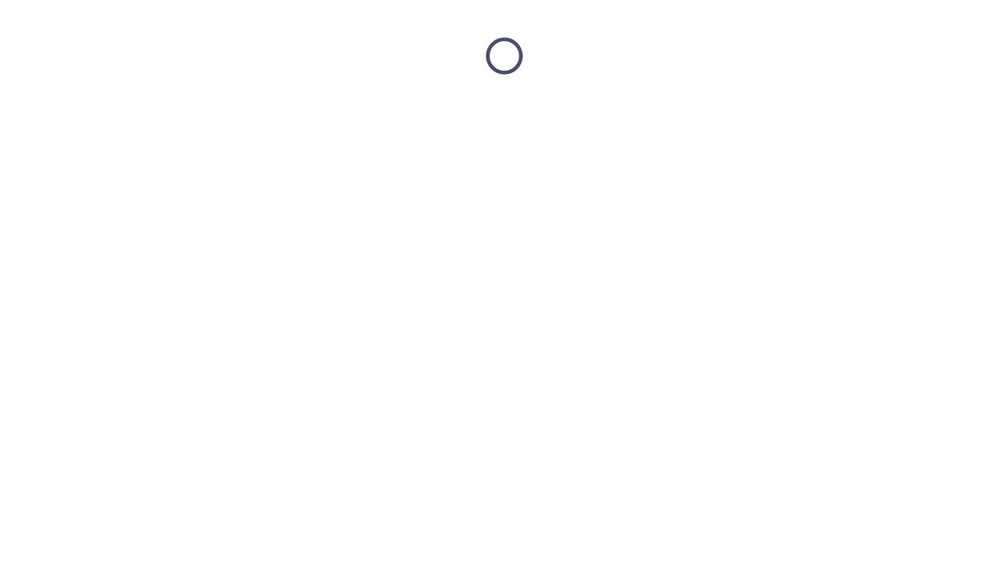
scroll to position [0, 0]
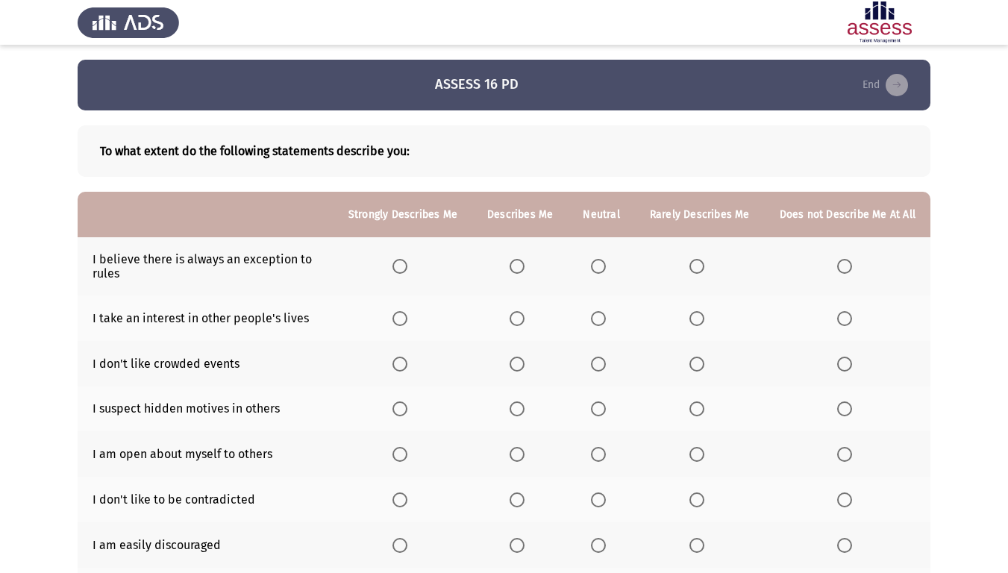
click at [413, 272] on label "Select an option" at bounding box center [403, 266] width 21 height 15
click at [408, 272] on input "Select an option" at bounding box center [400, 266] width 15 height 15
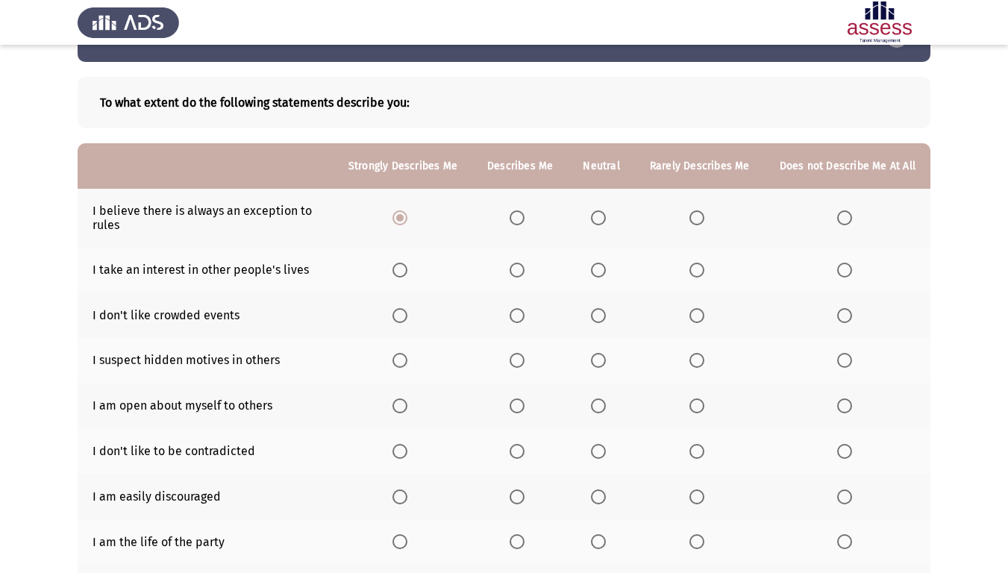
scroll to position [75, 0]
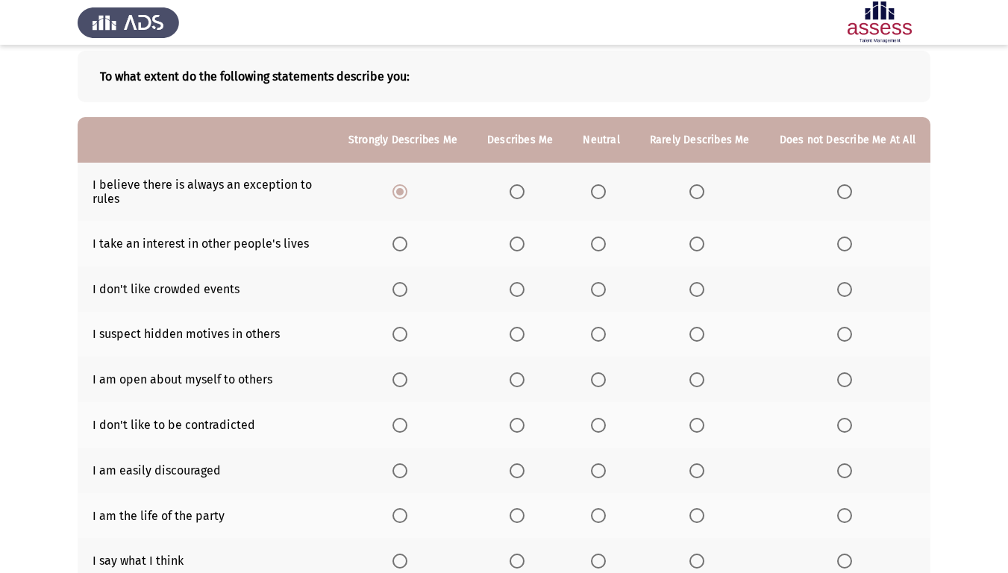
click at [515, 241] on span "Select an option" at bounding box center [517, 244] width 15 height 15
click at [515, 241] on input "Select an option" at bounding box center [517, 244] width 15 height 15
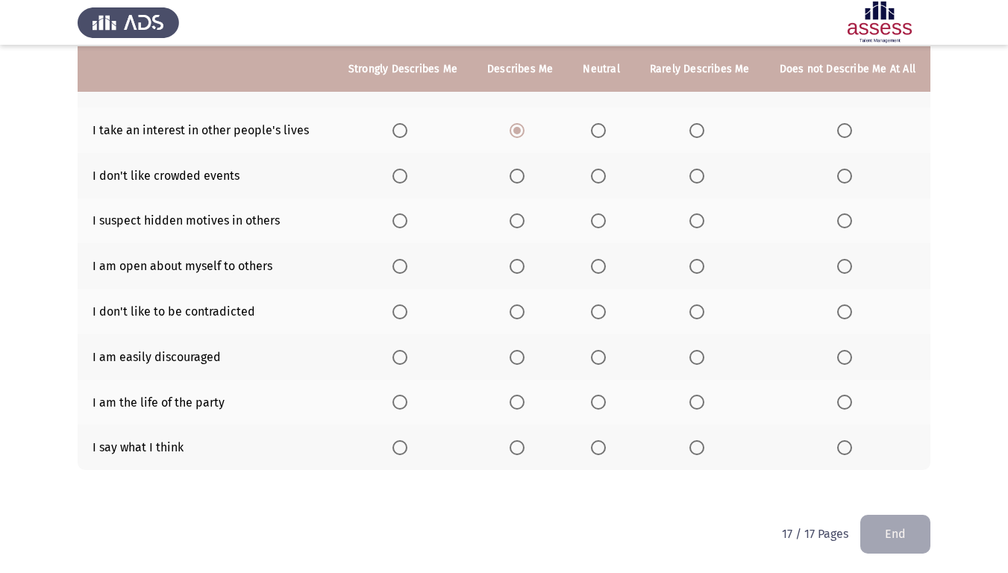
scroll to position [190, 0]
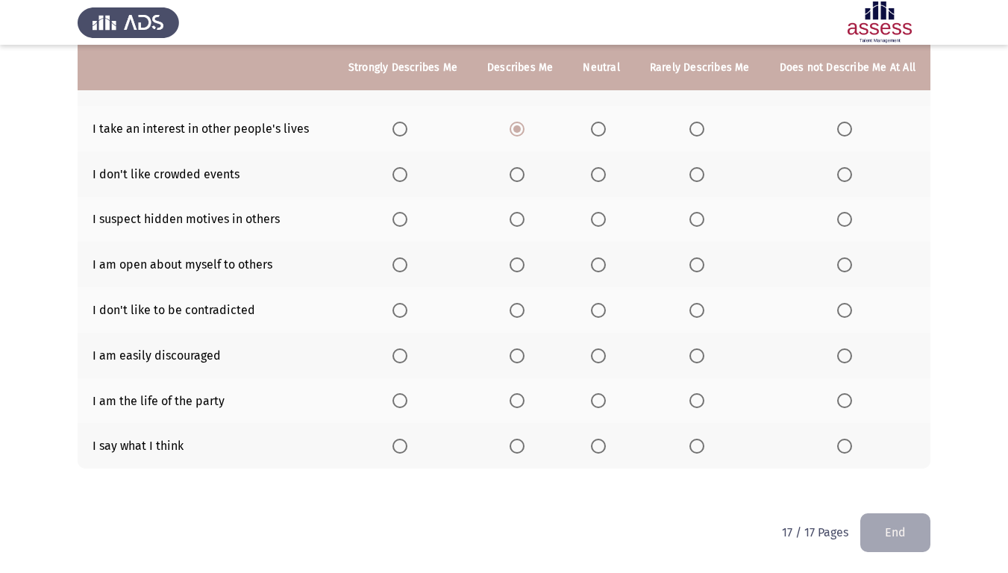
click at [701, 175] on span "Select an option" at bounding box center [697, 174] width 15 height 15
click at [701, 175] on input "Select an option" at bounding box center [697, 174] width 15 height 15
click at [407, 218] on span "Select an option" at bounding box center [400, 219] width 15 height 15
click at [407, 218] on input "Select an option" at bounding box center [400, 219] width 15 height 15
click at [396, 263] on th at bounding box center [403, 265] width 139 height 46
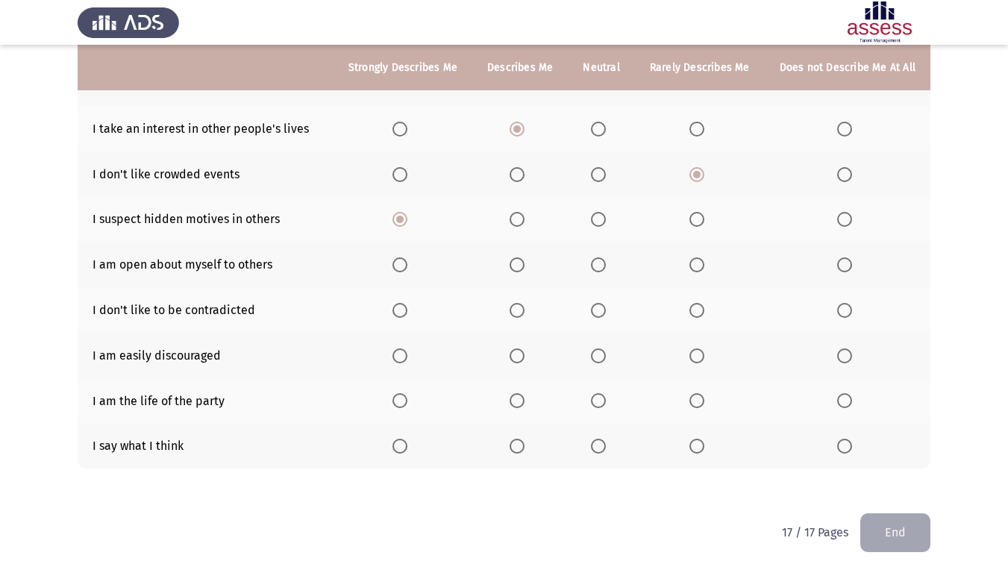
click at [517, 265] on span "Select an option" at bounding box center [517, 265] width 0 height 0
click at [523, 264] on input "Select an option" at bounding box center [517, 264] width 15 height 15
click at [593, 260] on th at bounding box center [601, 265] width 66 height 46
click at [596, 261] on span "Select an option" at bounding box center [598, 264] width 15 height 15
click at [596, 261] on input "Select an option" at bounding box center [598, 264] width 15 height 15
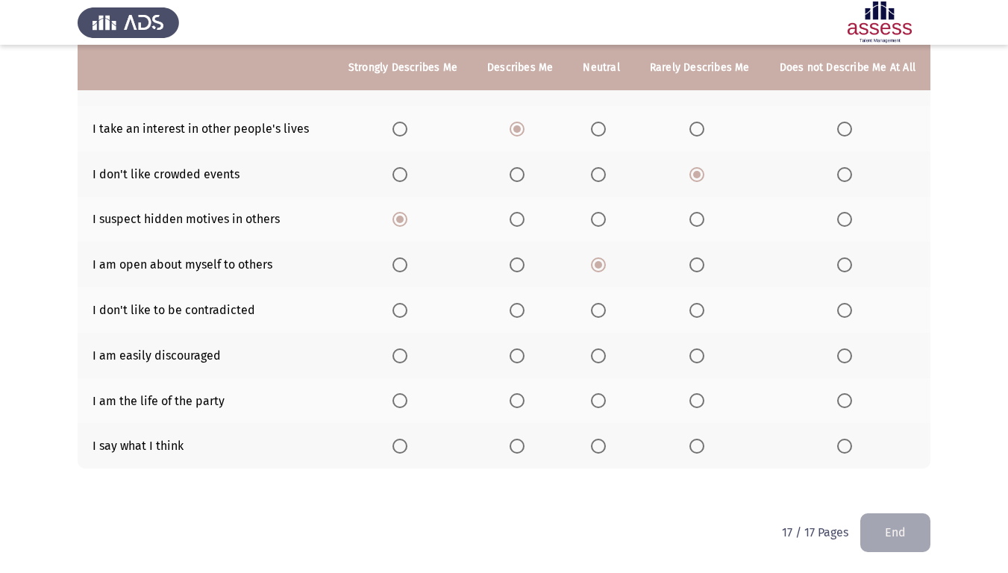
click at [408, 305] on span "Select an option" at bounding box center [400, 310] width 15 height 15
click at [408, 305] on input "Select an option" at bounding box center [400, 310] width 15 height 15
click at [862, 353] on th at bounding box center [848, 356] width 166 height 46
click at [850, 360] on span "Select an option" at bounding box center [844, 356] width 15 height 15
click at [850, 360] on input "Select an option" at bounding box center [844, 356] width 15 height 15
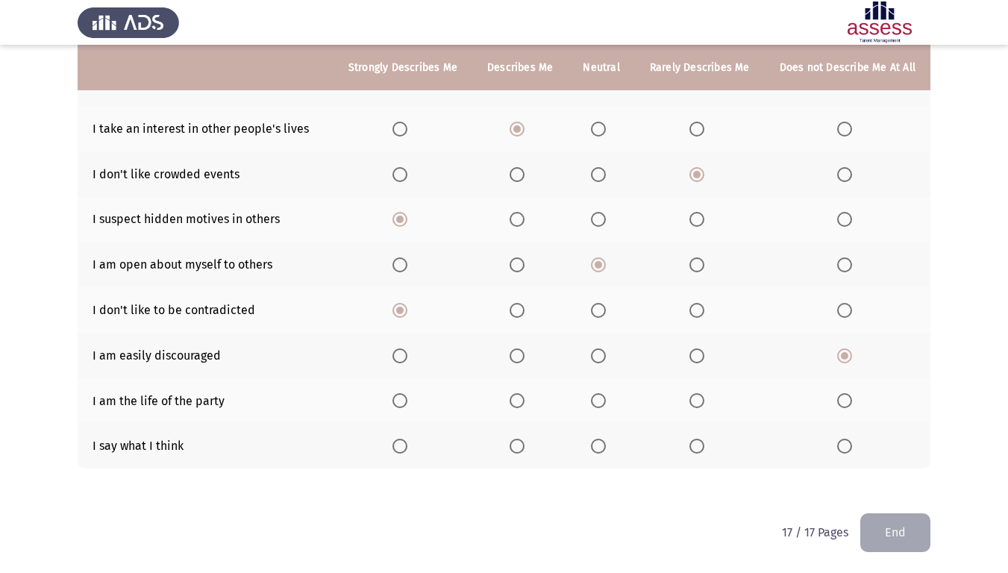
click at [408, 403] on span "Select an option" at bounding box center [400, 400] width 15 height 15
click at [408, 403] on input "Select an option" at bounding box center [400, 400] width 15 height 15
click at [525, 405] on span "Select an option" at bounding box center [517, 400] width 15 height 15
click at [525, 405] on input "Select an option" at bounding box center [517, 400] width 15 height 15
click at [603, 443] on span "Select an option" at bounding box center [598, 446] width 15 height 15
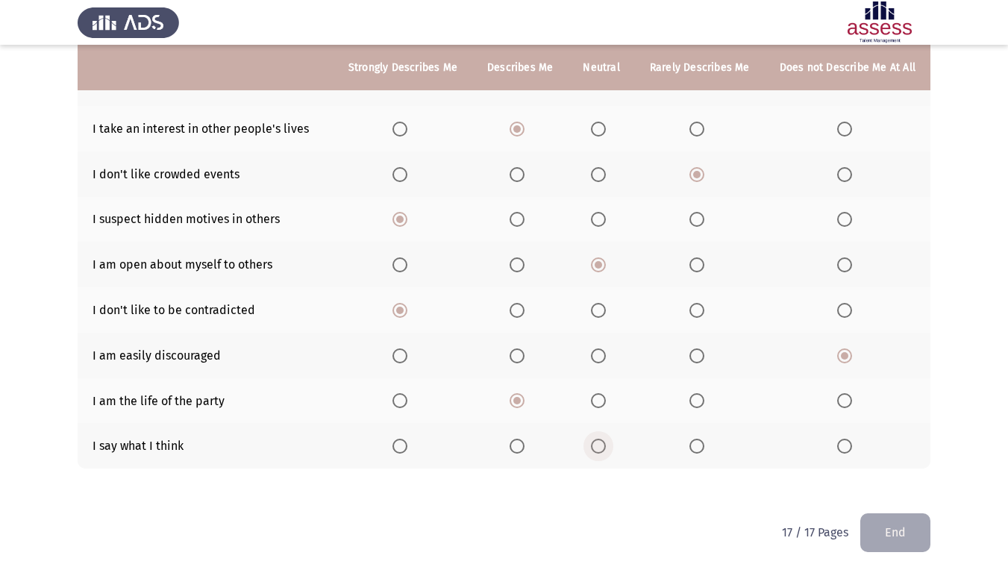
click at [603, 443] on input "Select an option" at bounding box center [598, 446] width 15 height 15
click at [600, 400] on span "Select an option" at bounding box center [598, 400] width 15 height 15
click at [600, 400] on input "Select an option" at bounding box center [598, 400] width 15 height 15
click at [914, 478] on button "End" at bounding box center [896, 532] width 70 height 38
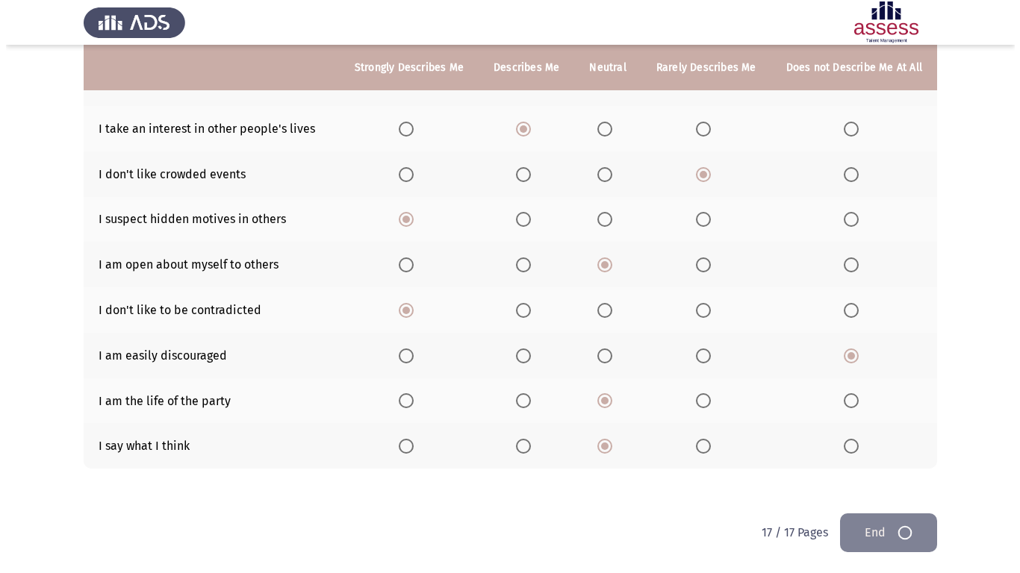
scroll to position [0, 0]
